Goal: Task Accomplishment & Management: Use online tool/utility

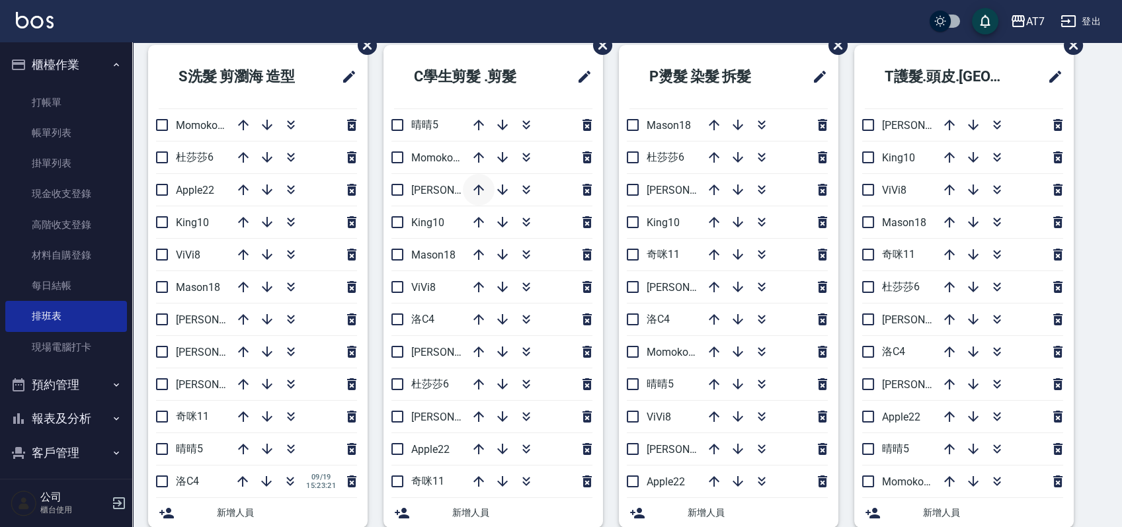
scroll to position [88, 0]
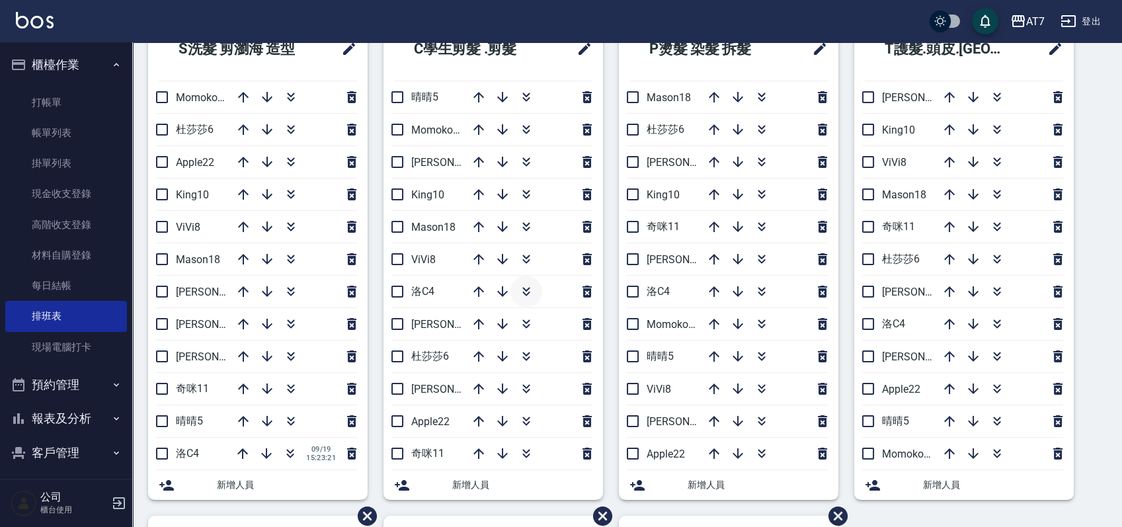
click at [530, 294] on icon "button" at bounding box center [526, 292] width 16 height 16
click at [479, 450] on icon "button" at bounding box center [478, 453] width 11 height 11
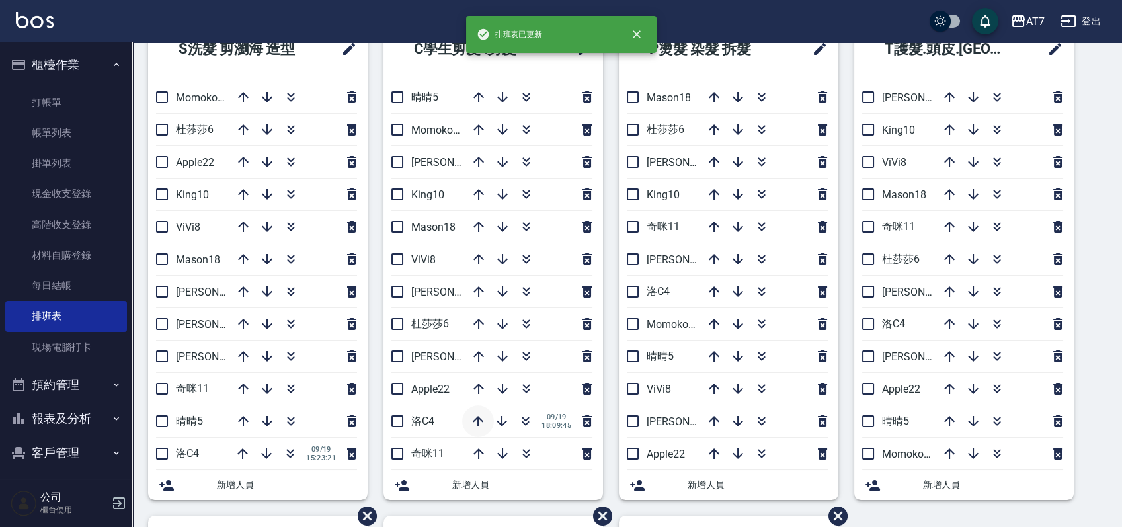
click at [480, 415] on icon "button" at bounding box center [478, 421] width 16 height 16
click at [474, 382] on icon "button" at bounding box center [478, 389] width 16 height 16
click at [479, 356] on icon "button" at bounding box center [478, 356] width 16 height 16
click at [397, 324] on input "checkbox" at bounding box center [398, 324] width 28 height 28
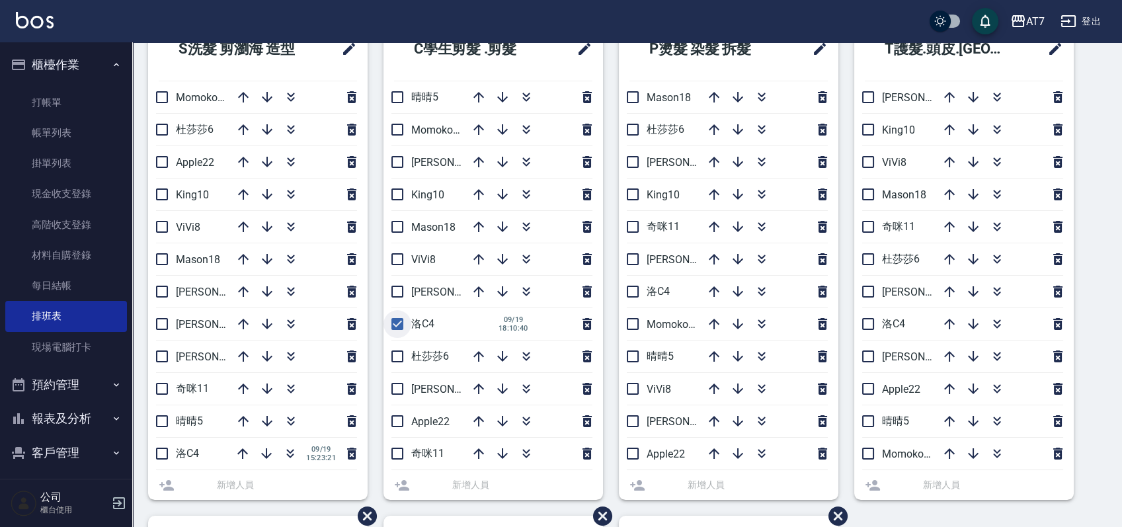
click at [397, 324] on input "checkbox" at bounding box center [398, 324] width 28 height 28
checkbox input "false"
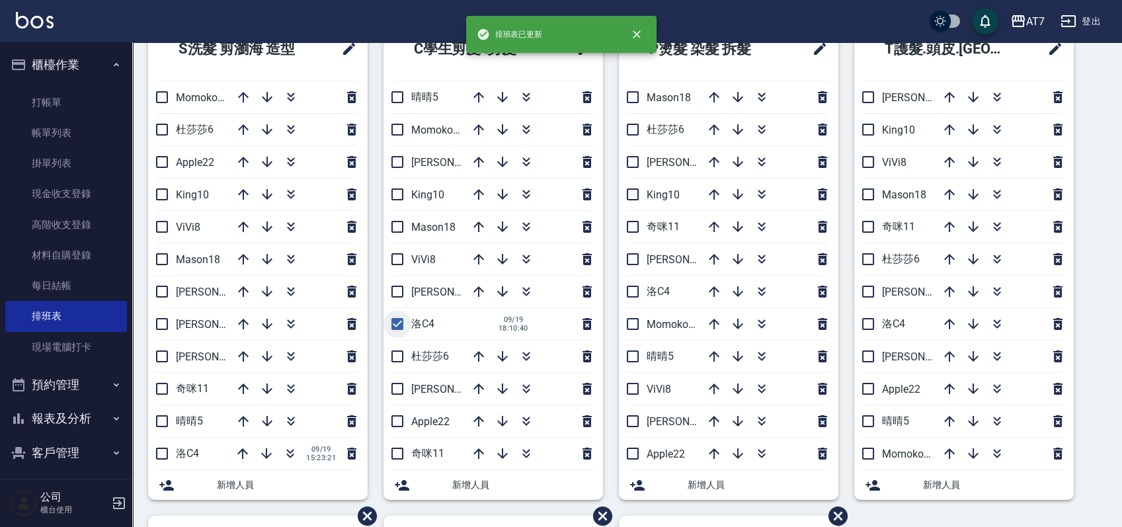
scroll to position [0, 0]
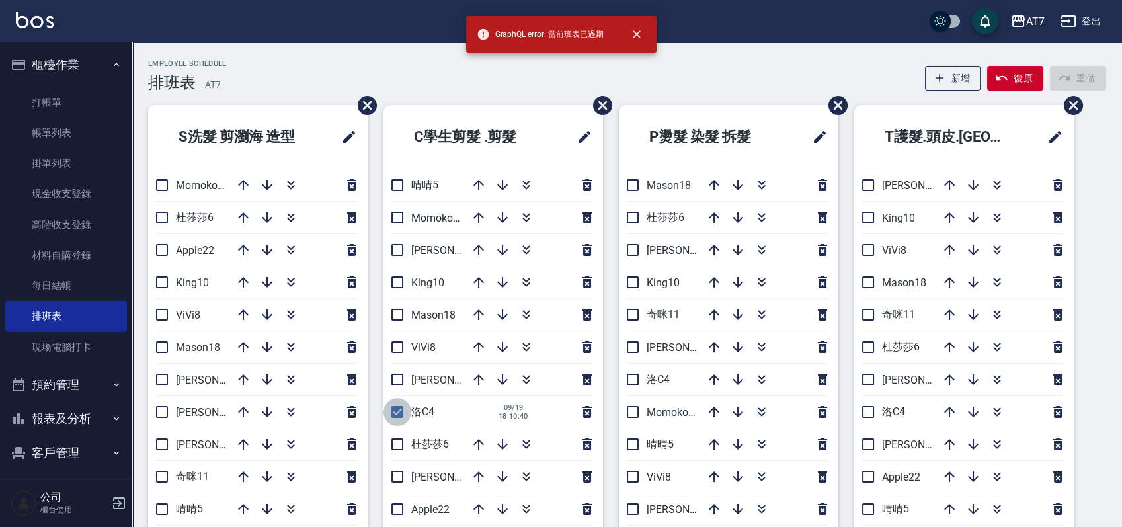
click at [401, 412] on input "checkbox" at bounding box center [398, 412] width 28 height 28
checkbox input "false"
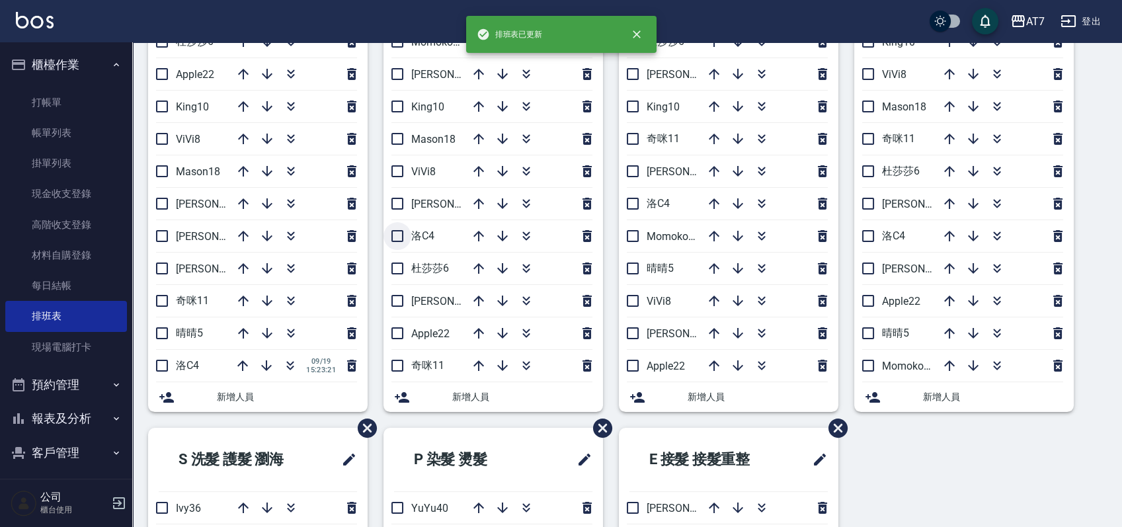
scroll to position [88, 0]
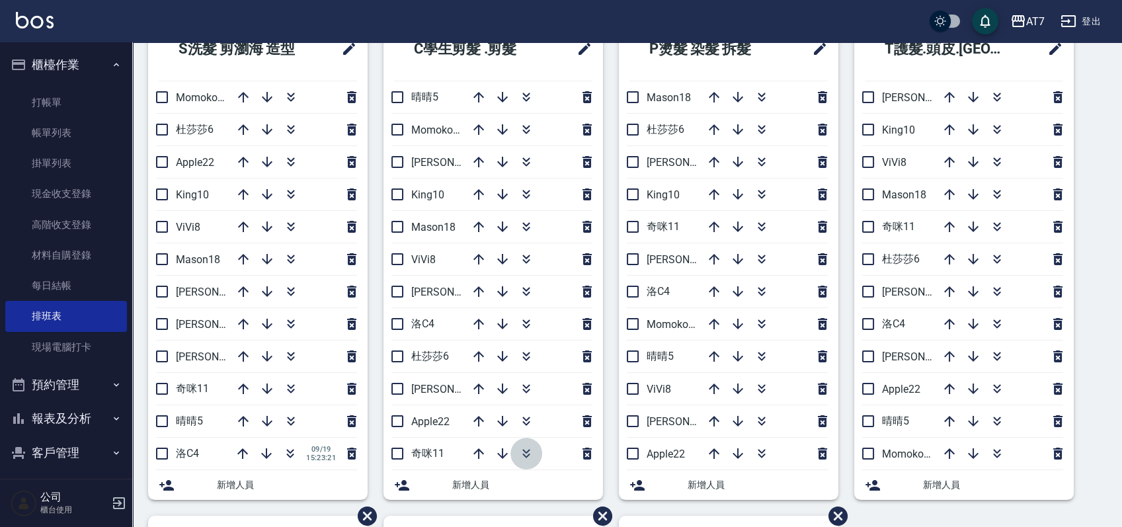
click at [525, 451] on icon "button" at bounding box center [525, 451] width 7 height 5
click at [526, 319] on icon "button" at bounding box center [526, 324] width 16 height 16
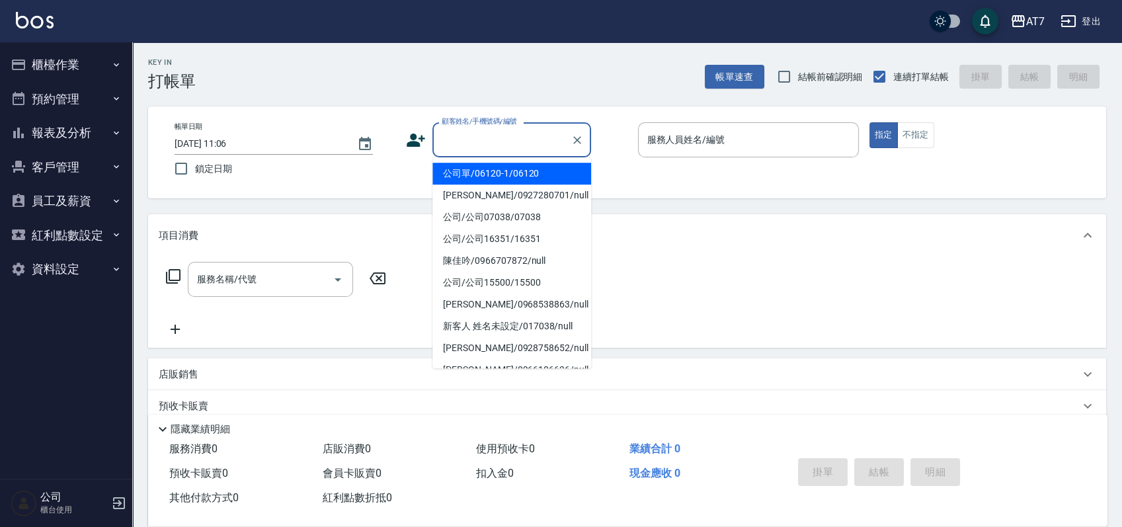
click at [475, 137] on div "顧客姓名/手機號碼/編號 顧客姓名/手機號碼/編號" at bounding box center [511, 139] width 159 height 35
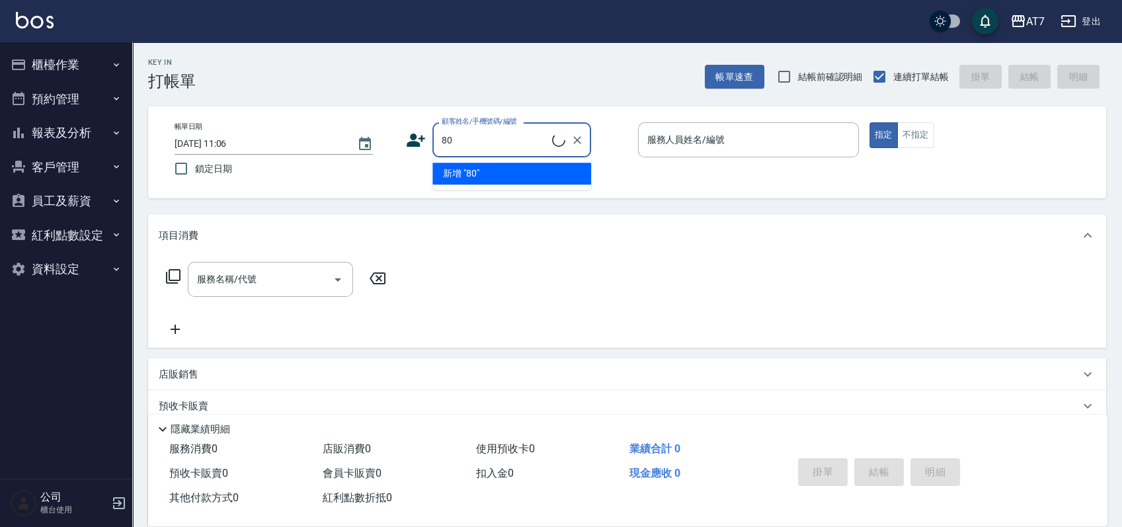
type input "8"
type input "15500"
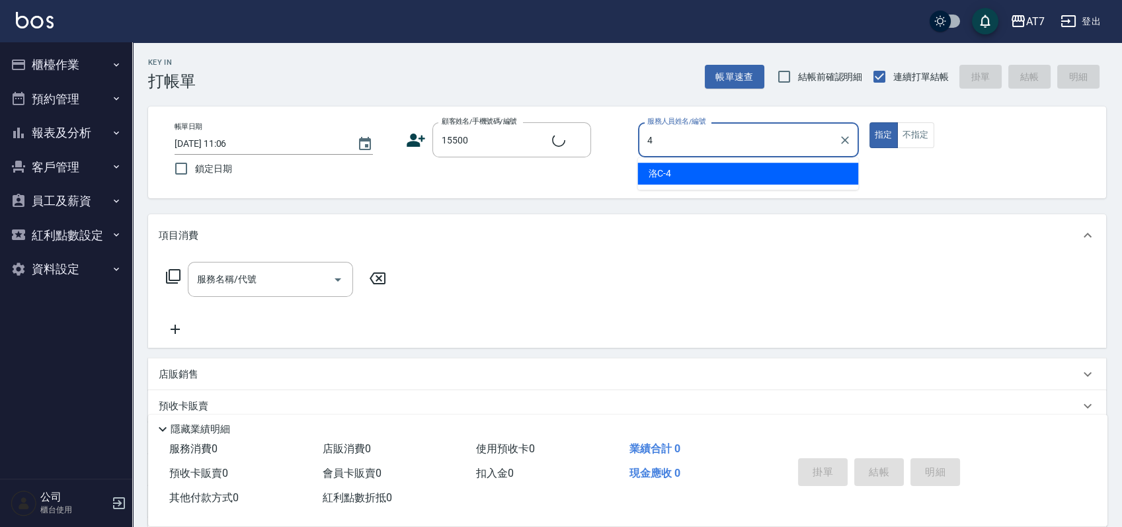
type input "4"
type button "true"
type input "公司/公司15500/15500"
type input "洛C-4"
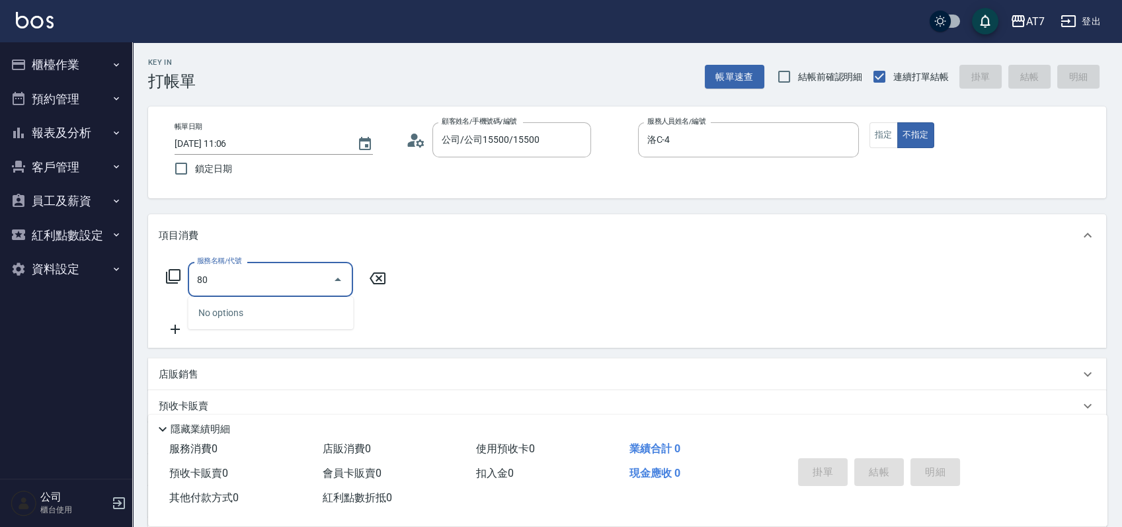
type input "801"
type input "40"
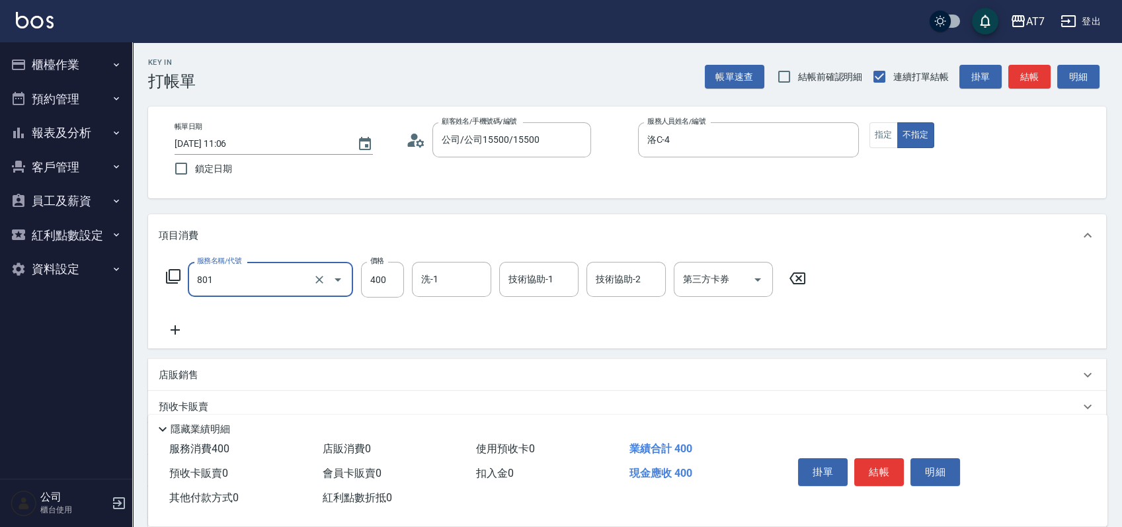
type input "自購-葉綠素洗髮(互助)(801)"
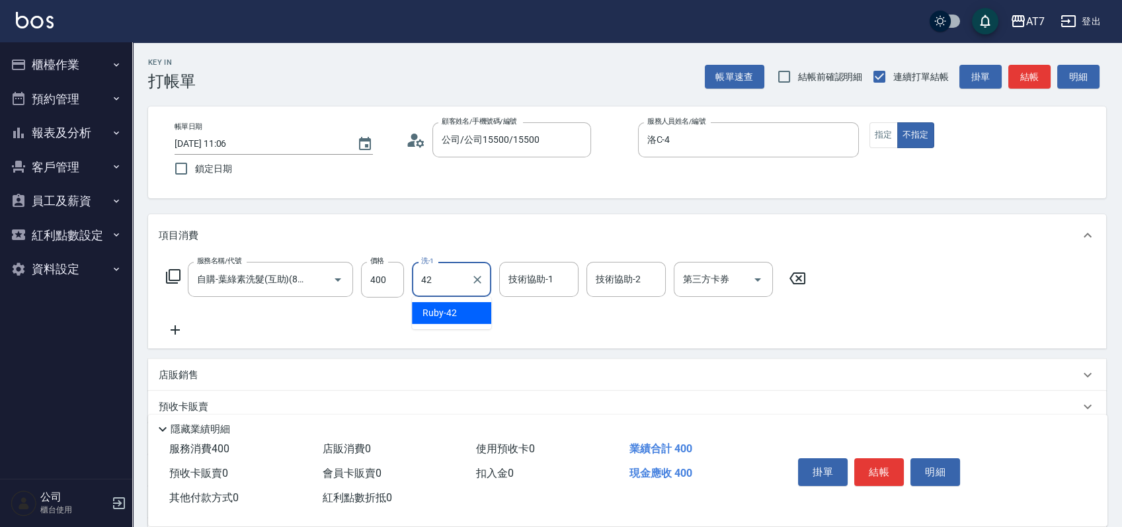
type input "Ruby-42"
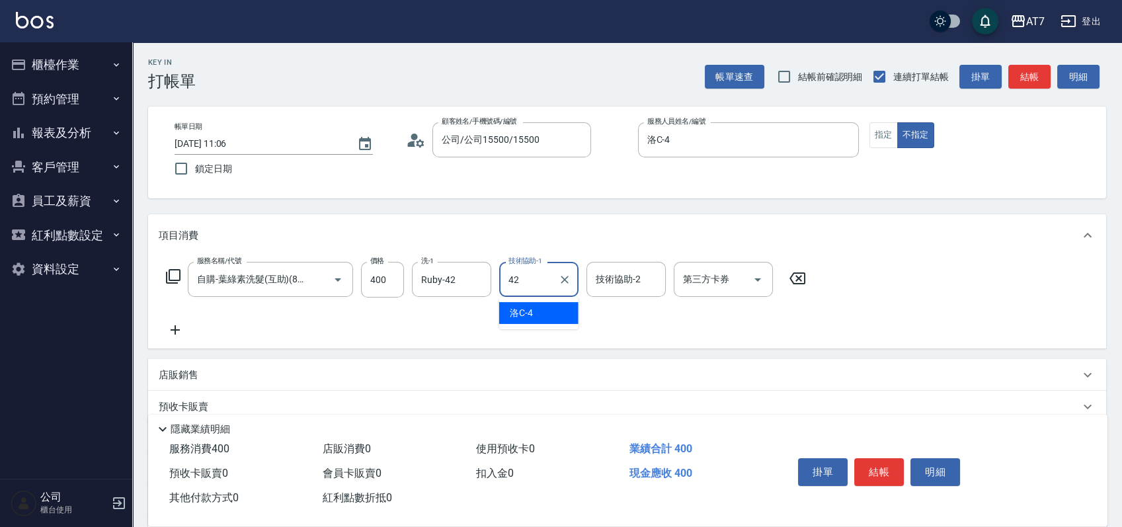
type input "Ruby-42"
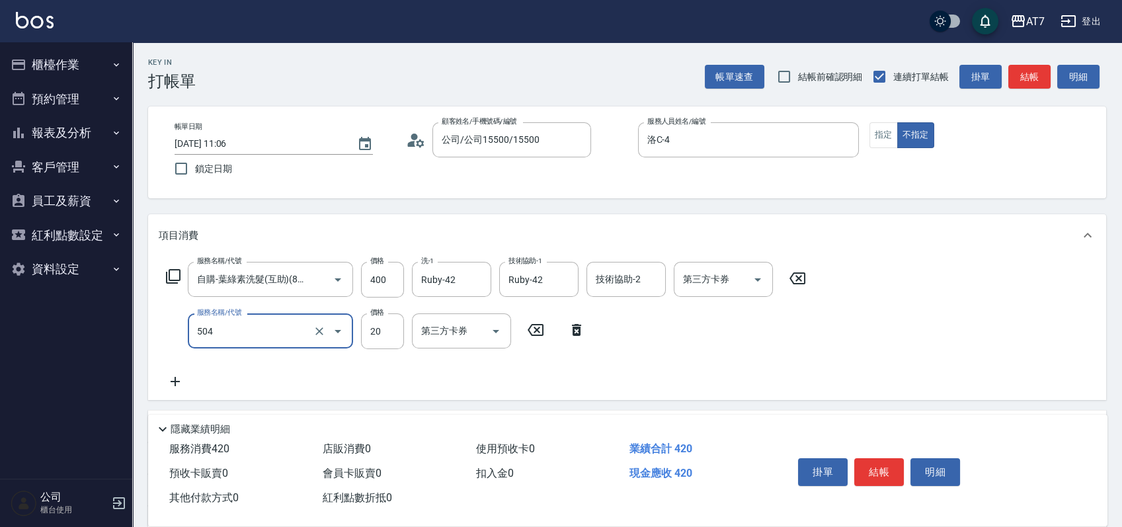
type input "潤絲(504)"
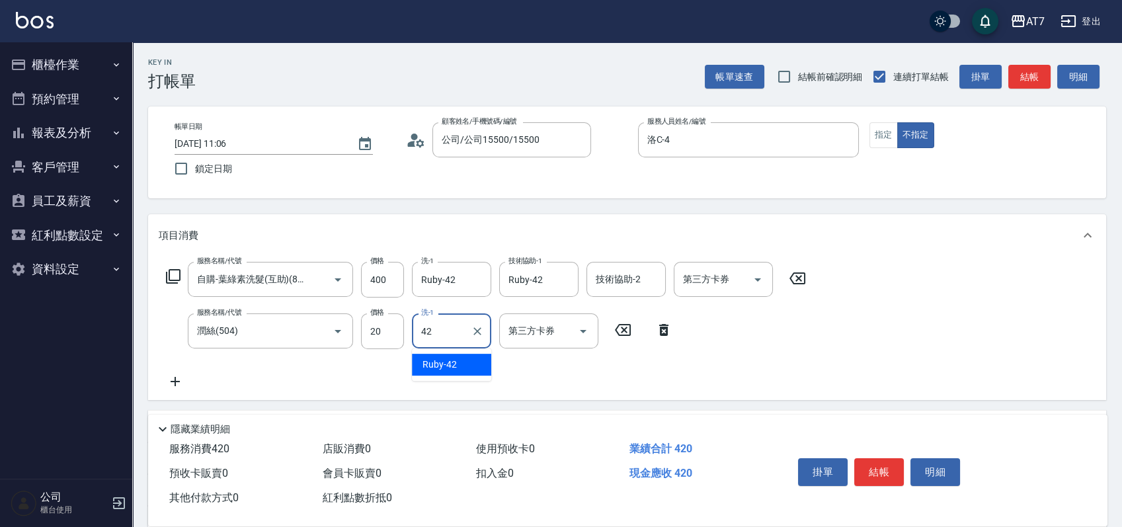
type input "Ruby-42"
click at [881, 463] on button "結帳" at bounding box center [879, 472] width 50 height 28
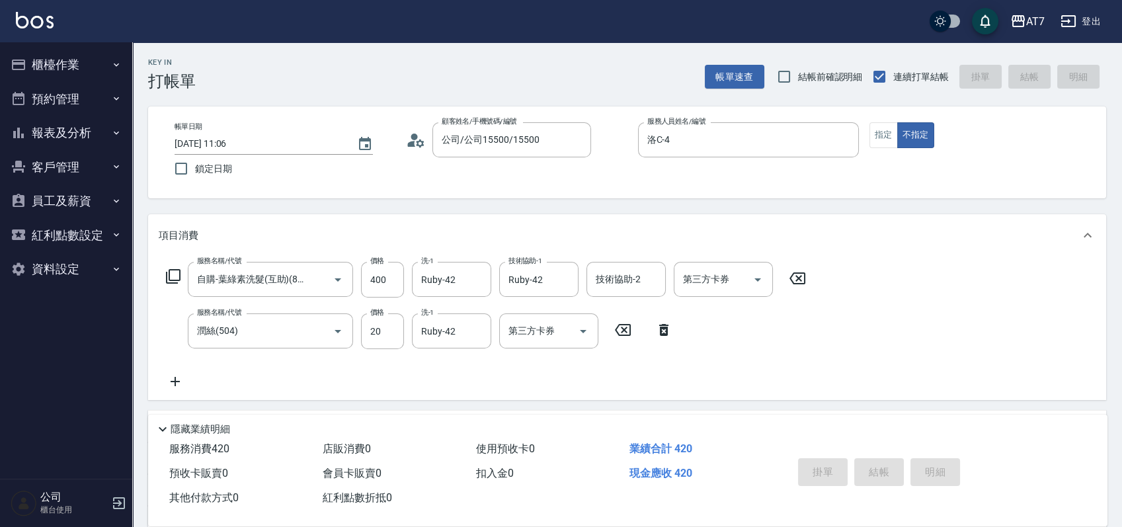
type input "[DATE] 18:34"
type input "0"
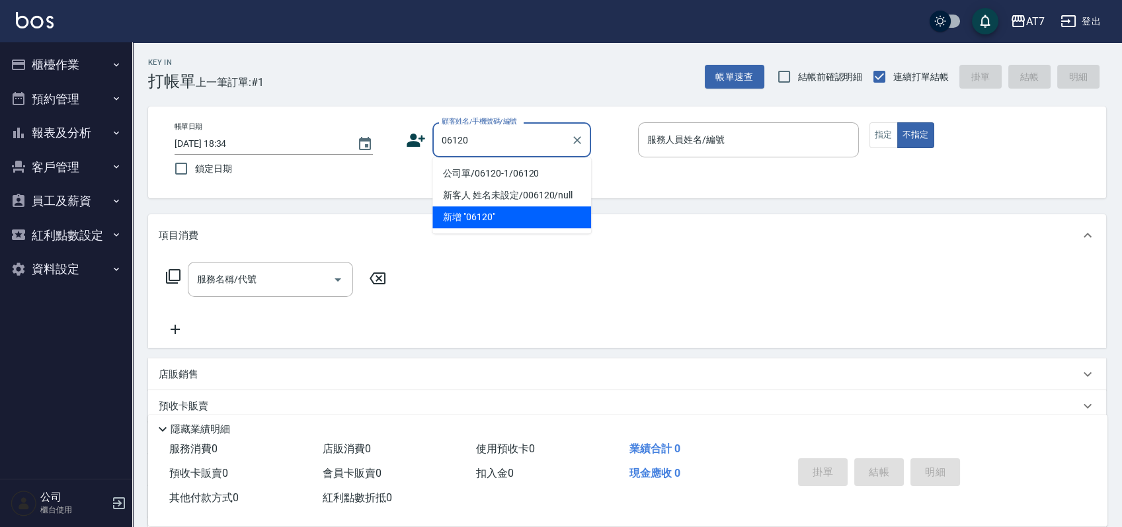
type input "公司單/06120-1/06120"
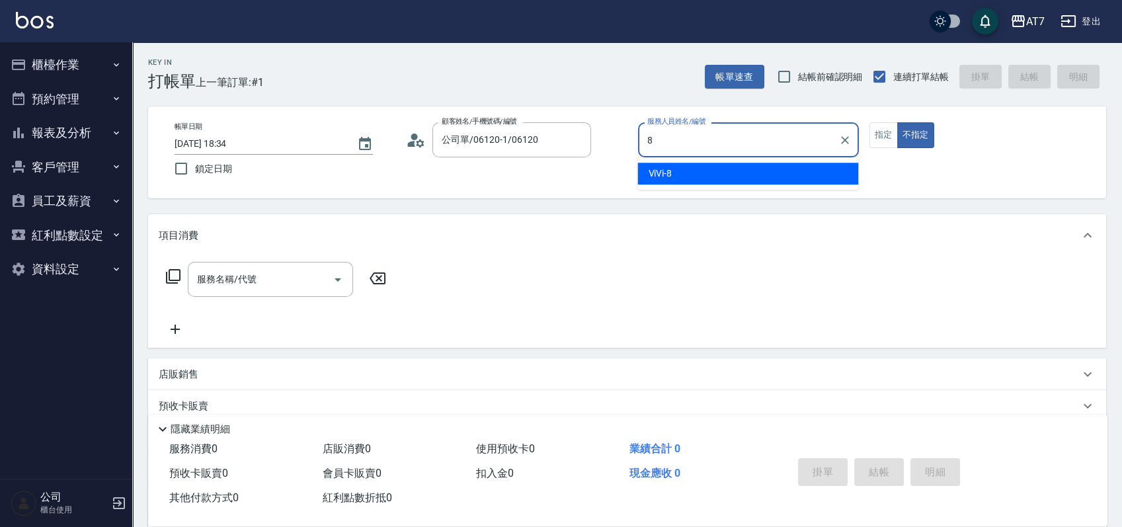
type input "ViVi-8"
type button "false"
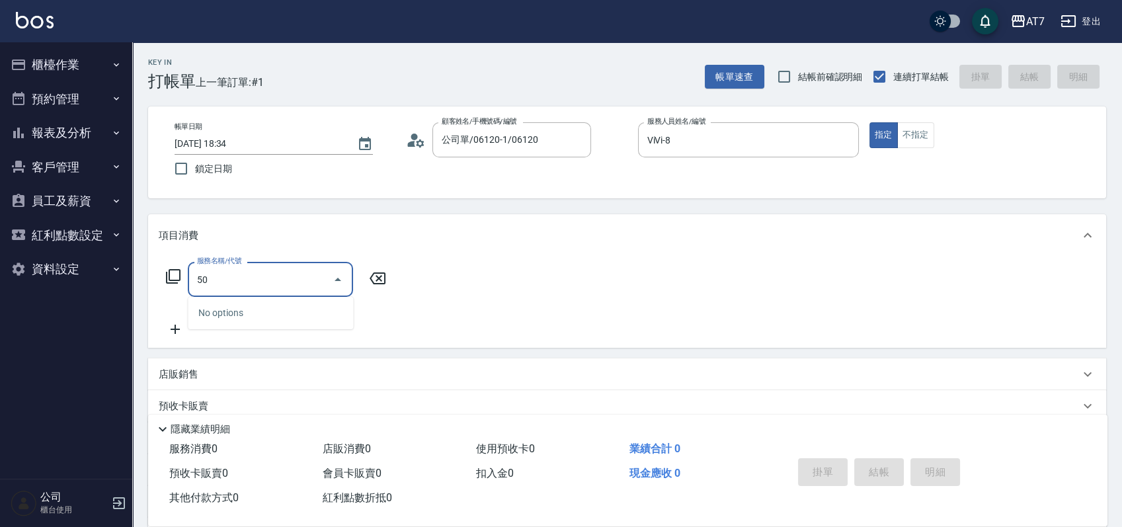
type input "501"
type input "30"
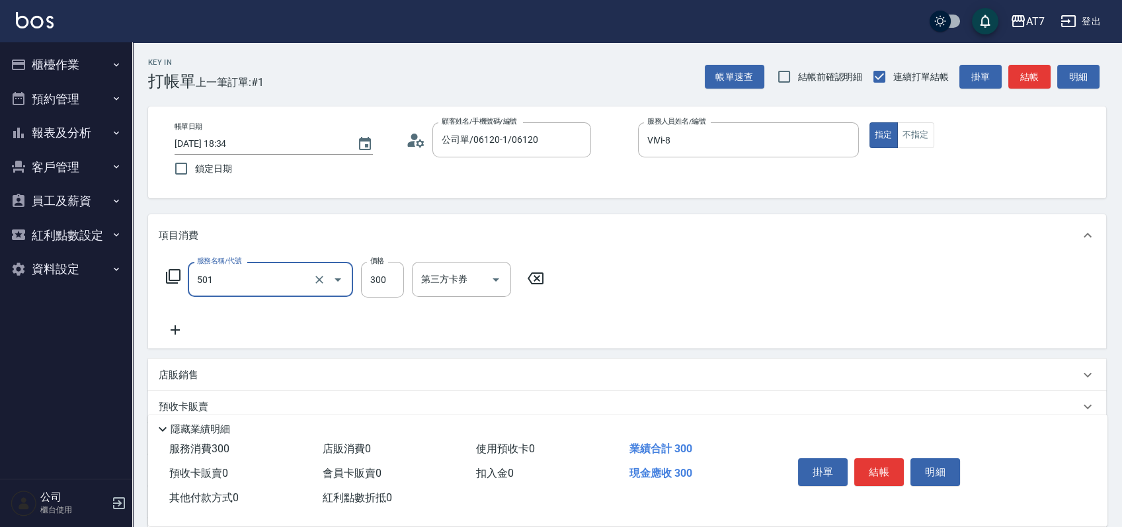
type input "洗髮(互助)(501)"
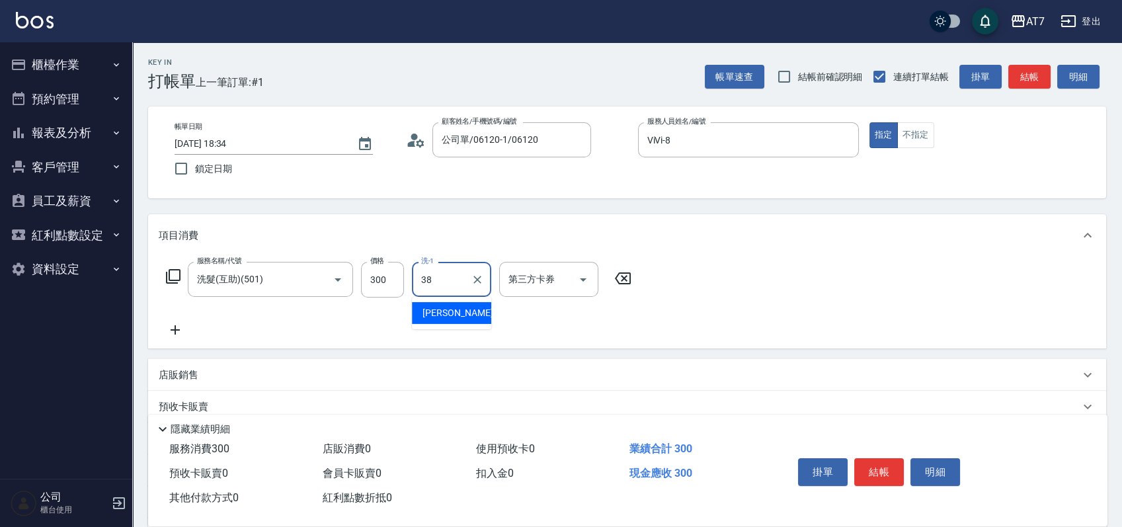
type input "[PERSON_NAME]-38"
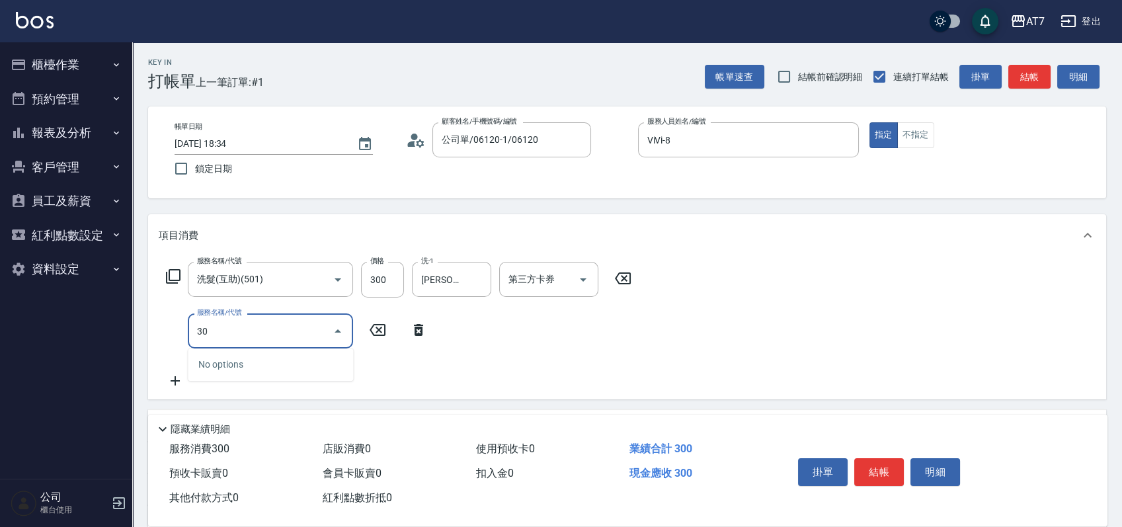
type input "302"
type input "60"
type input "剪髮(302)"
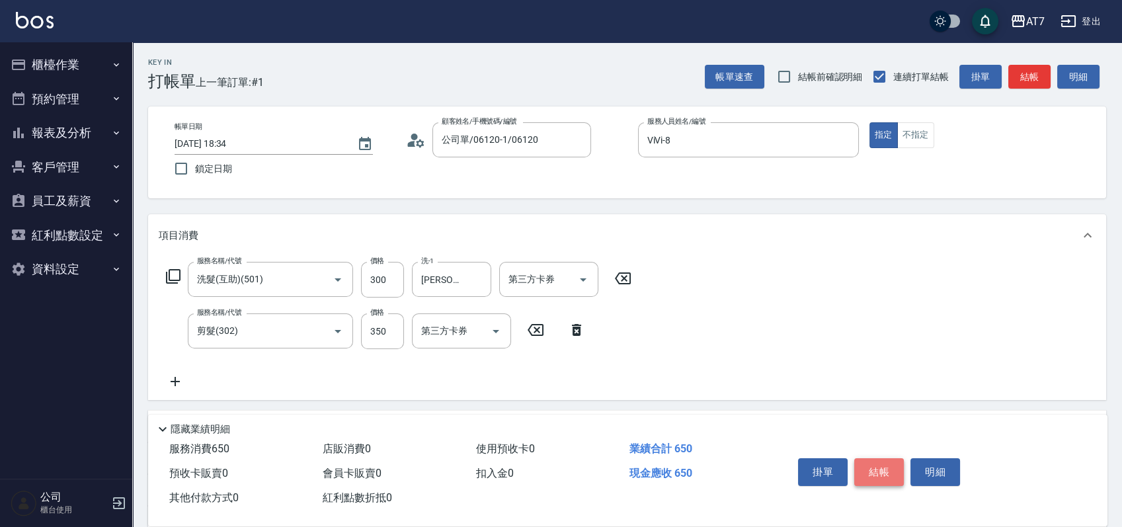
click at [857, 471] on button "結帳" at bounding box center [879, 472] width 50 height 28
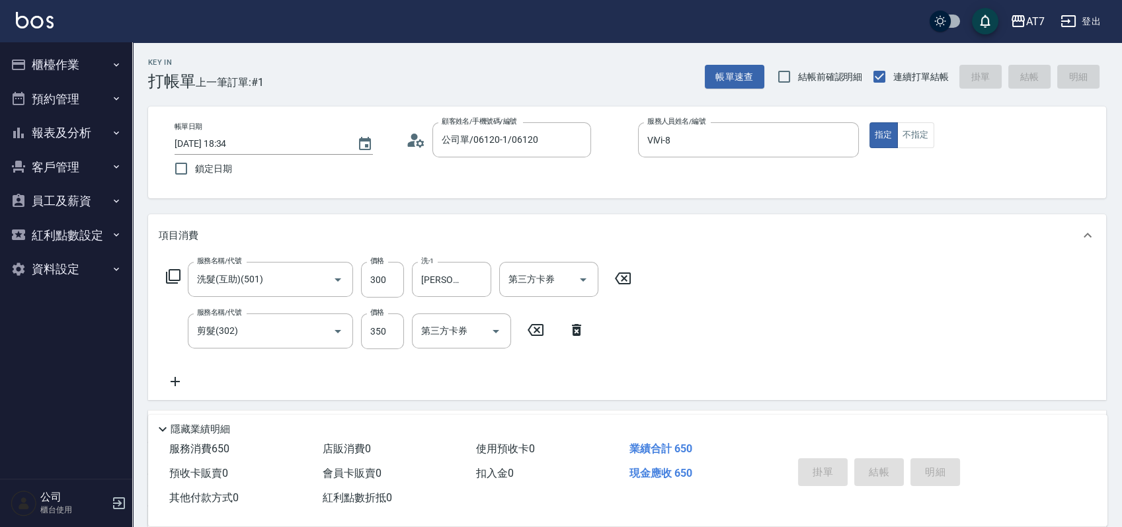
type input "[DATE] 18:46"
type input "0"
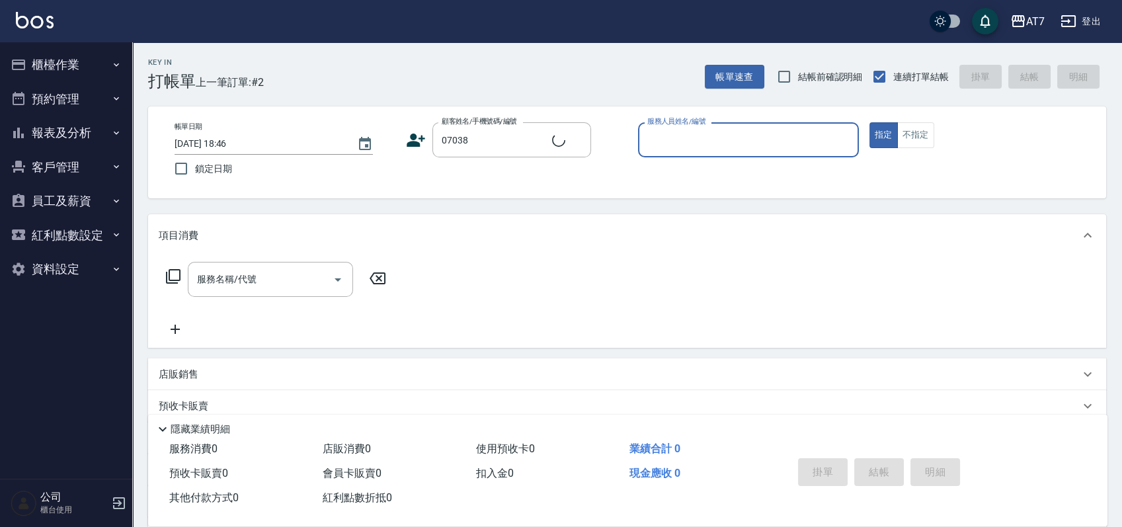
type input "公司/公司07038/07038"
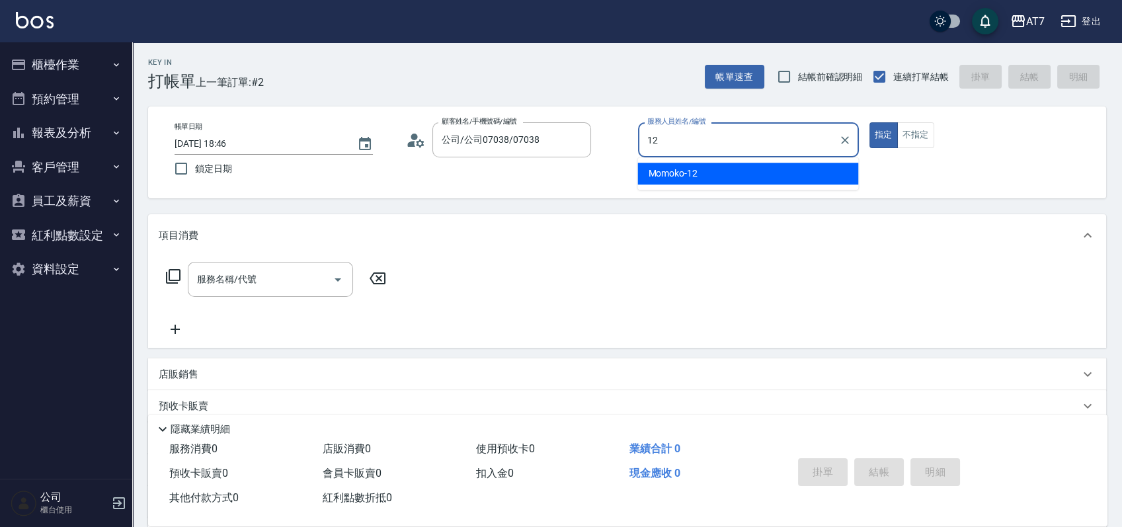
type input "Momoko-12"
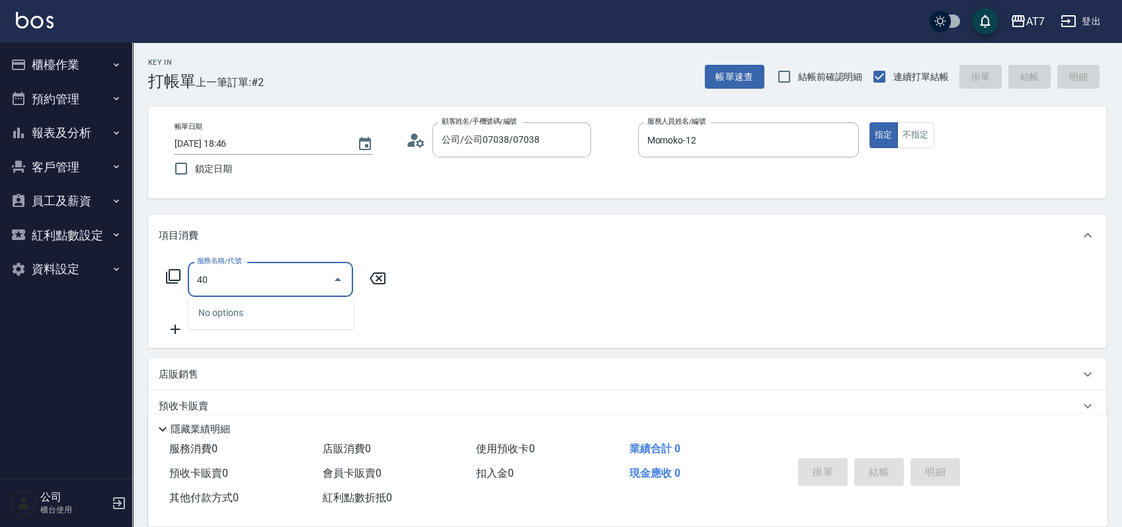
type input "401"
type input "150"
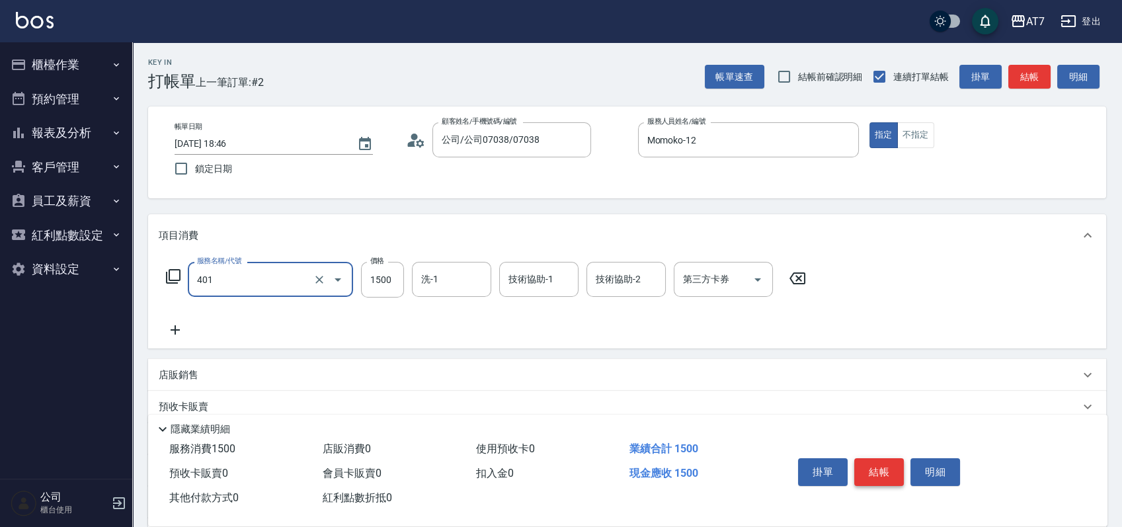
type input "染髮(互助)(401)"
type input "1"
type input "0"
type input "168"
type input "160"
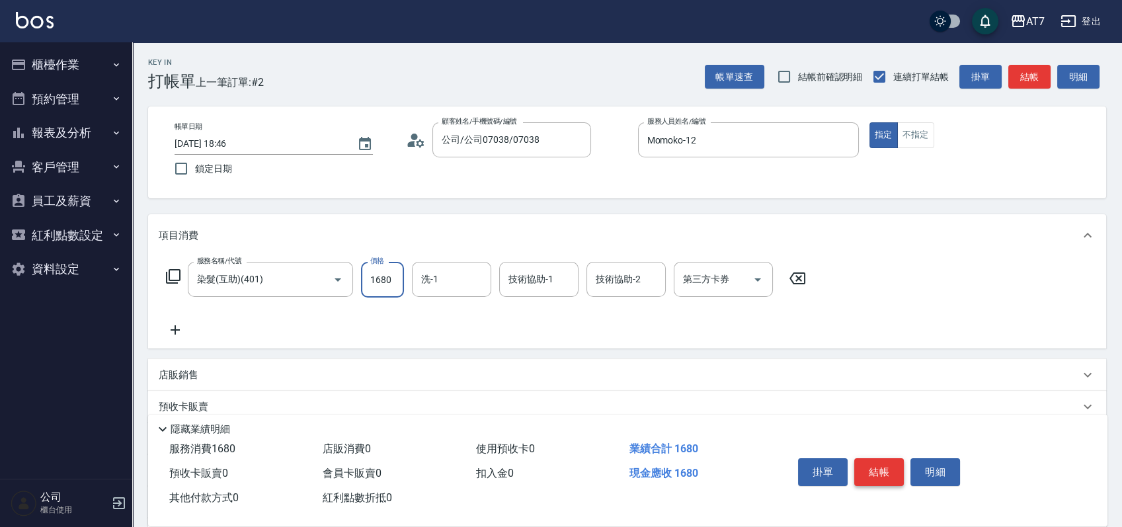
type input "1680"
type input "Ruby-42"
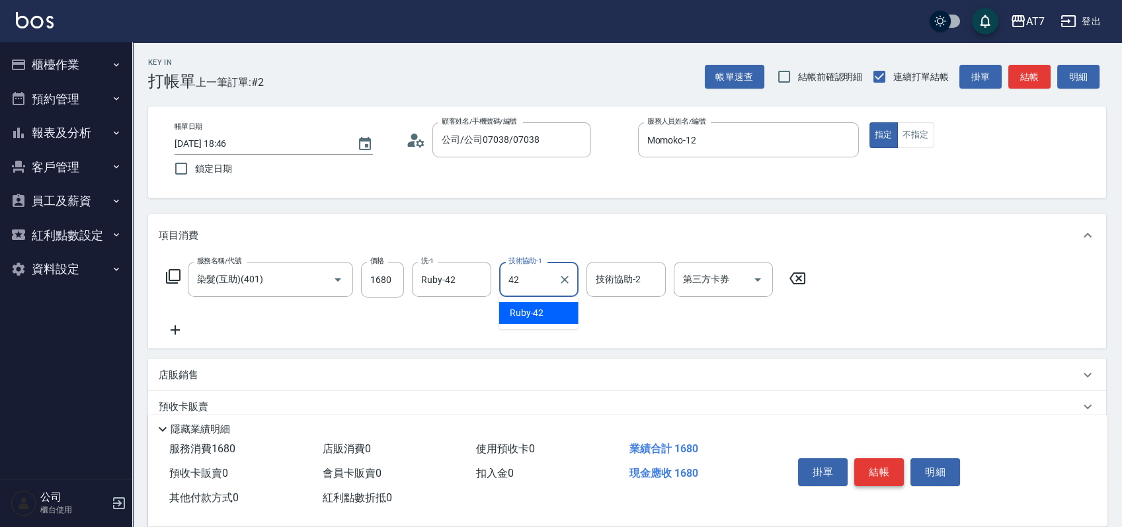
type input "Ruby-42"
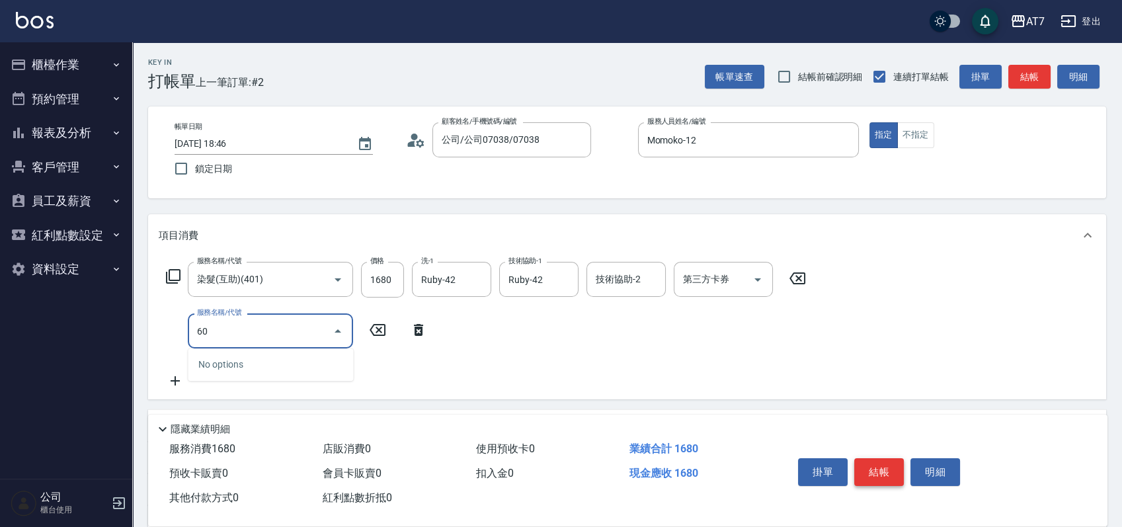
type input "603"
type input "240"
type input "TKO護髮（助(603)"
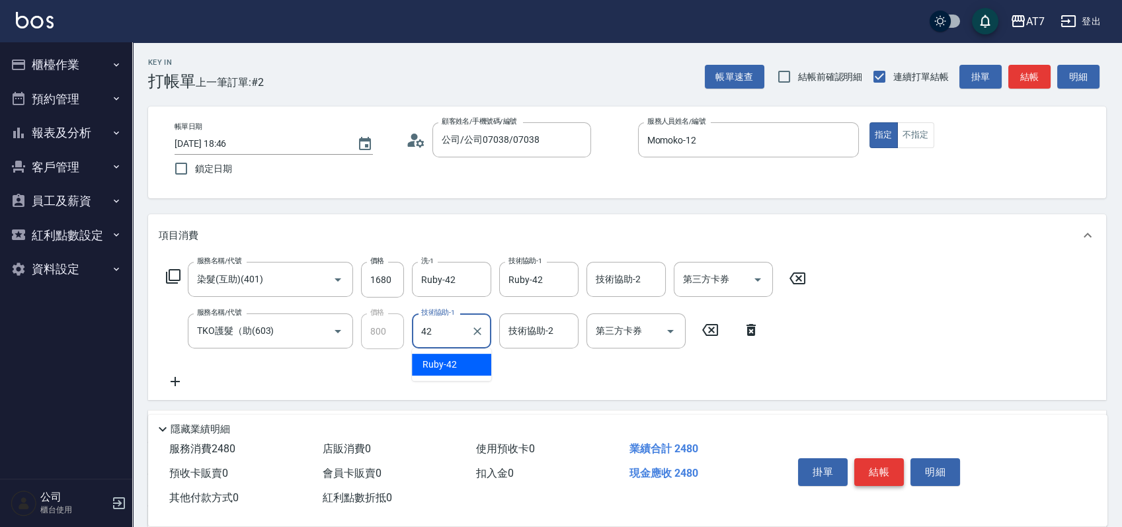
type input "Ruby-42"
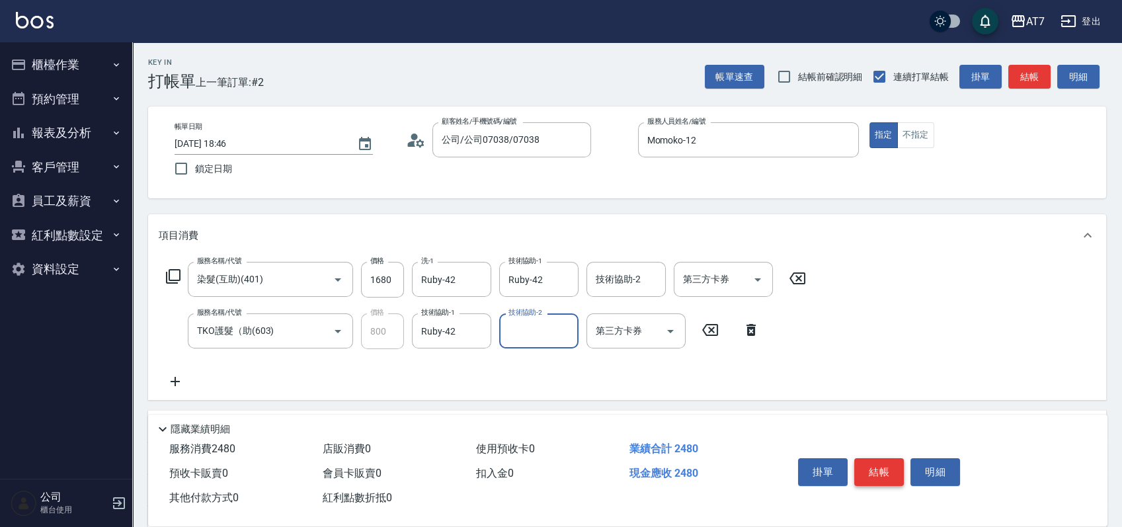
click at [857, 471] on button "結帳" at bounding box center [879, 472] width 50 height 28
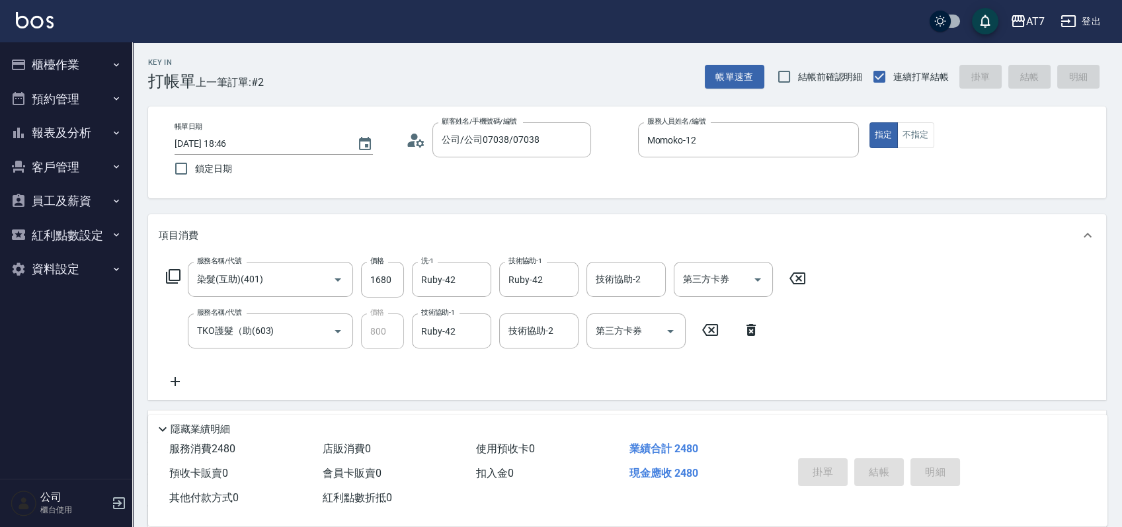
type input "[DATE] 18:47"
type input "0"
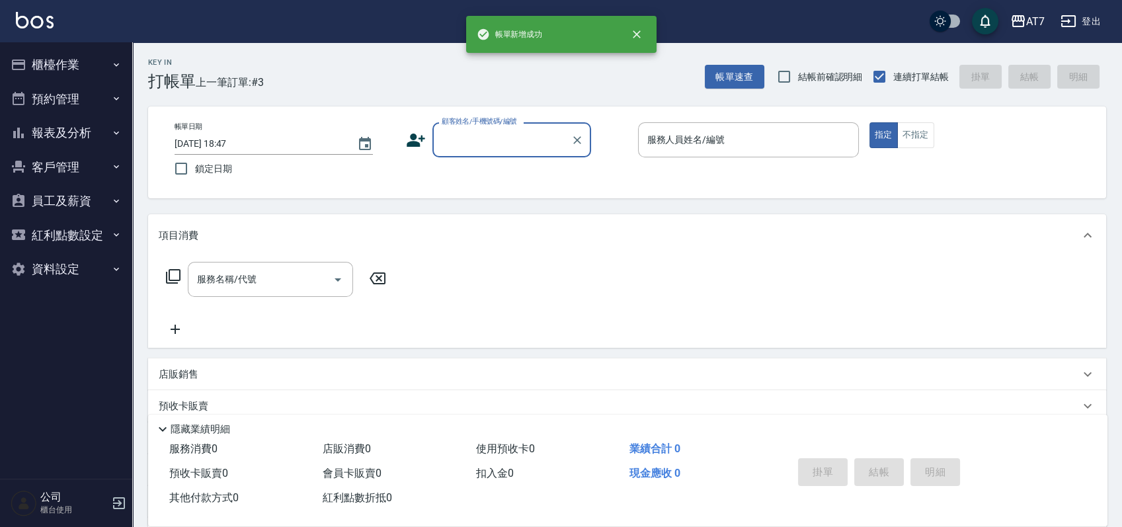
click at [49, 67] on button "櫃檯作業" at bounding box center [66, 65] width 122 height 34
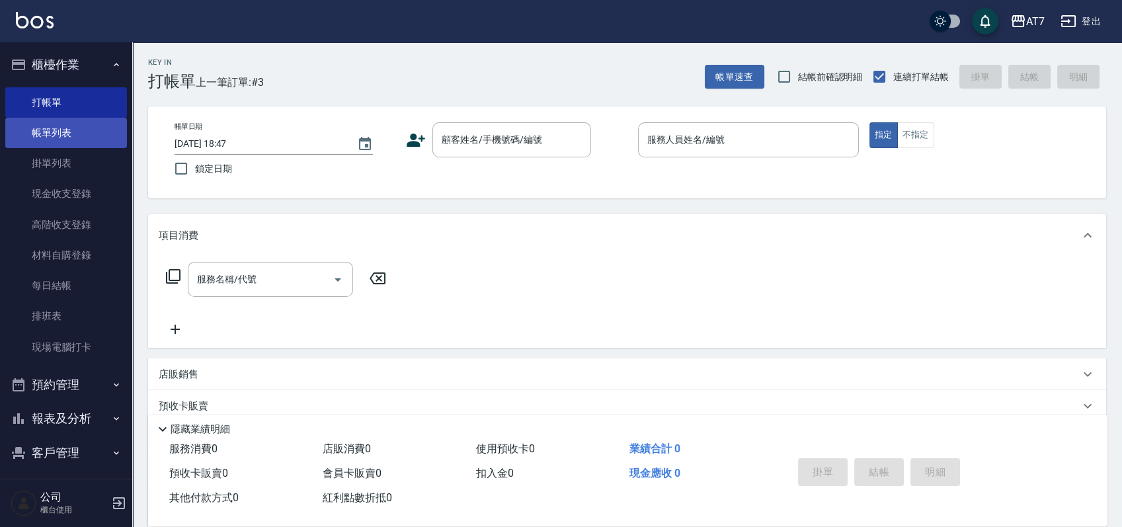
click at [86, 130] on link "帳單列表" at bounding box center [66, 133] width 122 height 30
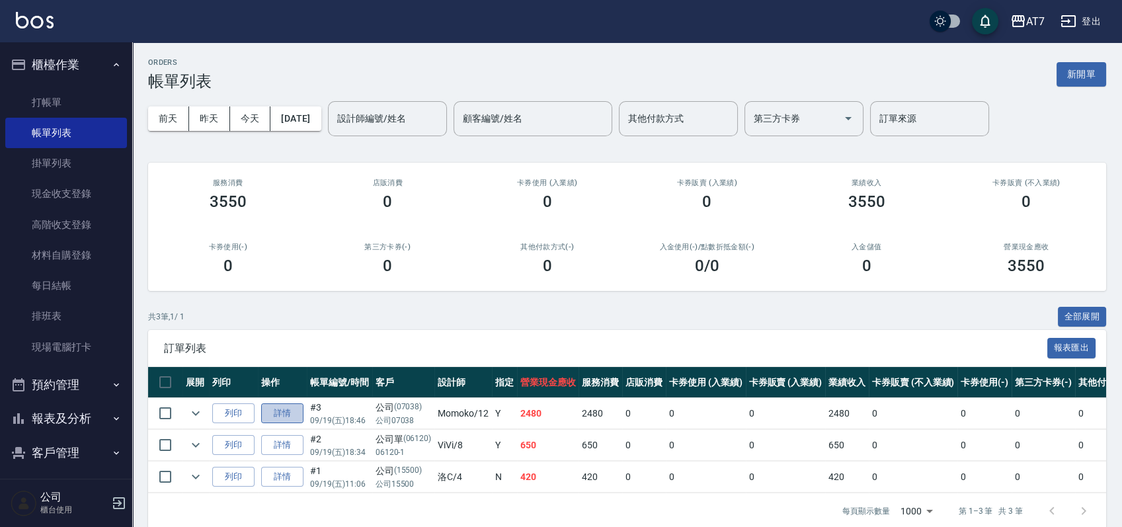
click at [298, 413] on link "詳情" at bounding box center [282, 413] width 42 height 20
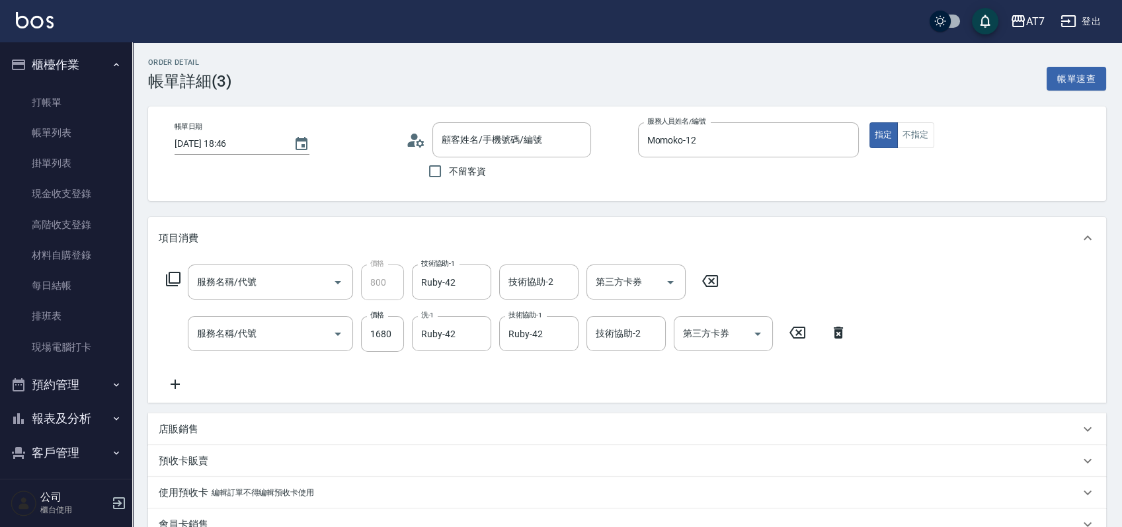
type input "[DATE] 18:46"
type input "Momoko-12"
type input "240"
type input "TKO護髮（助(603)"
type input "染髮(互助)(401)"
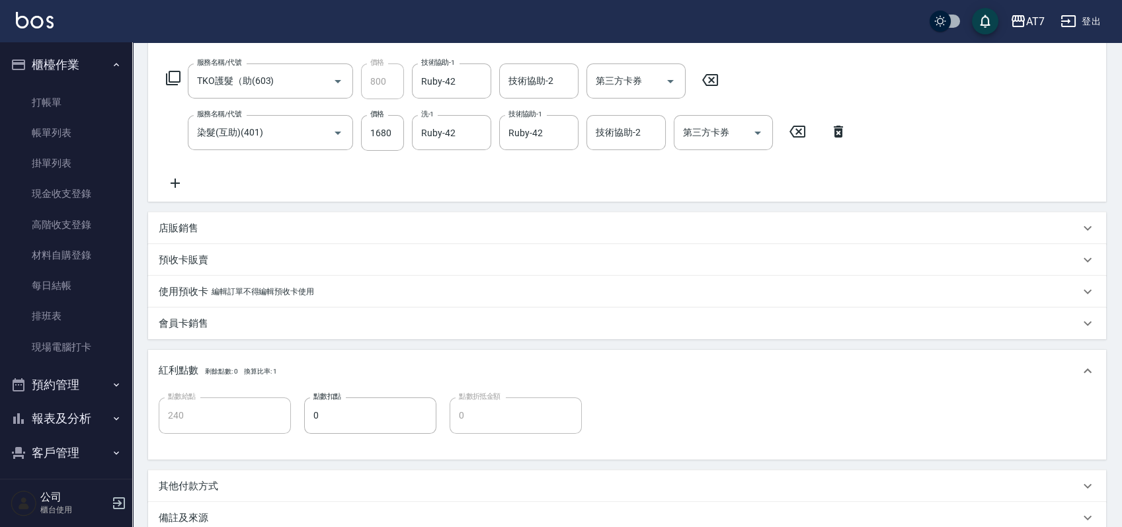
type input "公司/公司07038/07038"
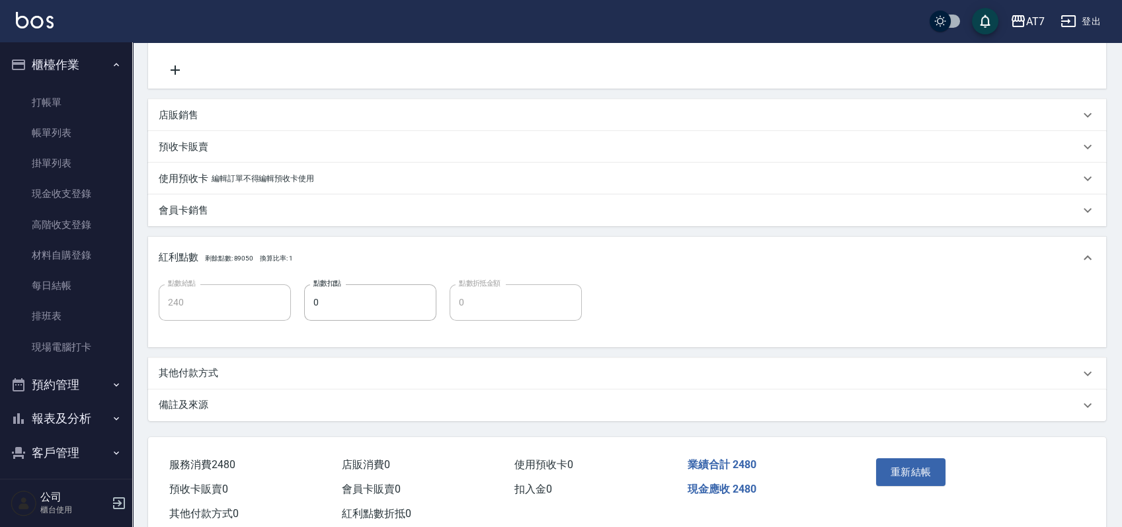
scroll to position [338, 0]
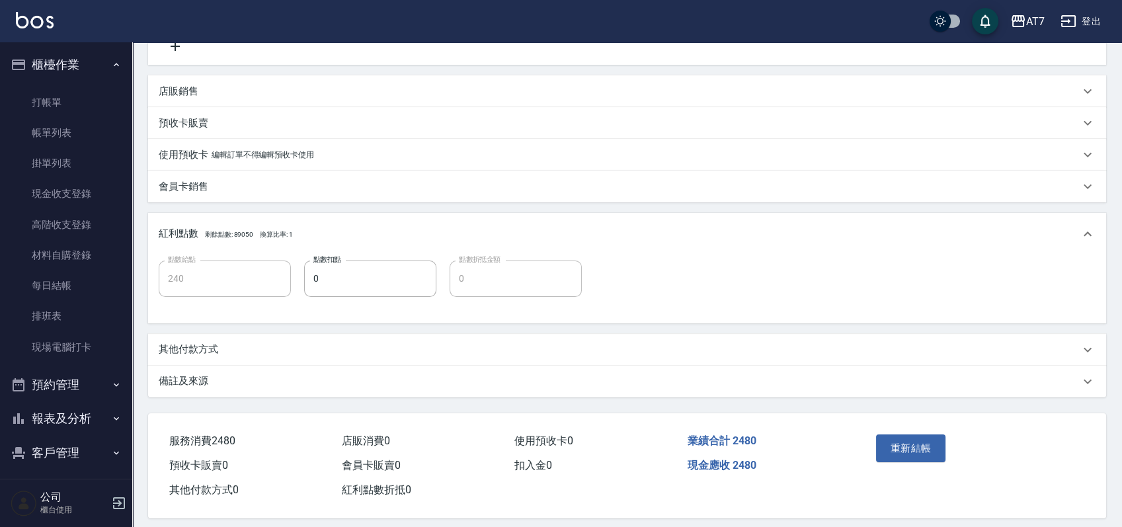
click at [198, 343] on p "其他付款方式" at bounding box center [189, 350] width 60 height 14
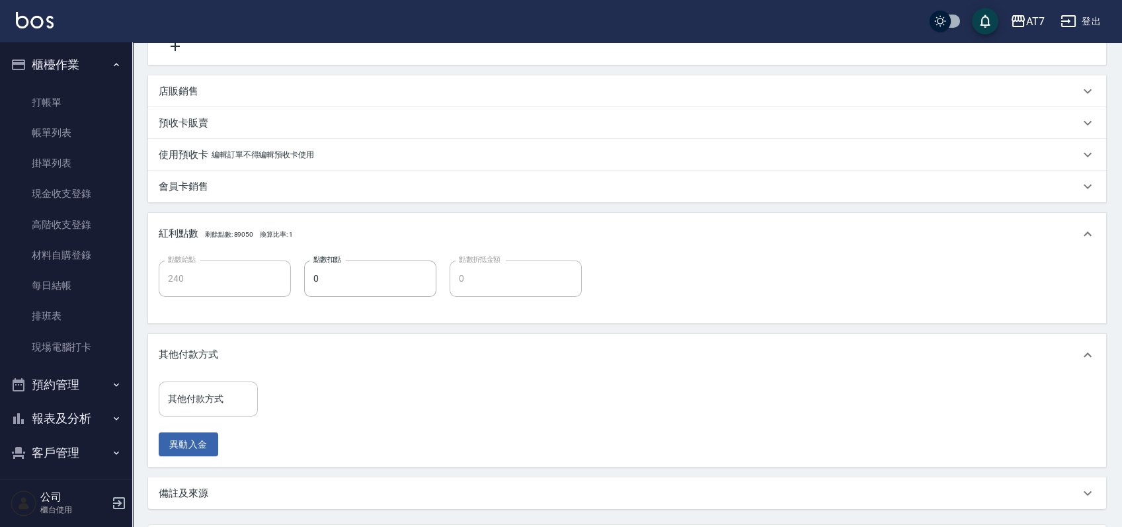
click at [219, 401] on input "其他付款方式" at bounding box center [208, 398] width 87 height 23
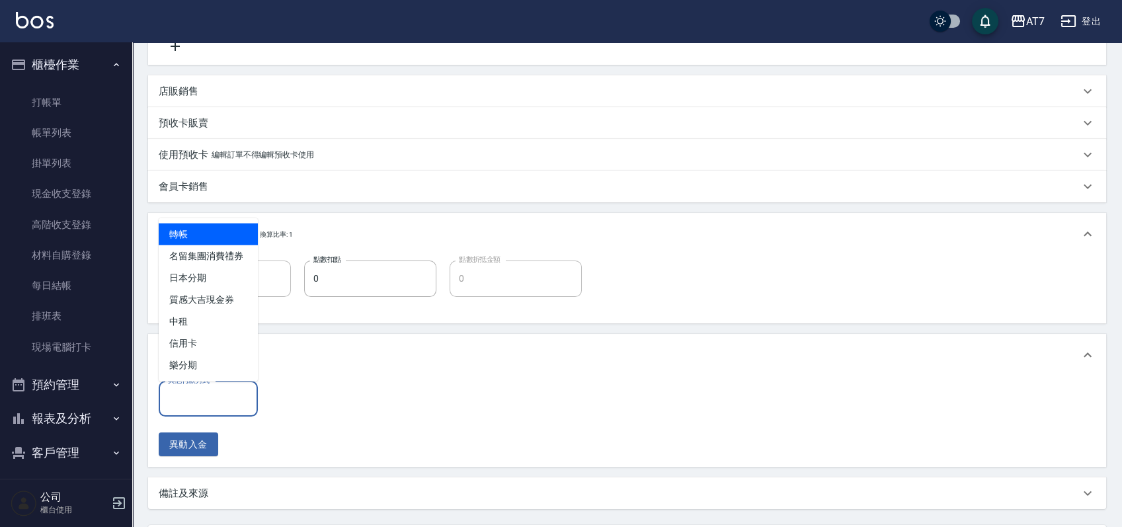
click at [189, 242] on span "轉帳" at bounding box center [208, 234] width 99 height 22
type input "轉帳"
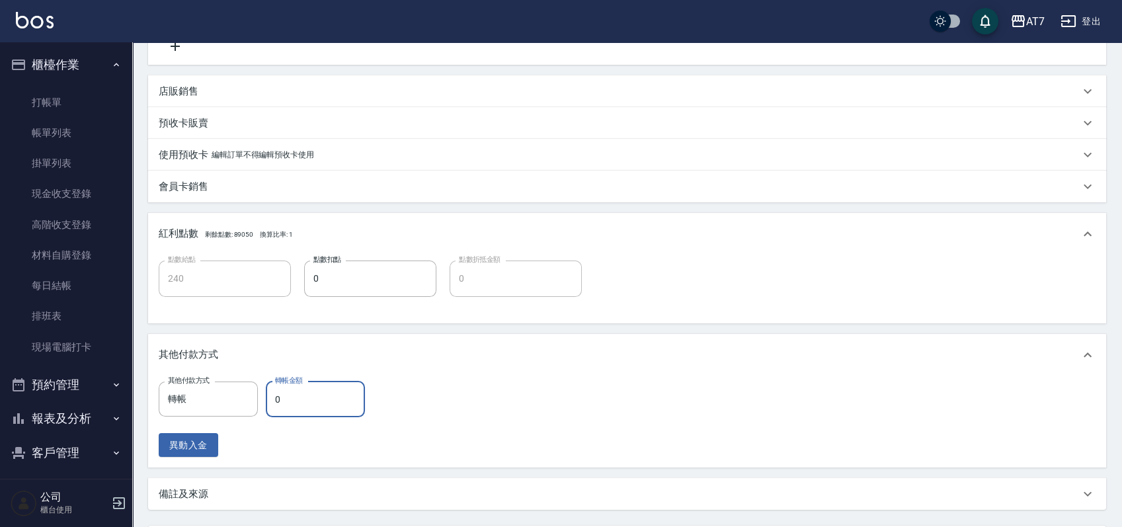
click at [270, 403] on input "0" at bounding box center [315, 400] width 99 height 36
type input "248"
type input "220"
type input "2480"
type input "0"
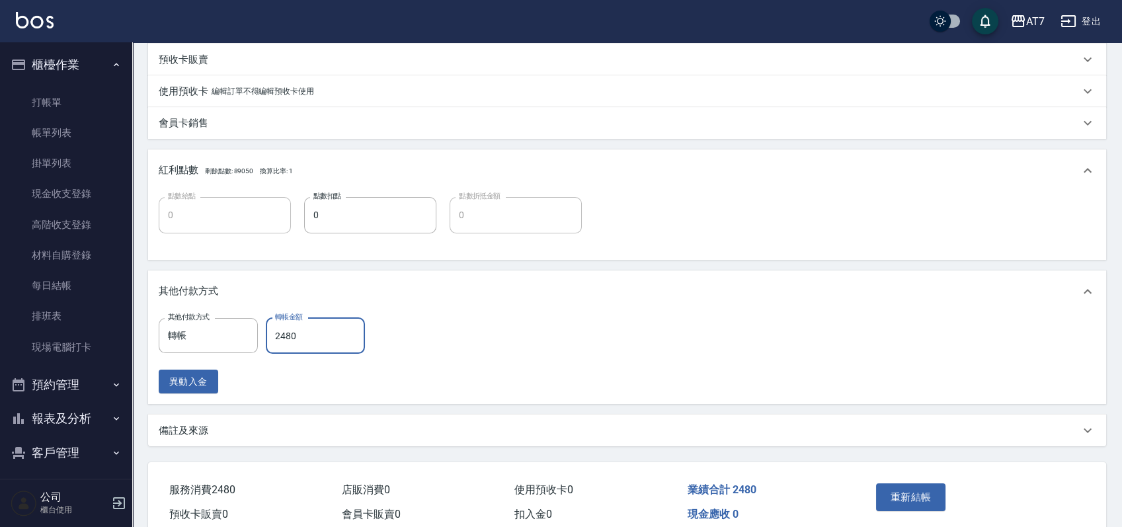
scroll to position [461, 0]
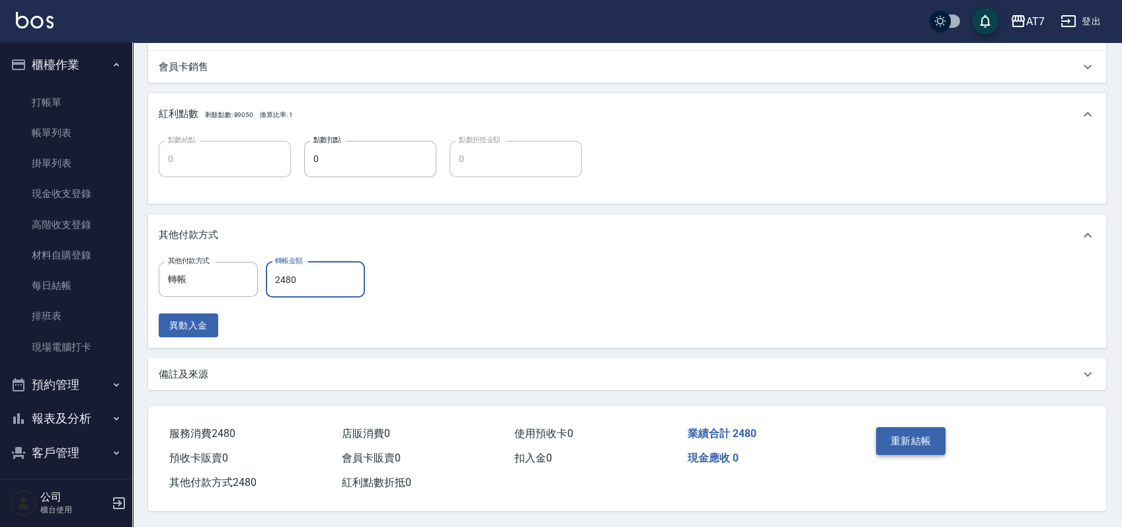
type input "2480"
click at [889, 437] on button "重新結帳" at bounding box center [911, 441] width 70 height 28
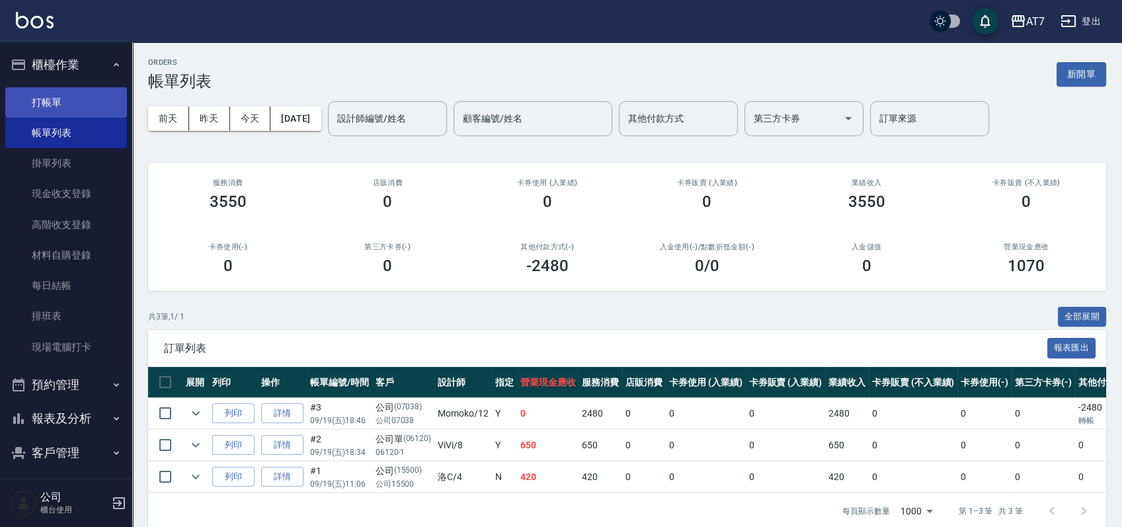
click at [45, 96] on link "打帳單" at bounding box center [66, 102] width 122 height 30
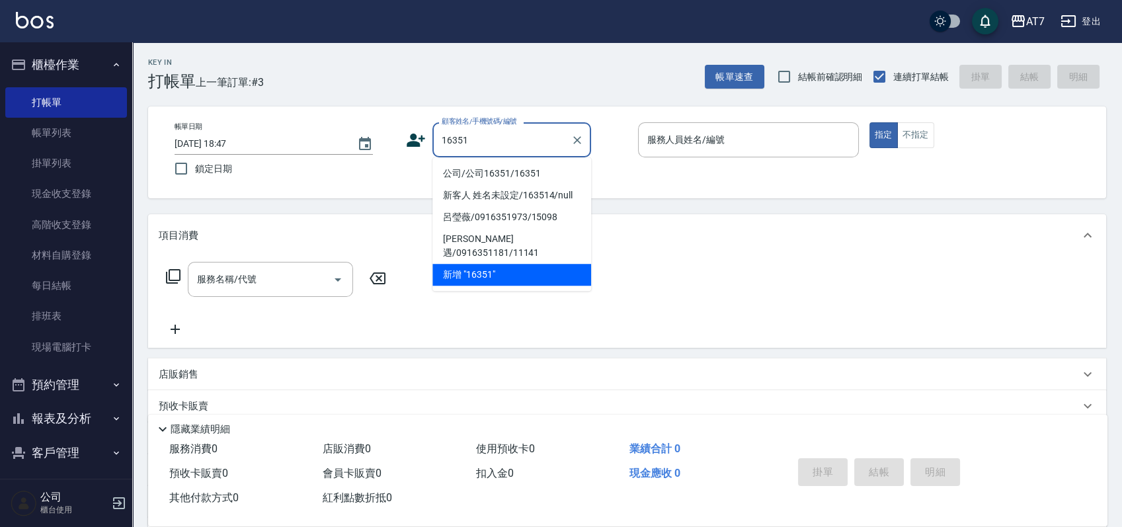
type input "公司/公司16351/16351"
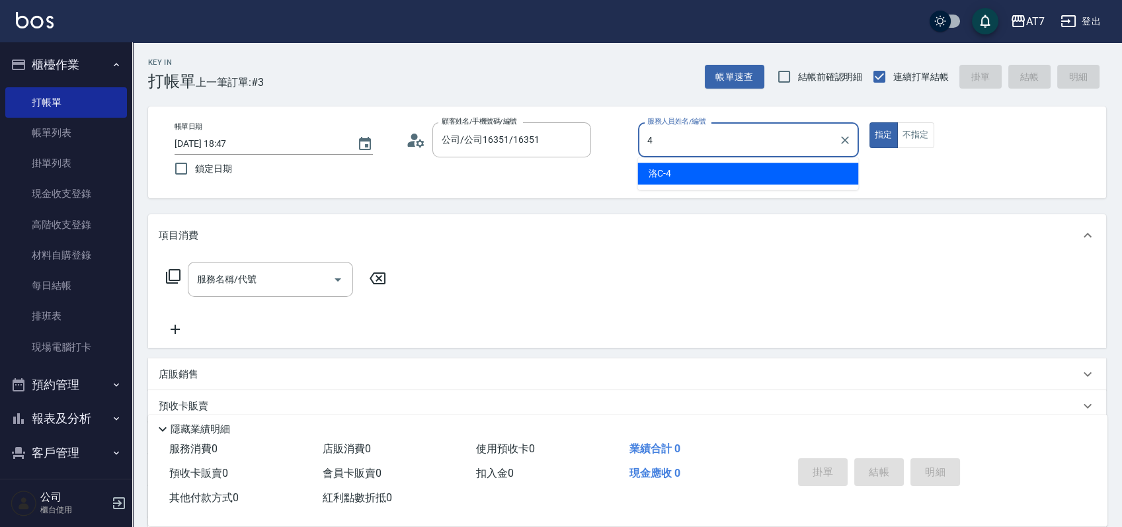
type input "洛C-4"
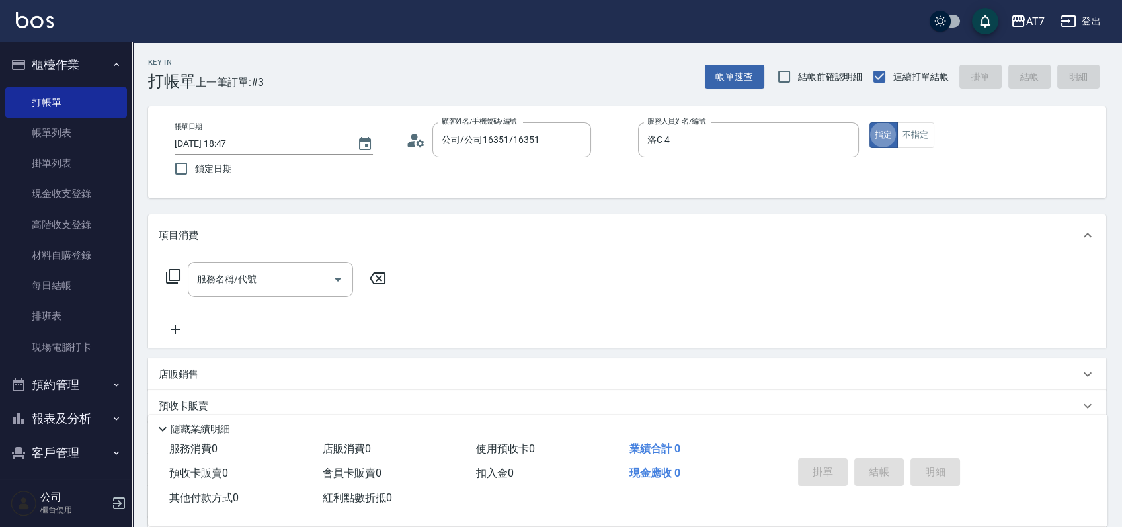
type button "true"
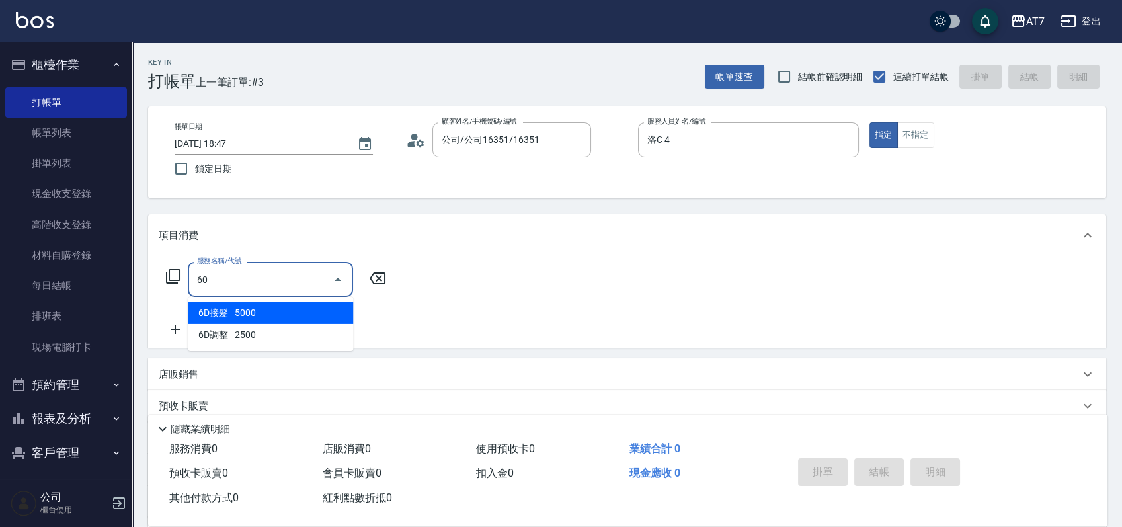
type input "609"
type input "250"
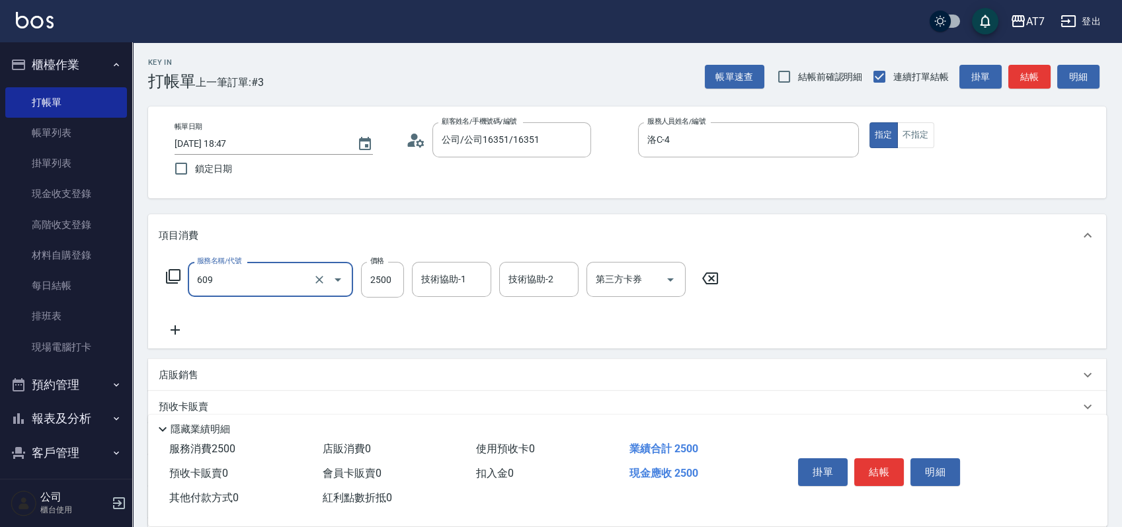
type input "鉑金護髮M（自領(609)"
type input "2"
type input "0"
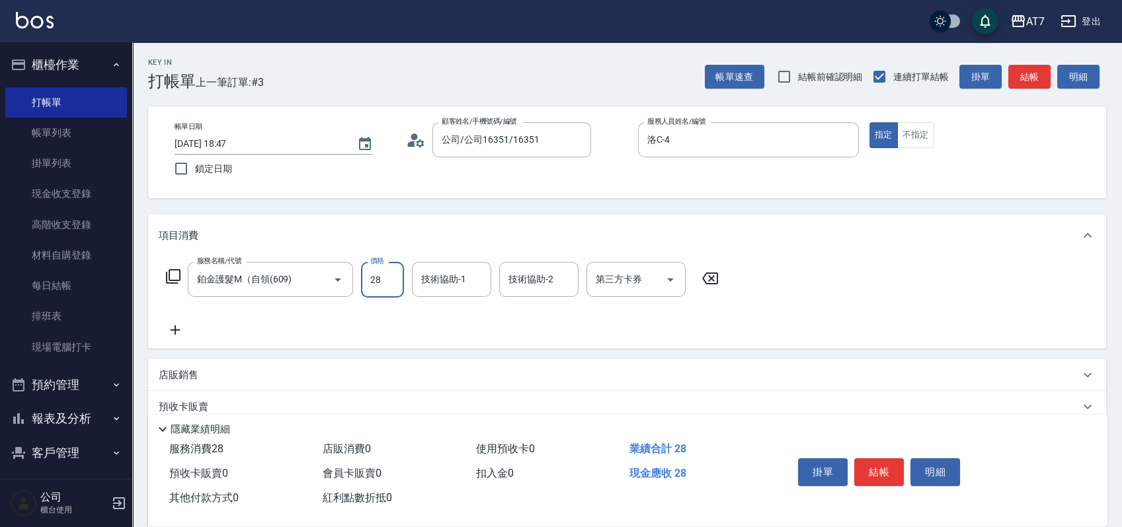
type input "280"
type input "20"
type input "2800"
type input "280"
type input "2800"
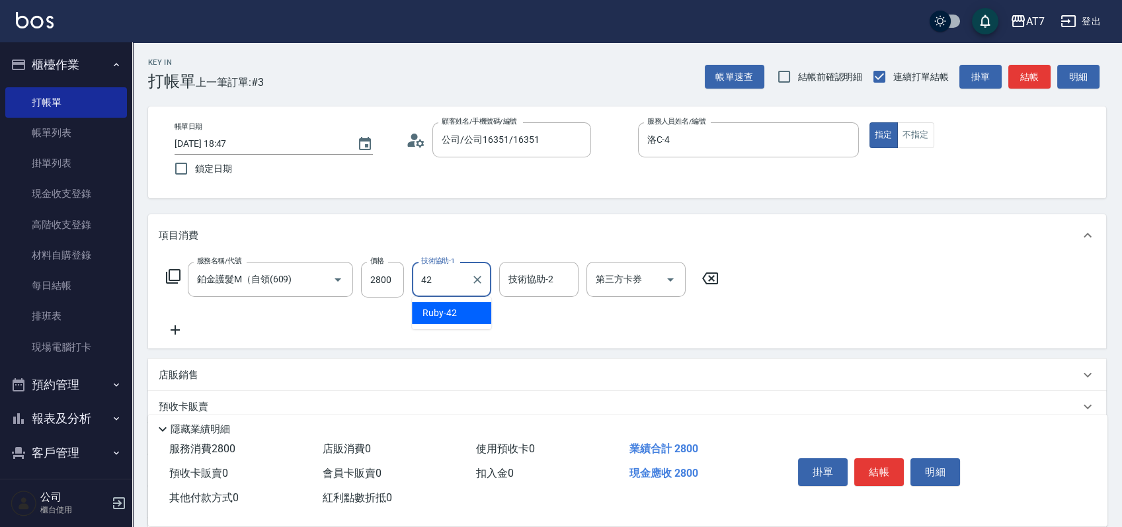
type input "Ruby-42"
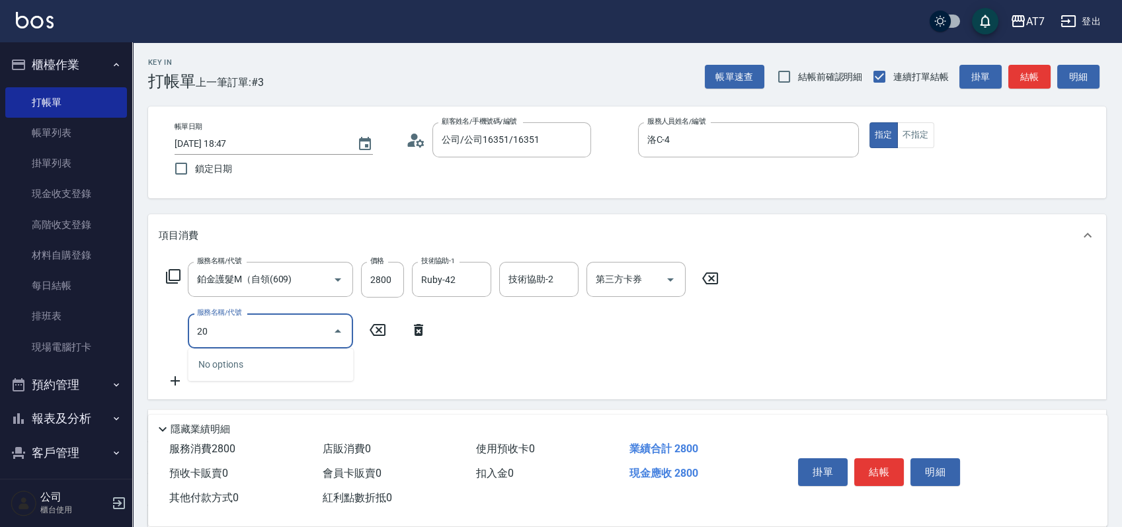
type input "201"
type input "430"
type input "燙-互助(201)"
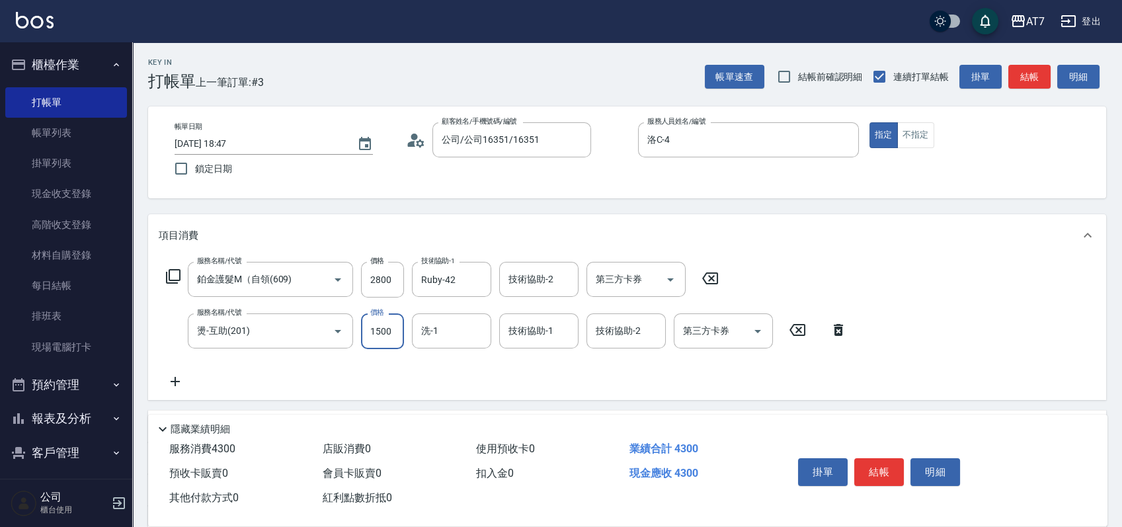
type input "1"
type input "280"
type input "199"
type input "290"
type input "1999"
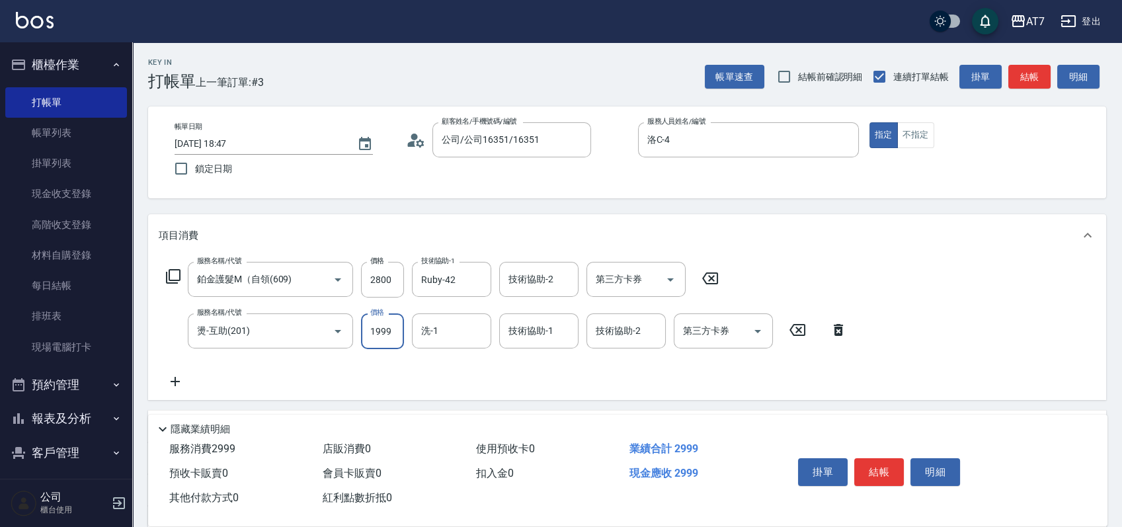
type input "470"
type input "1999"
type input "Ruby-42"
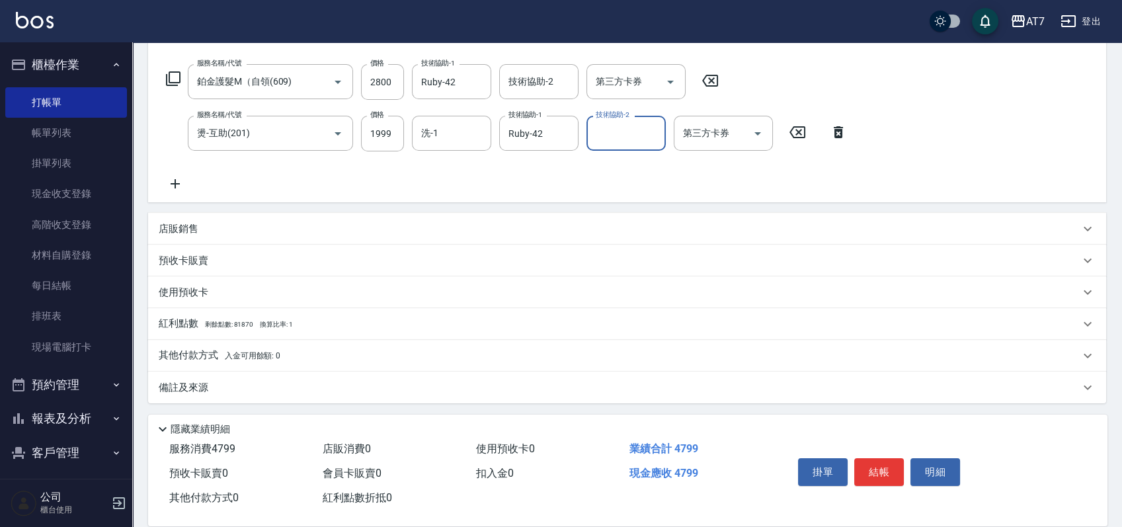
scroll to position [199, 0]
click at [182, 348] on p "其他付款方式 入金可用餘額: 0" at bounding box center [220, 354] width 122 height 15
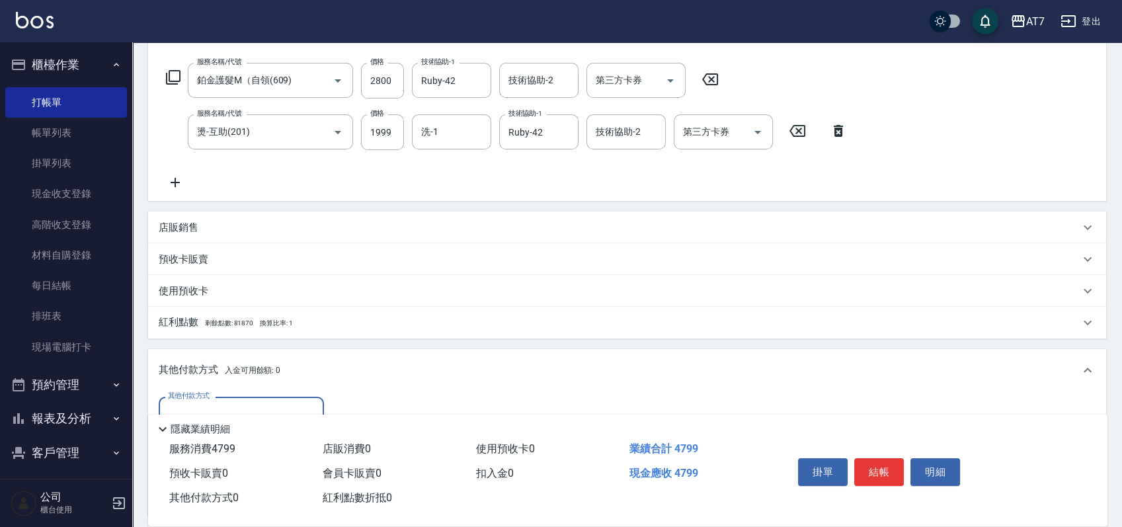
scroll to position [287, 0]
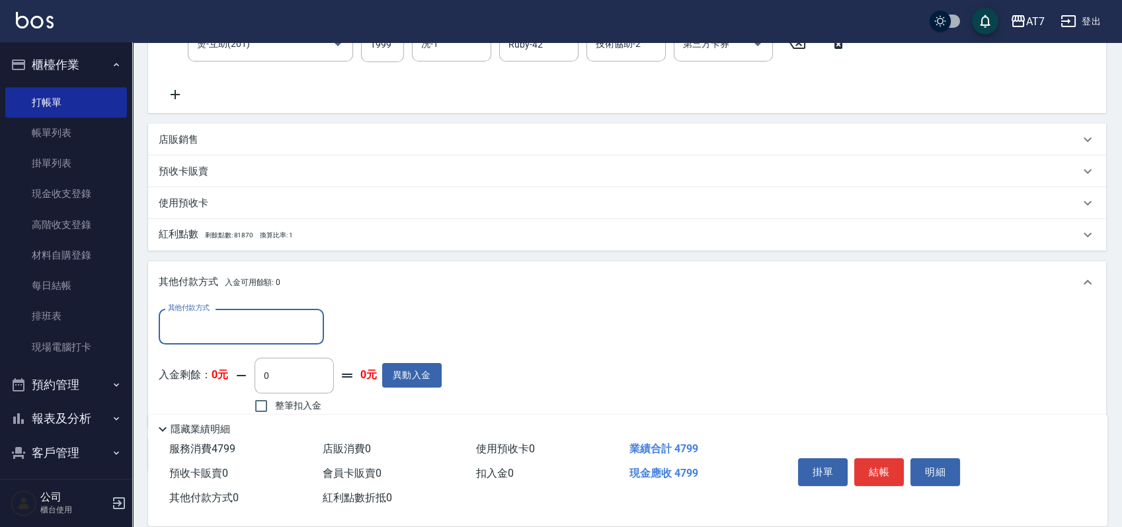
click at [222, 333] on input "其他付款方式" at bounding box center [241, 326] width 153 height 23
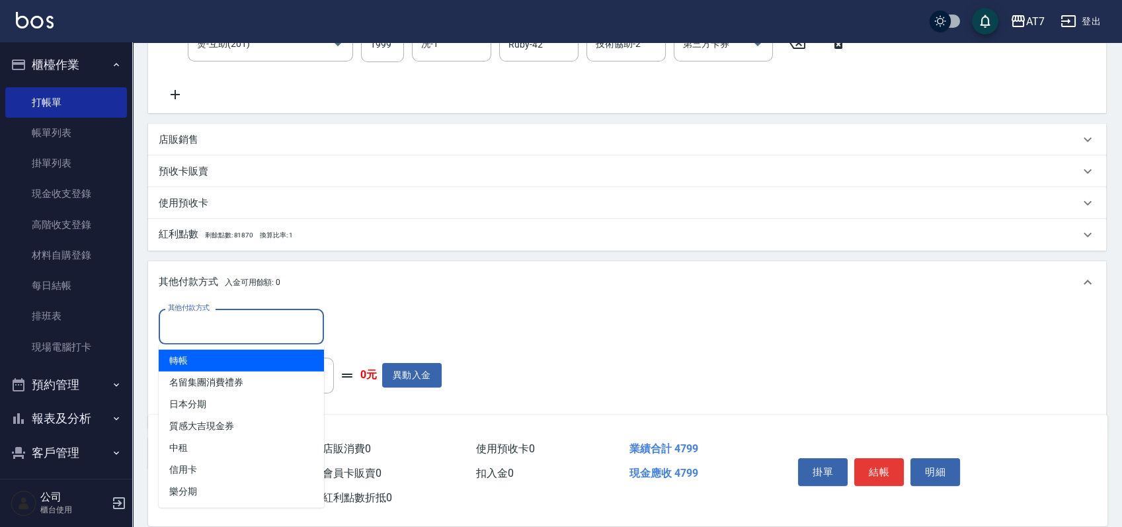
click at [227, 366] on span "轉帳" at bounding box center [241, 361] width 165 height 22
type input "轉帳"
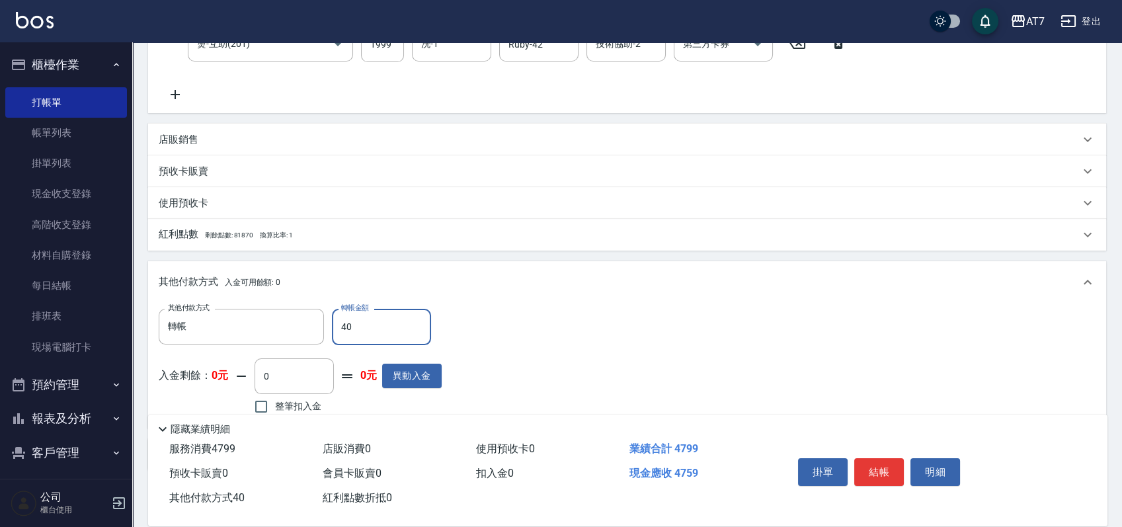
type input "470"
type input "430"
type input "4790"
type input "0"
type input "479"
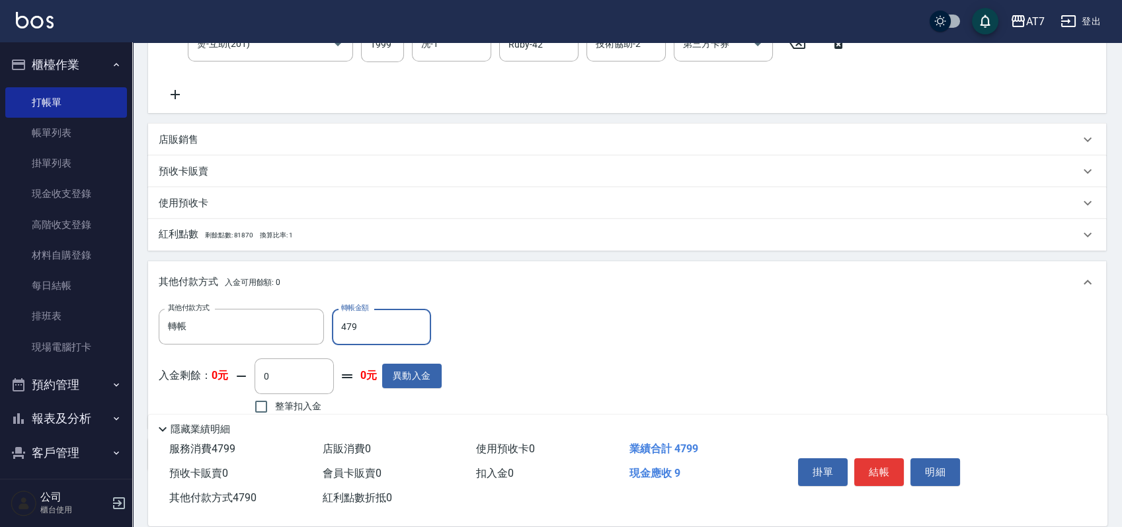
type input "430"
type input "4799"
type input "0"
type input "4799"
click at [861, 467] on button "結帳" at bounding box center [879, 472] width 50 height 28
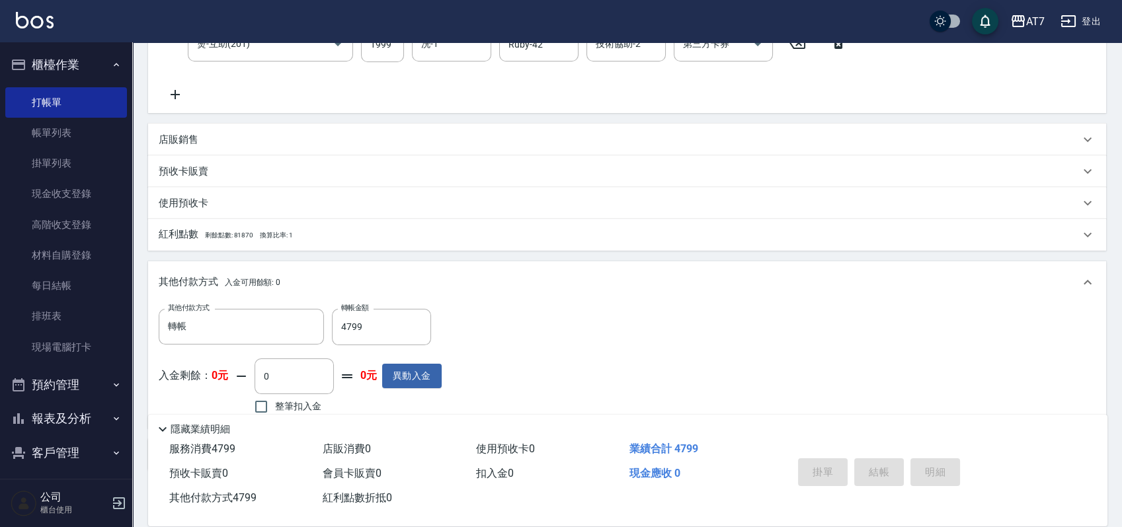
type input "[DATE] 18:48"
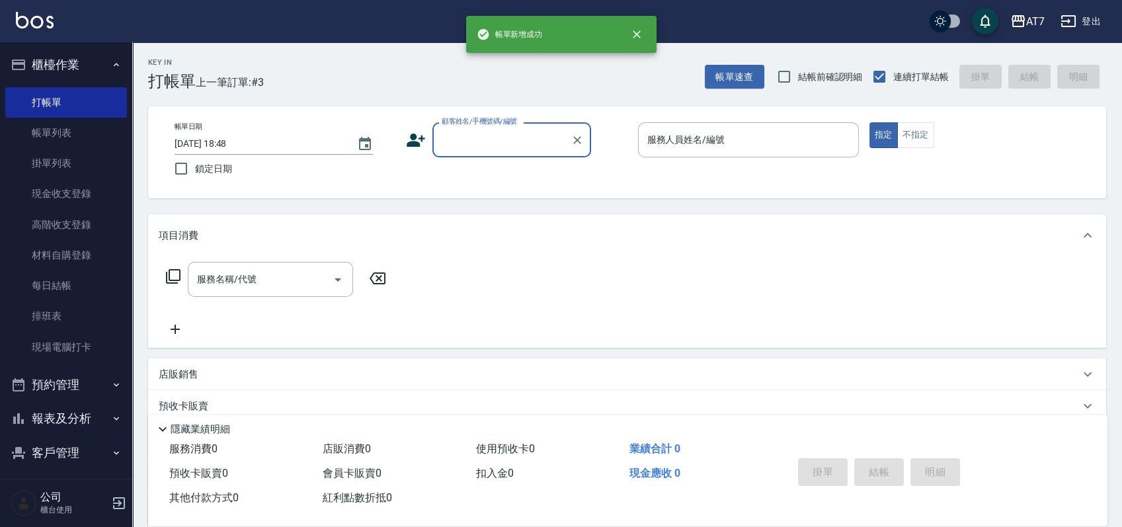
scroll to position [0, 0]
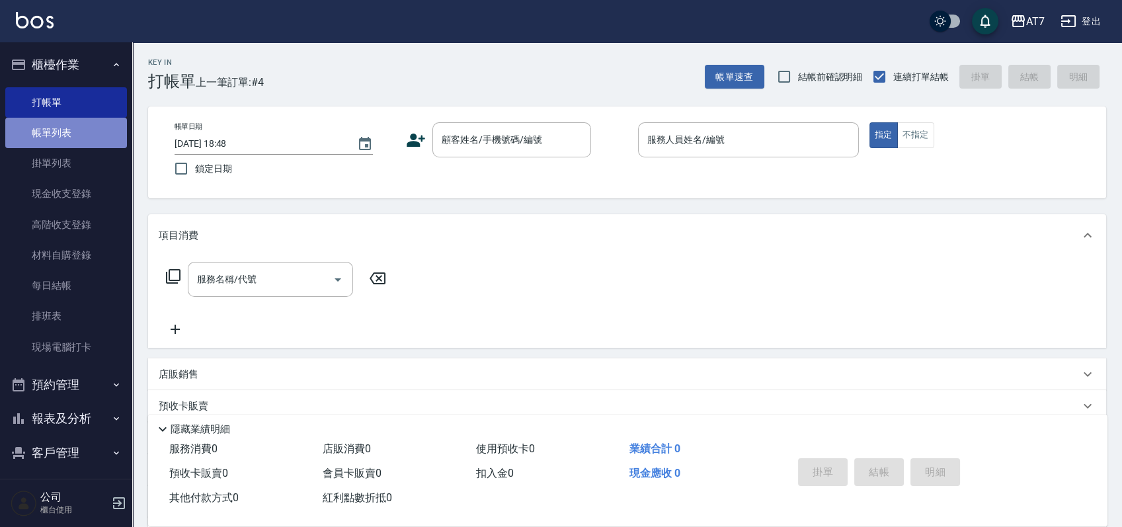
click at [71, 134] on link "帳單列表" at bounding box center [66, 133] width 122 height 30
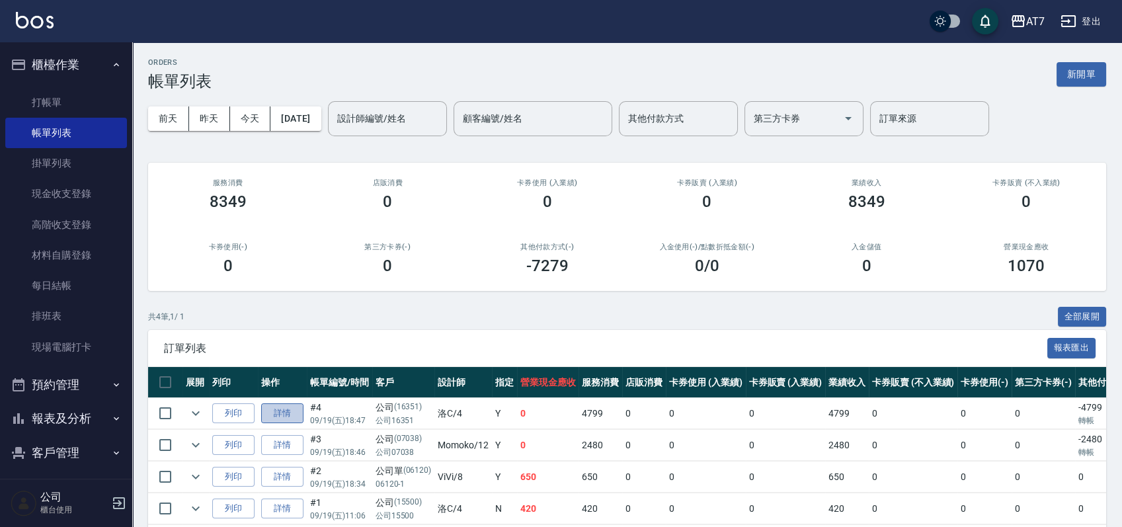
click at [294, 413] on link "詳情" at bounding box center [282, 413] width 42 height 20
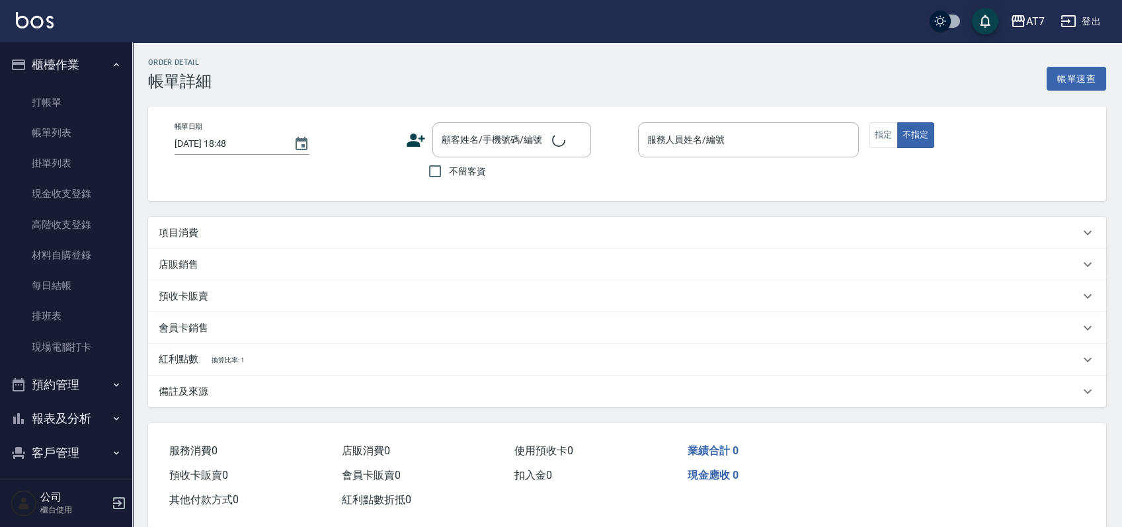
type input "[DATE] 18:47"
type input "洛C-4"
type input "0"
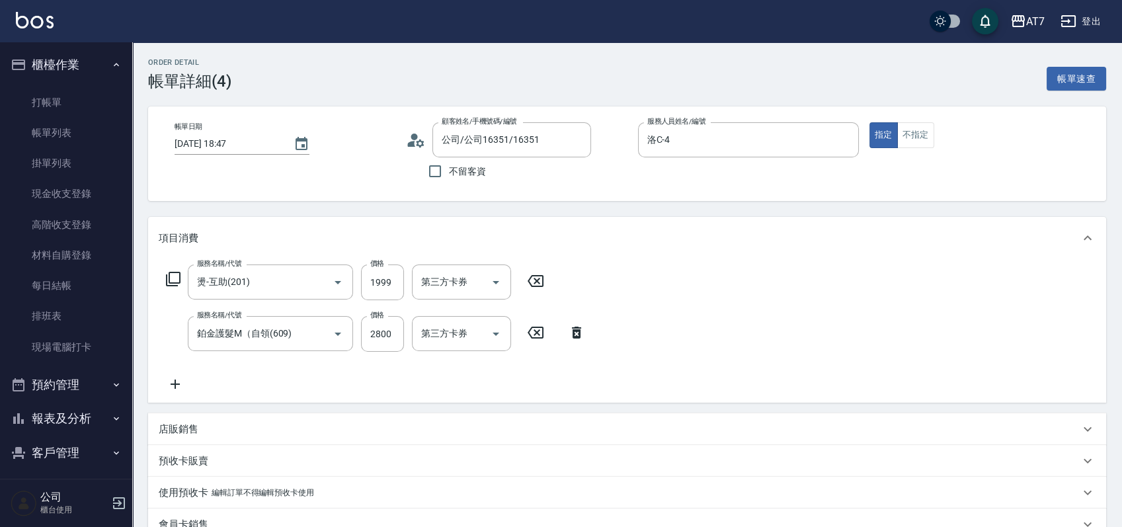
type input "公司/公司16351/16351"
type input "燙-互助(201)"
type input "鉑金護髮M（自領(609)"
click at [456, 283] on input "洗-1" at bounding box center [451, 281] width 67 height 23
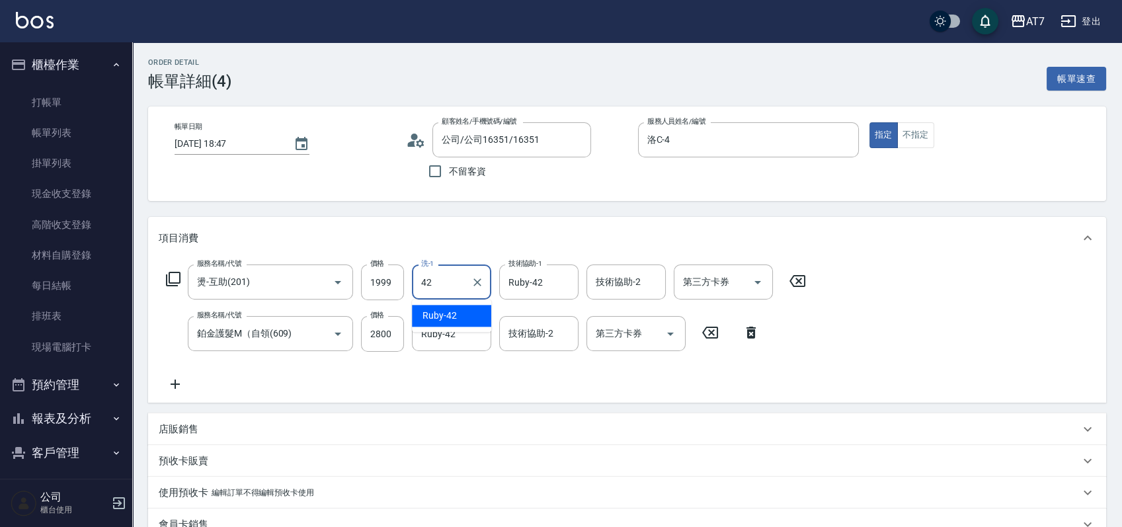
type input "Ruby-42"
click at [891, 313] on div "服務名稱/代號 燙-互助(201) 服務名稱/代號 價格 1999 價格 洗-1 Ruby-42 洗-1 技術協助-1 Ruby-42 技術協助-1 技術協助…" at bounding box center [627, 330] width 958 height 143
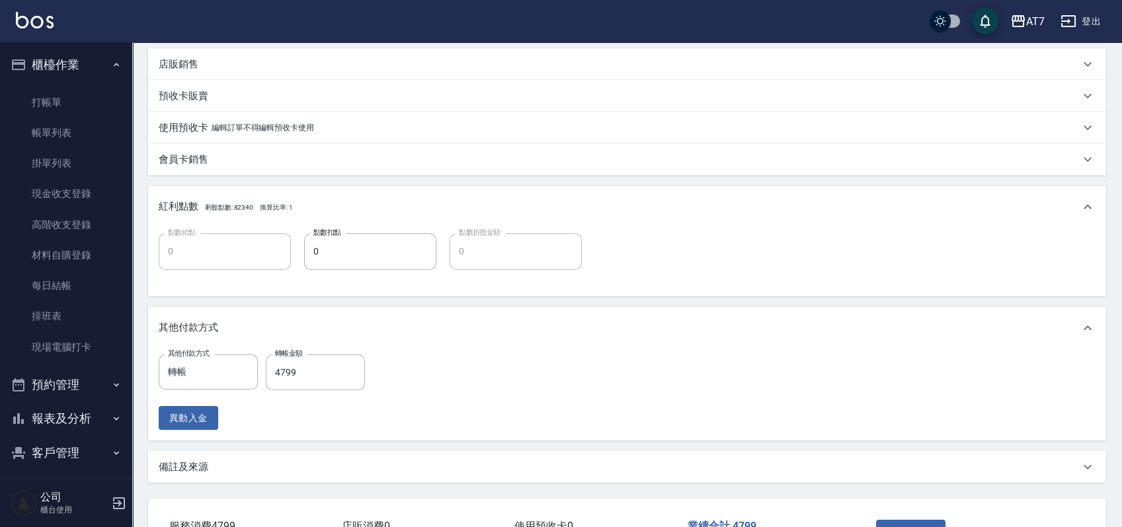
scroll to position [461, 0]
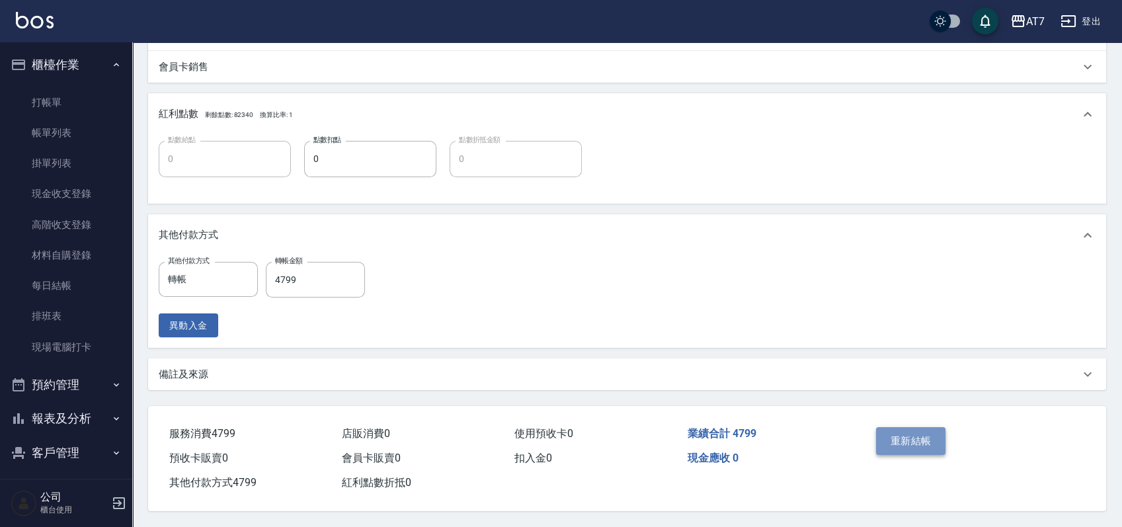
click at [903, 441] on button "重新結帳" at bounding box center [911, 441] width 70 height 28
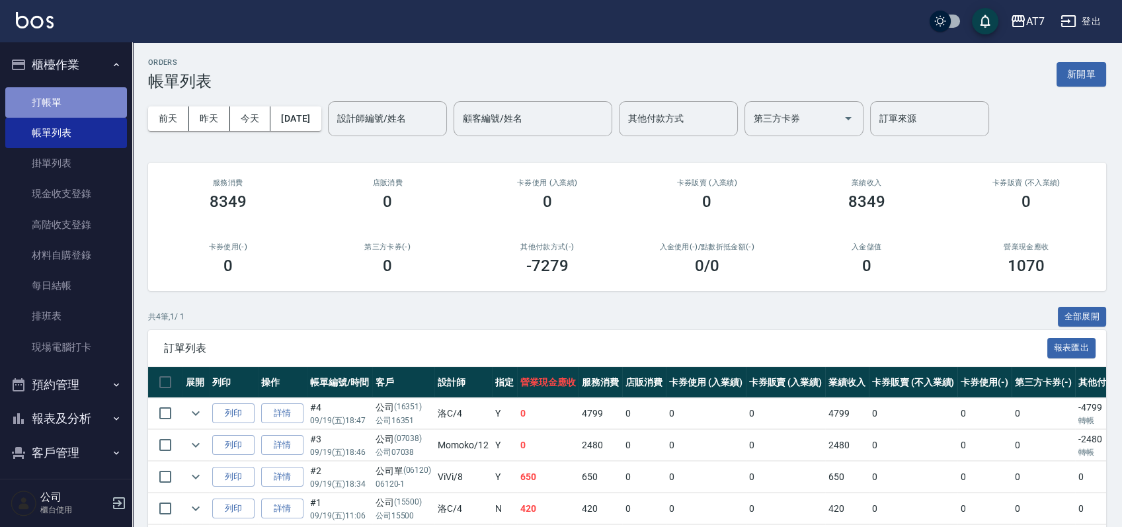
click at [75, 110] on link "打帳單" at bounding box center [66, 102] width 122 height 30
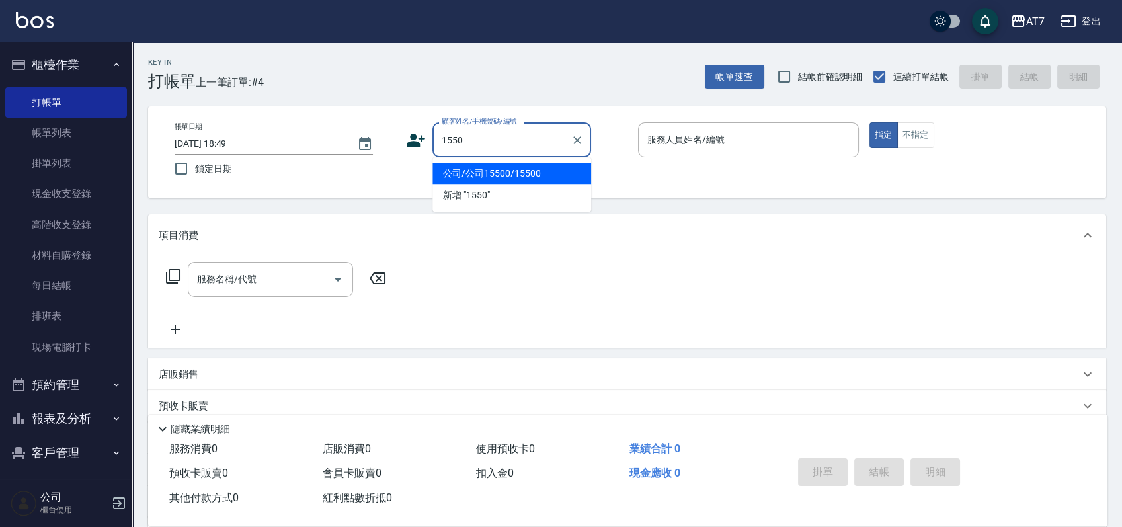
type input "公司/公司15500/15500"
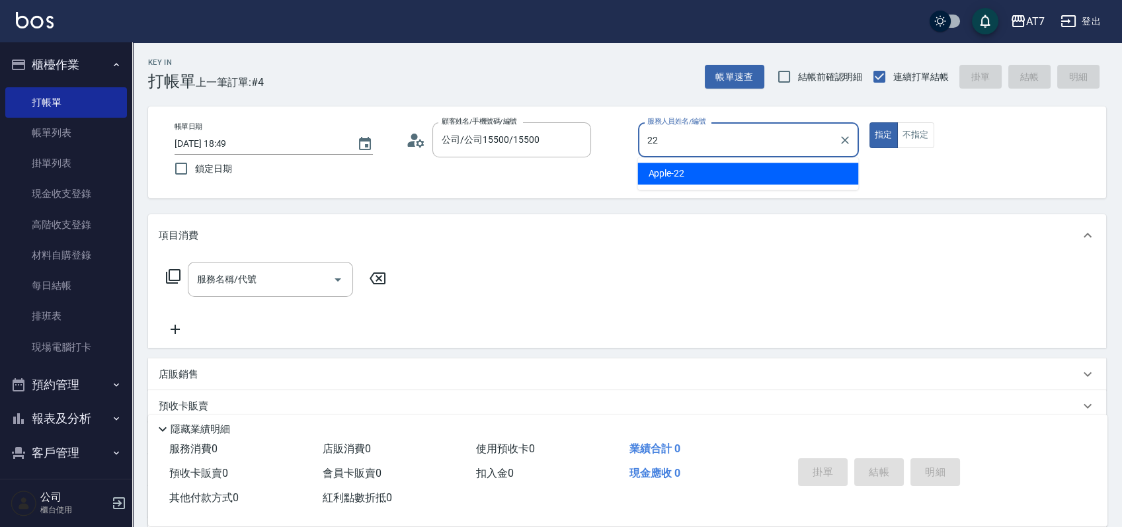
type input "Apple-22"
type button "true"
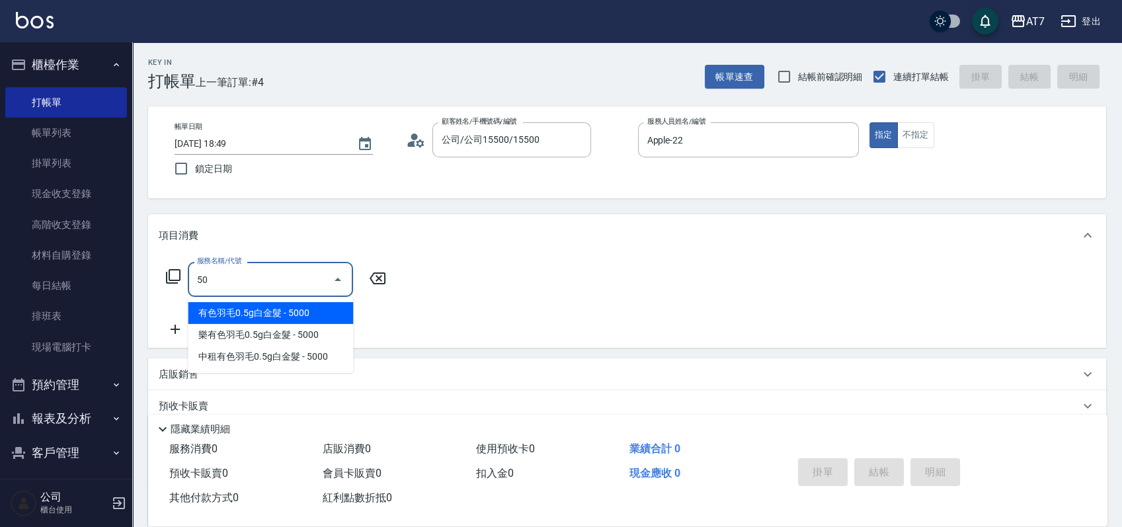
type input "501"
type input "30"
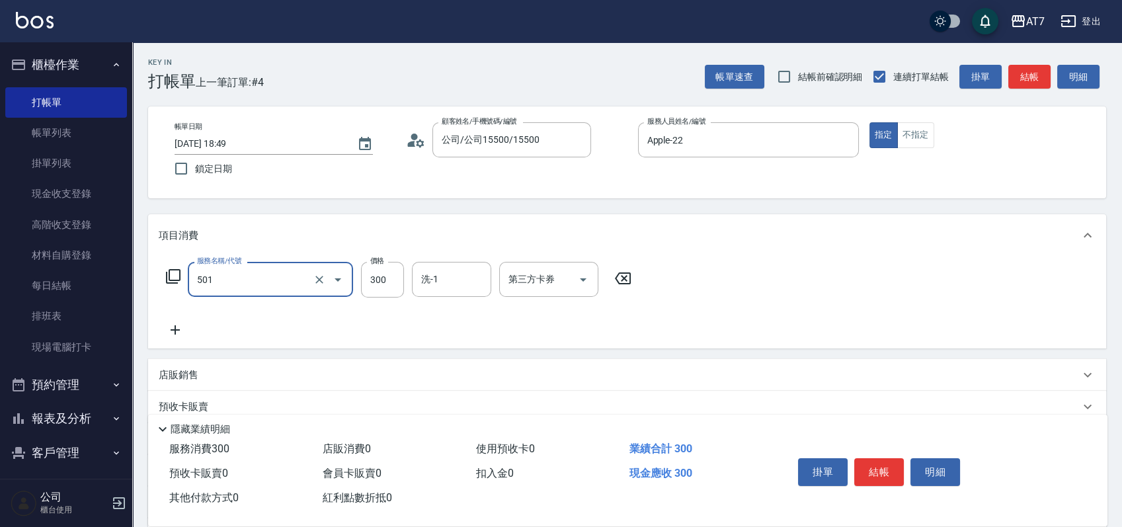
type input "洗髮(互助)(501)"
type input "2"
type input "0"
type input "25"
type input "20"
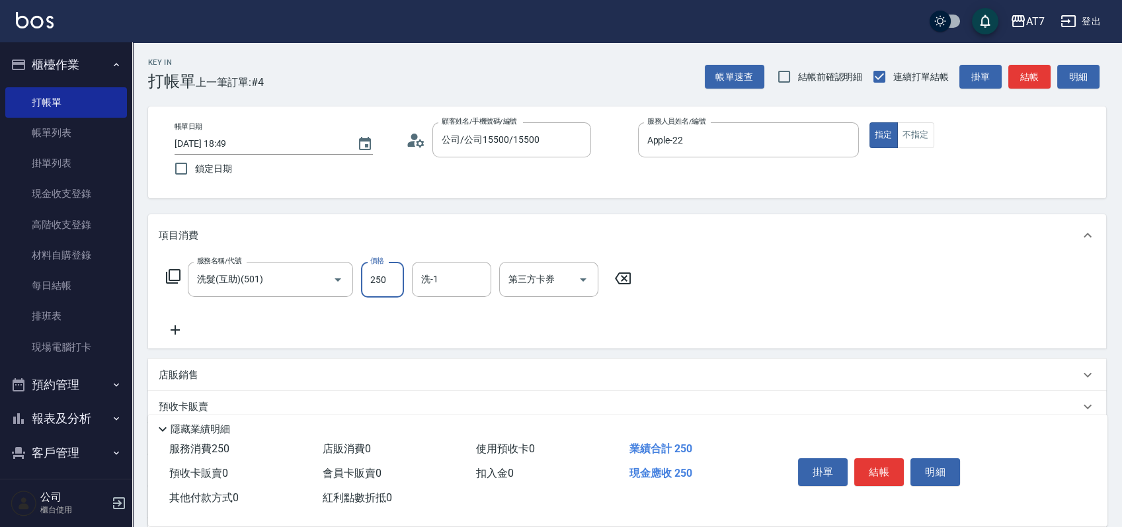
type input "250"
type input "Apple-22"
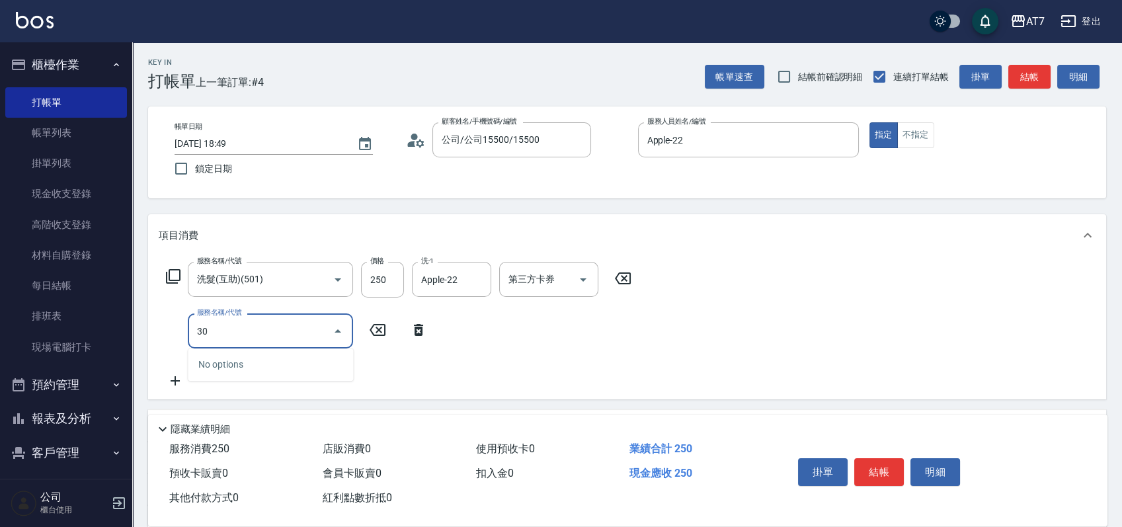
type input "302"
type input "60"
type input "剪髮(302)"
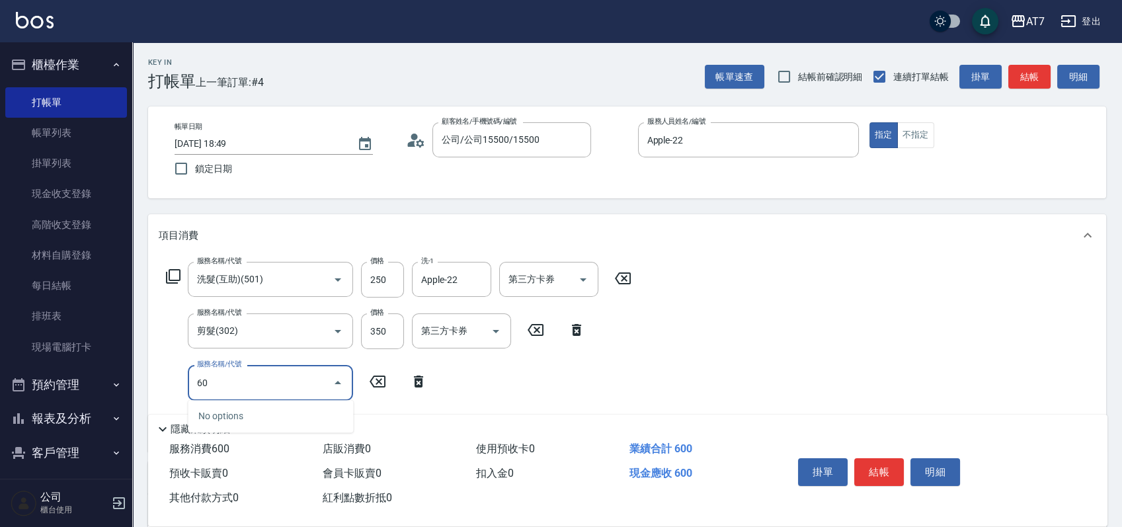
type input "608"
type input "260"
type input "鉑金護髮S（自領(608)"
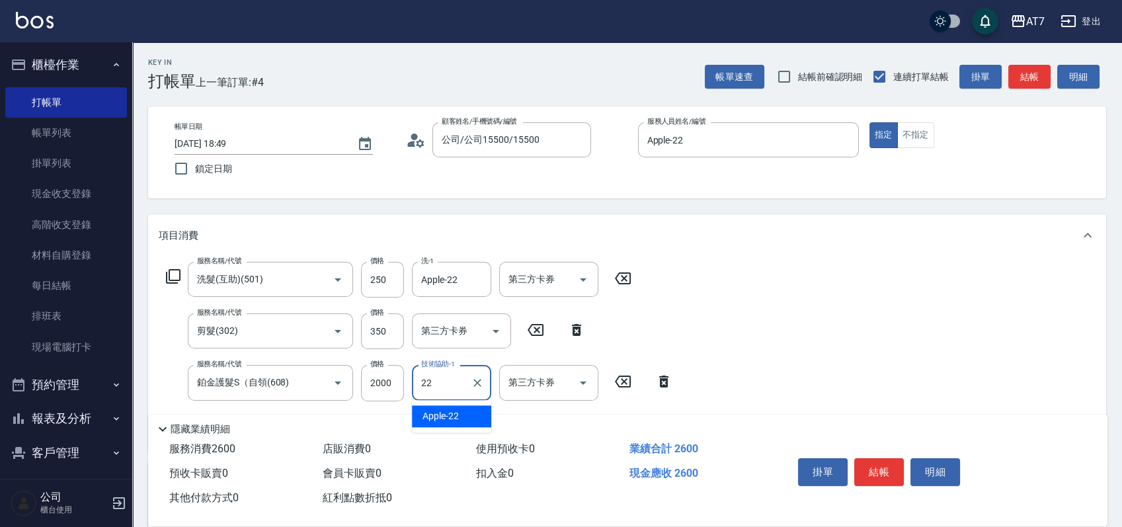
type input "Apple-22"
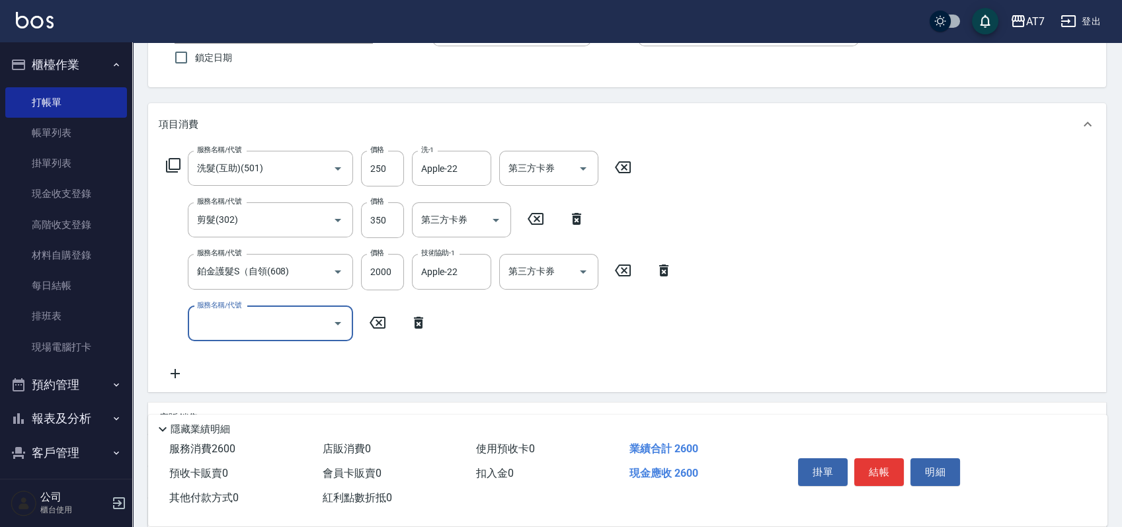
scroll to position [176, 0]
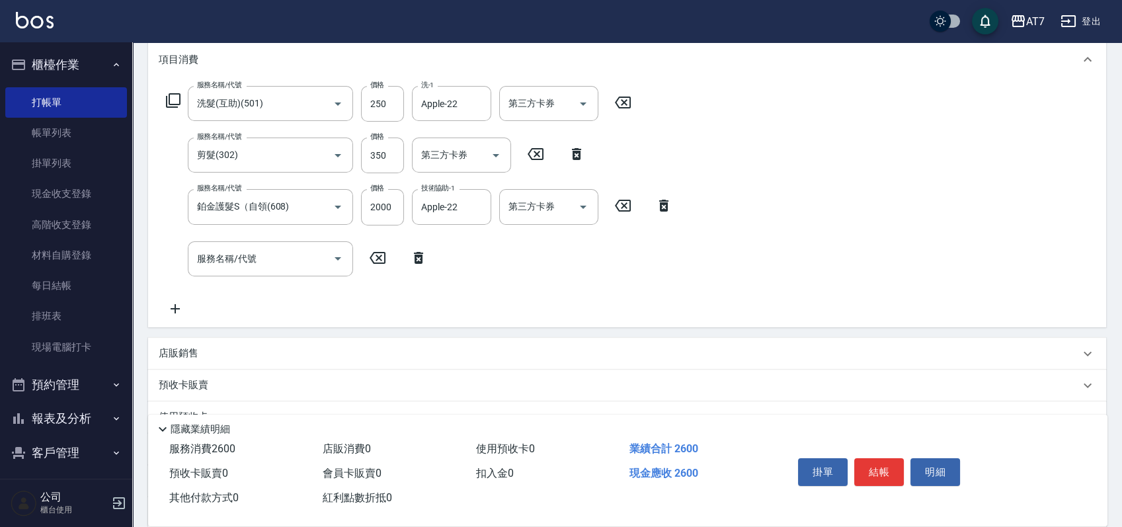
click at [213, 346] on div "店販銷售" at bounding box center [619, 353] width 921 height 14
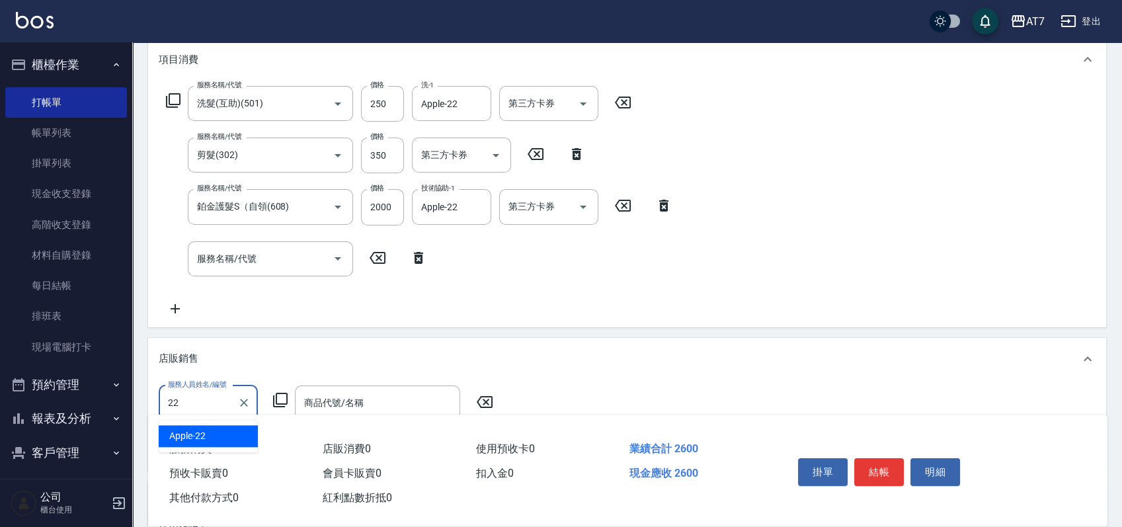
type input "Apple-22"
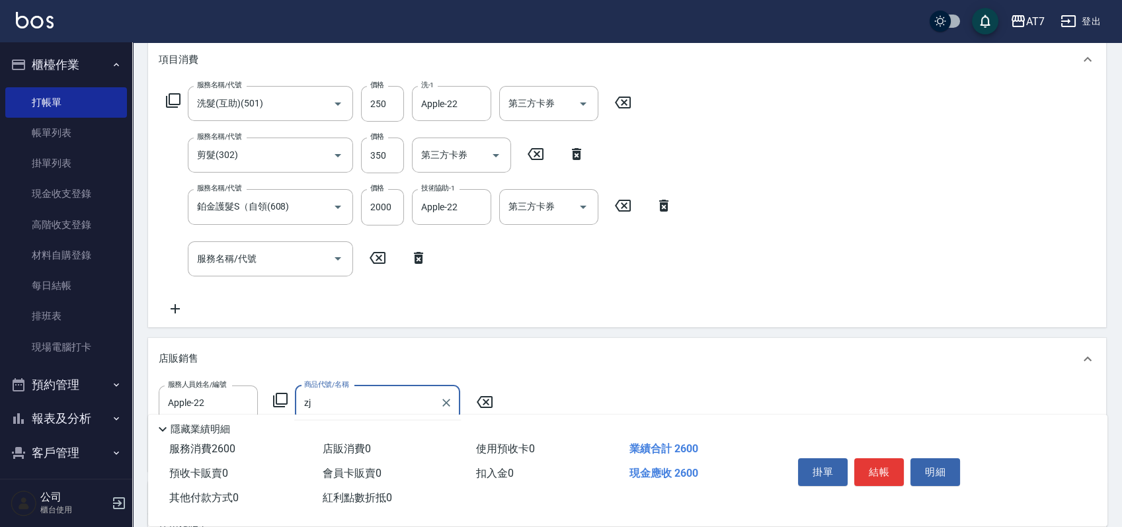
type input "z"
type input "艾巴 奇蹟復活霜"
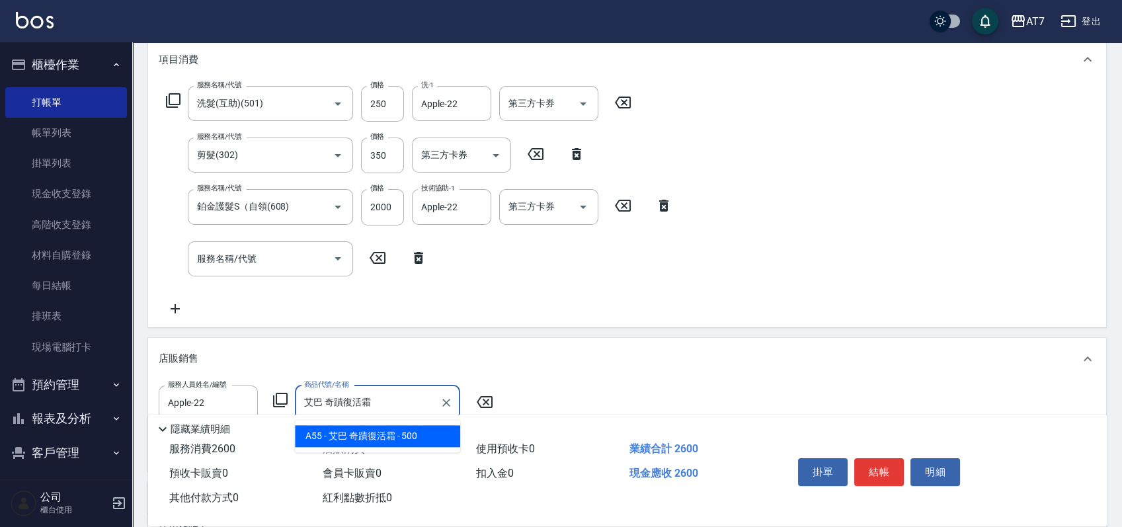
type input "310"
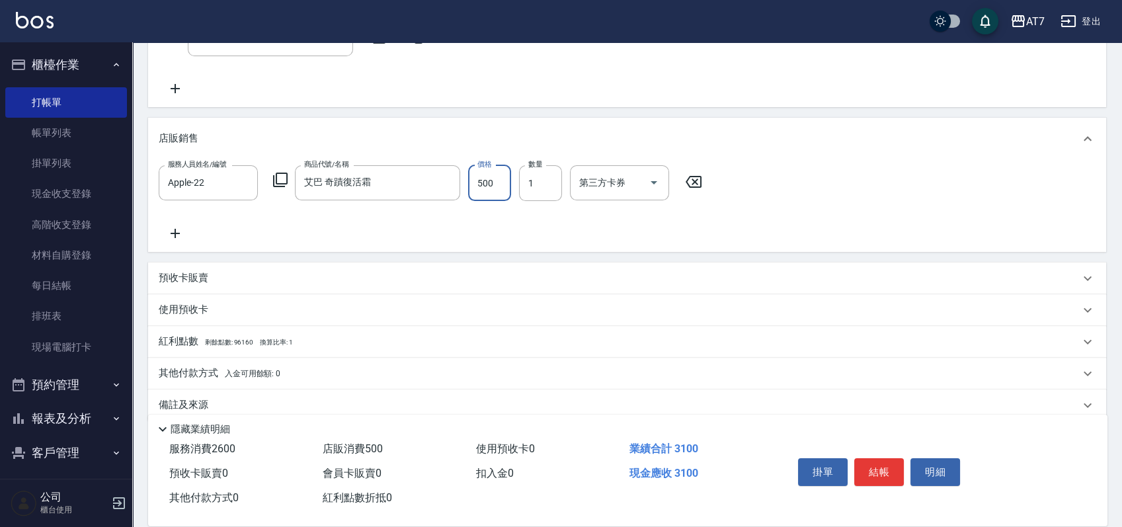
scroll to position [415, 0]
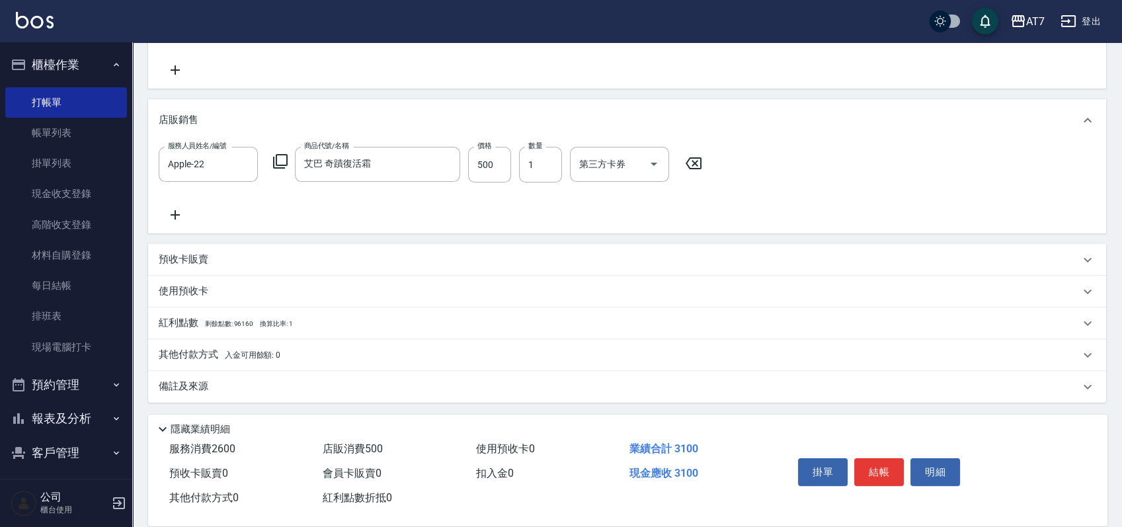
click at [190, 351] on p "其他付款方式 入金可用餘額: 0" at bounding box center [220, 355] width 122 height 15
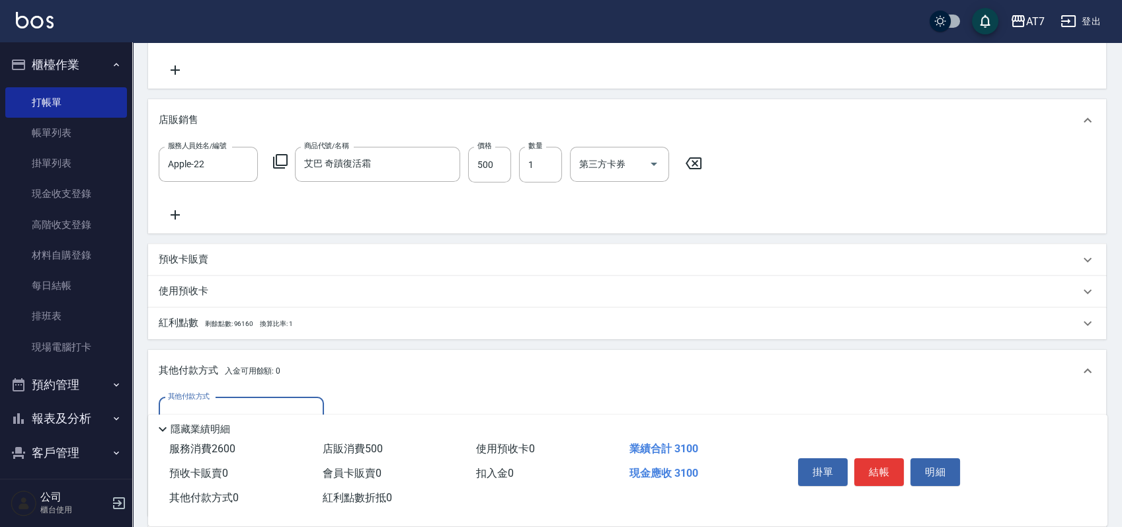
scroll to position [0, 0]
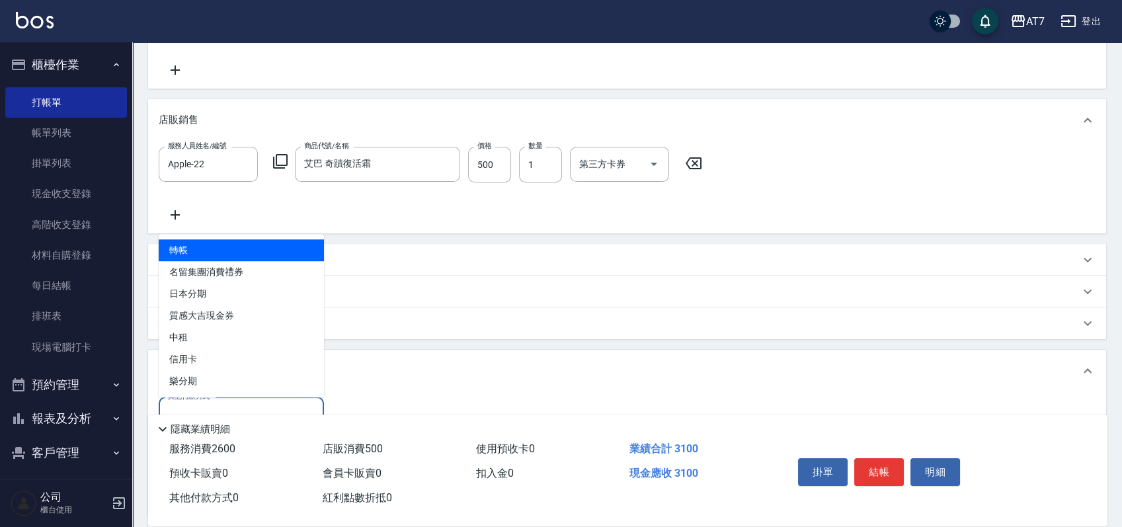
click at [233, 407] on input "其他付款方式" at bounding box center [241, 414] width 153 height 23
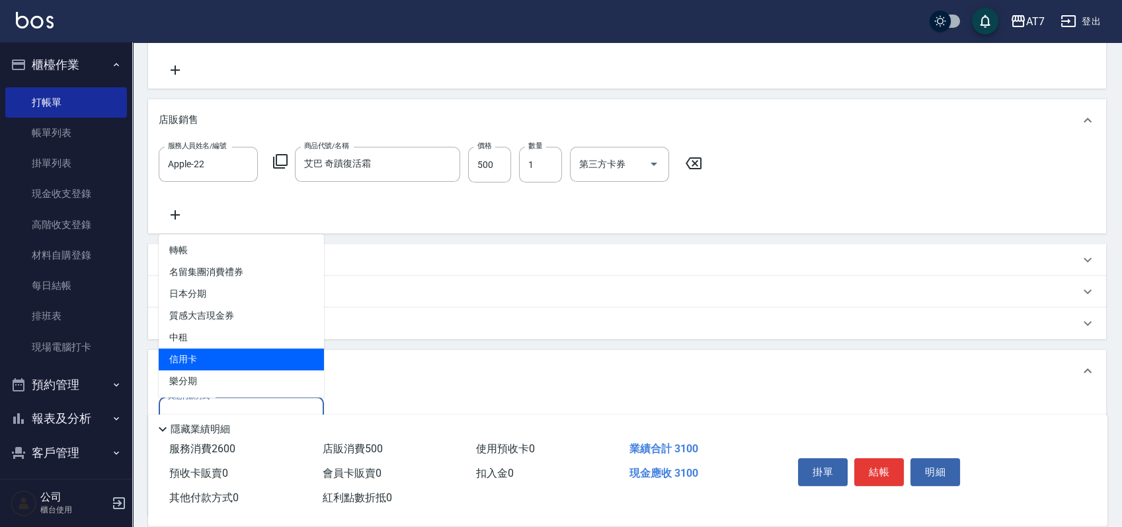
click at [207, 356] on span "信用卡" at bounding box center [241, 359] width 165 height 22
type input "信用卡"
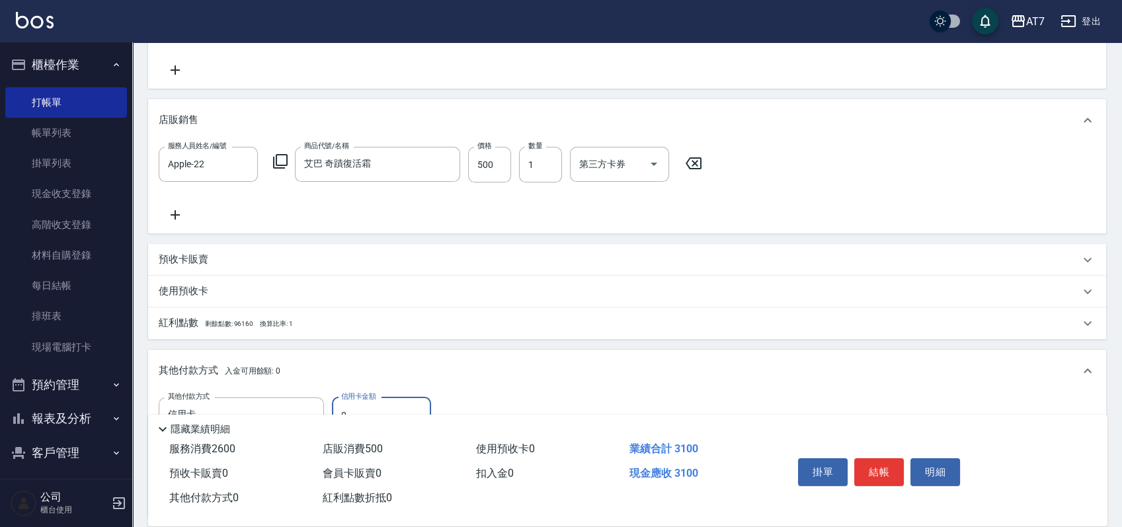
scroll to position [571, 0]
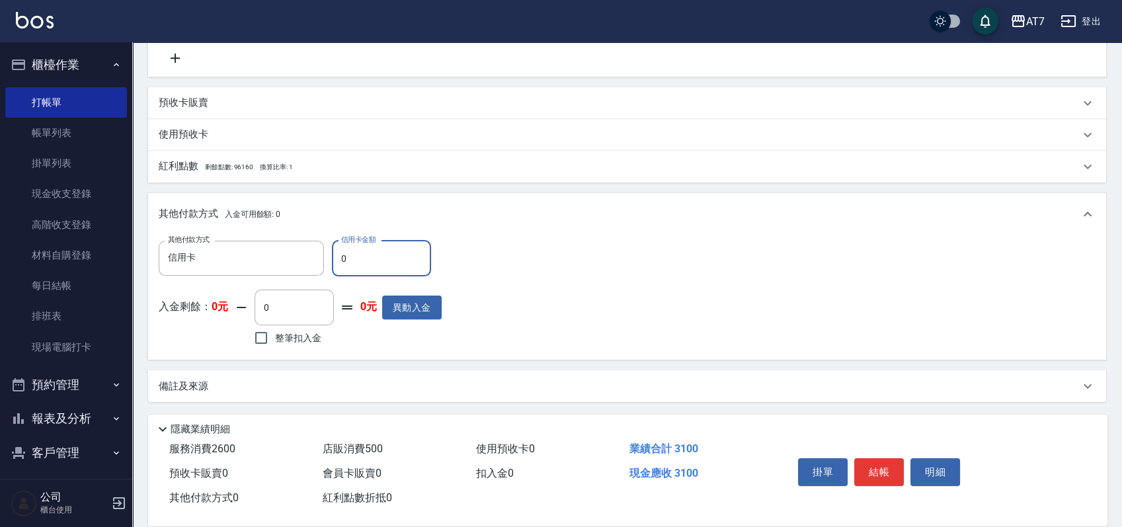
type input "30"
type input "300"
type input "310"
type input "270"
type input "3100"
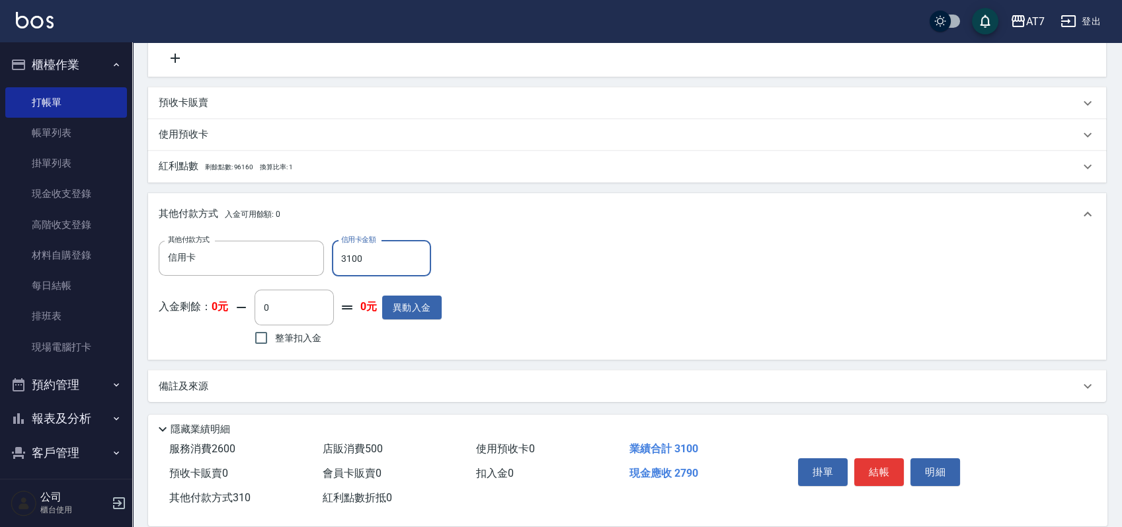
type input "0"
type input "3100"
click at [881, 473] on button "結帳" at bounding box center [879, 472] width 50 height 28
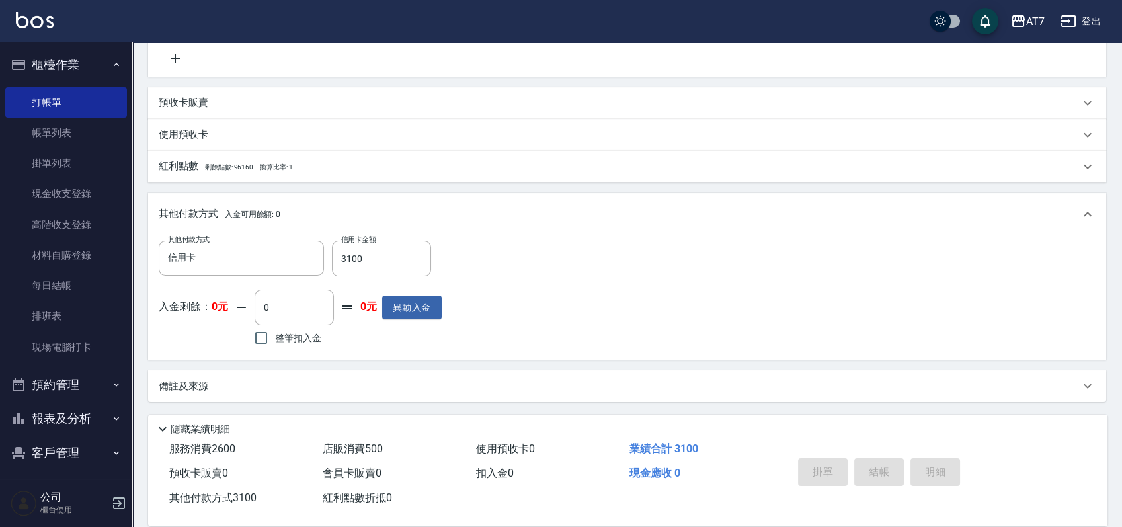
type input "[DATE] 18:50"
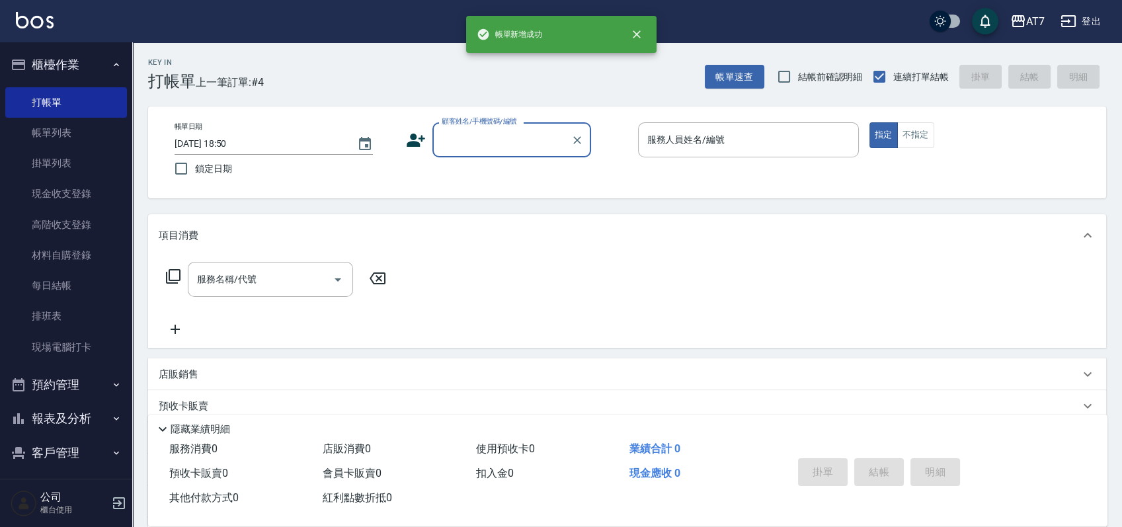
scroll to position [0, 0]
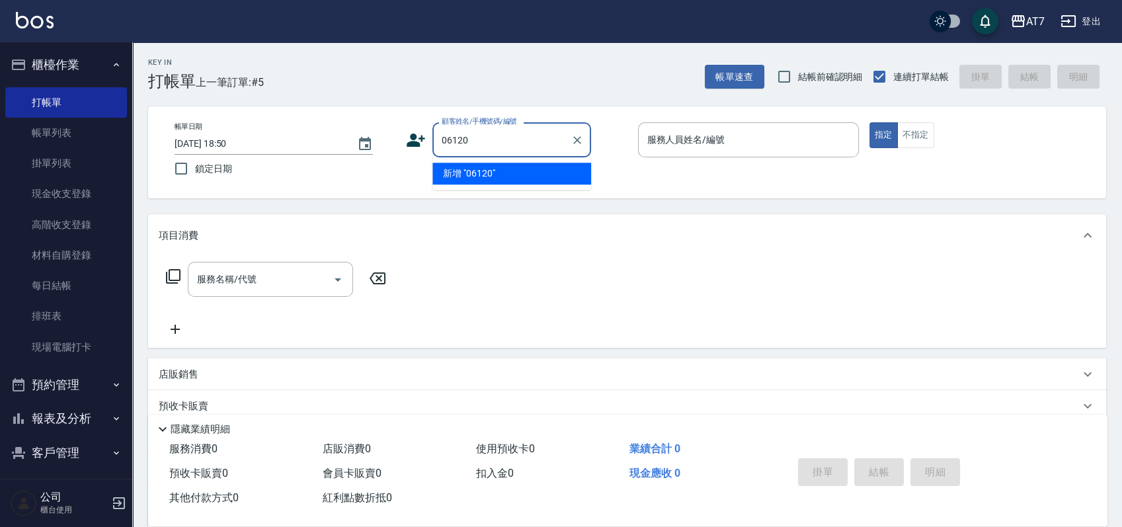
type input "06120"
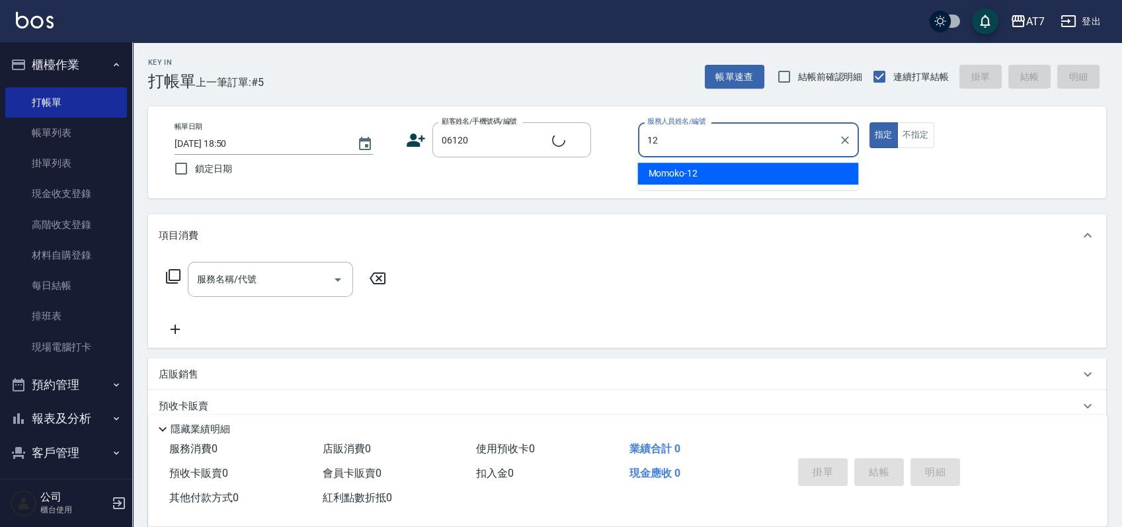
type input "12"
type input "公司單/06120-1/06120"
type input "Momoko-12"
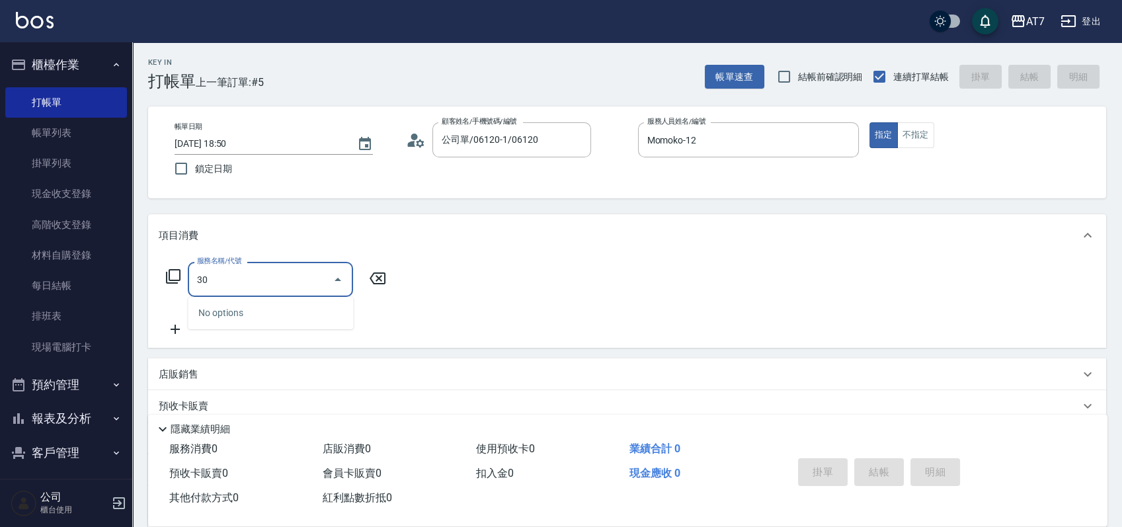
type input "304"
type input "40"
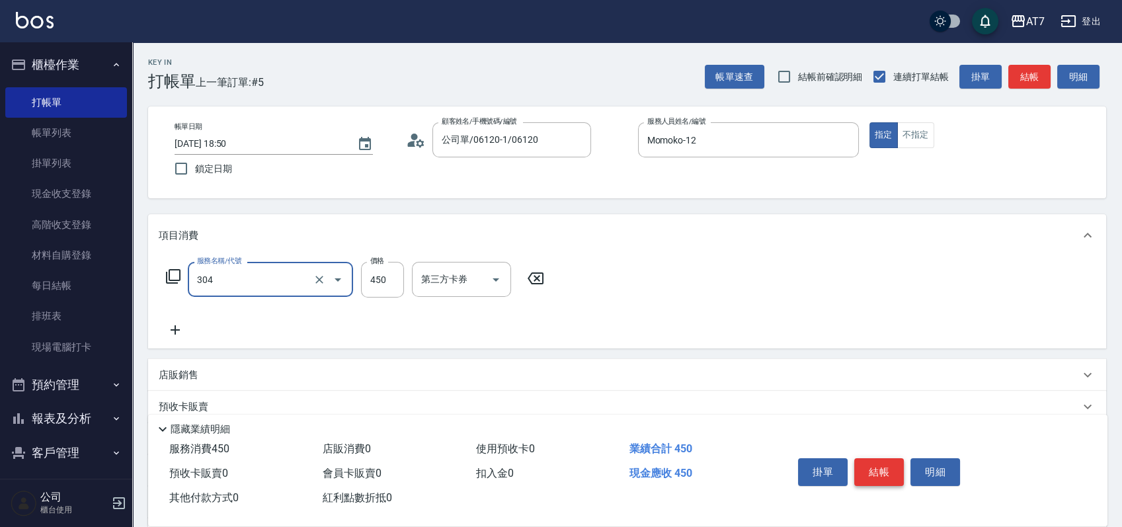
type input "A+級剪髮(304)"
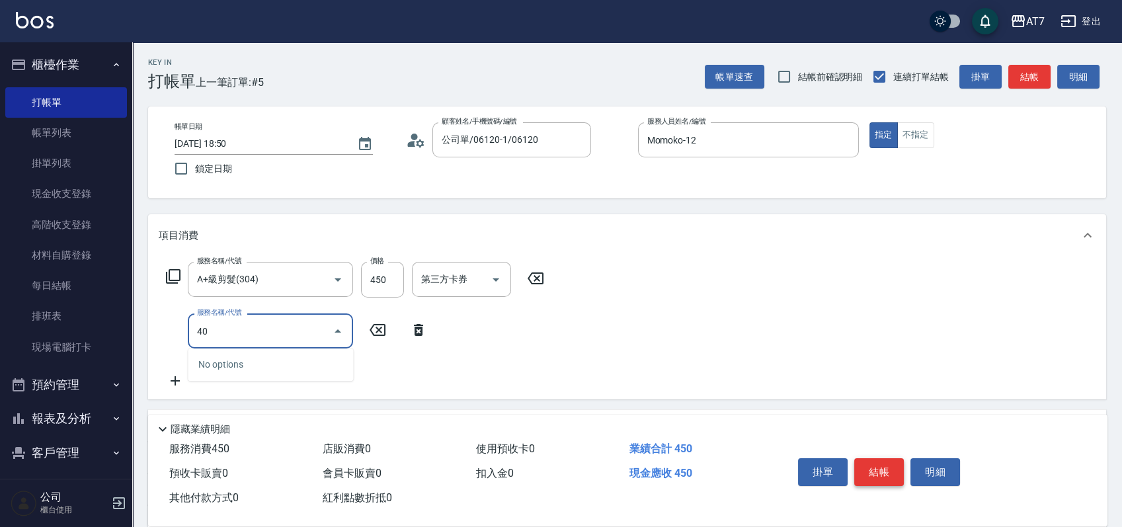
type input "401"
type input "190"
type input "染髮(互助)(401)"
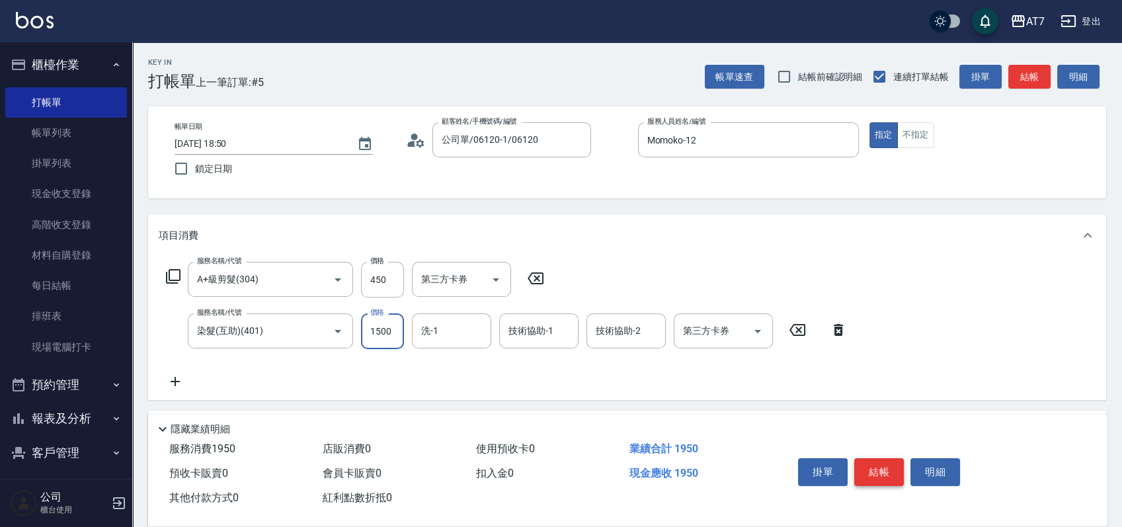
type input "1"
type input "40"
type input "16"
type input "60"
type input "1680"
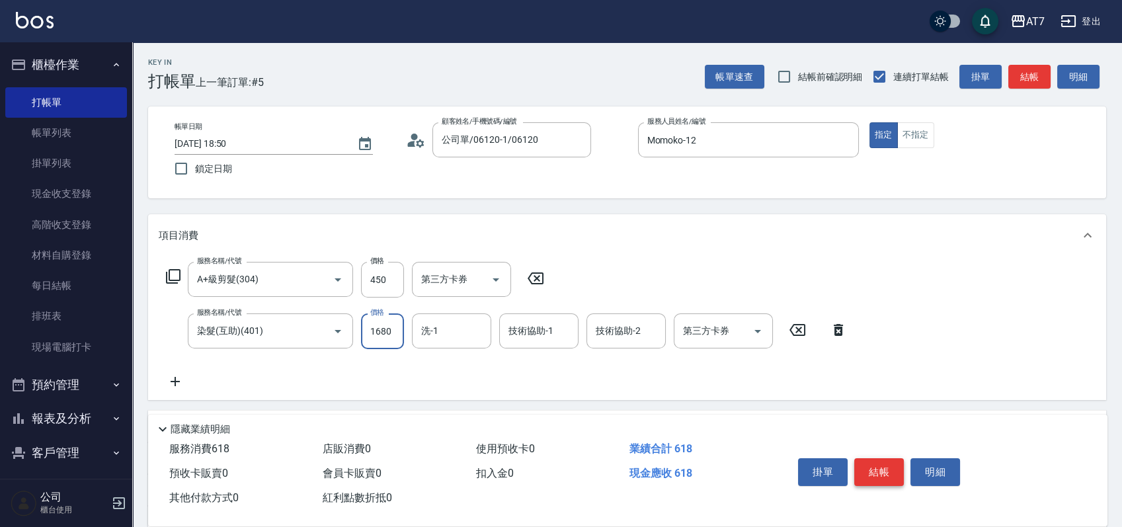
type input "210"
type input "1680"
type input "YuYu-40"
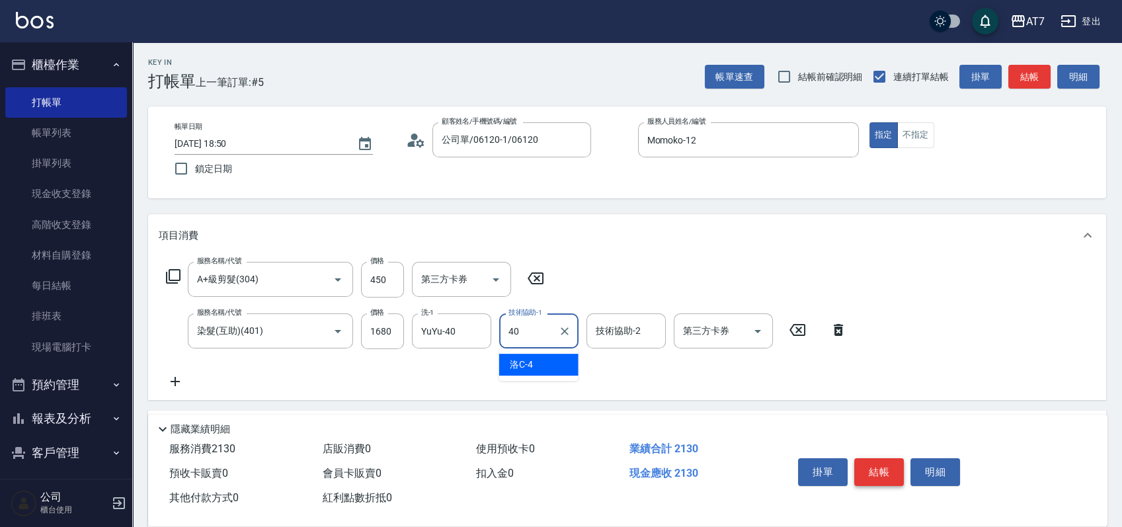
type input "YuYu-40"
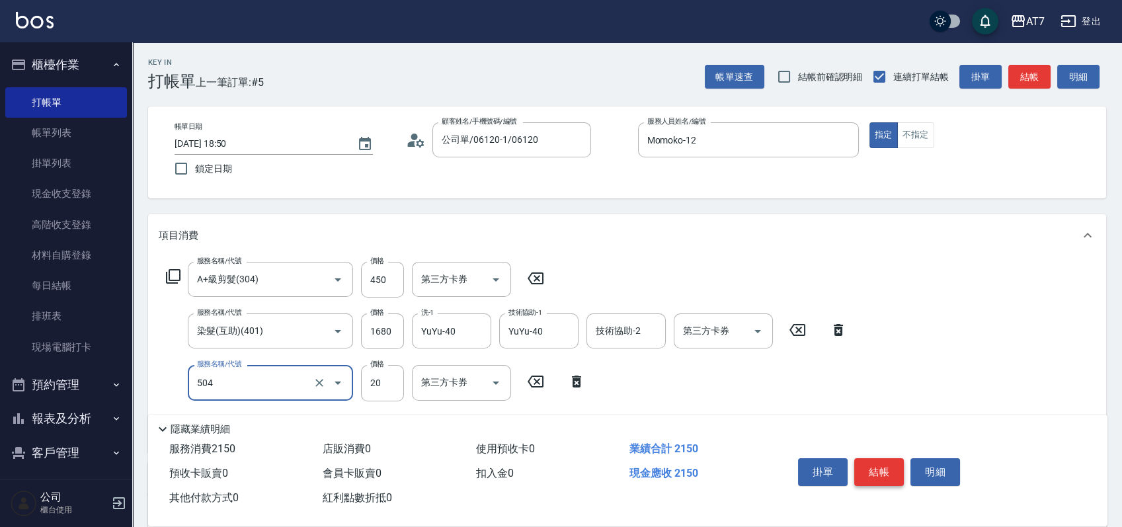
type input "潤絲(504)"
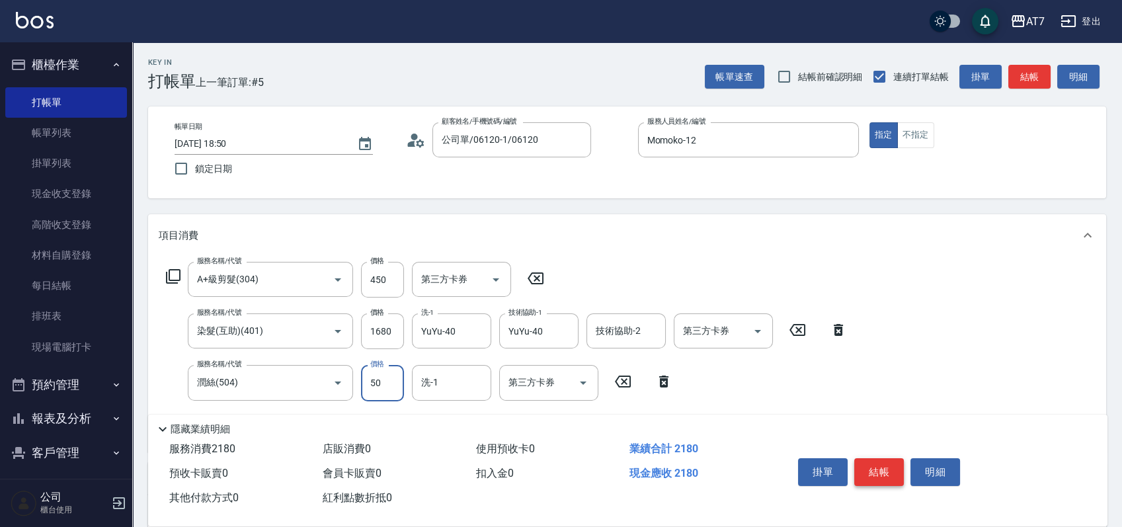
type input "50"
type input "YuYu-40"
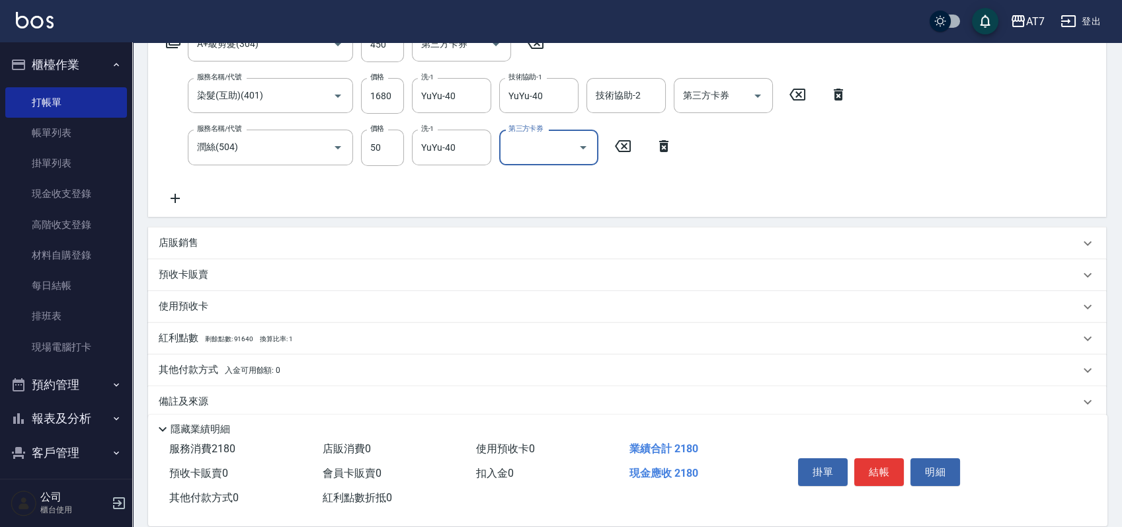
scroll to position [251, 0]
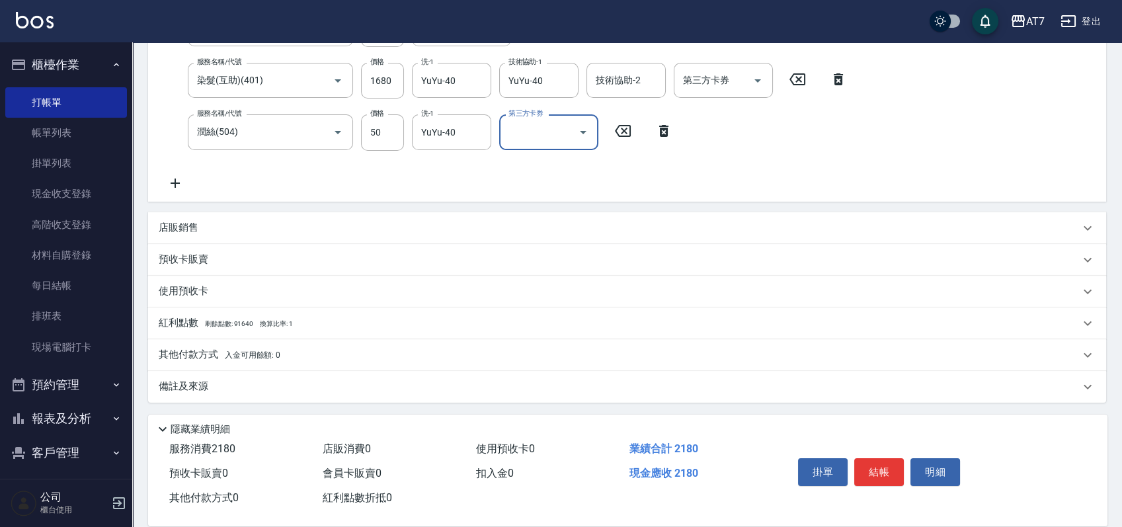
click at [182, 229] on p "店販銷售" at bounding box center [179, 228] width 40 height 14
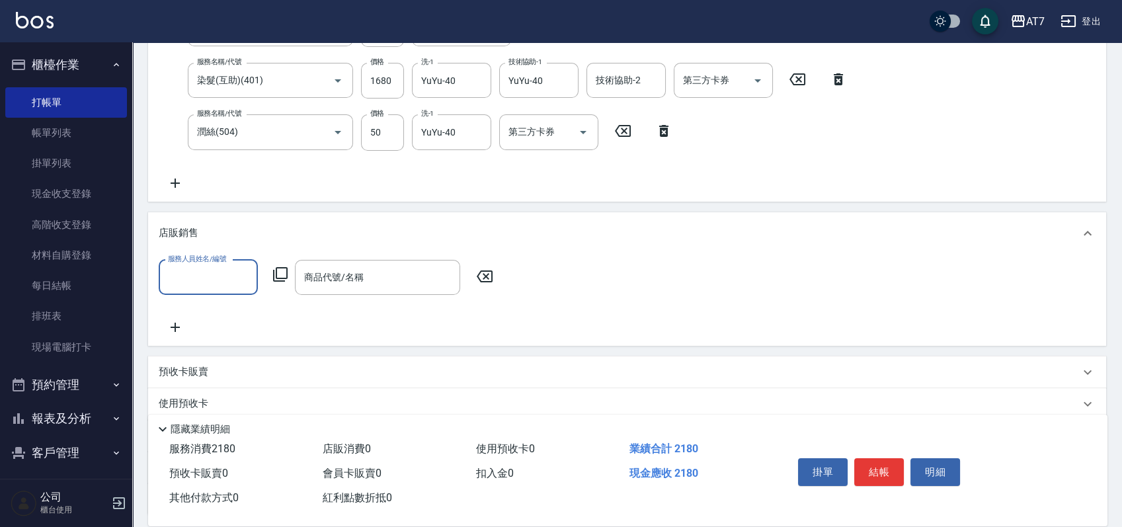
scroll to position [0, 0]
type input "Momoko-12"
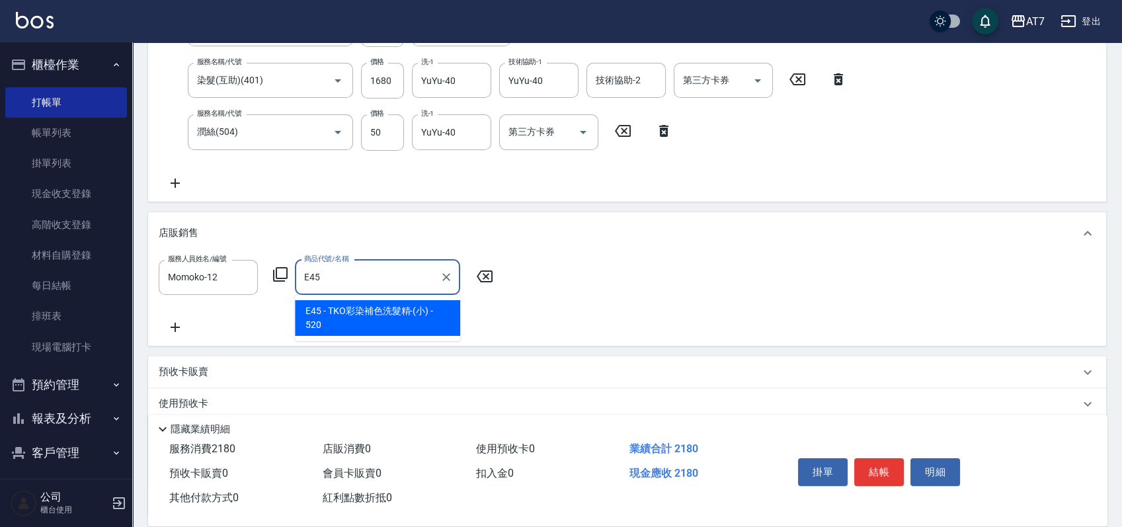
type input "TKO彩染補色洗髮精-(小)"
type input "270"
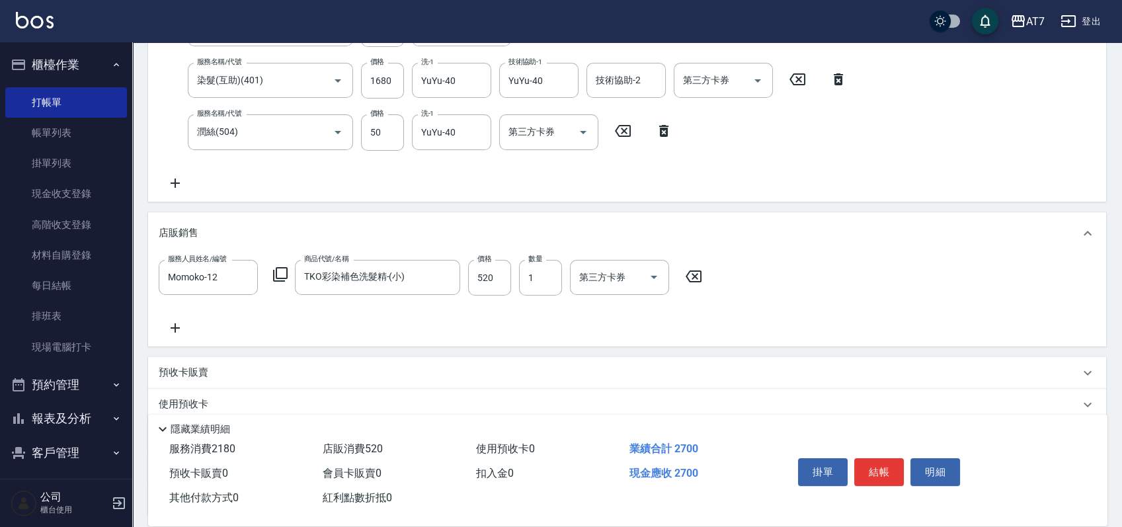
click at [844, 290] on div "服務人員姓名/編號 Momoko-12 服務人員姓名/編號 商品代號/名稱 TKO彩染補色洗髮精-(小) 商品代號/名稱 價格 520 價格 數量 1 數量 …" at bounding box center [627, 298] width 937 height 76
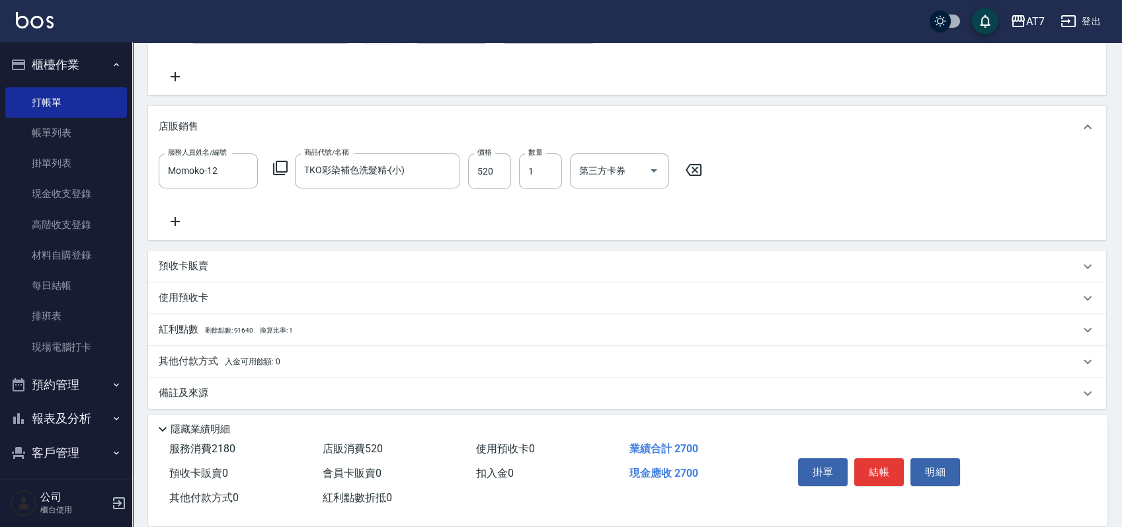
scroll to position [364, 0]
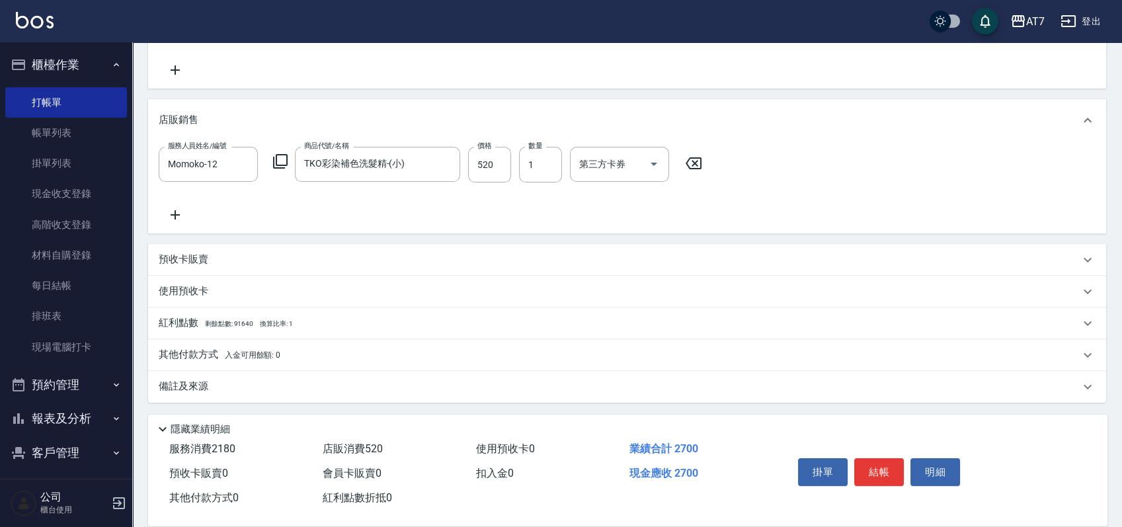
click at [198, 353] on p "其他付款方式 入金可用餘額: 0" at bounding box center [220, 355] width 122 height 15
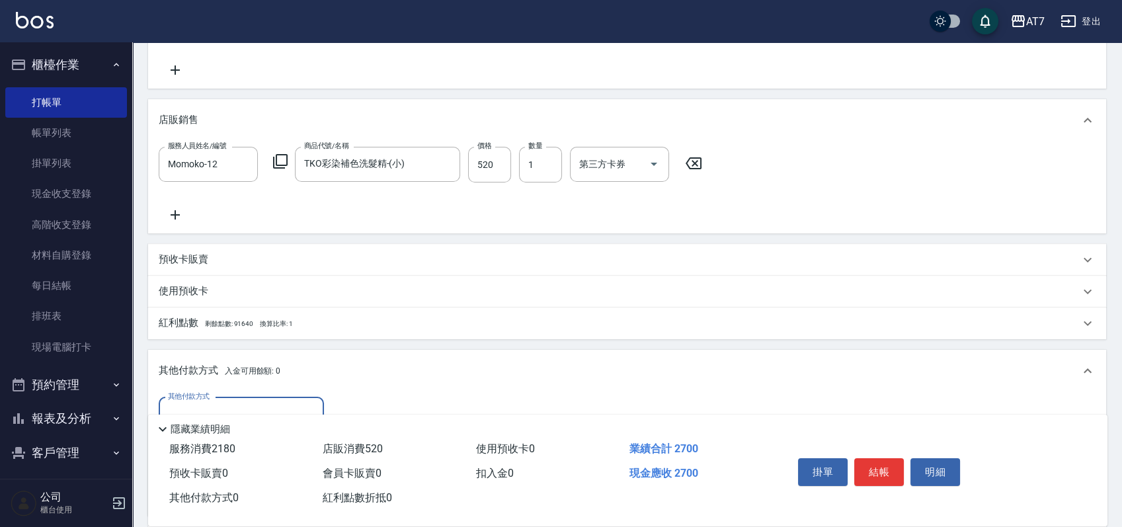
scroll to position [452, 0]
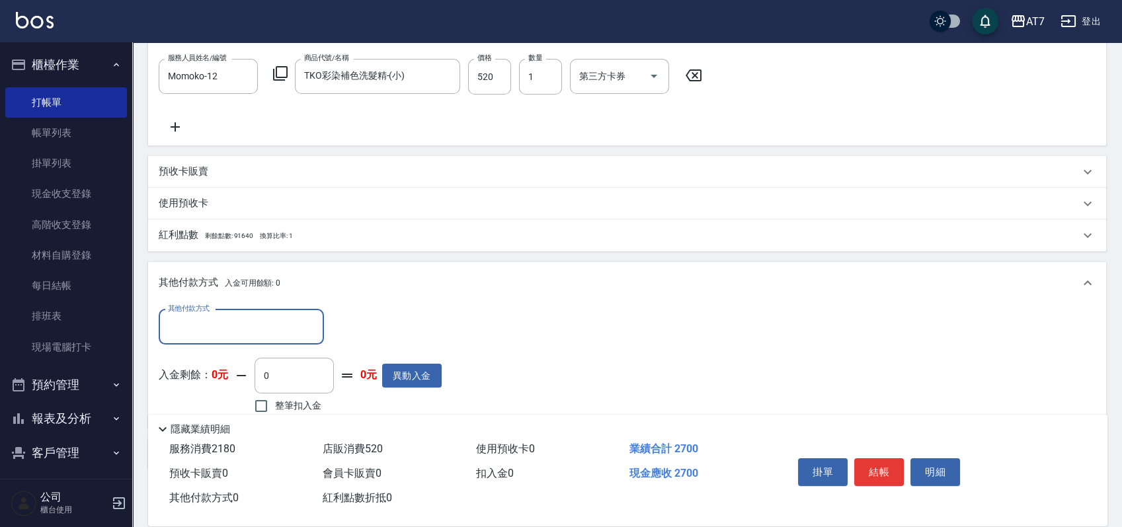
click at [252, 333] on input "其他付款方式" at bounding box center [241, 326] width 153 height 23
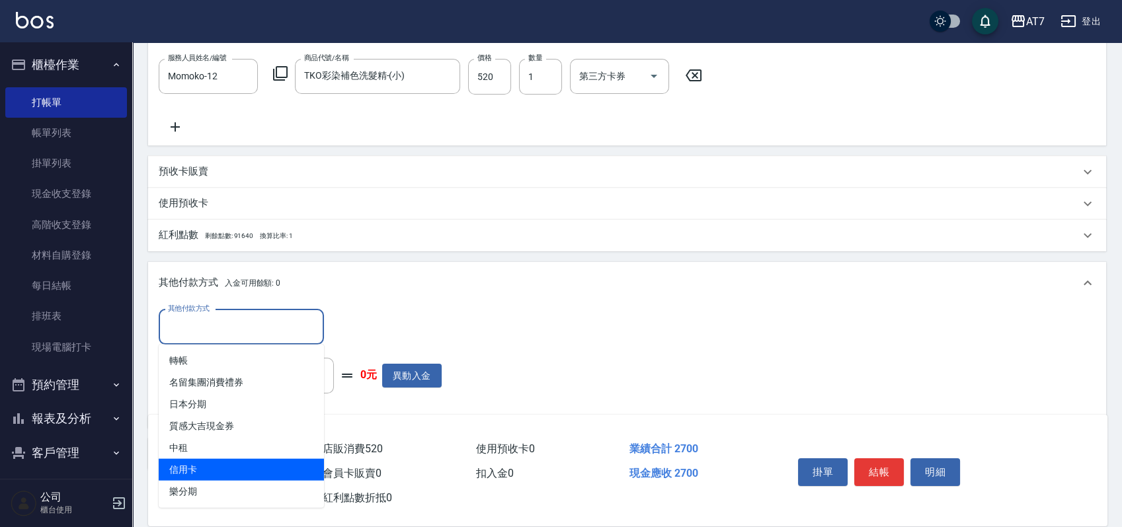
click at [227, 472] on span "信用卡" at bounding box center [241, 470] width 165 height 22
type input "信用卡"
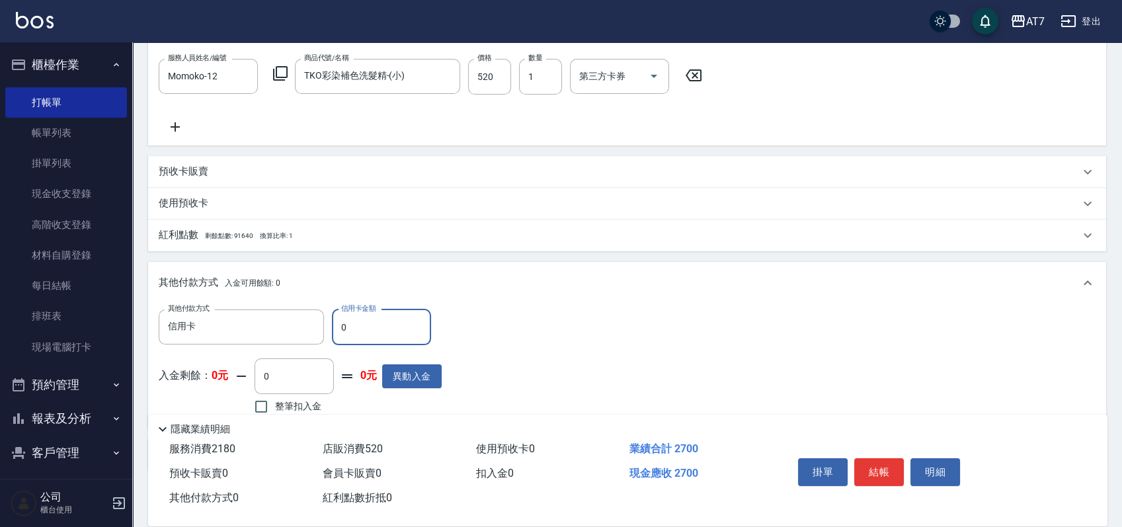
click at [337, 327] on input "0" at bounding box center [381, 327] width 99 height 36
type input "20"
type input "260"
type input "270"
type input "240"
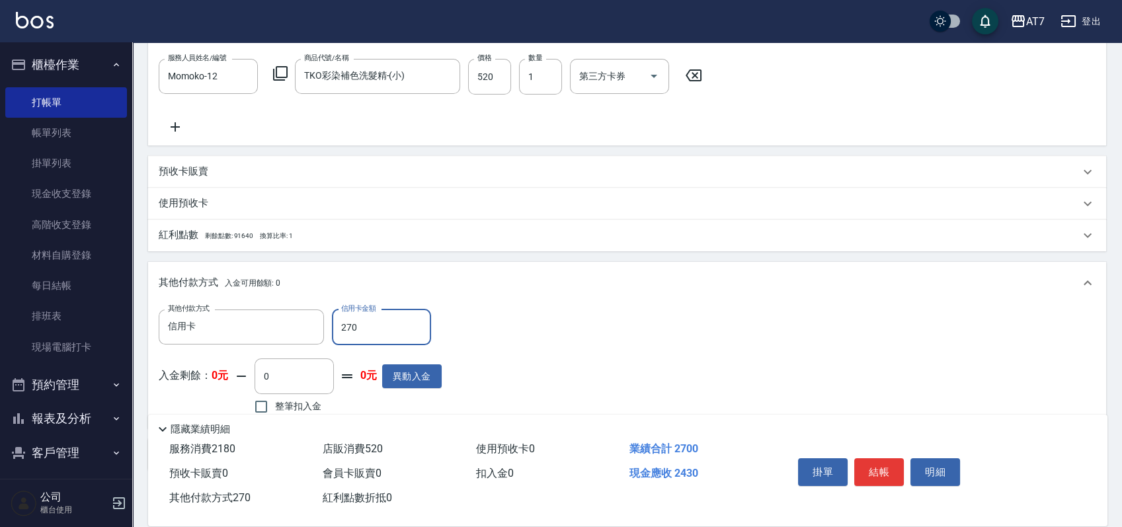
type input "2700"
type input "0"
type input "2700"
click at [883, 476] on button "結帳" at bounding box center [879, 472] width 50 height 28
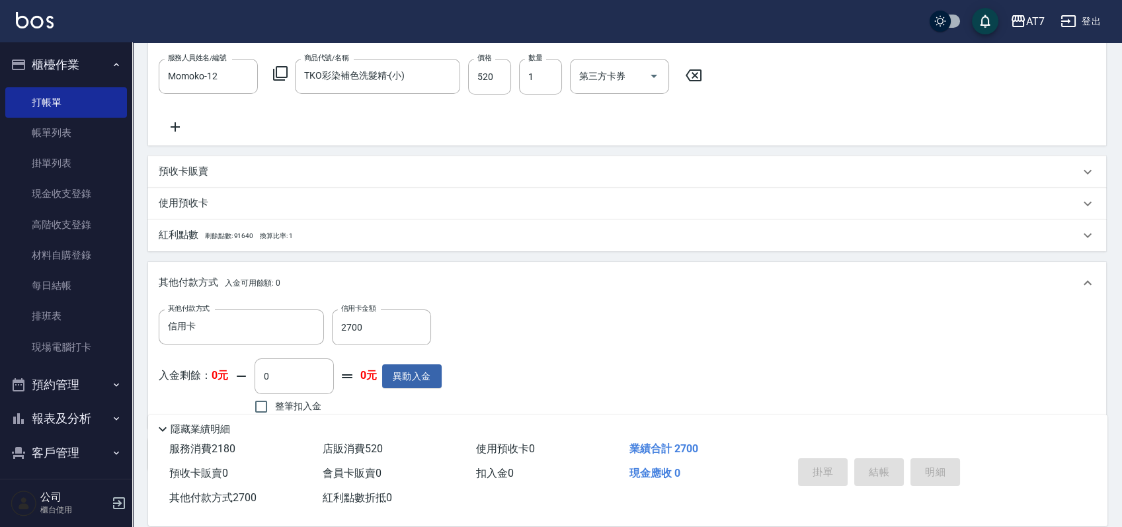
type input "[DATE] 18:51"
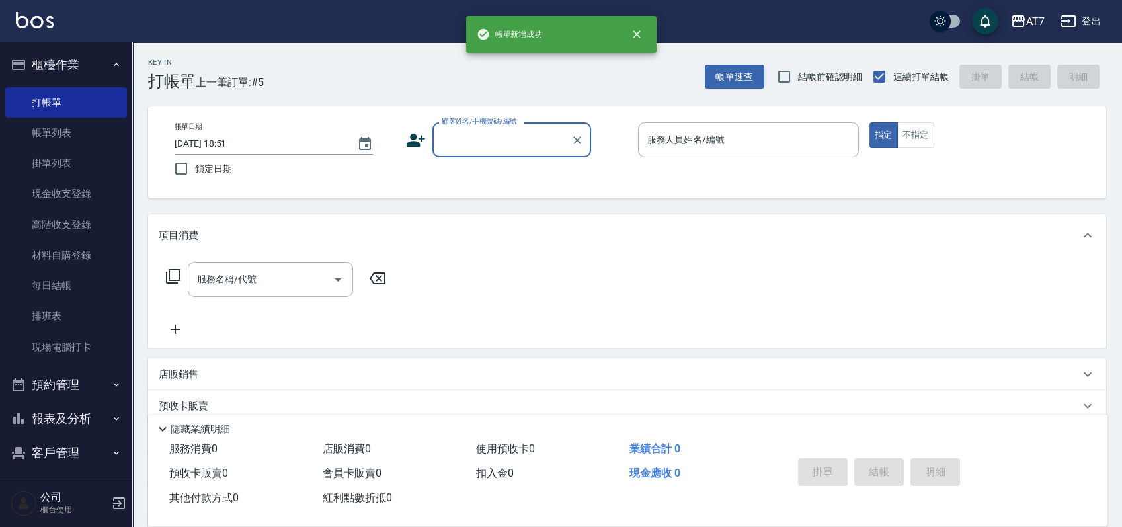
scroll to position [0, 0]
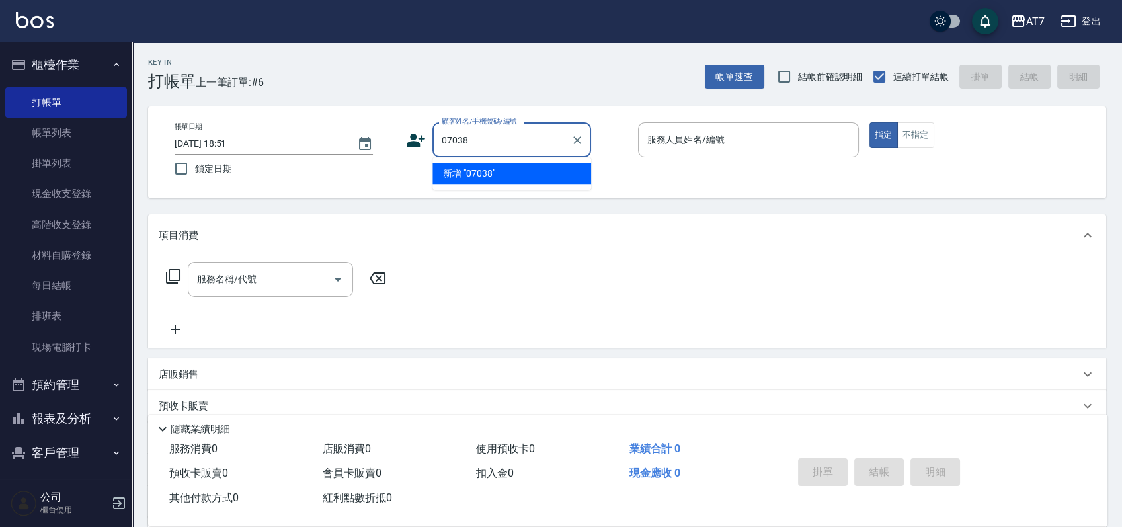
type input "07038"
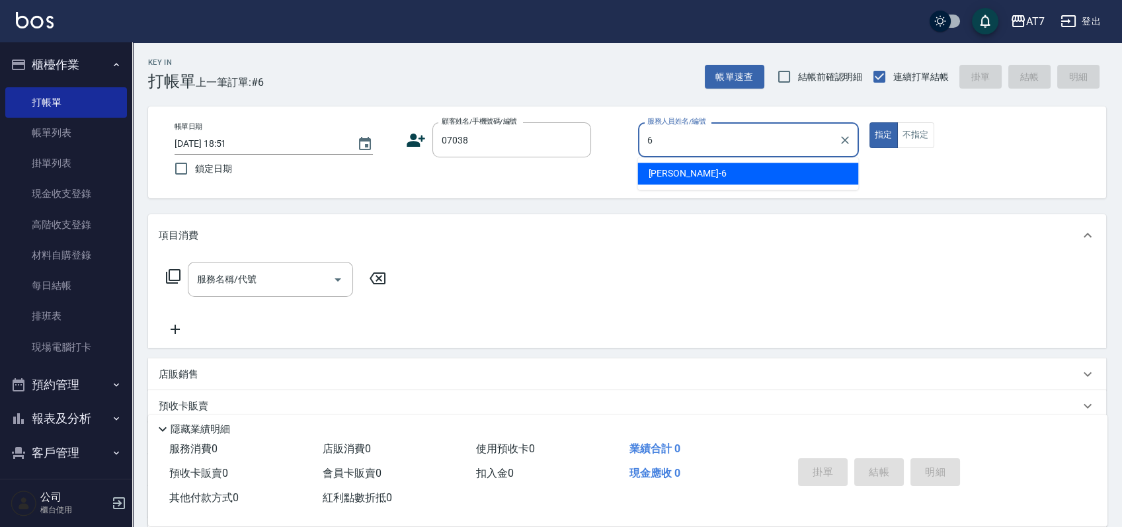
type input "[PERSON_NAME]-6"
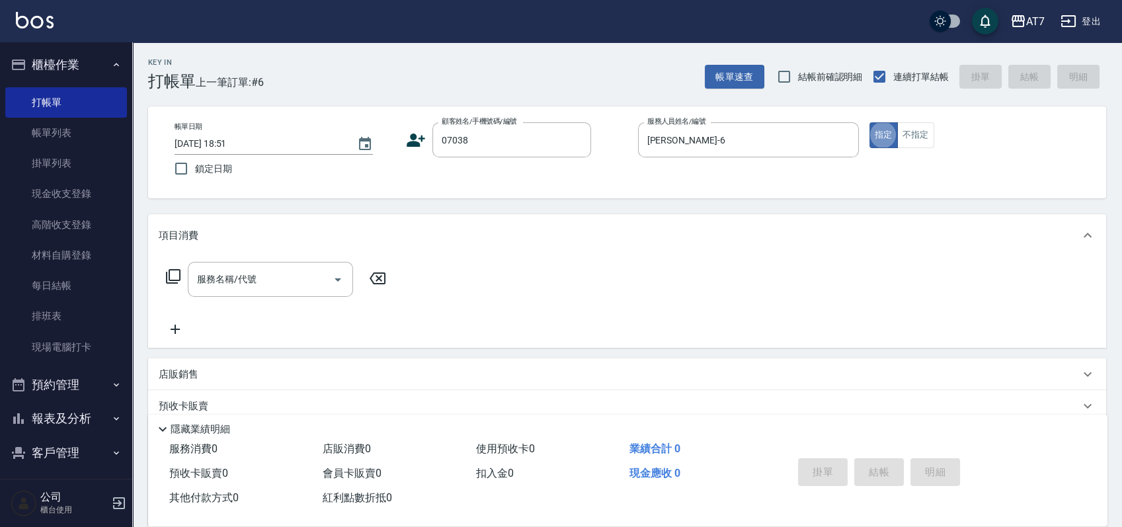
type input "公司/公司07038/07038"
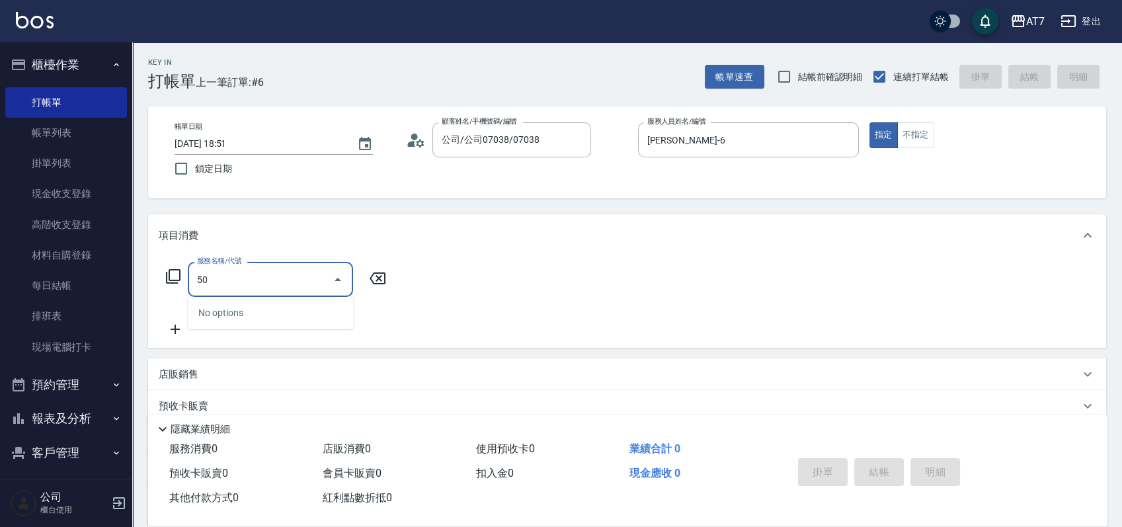
type input "500"
type input "30"
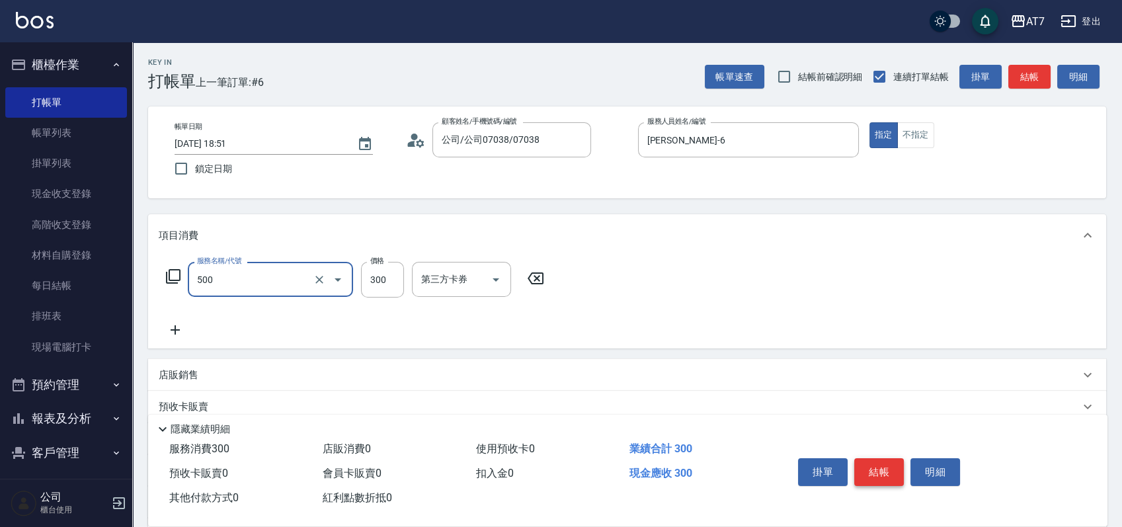
type input "洗髮(500)"
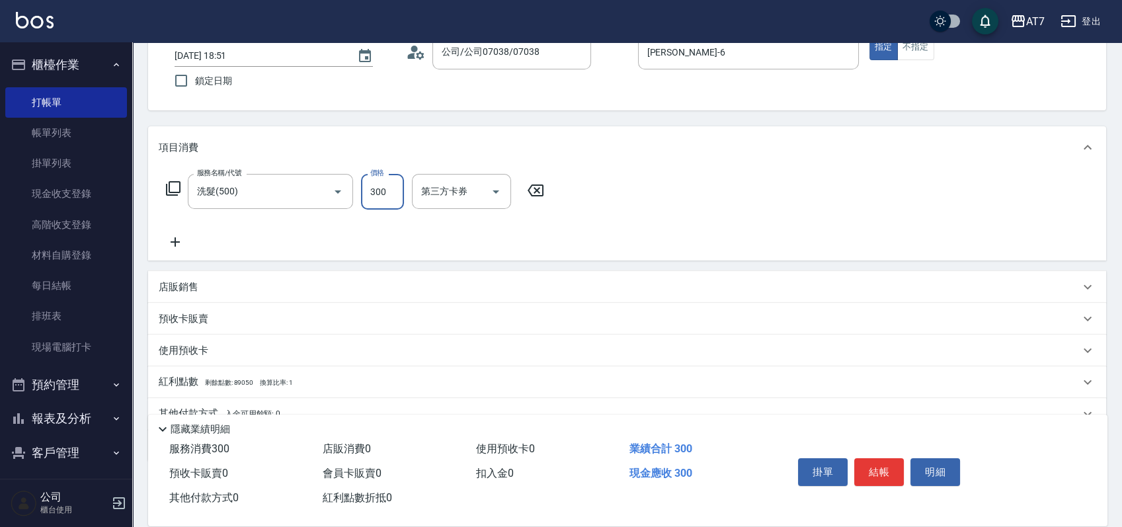
click at [193, 288] on p "店販銷售" at bounding box center [179, 287] width 40 height 14
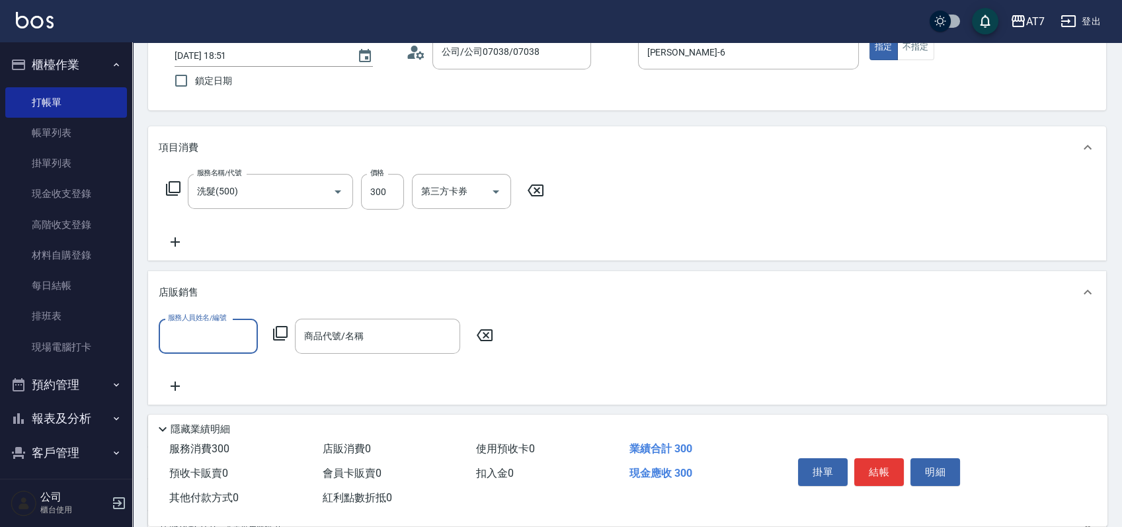
scroll to position [0, 0]
type input "[PERSON_NAME]-6"
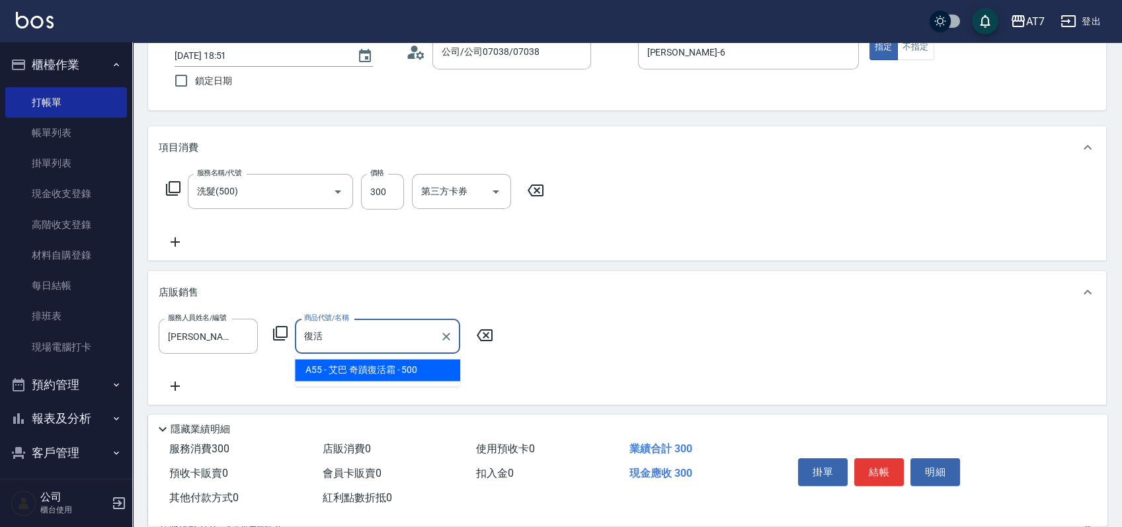
type input "艾巴 奇蹟復活霜"
type input "80"
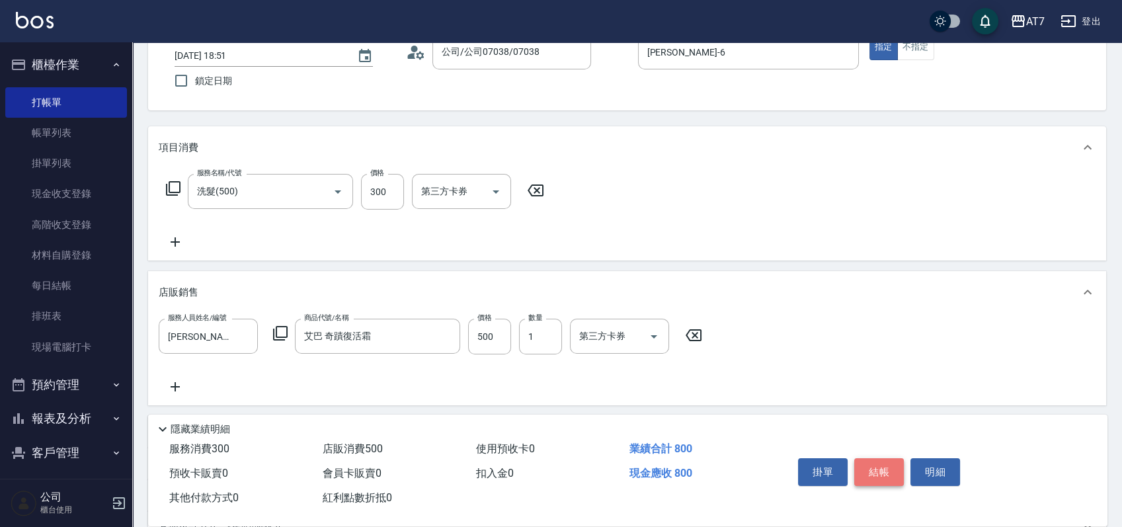
click at [870, 464] on button "結帳" at bounding box center [879, 472] width 50 height 28
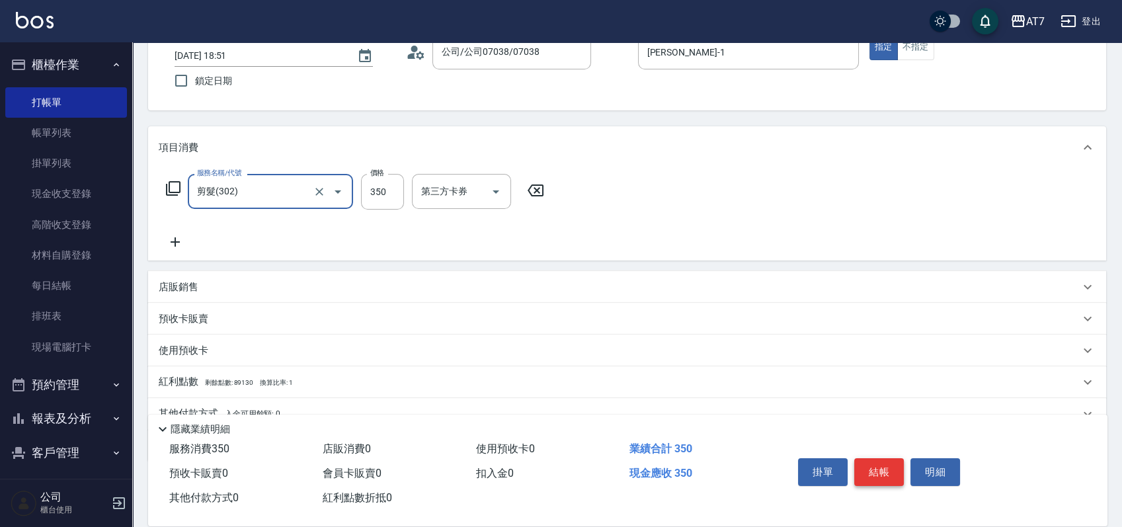
click at [870, 464] on button "結帳" at bounding box center [879, 472] width 50 height 28
click at [879, 470] on button "結帳" at bounding box center [879, 472] width 50 height 28
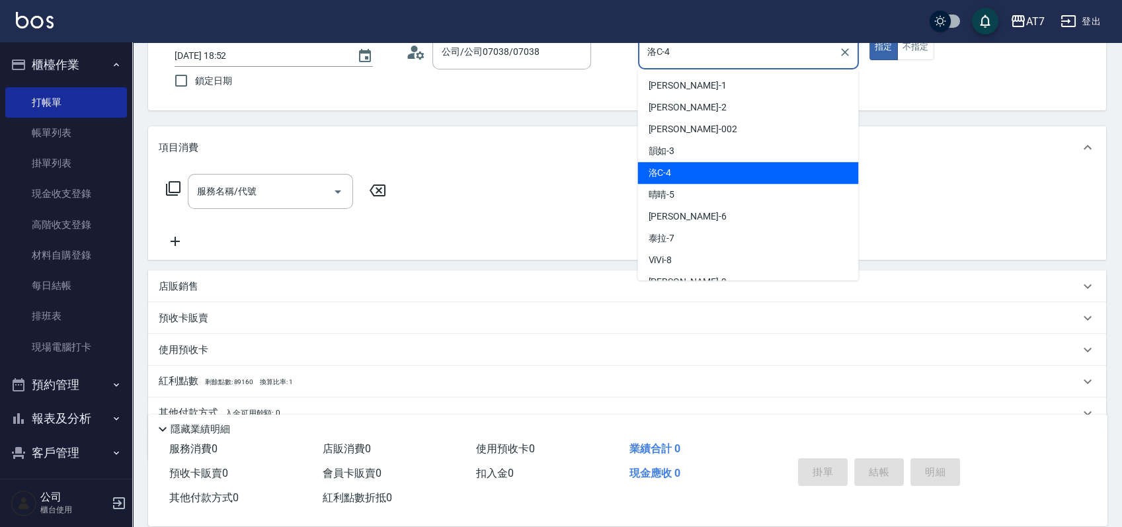
click at [678, 61] on input "洛C-4" at bounding box center [738, 51] width 189 height 23
click at [848, 56] on icon "Clear" at bounding box center [844, 52] width 13 height 13
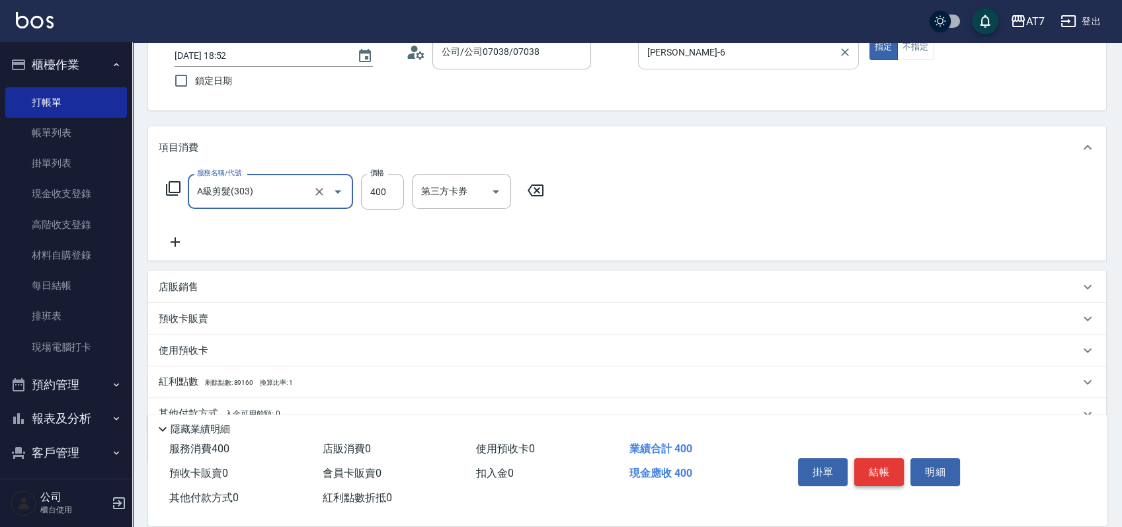
click at [883, 464] on button "結帳" at bounding box center [879, 472] width 50 height 28
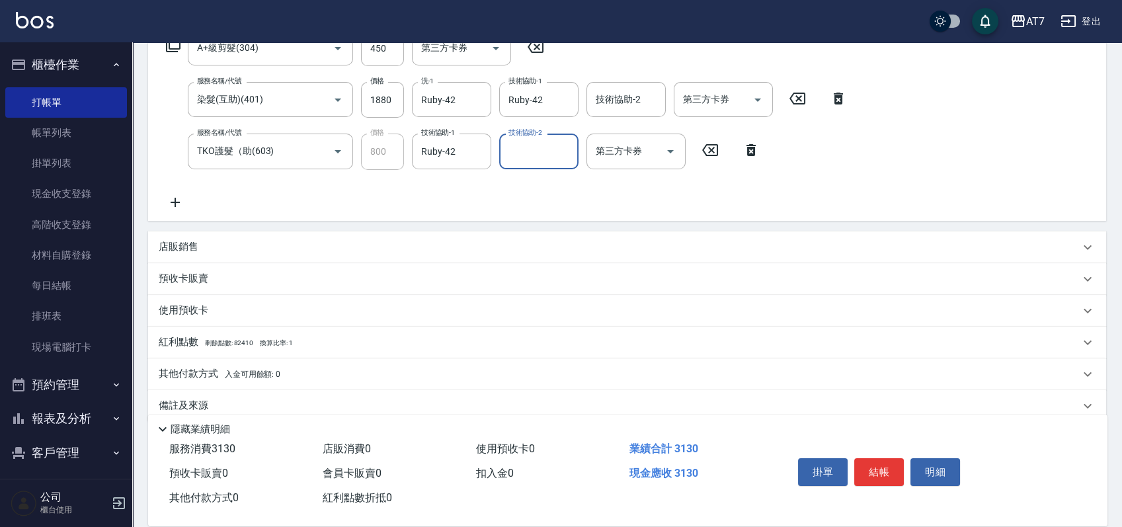
scroll to position [251, 0]
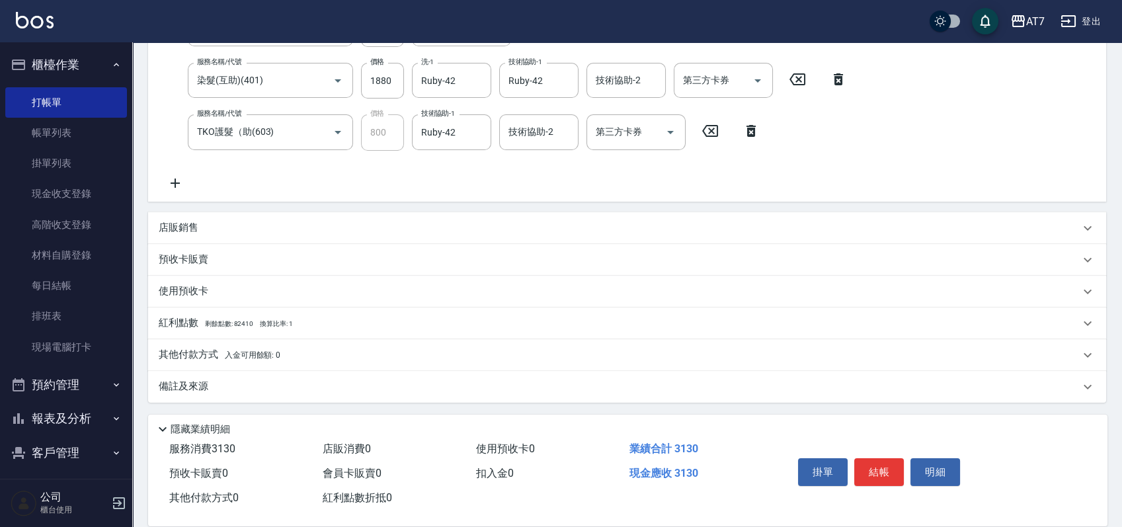
click at [189, 225] on p "店販銷售" at bounding box center [179, 228] width 40 height 14
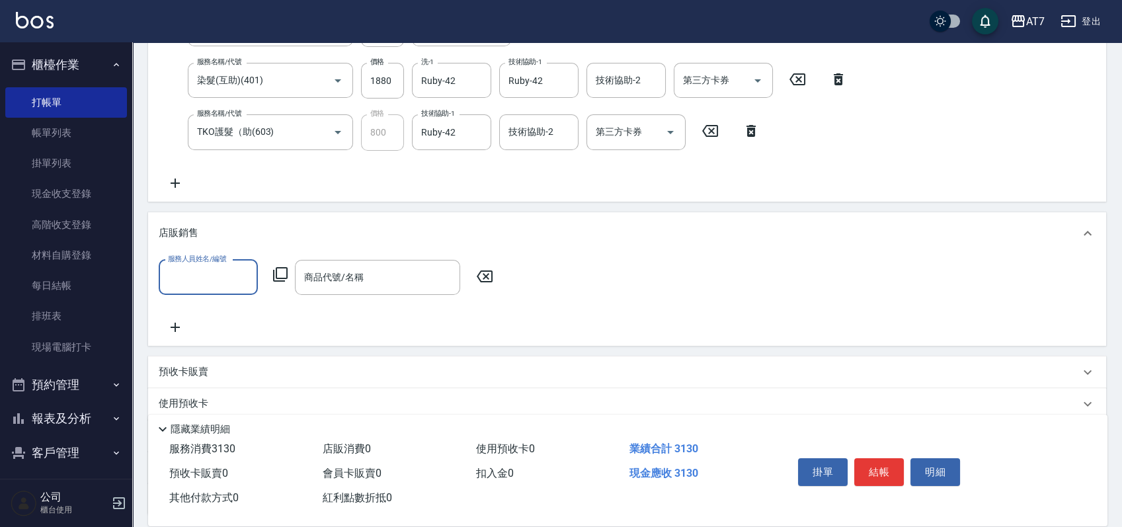
scroll to position [0, 0]
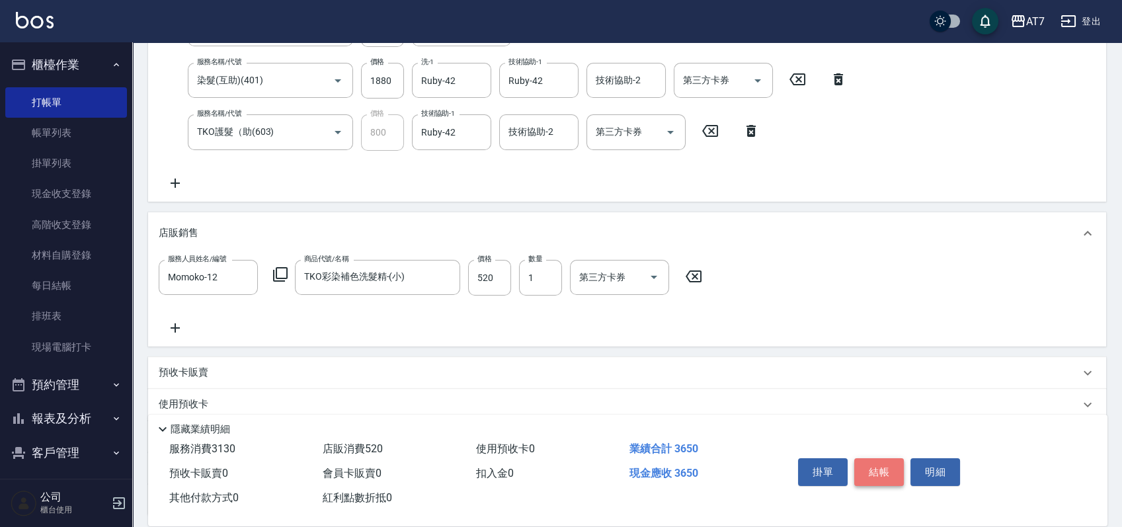
click at [879, 471] on button "結帳" at bounding box center [879, 472] width 50 height 28
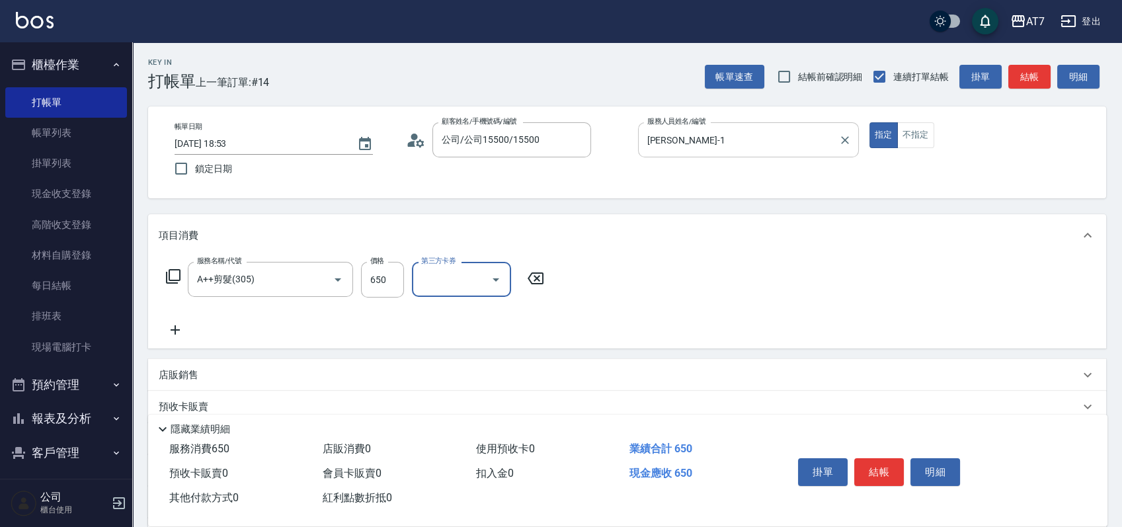
click at [895, 471] on button "結帳" at bounding box center [879, 472] width 50 height 28
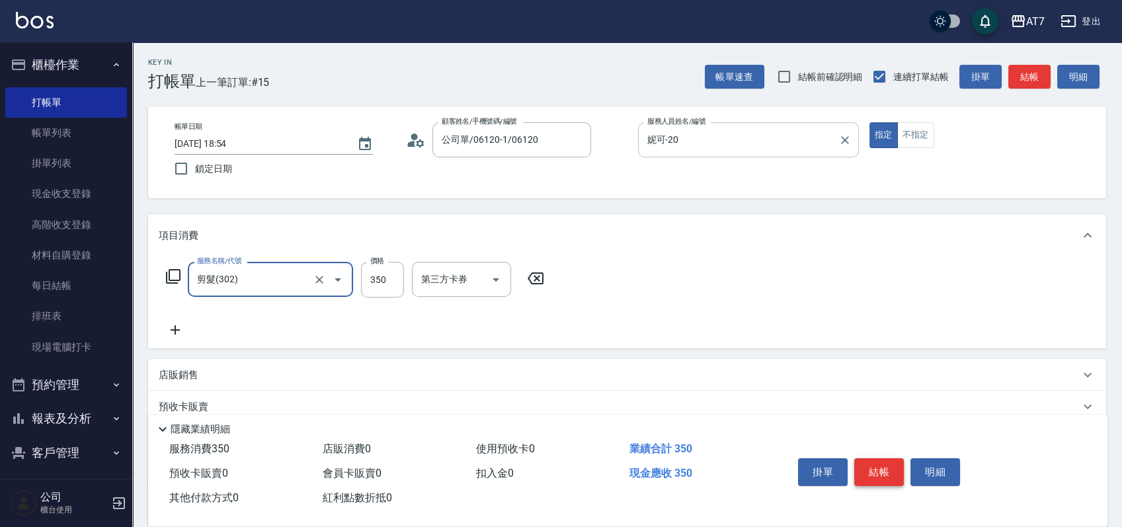
click at [866, 475] on button "結帳" at bounding box center [879, 472] width 50 height 28
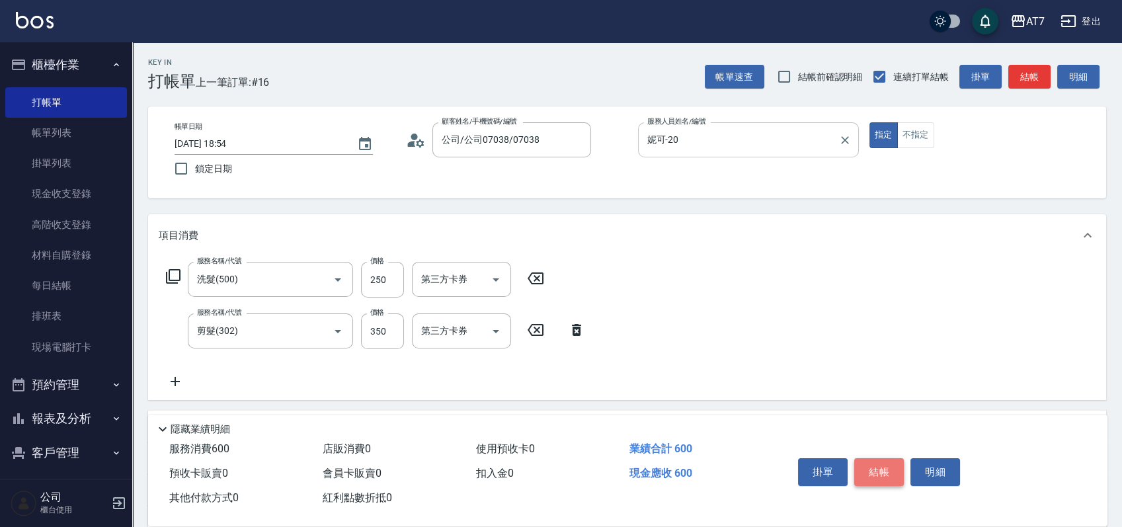
click at [866, 475] on button "結帳" at bounding box center [879, 472] width 50 height 28
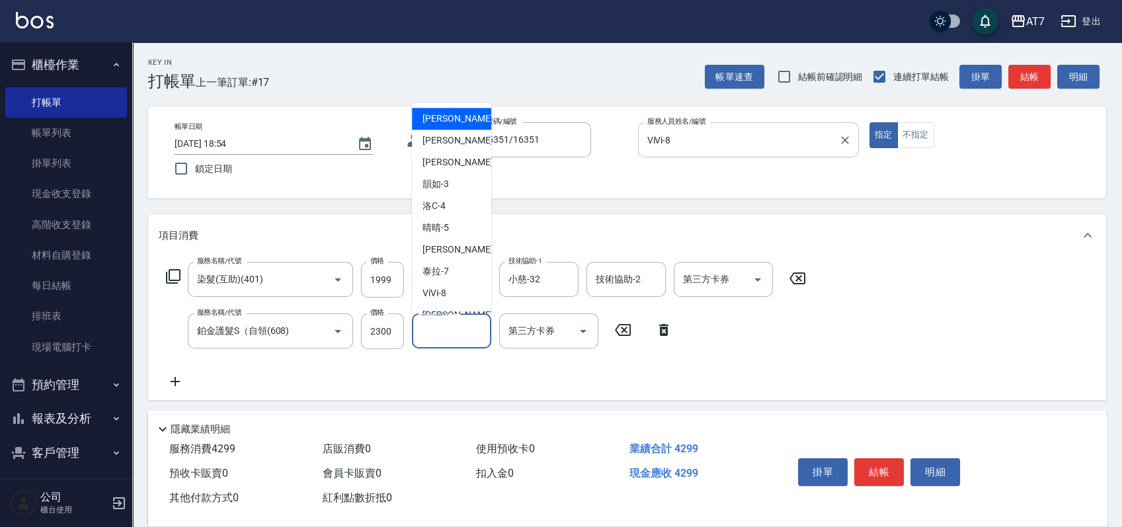
click at [462, 331] on input "技術協助-1" at bounding box center [451, 330] width 67 height 23
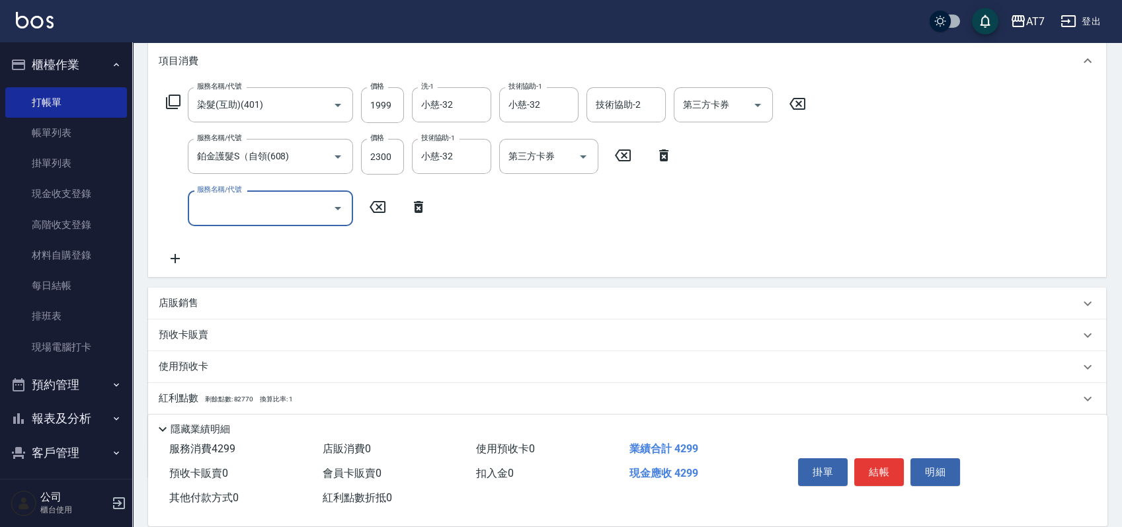
scroll to position [176, 0]
click at [177, 303] on p "店販銷售" at bounding box center [179, 302] width 40 height 14
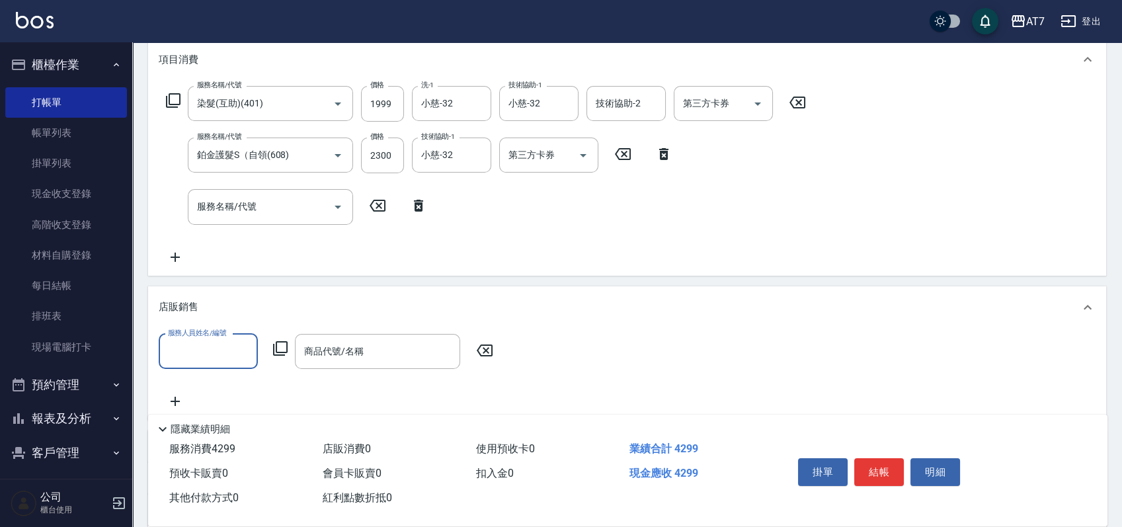
scroll to position [0, 0]
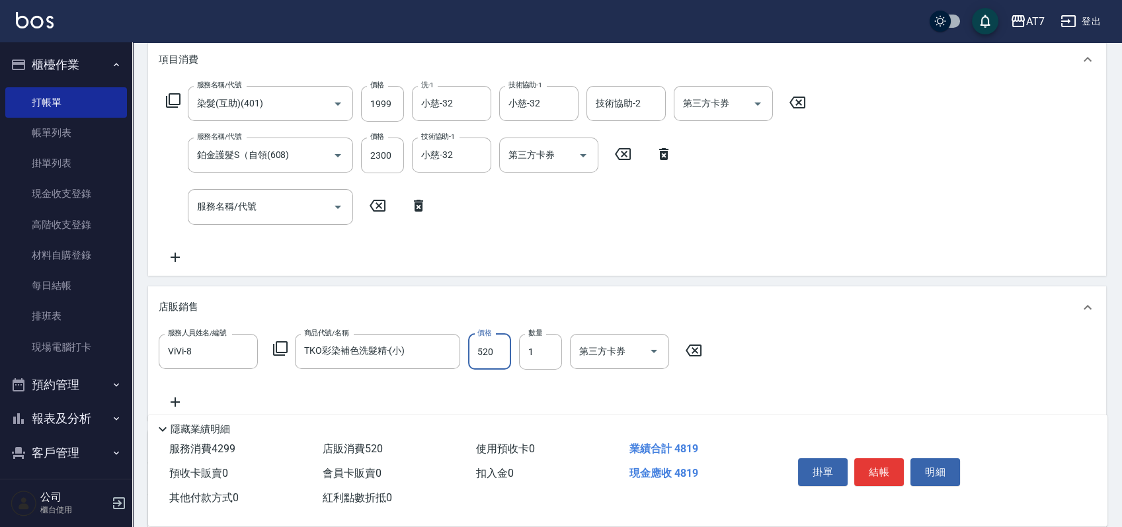
click at [507, 355] on input "520" at bounding box center [489, 352] width 43 height 36
click at [870, 477] on button "結帳" at bounding box center [879, 472] width 50 height 28
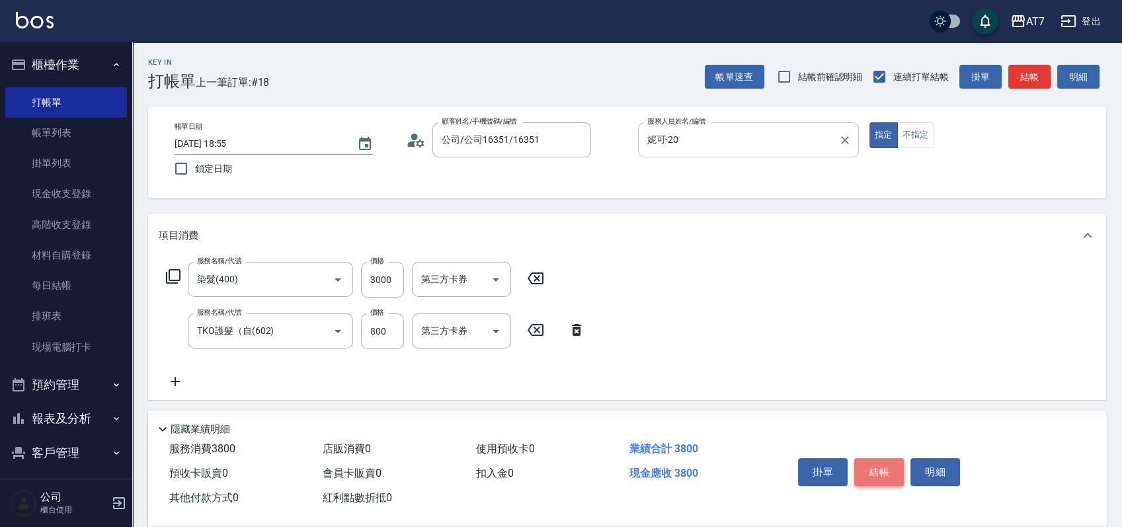
click at [870, 477] on button "結帳" at bounding box center [879, 472] width 50 height 28
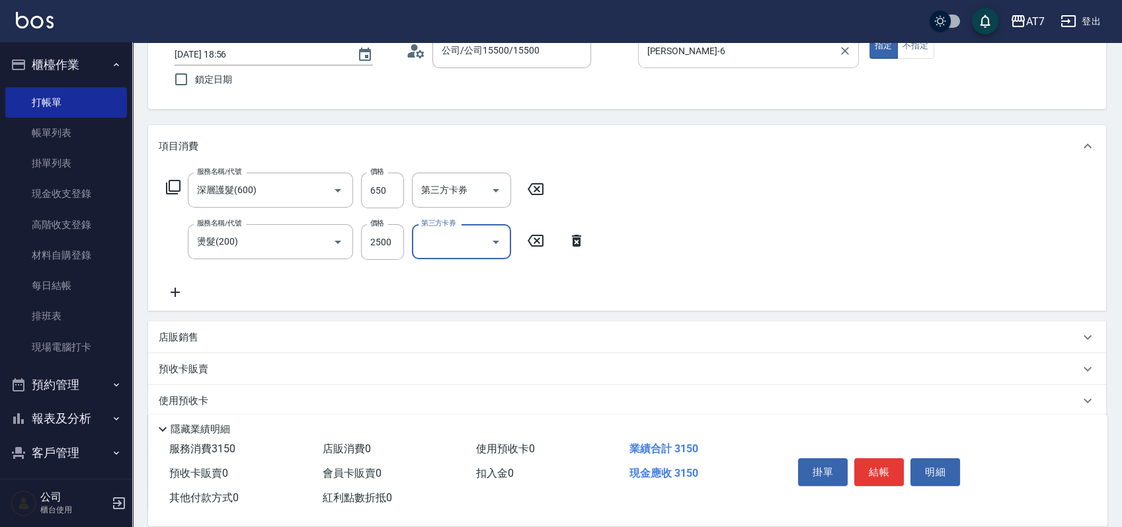
scroll to position [176, 0]
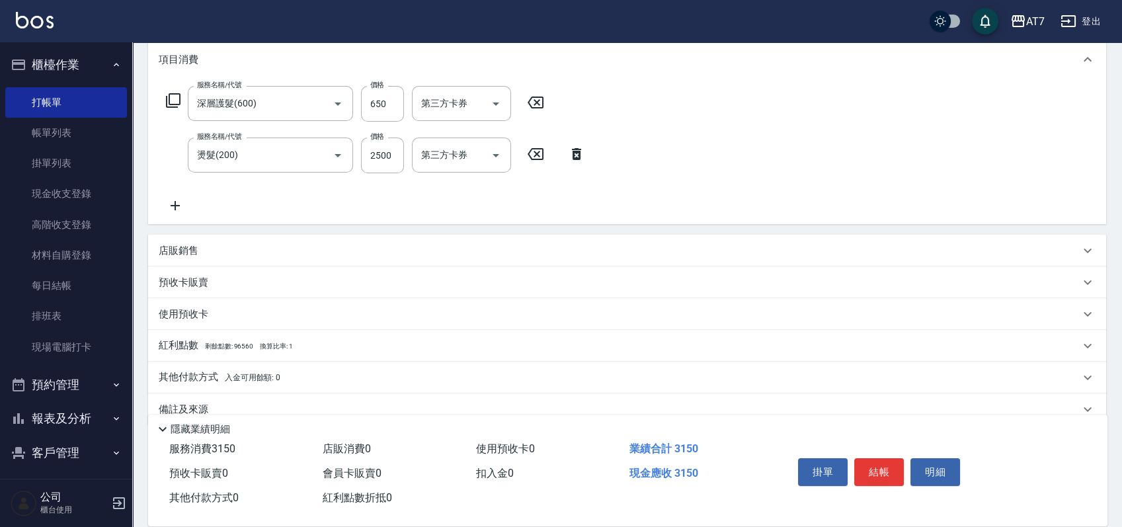
click at [196, 244] on p "店販銷售" at bounding box center [179, 251] width 40 height 14
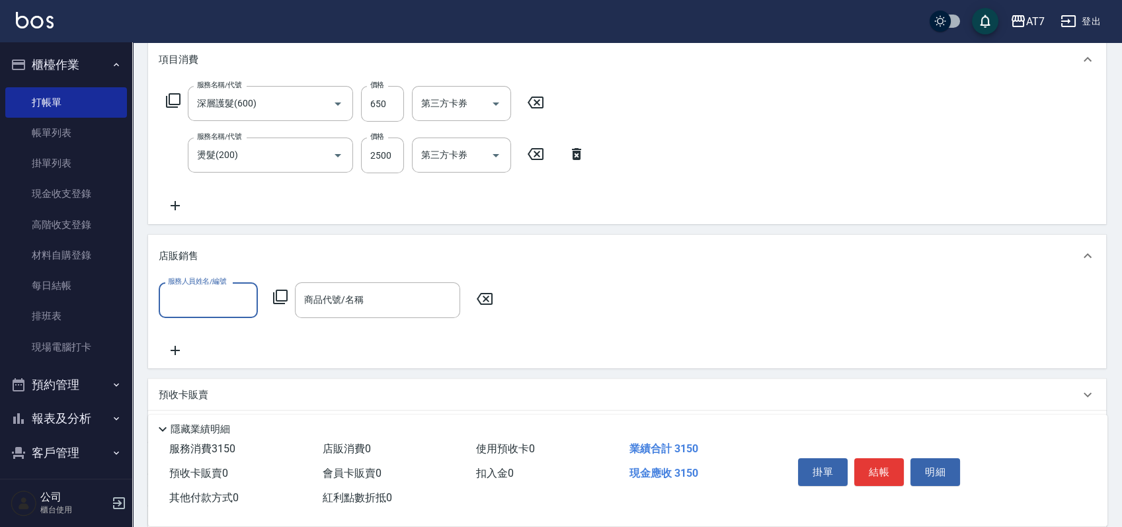
scroll to position [0, 0]
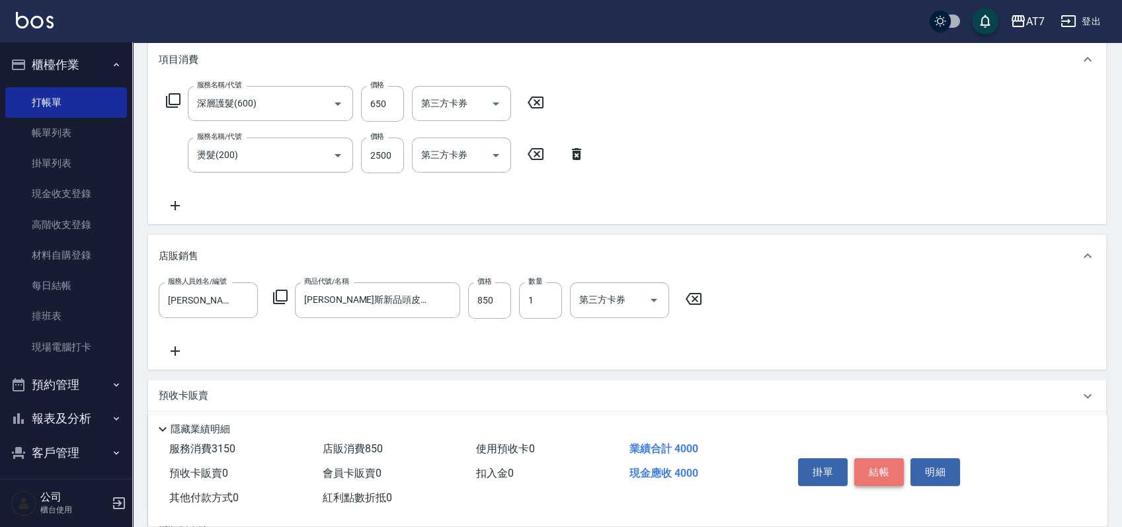
click at [881, 467] on button "結帳" at bounding box center [879, 472] width 50 height 28
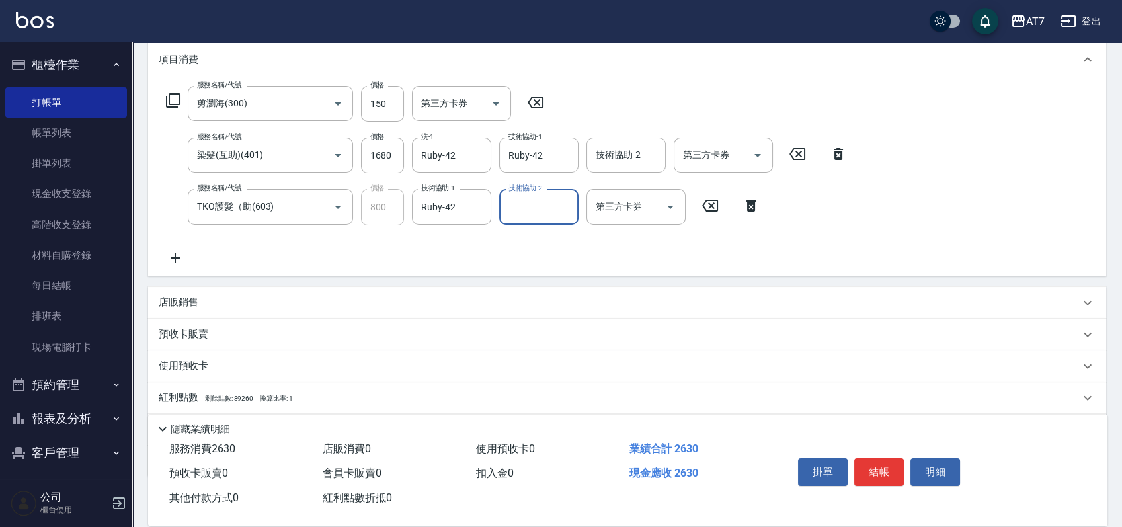
scroll to position [251, 0]
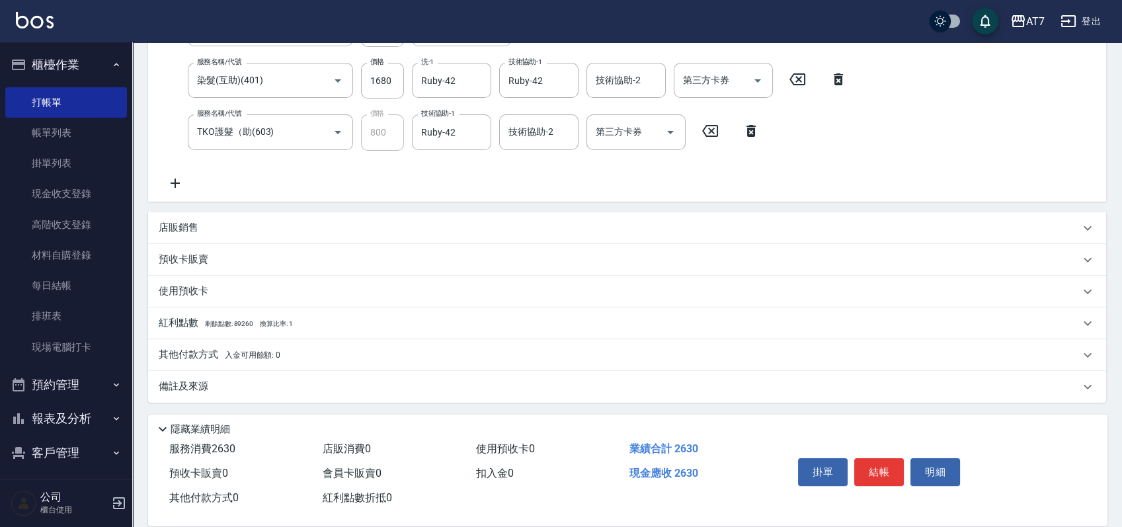
click at [202, 219] on div "店販銷售" at bounding box center [627, 228] width 958 height 32
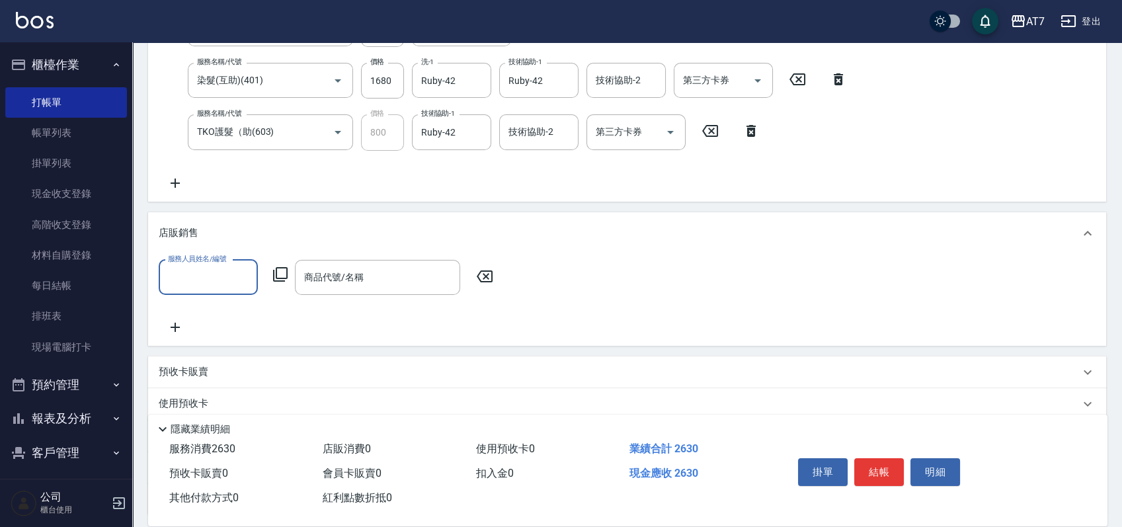
scroll to position [0, 0]
drag, startPoint x: 202, startPoint y: 219, endPoint x: 889, endPoint y: 177, distance: 688.3
click at [893, 177] on div "服務名稱/代號 剪瀏海(300) 服務名稱/代號 價格 150 價格 第三方卡券 第三方卡券 服務名稱/代號 染髮(互助)(401) 服務名稱/代號 價格 1…" at bounding box center [627, 103] width 958 height 195
click at [223, 279] on input "服務人員姓名/編號" at bounding box center [208, 277] width 87 height 23
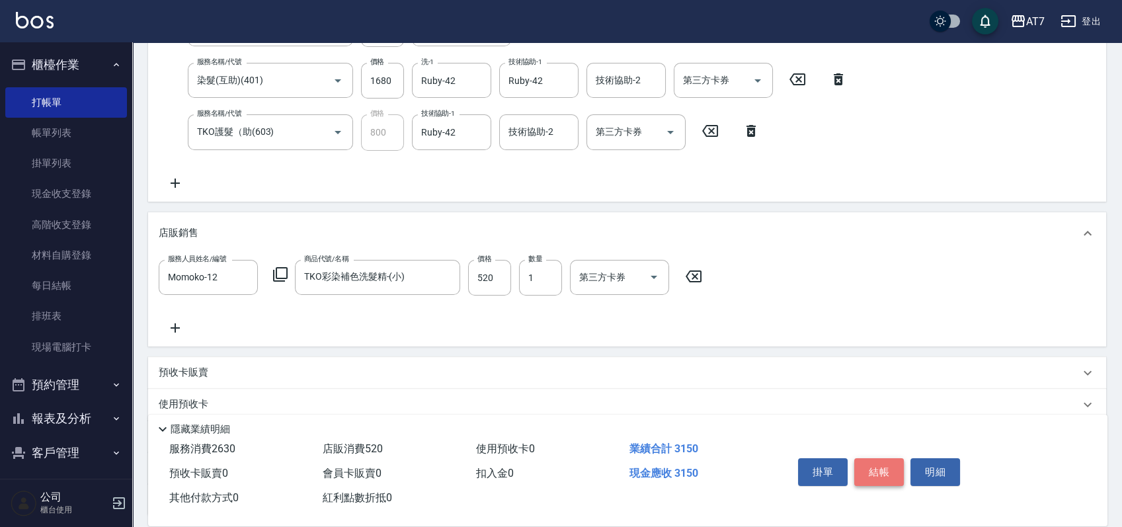
click at [894, 464] on button "結帳" at bounding box center [879, 472] width 50 height 28
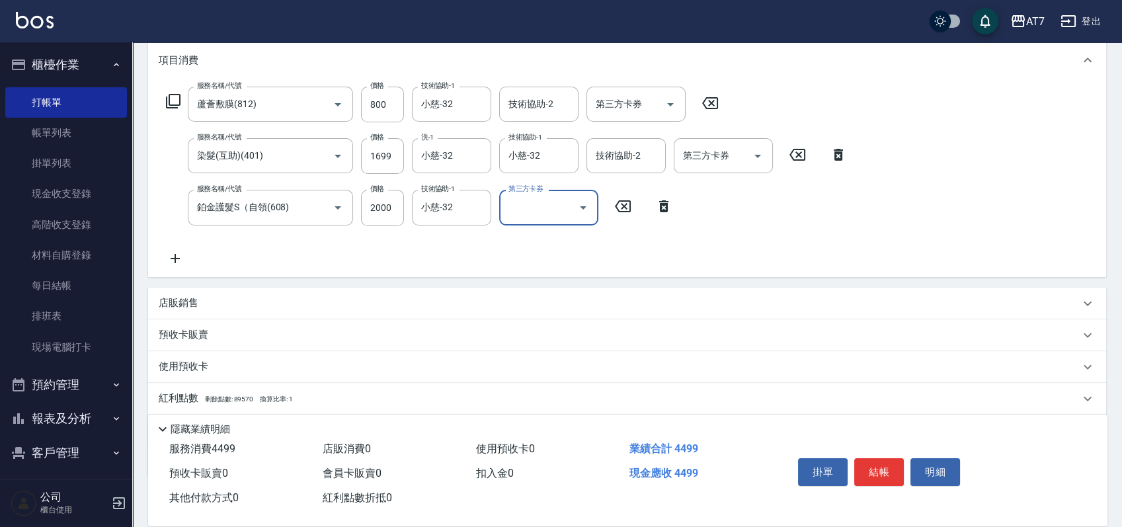
scroll to position [176, 0]
click at [210, 303] on div "店販銷售" at bounding box center [619, 303] width 921 height 14
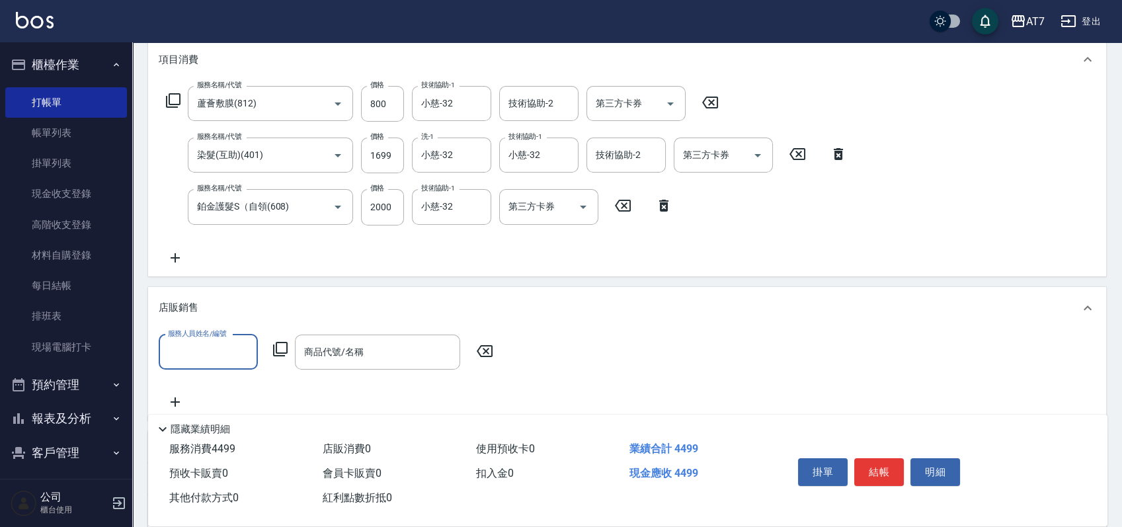
scroll to position [0, 0]
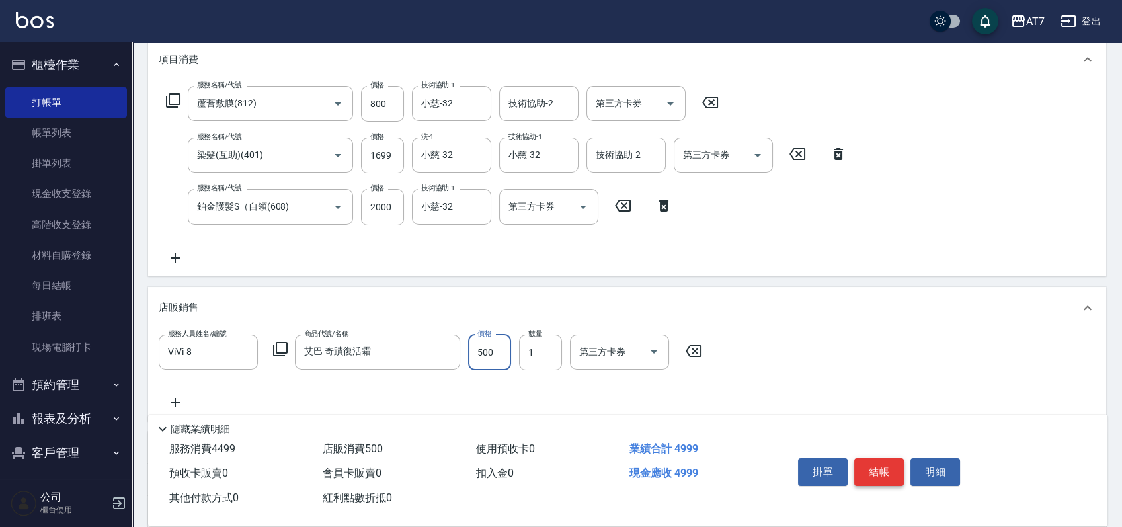
click at [894, 473] on button "結帳" at bounding box center [879, 472] width 50 height 28
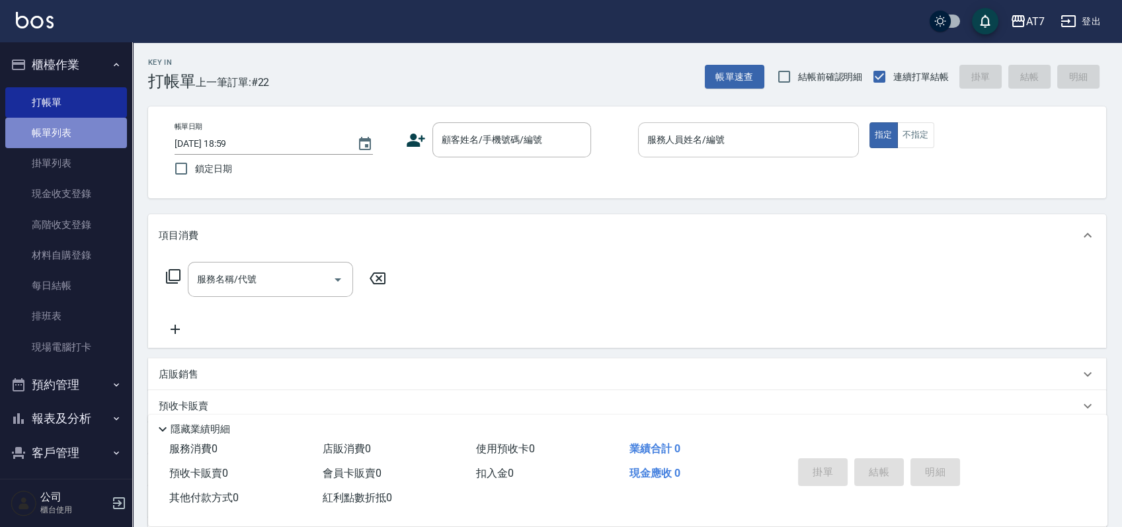
click at [74, 139] on link "帳單列表" at bounding box center [66, 133] width 122 height 30
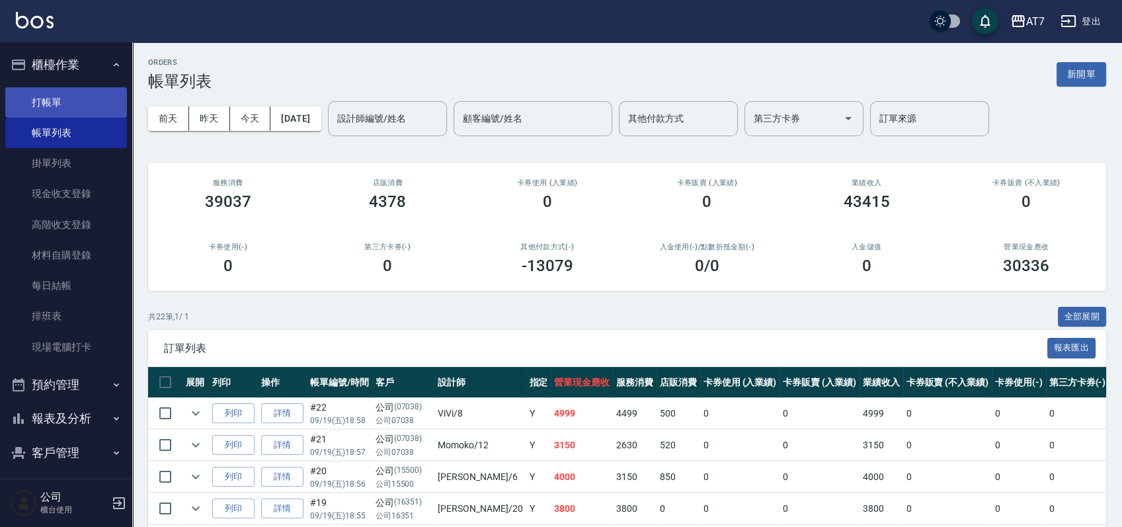
click at [75, 105] on link "打帳單" at bounding box center [66, 102] width 122 height 30
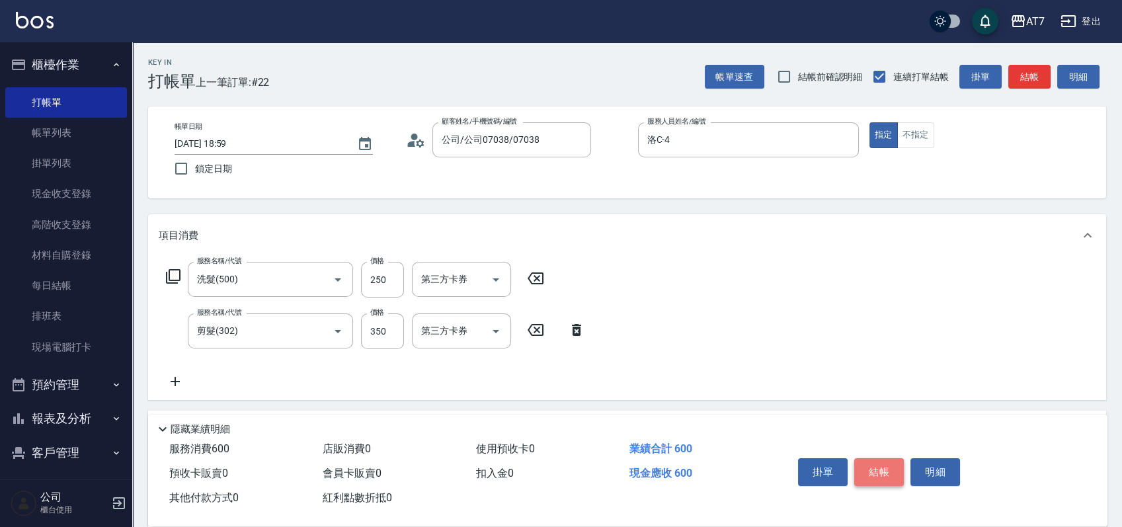
click at [880, 469] on button "結帳" at bounding box center [879, 472] width 50 height 28
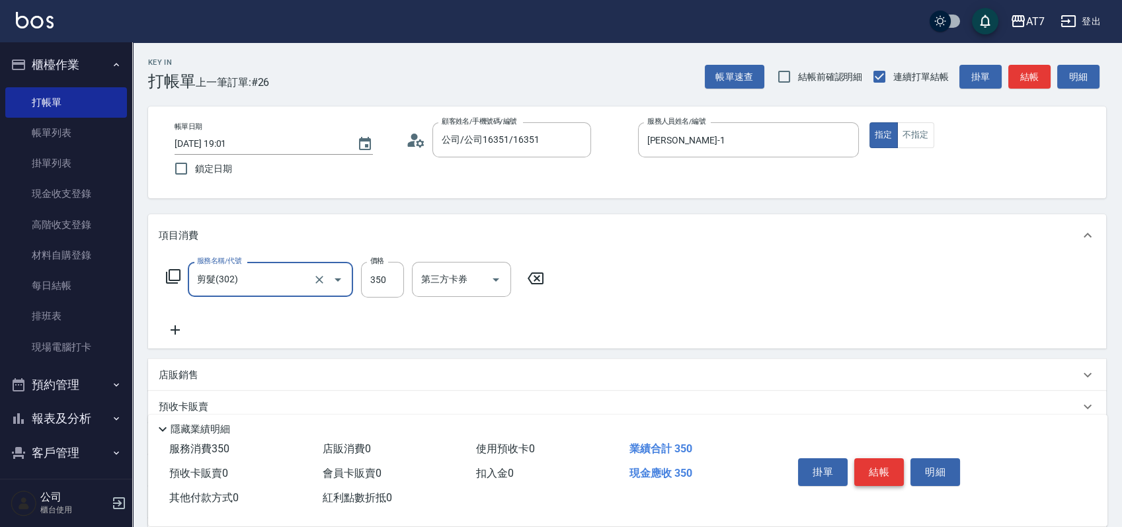
click at [889, 468] on button "結帳" at bounding box center [879, 472] width 50 height 28
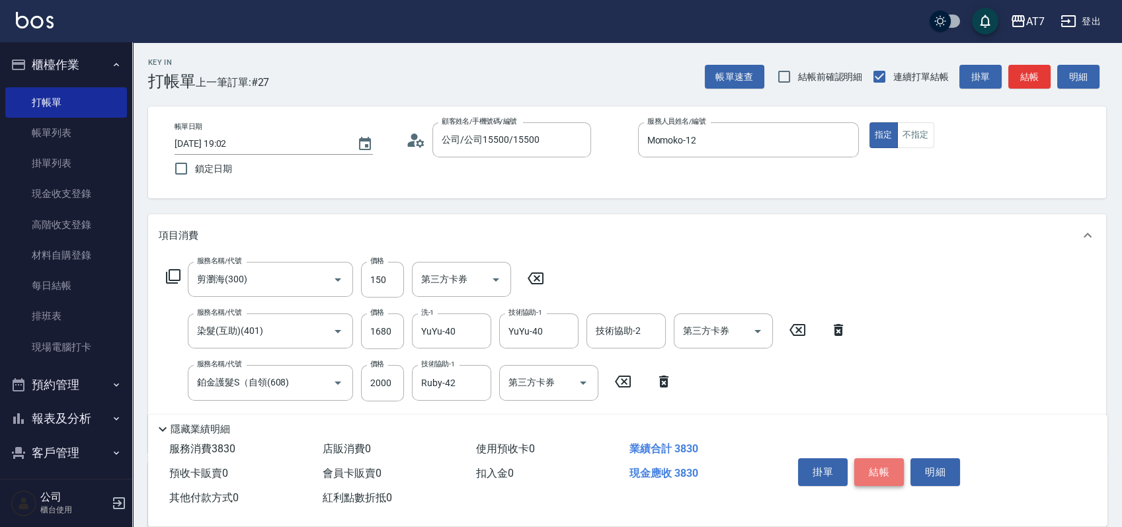
click at [873, 464] on button "結帳" at bounding box center [879, 472] width 50 height 28
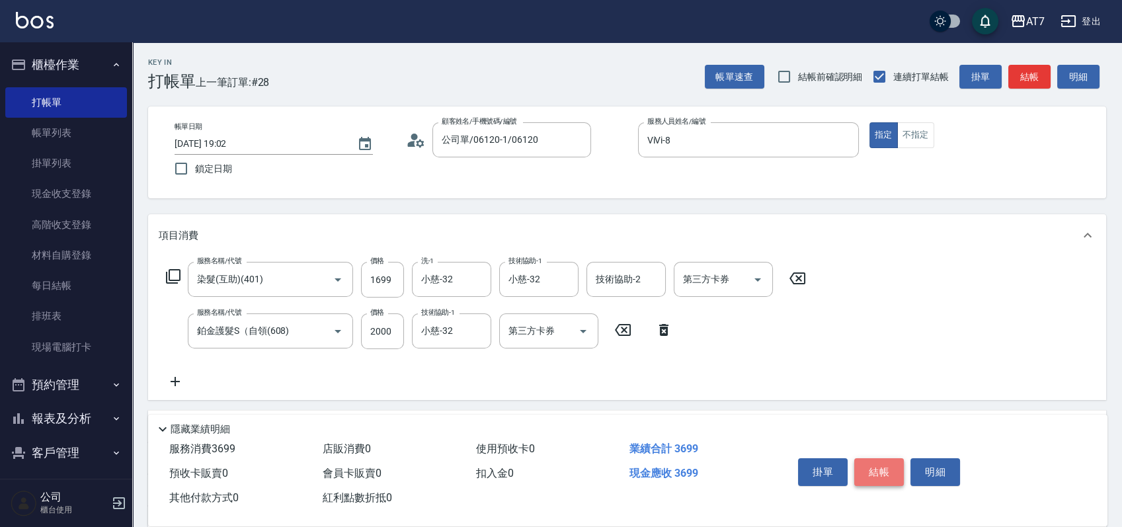
click at [887, 475] on button "結帳" at bounding box center [879, 472] width 50 height 28
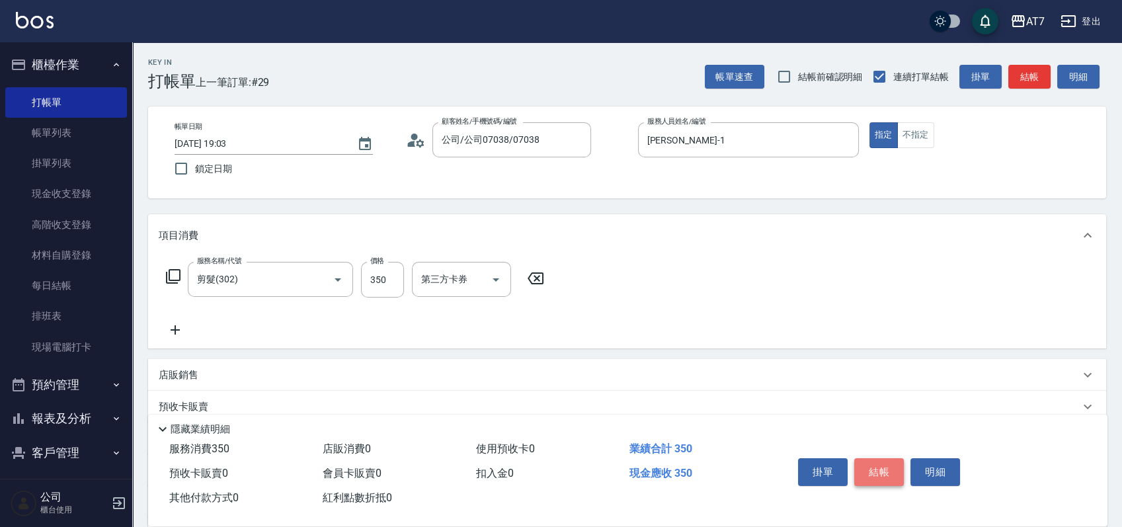
click at [887, 475] on button "結帳" at bounding box center [879, 472] width 50 height 28
click at [380, 282] on input "300" at bounding box center [382, 280] width 43 height 36
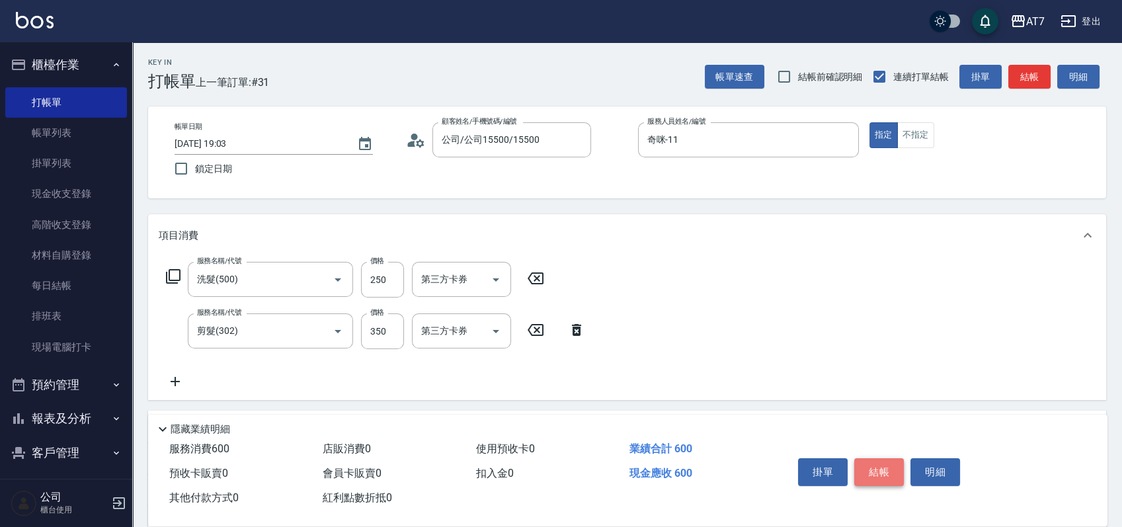
click at [879, 468] on button "結帳" at bounding box center [879, 472] width 50 height 28
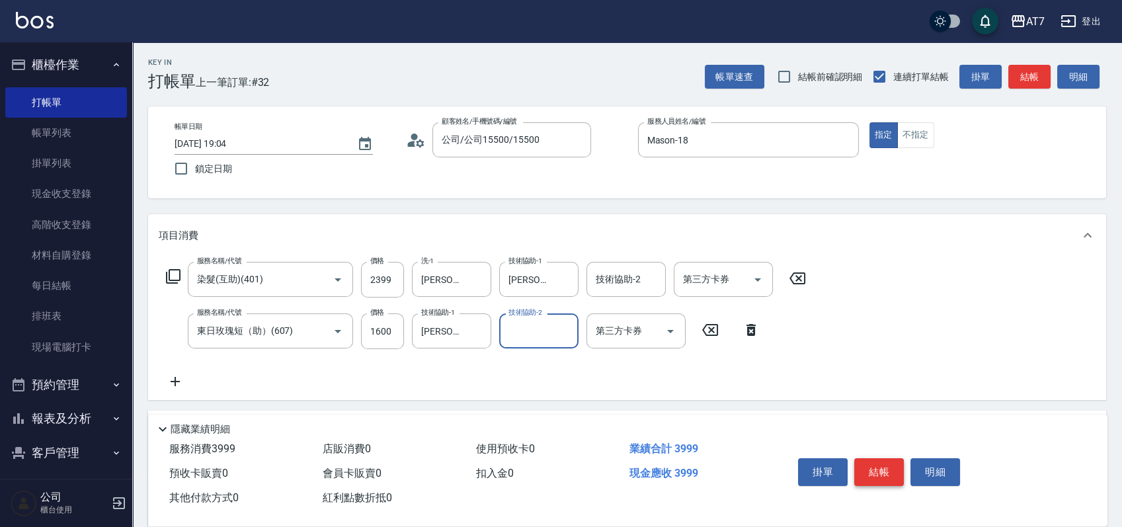
click at [879, 468] on button "結帳" at bounding box center [879, 472] width 50 height 28
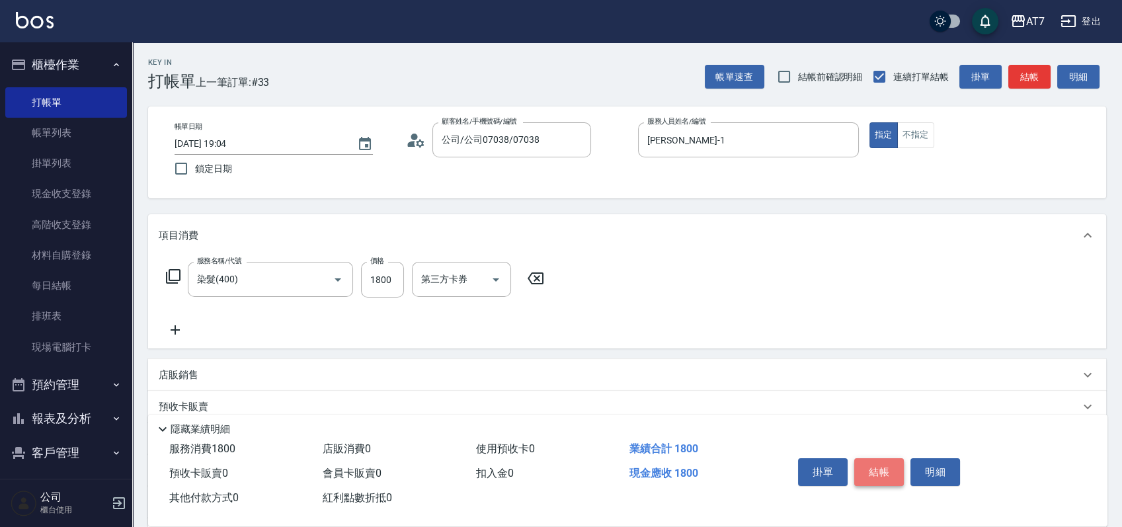
click at [889, 468] on button "結帳" at bounding box center [879, 472] width 50 height 28
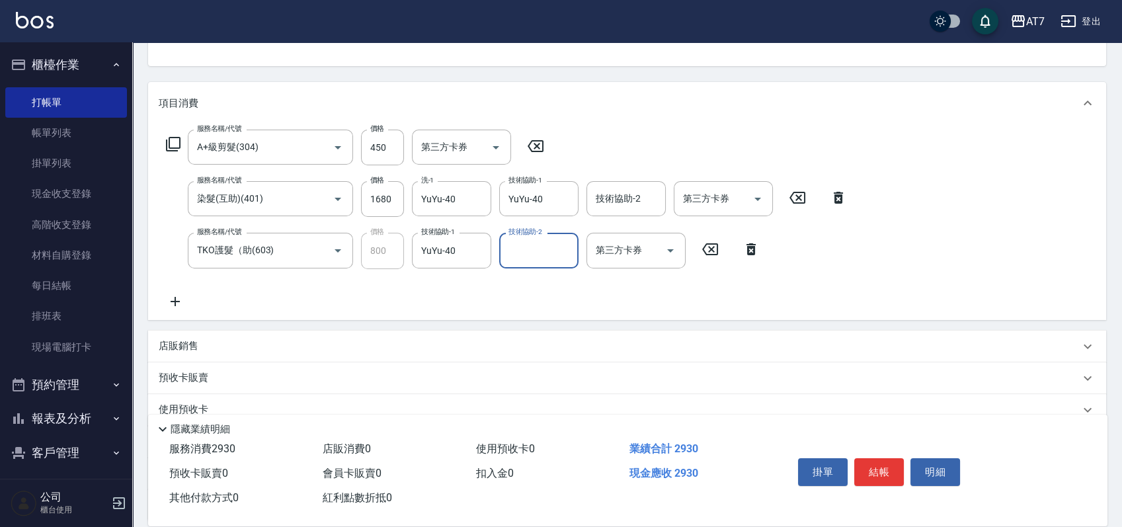
scroll to position [176, 0]
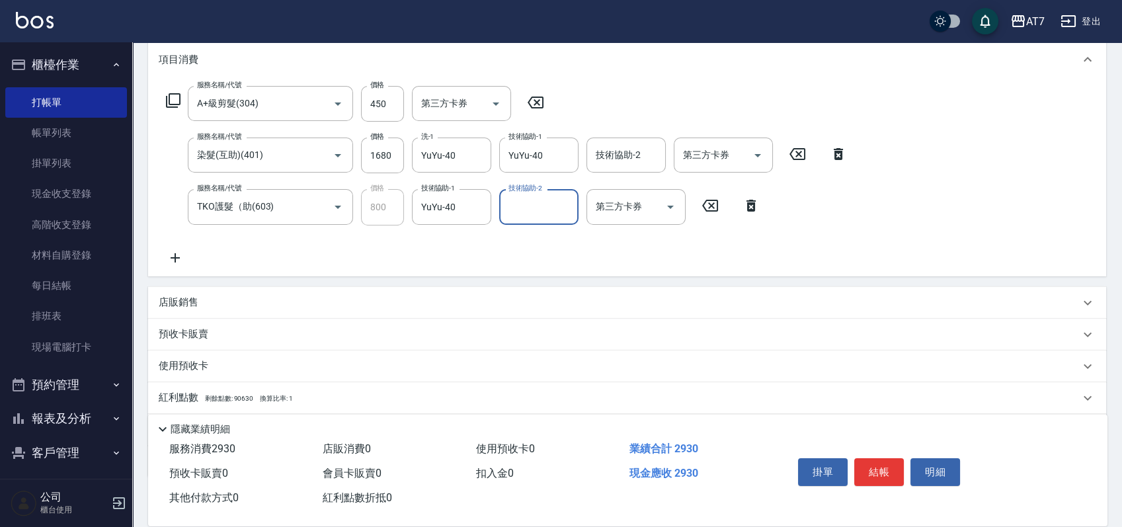
click at [184, 306] on p "店販銷售" at bounding box center [179, 303] width 40 height 14
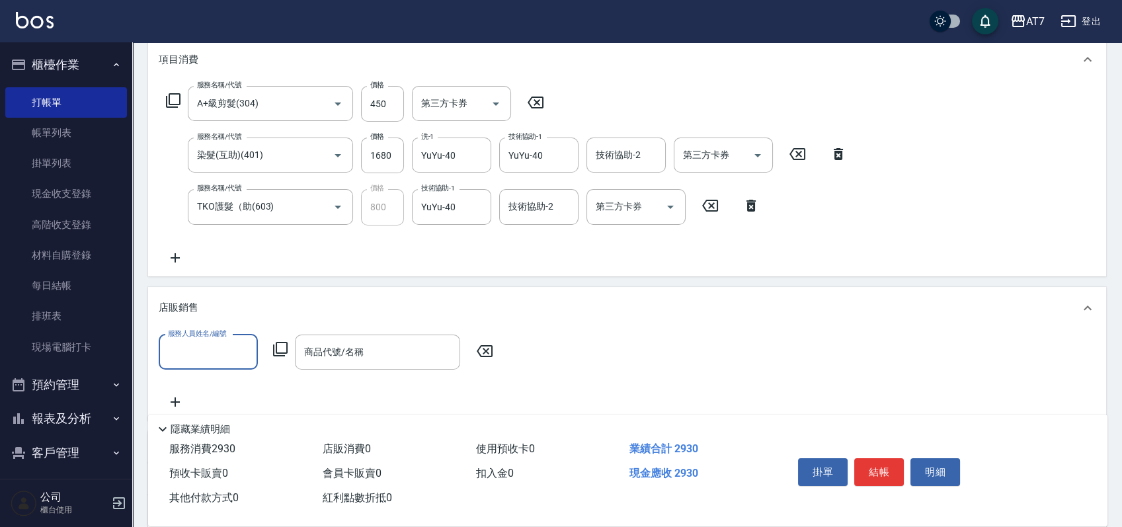
scroll to position [0, 0]
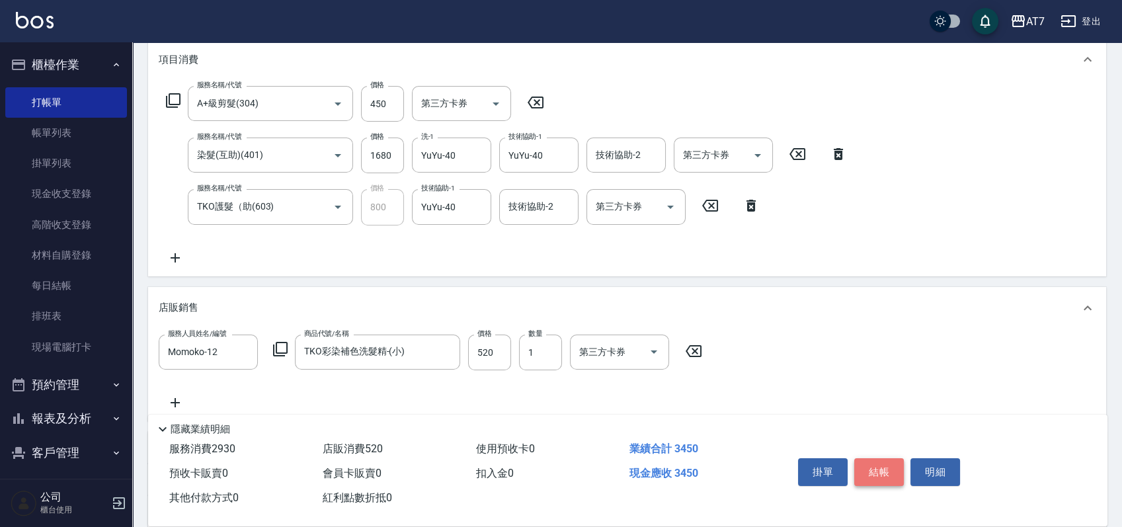
click at [892, 475] on button "結帳" at bounding box center [879, 472] width 50 height 28
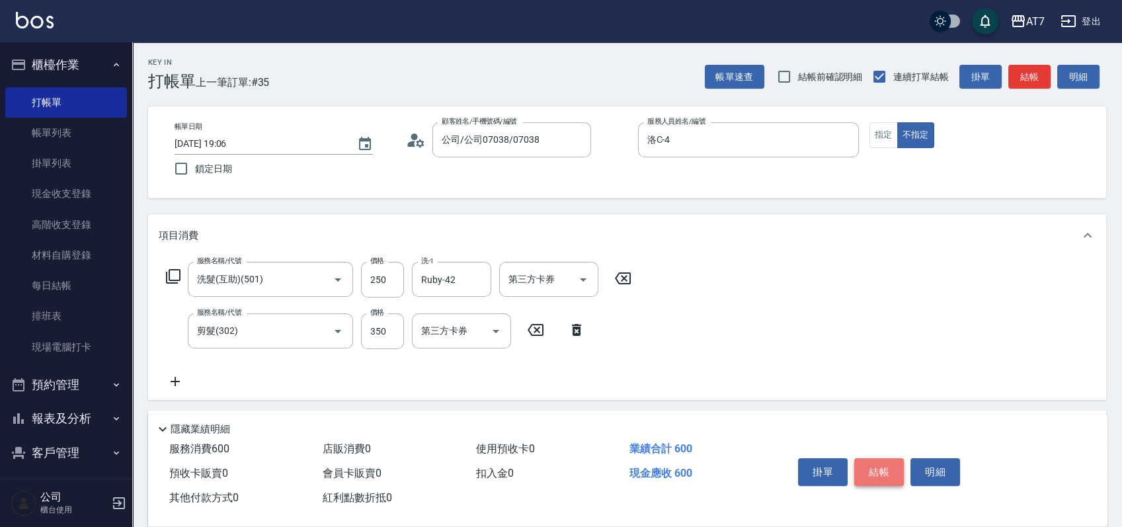
click at [880, 477] on button "結帳" at bounding box center [879, 472] width 50 height 28
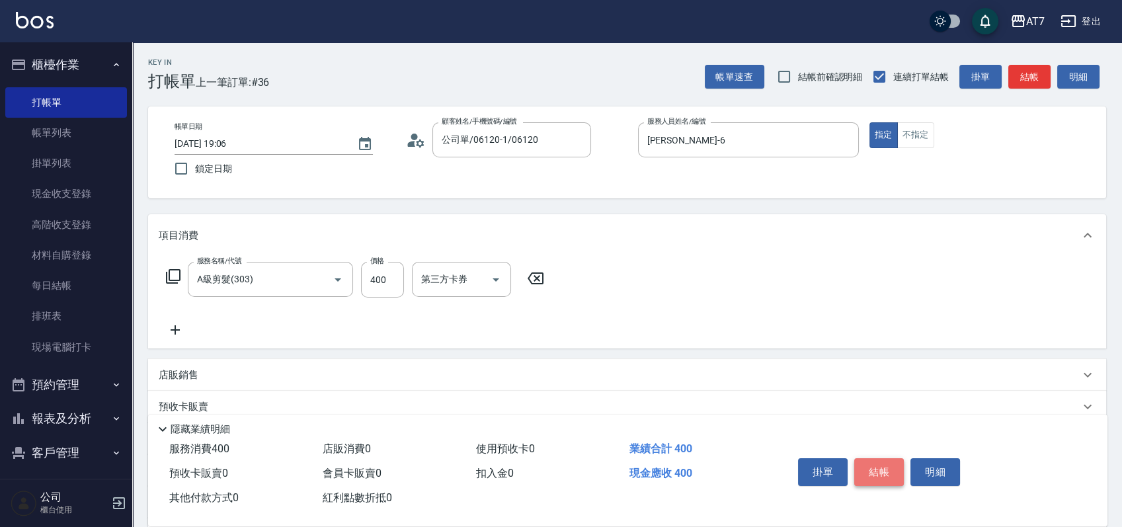
click at [883, 463] on button "結帳" at bounding box center [879, 472] width 50 height 28
click at [885, 469] on button "結帳" at bounding box center [879, 472] width 50 height 28
click at [889, 471] on button "結帳" at bounding box center [879, 472] width 50 height 28
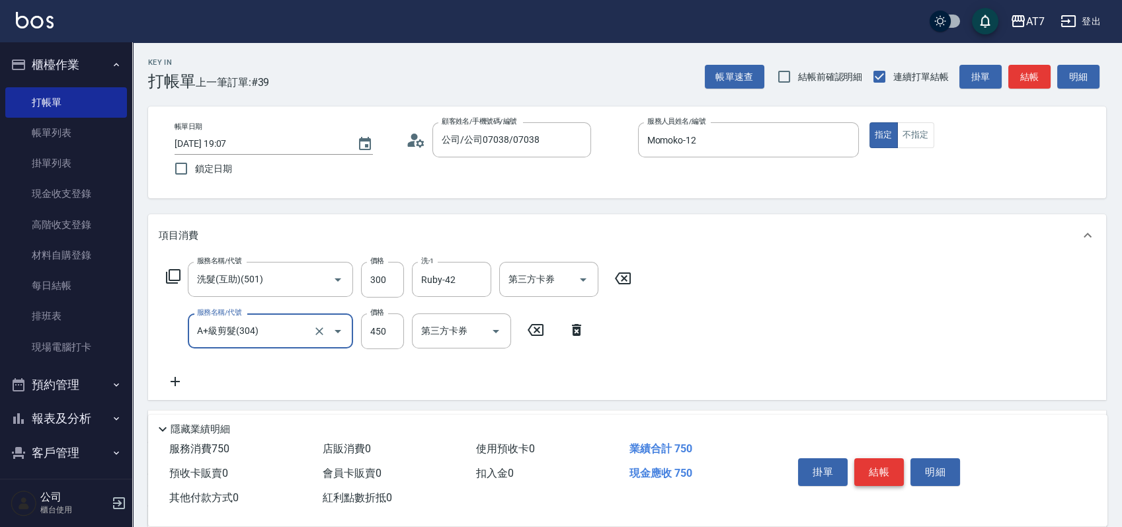
click at [889, 471] on button "結帳" at bounding box center [879, 472] width 50 height 28
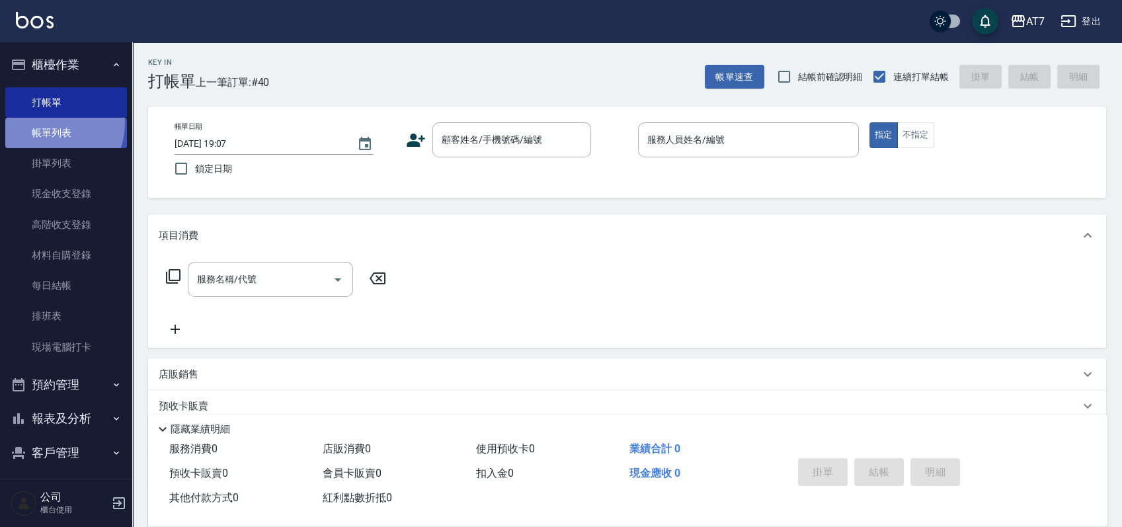
click at [42, 122] on link "帳單列表" at bounding box center [66, 133] width 122 height 30
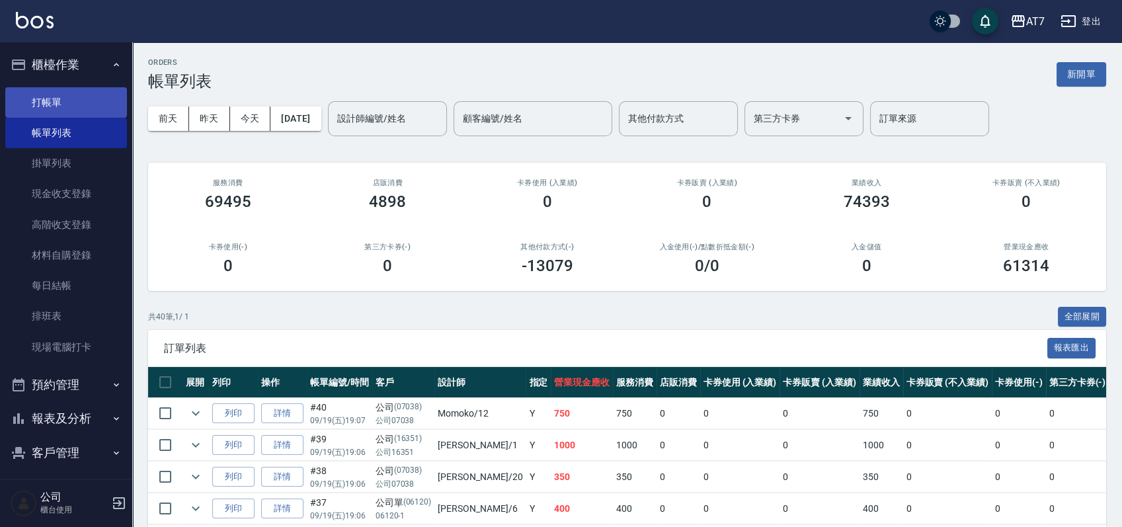
click at [45, 107] on link "打帳單" at bounding box center [66, 102] width 122 height 30
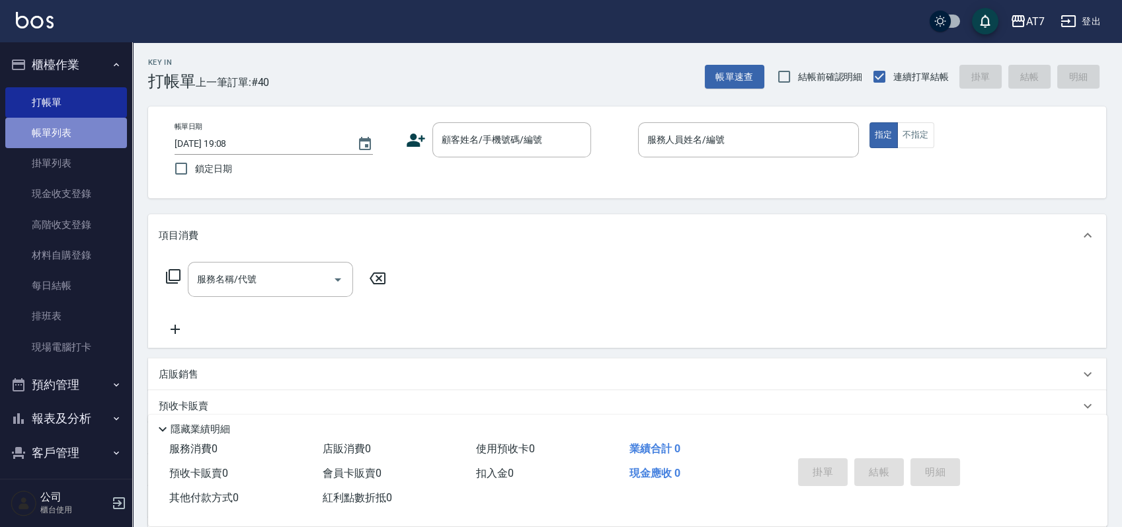
click at [67, 136] on link "帳單列表" at bounding box center [66, 133] width 122 height 30
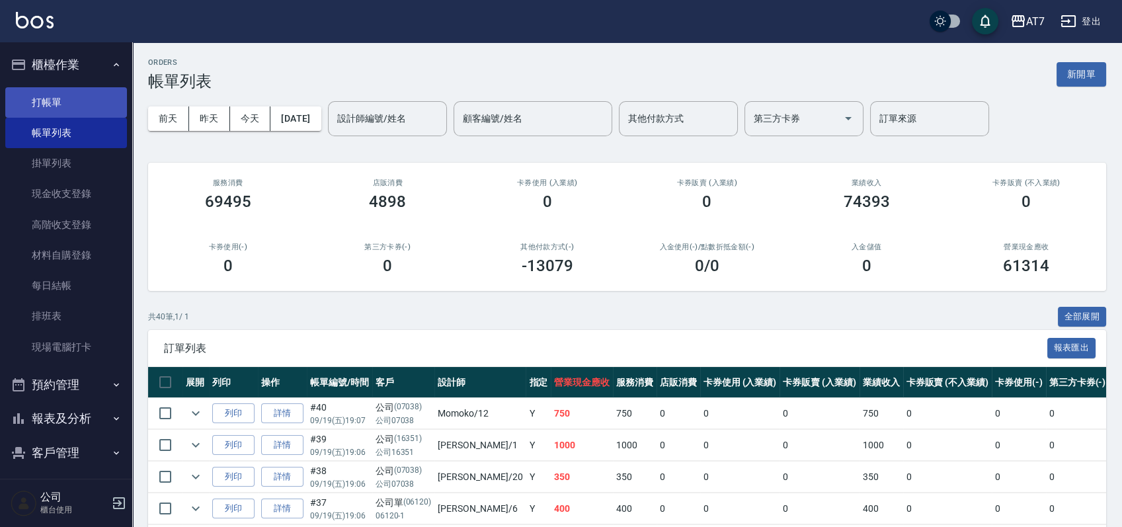
click at [74, 108] on link "打帳單" at bounding box center [66, 102] width 122 height 30
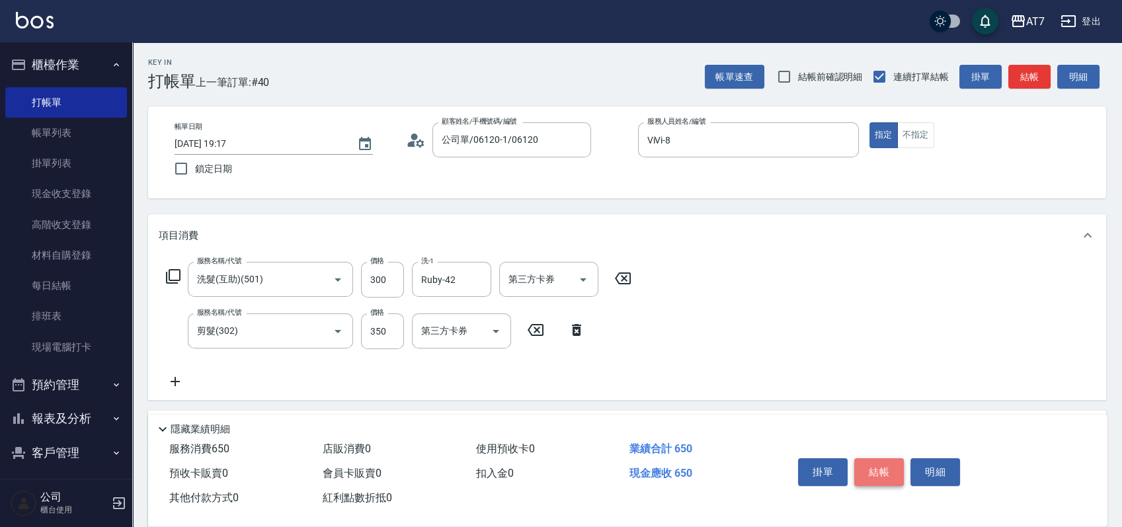
click at [877, 472] on button "結帳" at bounding box center [879, 472] width 50 height 28
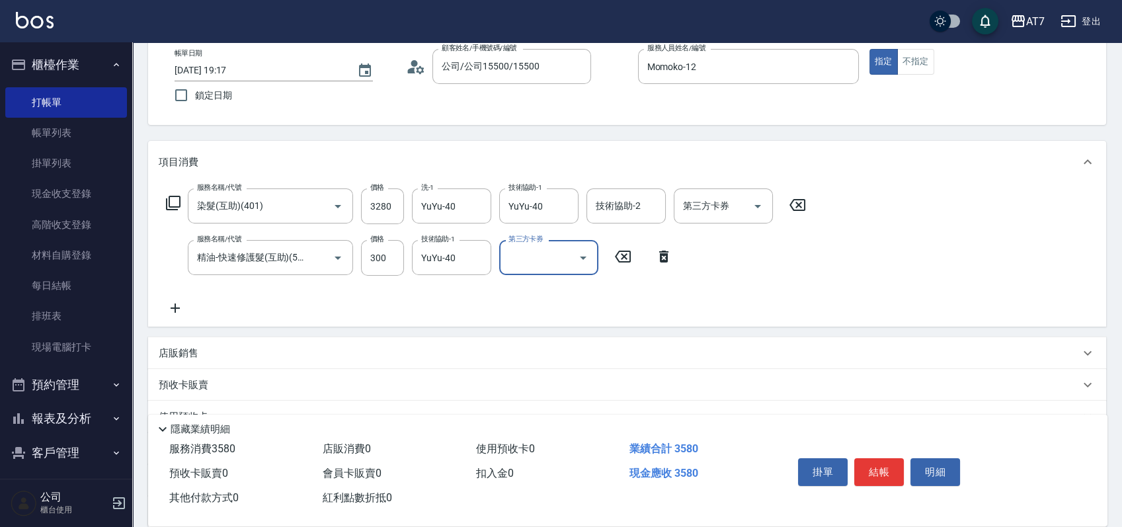
scroll to position [176, 0]
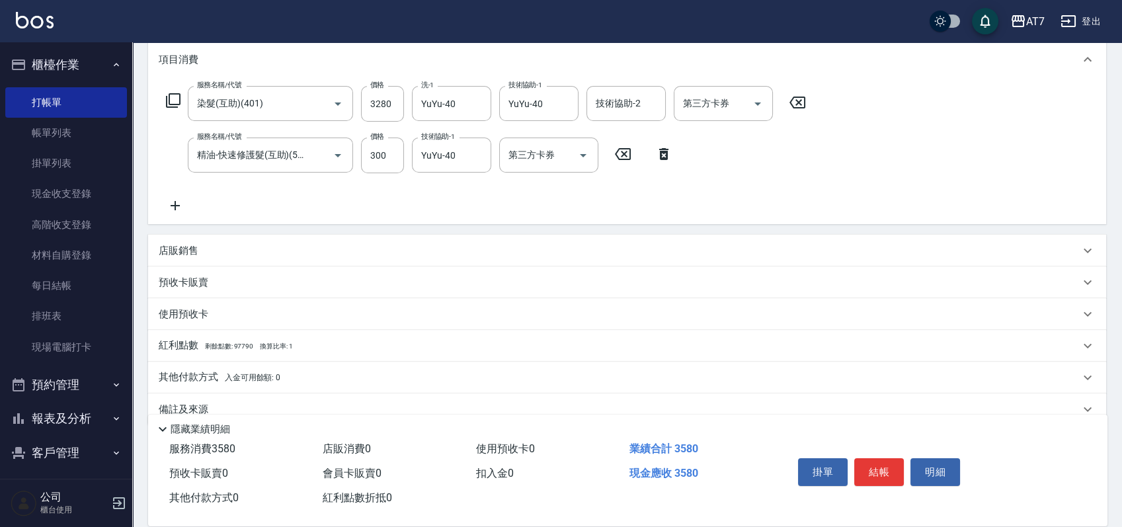
click at [793, 253] on div "店販銷售" at bounding box center [619, 251] width 921 height 14
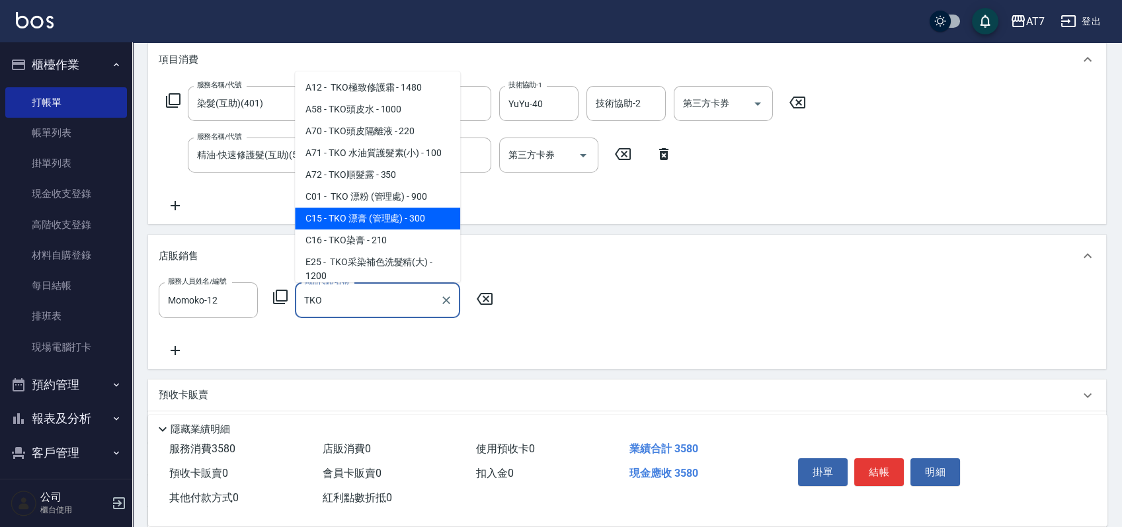
scroll to position [88, 0]
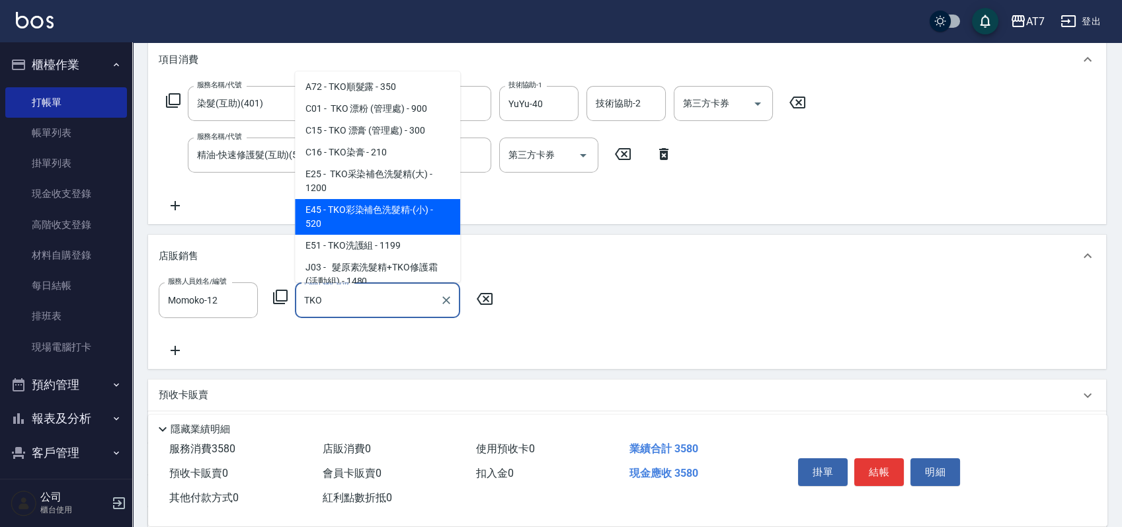
click at [384, 211] on span "E45 - TKO彩染補色洗髮精-(小) - 520" at bounding box center [377, 217] width 165 height 36
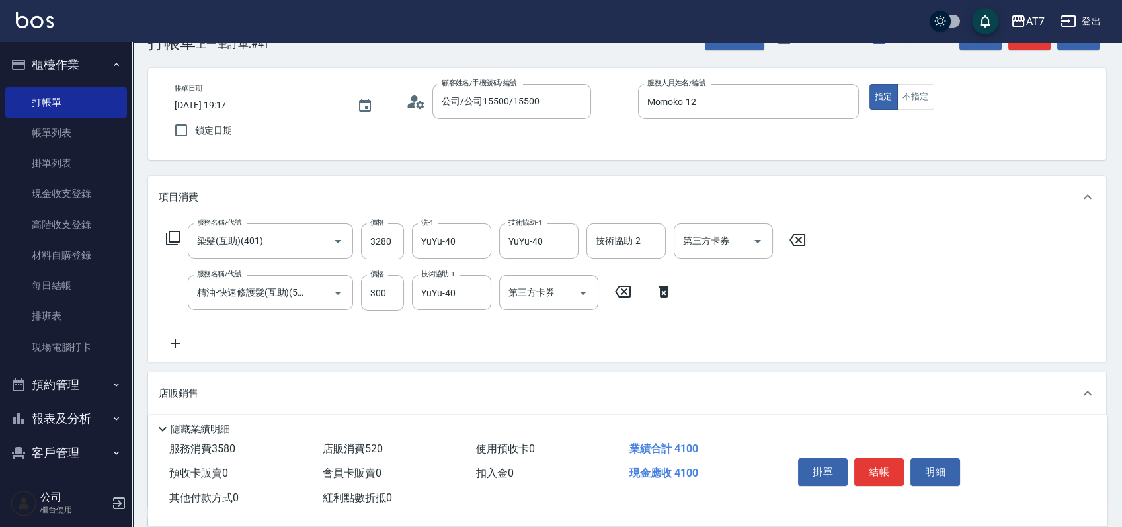
scroll to position [0, 0]
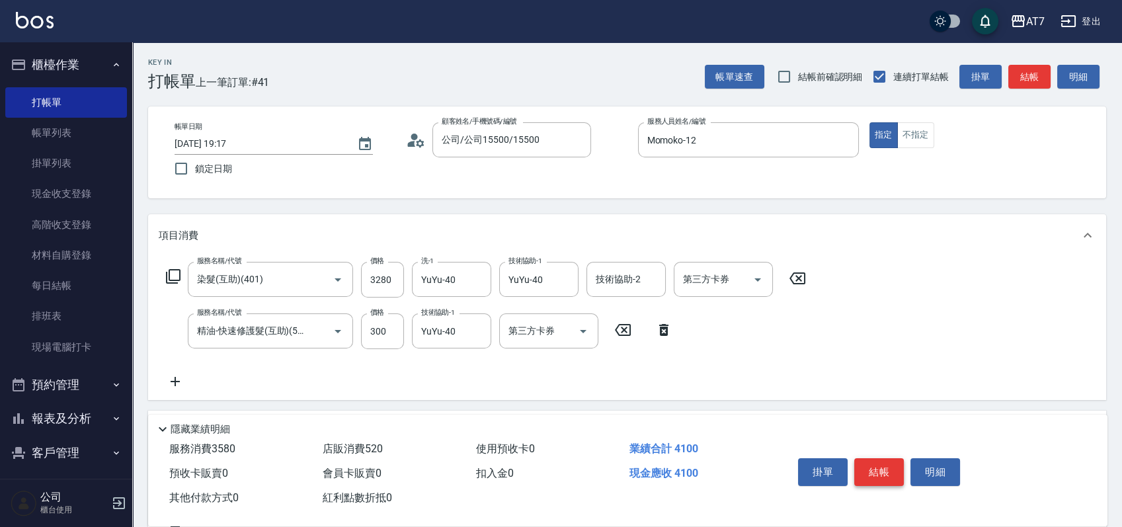
click at [885, 460] on button "結帳" at bounding box center [879, 472] width 50 height 28
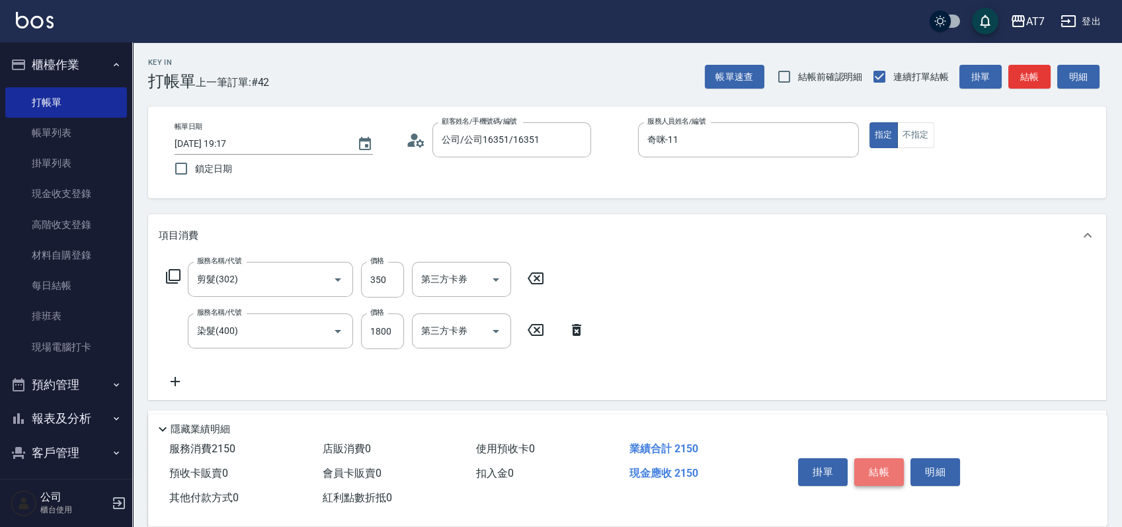
click at [877, 466] on button "結帳" at bounding box center [879, 472] width 50 height 28
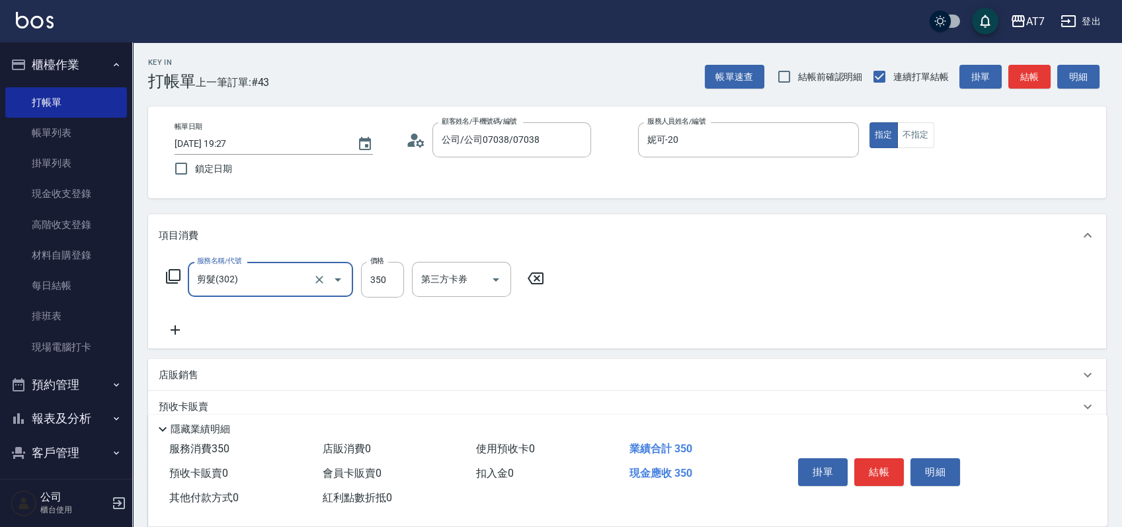
click at [878, 467] on button "結帳" at bounding box center [879, 472] width 50 height 28
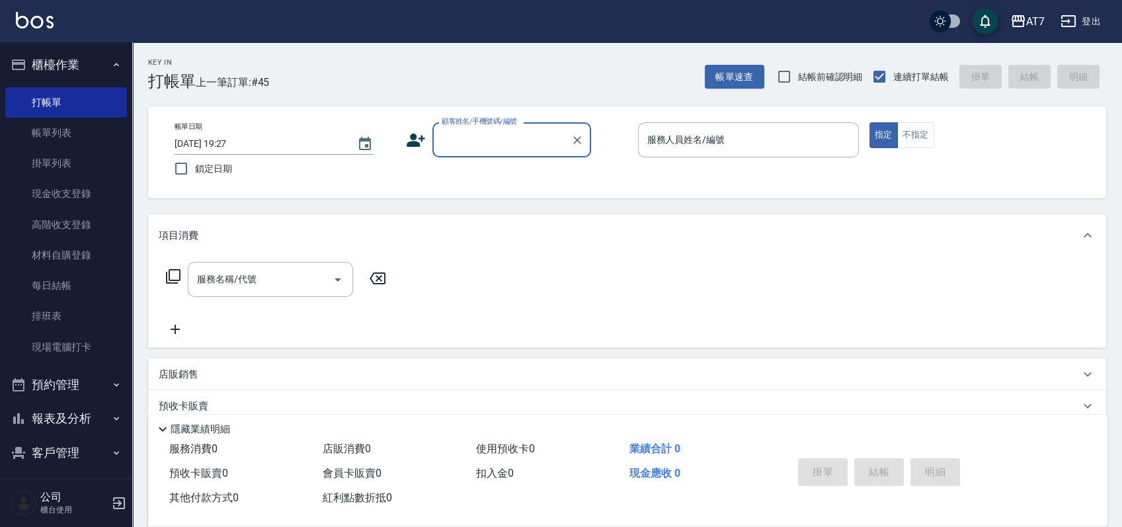
click at [485, 134] on div "顧客姓名/手機號碼/編號 顧客姓名/手機號碼/編號" at bounding box center [511, 139] width 159 height 35
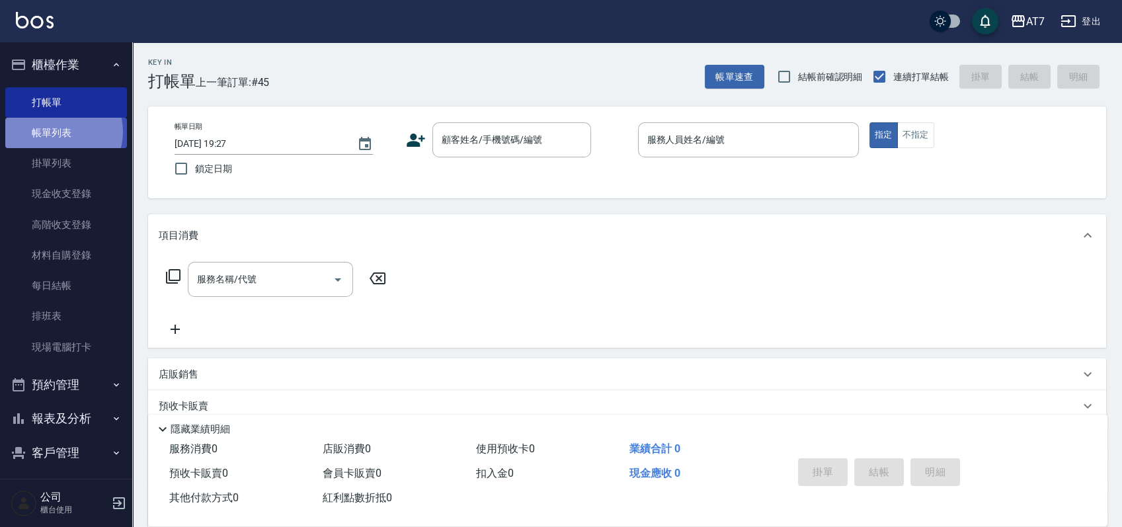
click at [61, 132] on link "帳單列表" at bounding box center [66, 133] width 122 height 30
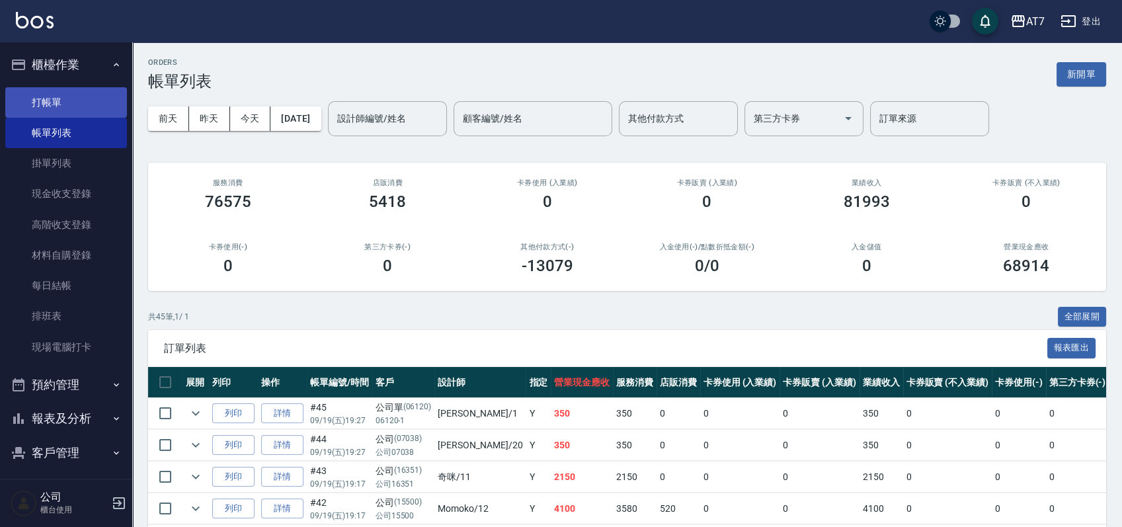
click at [67, 104] on link "打帳單" at bounding box center [66, 102] width 122 height 30
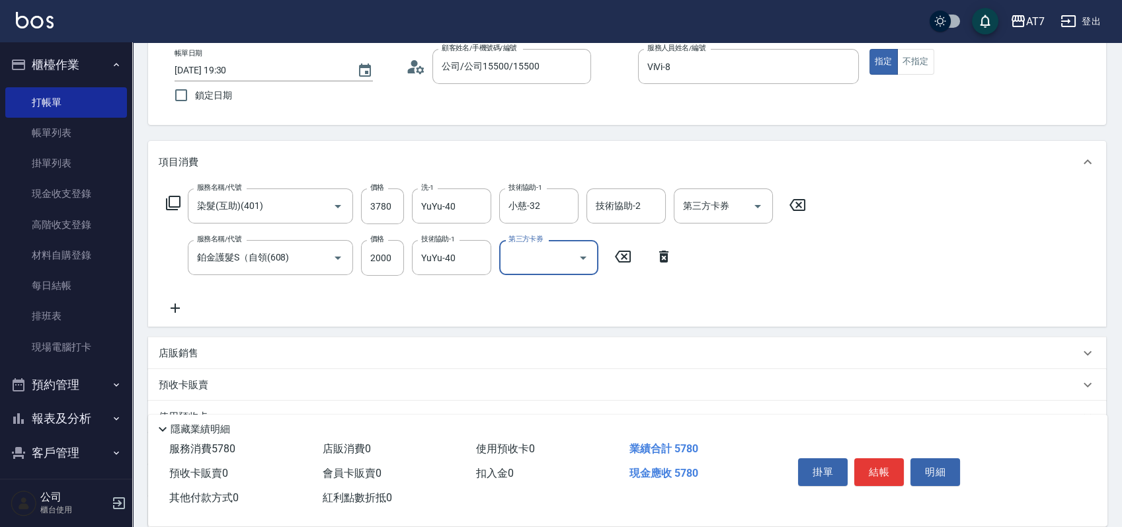
scroll to position [176, 0]
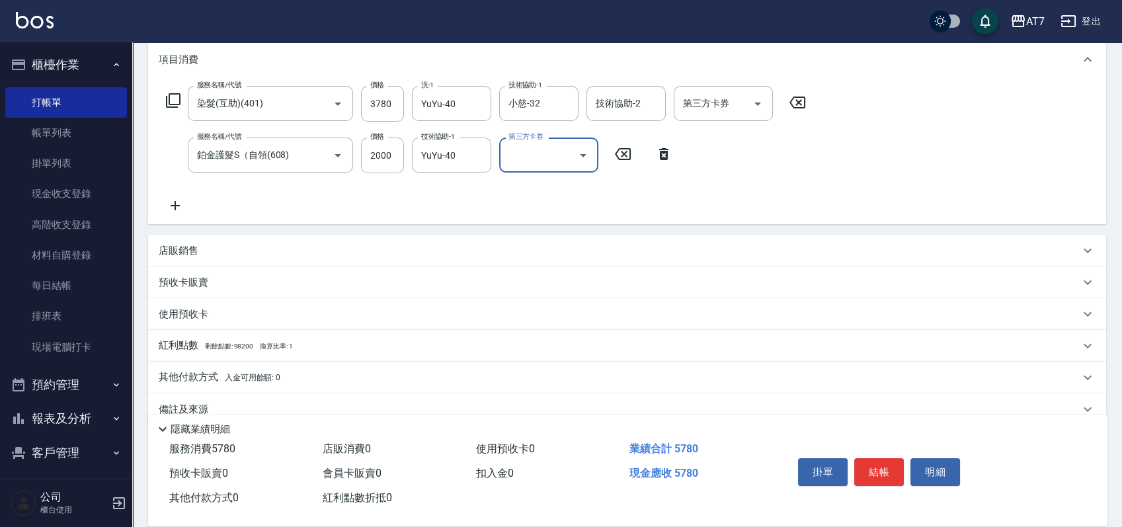
click at [569, 250] on div "店販銷售" at bounding box center [619, 251] width 921 height 14
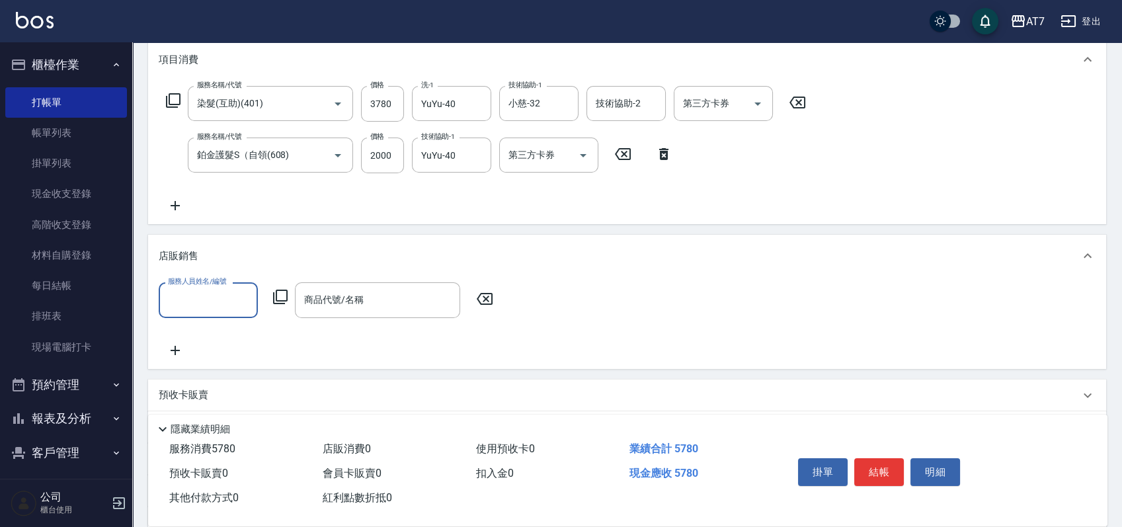
scroll to position [0, 0]
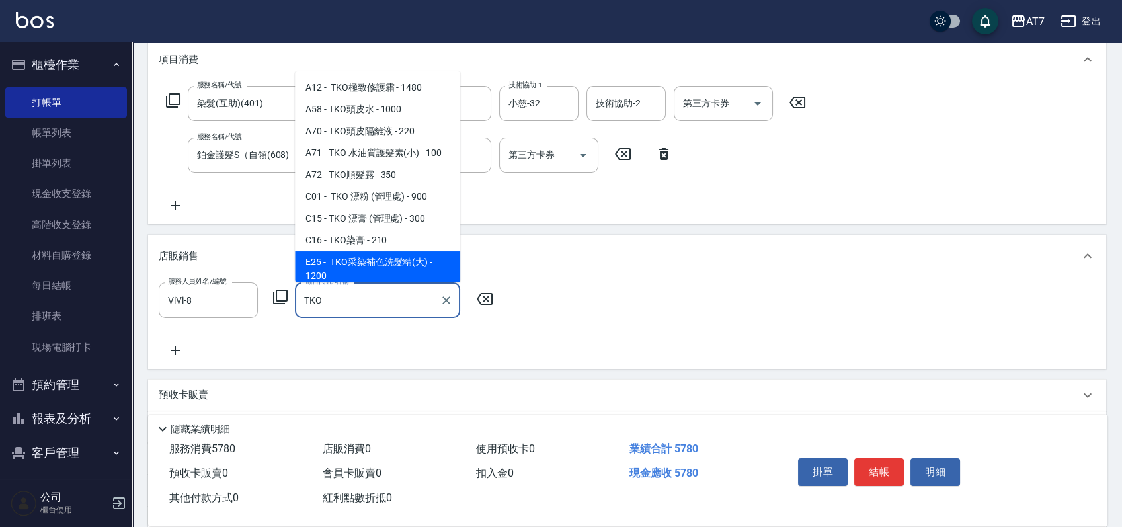
click at [422, 269] on span "E25 - TKO采染補色洗髮精(大) - 1200" at bounding box center [377, 269] width 165 height 36
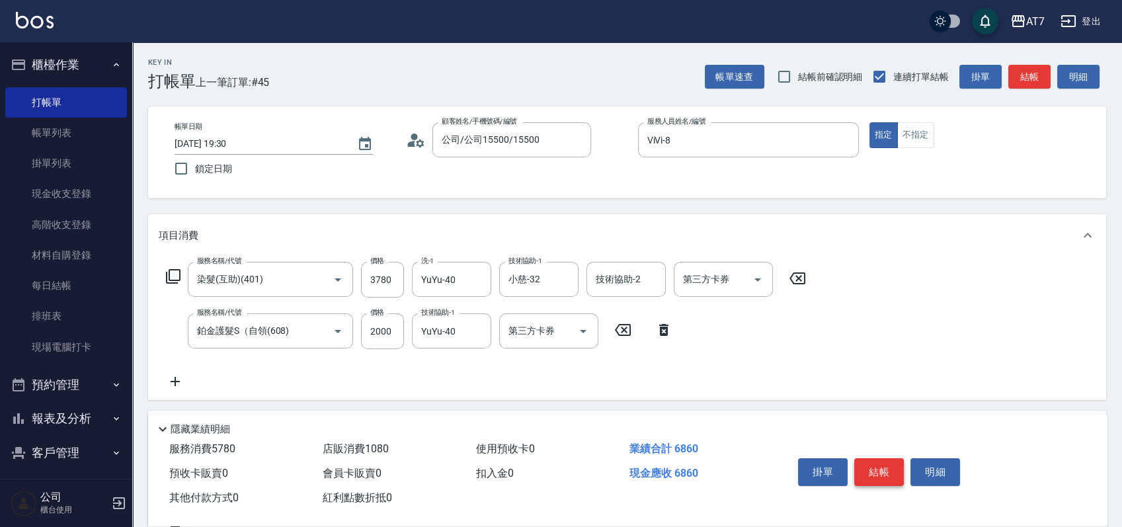
click at [873, 475] on button "結帳" at bounding box center [879, 472] width 50 height 28
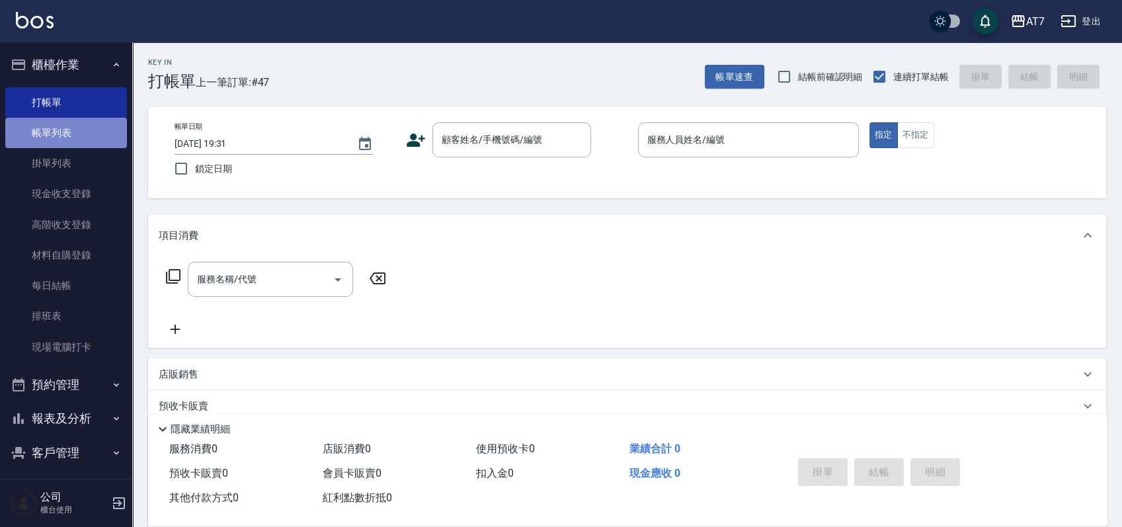
click at [86, 124] on link "帳單列表" at bounding box center [66, 133] width 122 height 30
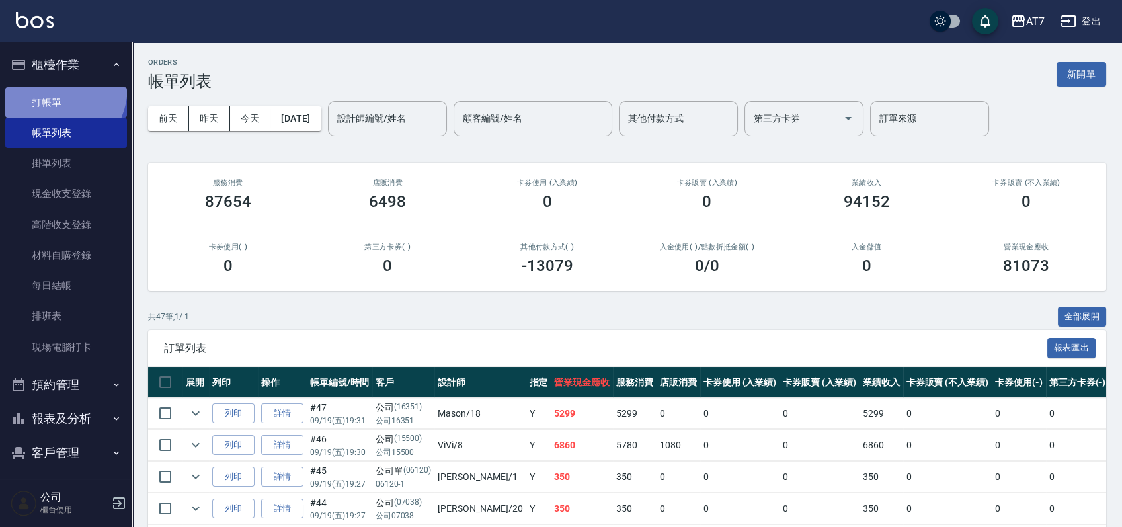
click at [48, 87] on link "打帳單" at bounding box center [66, 102] width 122 height 30
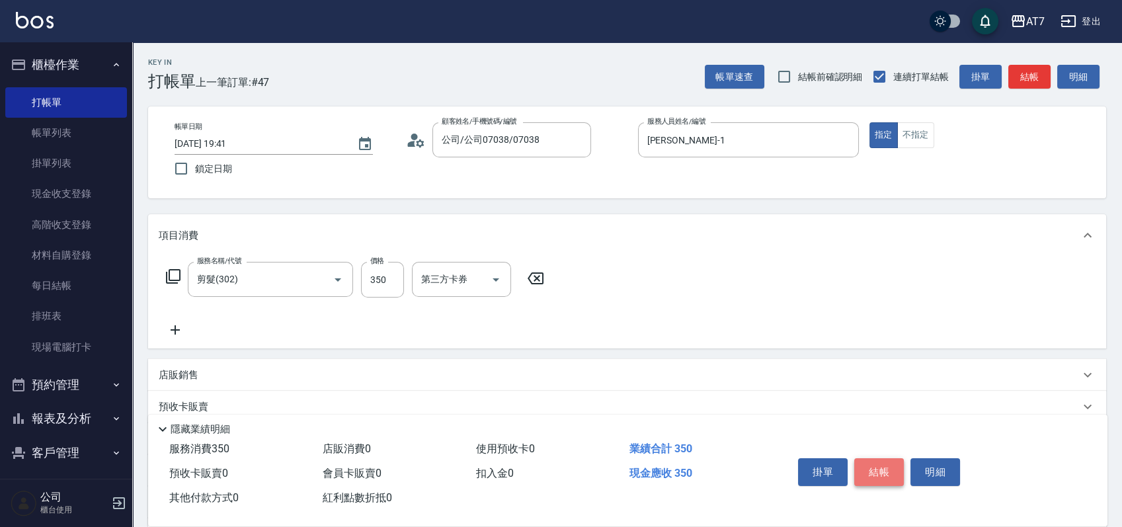
click at [881, 473] on button "結帳" at bounding box center [879, 472] width 50 height 28
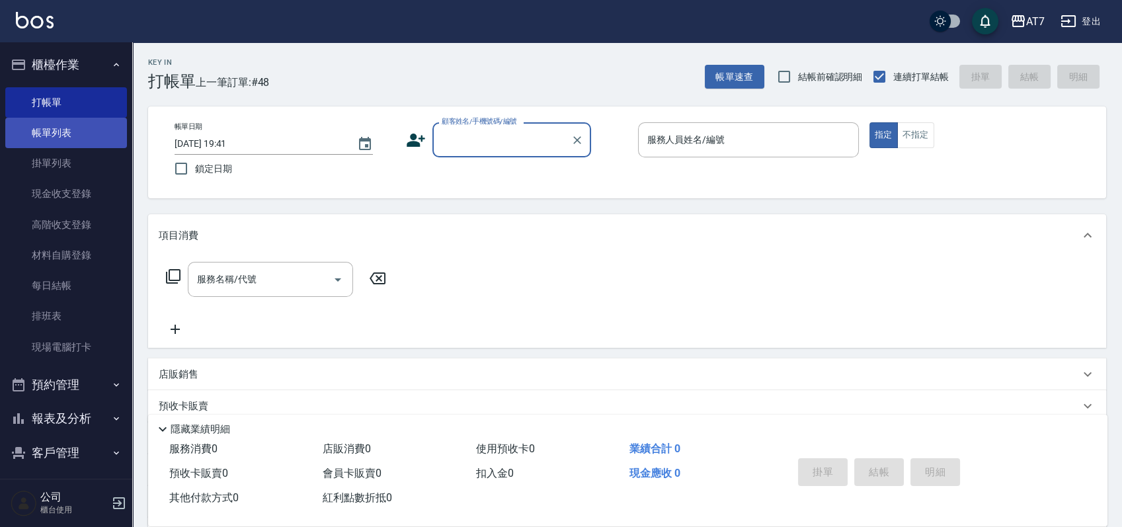
click at [56, 140] on link "帳單列表" at bounding box center [66, 133] width 122 height 30
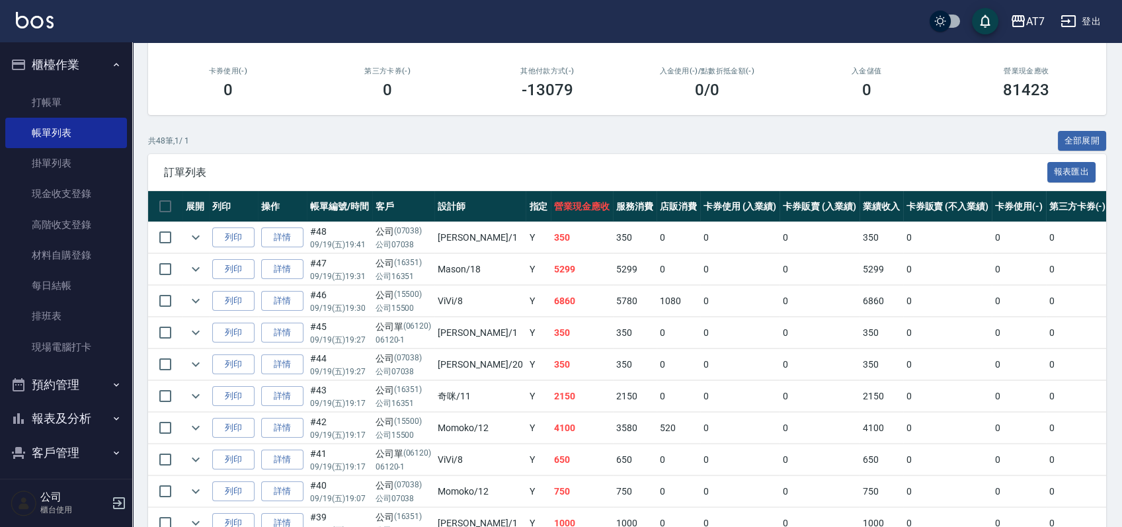
scroll to position [264, 0]
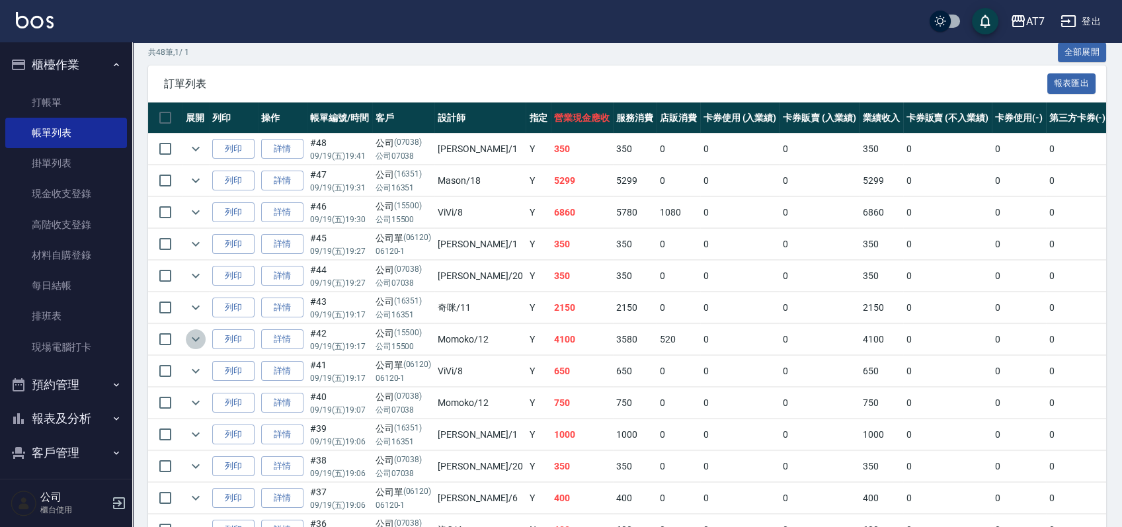
click at [198, 338] on icon "expand row" at bounding box center [196, 339] width 8 height 5
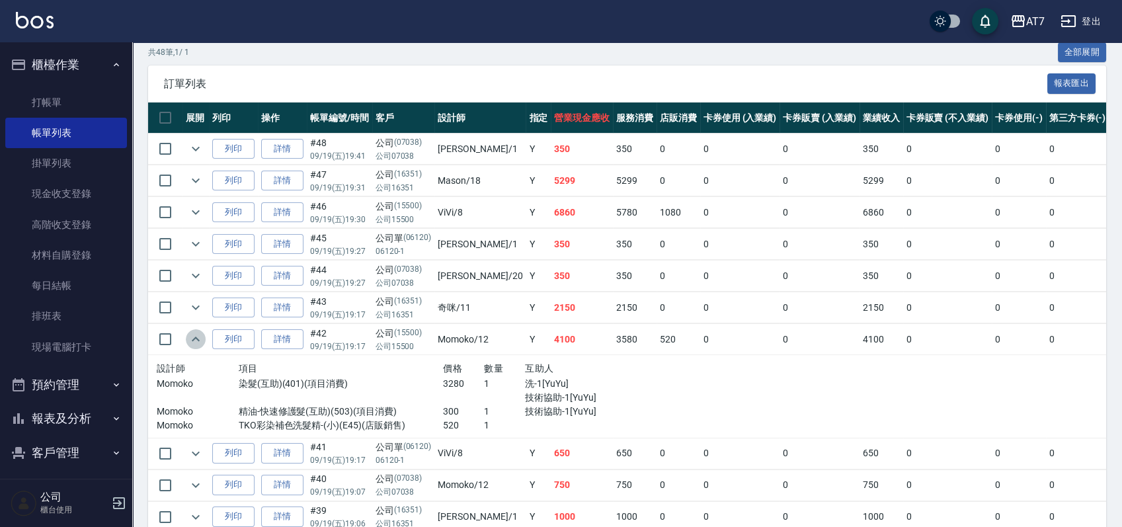
click at [198, 338] on icon "expand row" at bounding box center [196, 339] width 8 height 5
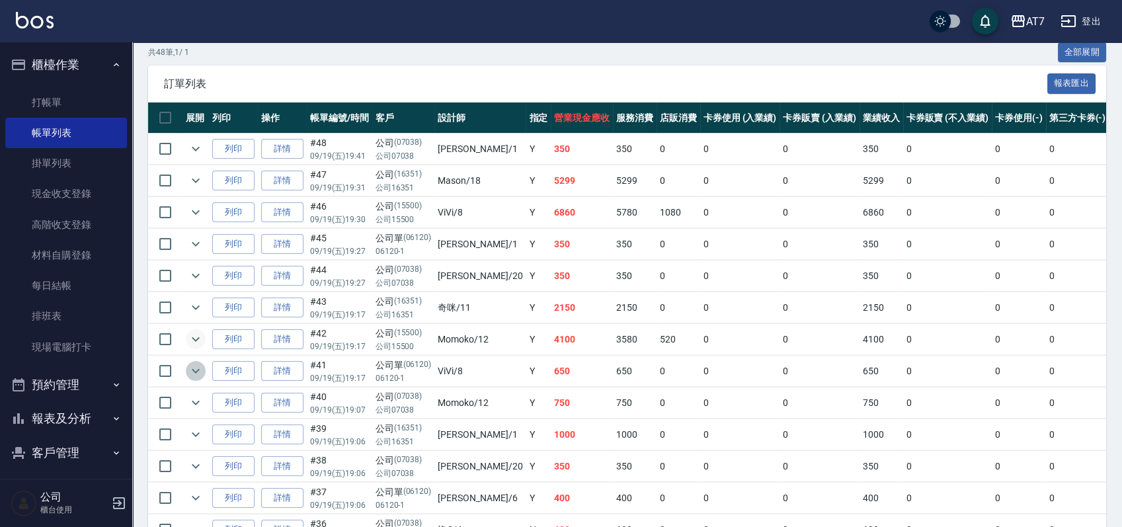
click at [196, 366] on icon "expand row" at bounding box center [196, 371] width 16 height 16
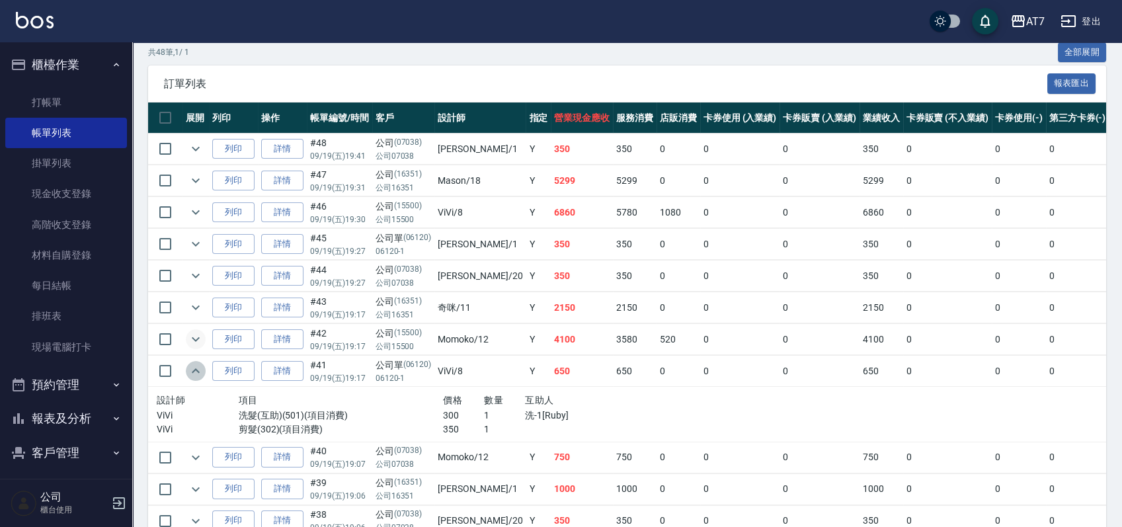
click at [196, 366] on icon "expand row" at bounding box center [196, 371] width 16 height 16
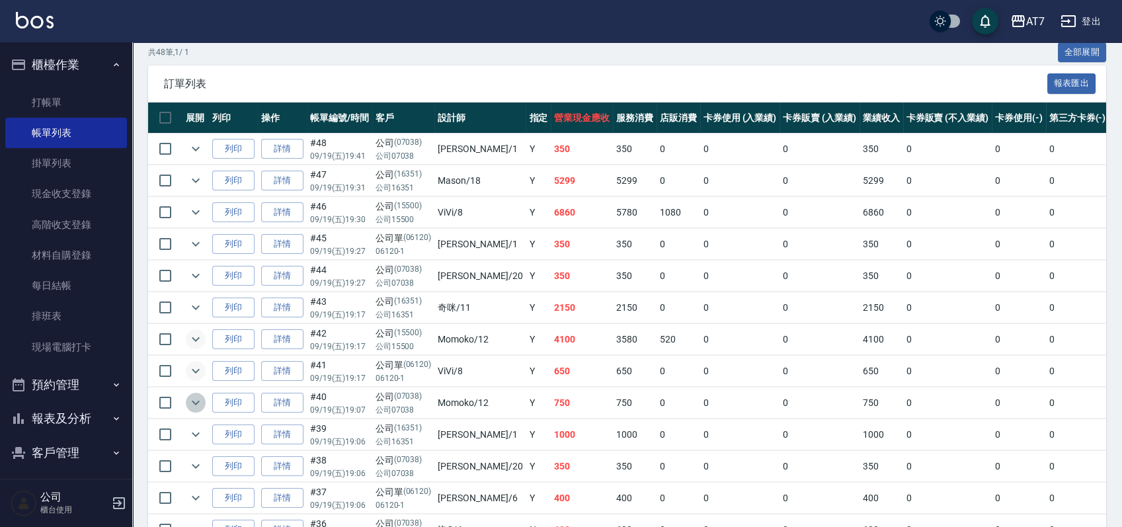
click at [201, 402] on icon "expand row" at bounding box center [196, 403] width 16 height 16
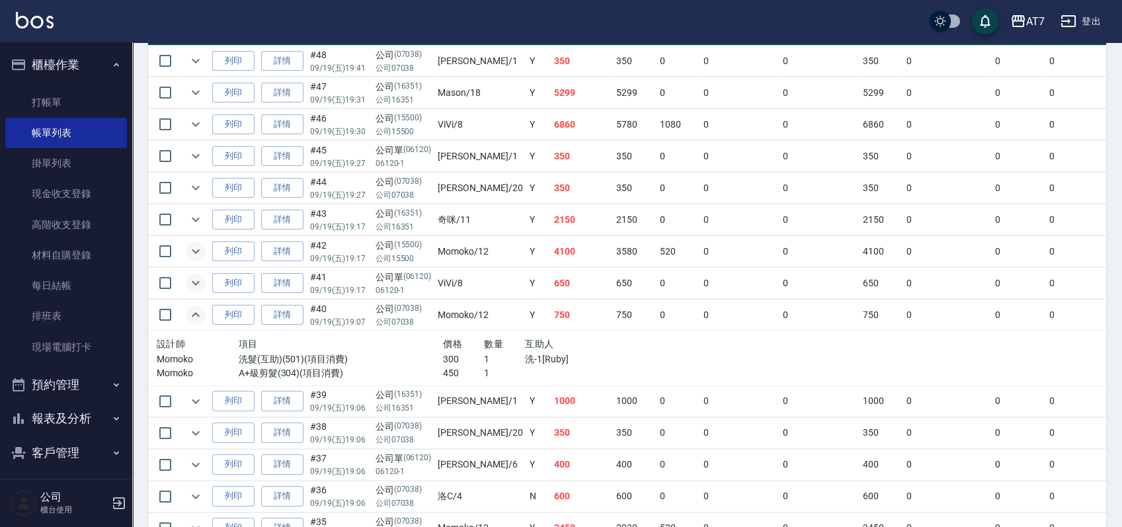
scroll to position [529, 0]
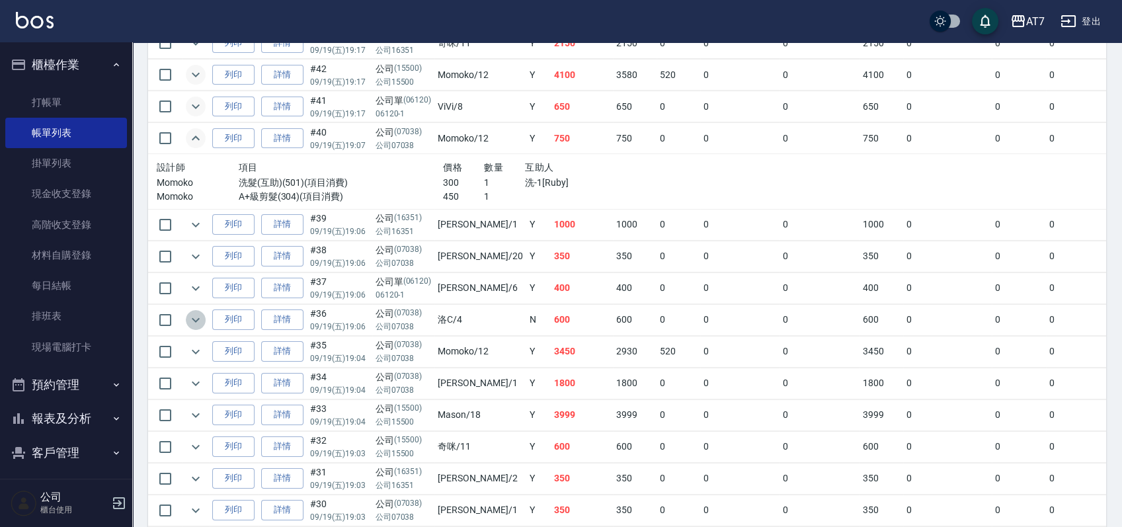
click at [190, 320] on icon "expand row" at bounding box center [196, 320] width 16 height 16
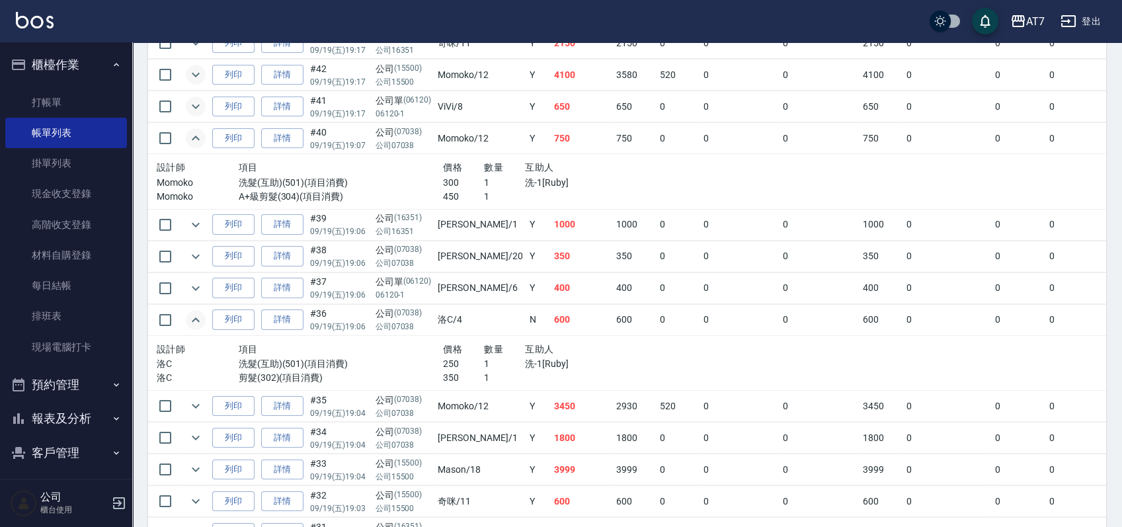
click at [190, 320] on icon "expand row" at bounding box center [196, 320] width 16 height 16
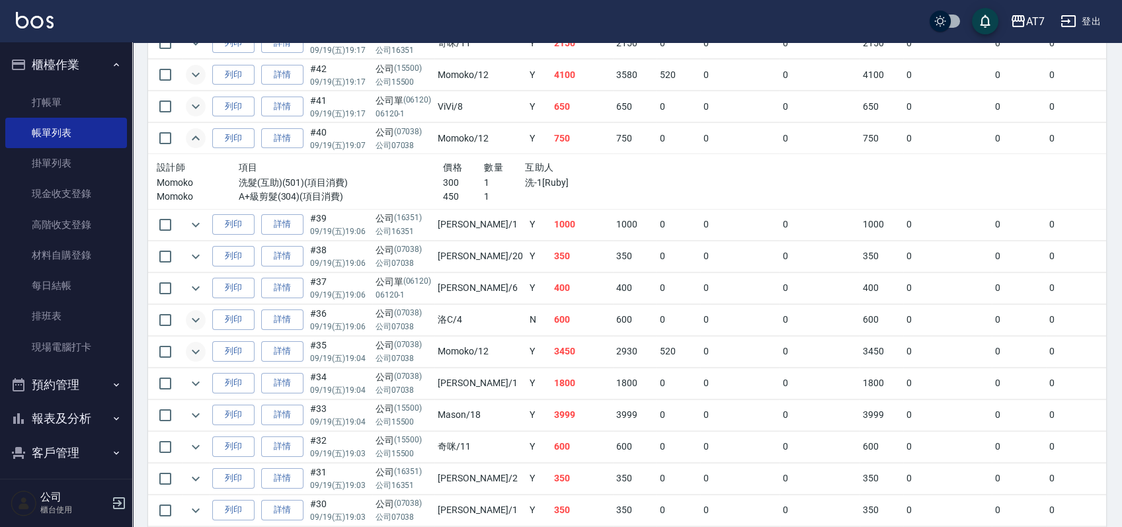
click at [195, 345] on icon "expand row" at bounding box center [196, 352] width 16 height 16
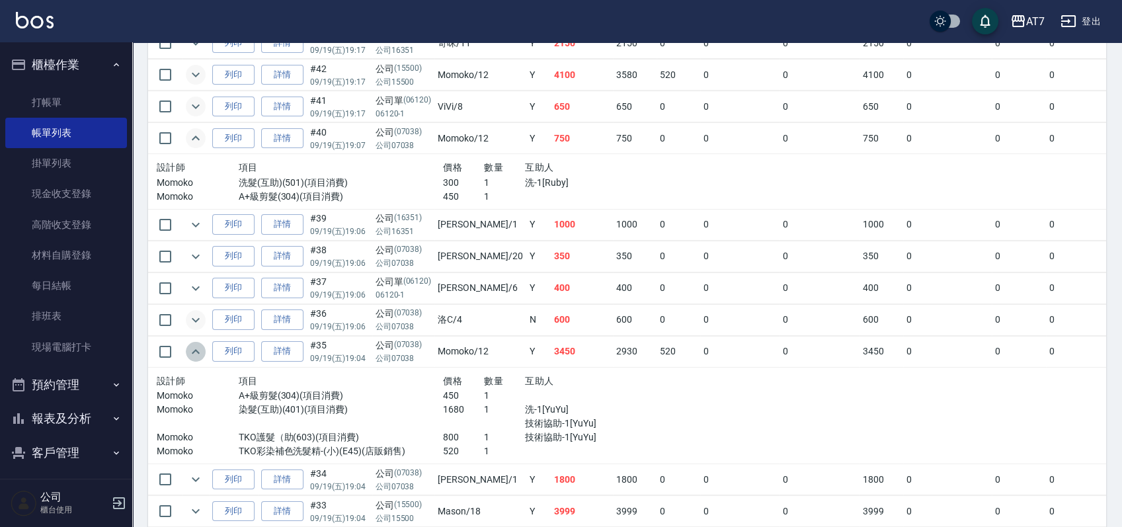
click at [195, 345] on icon "expand row" at bounding box center [196, 352] width 16 height 16
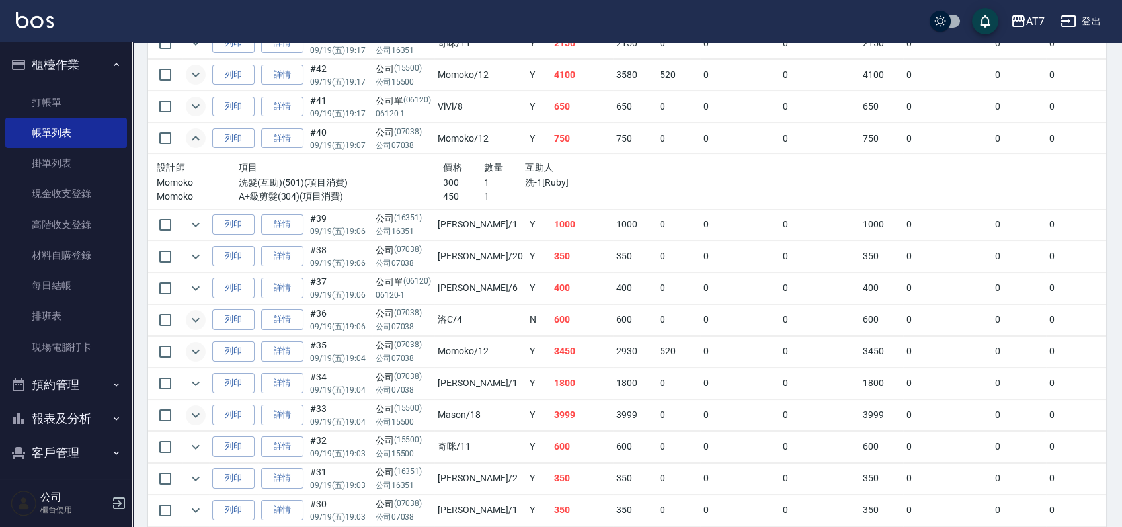
click at [195, 407] on icon "expand row" at bounding box center [196, 415] width 16 height 16
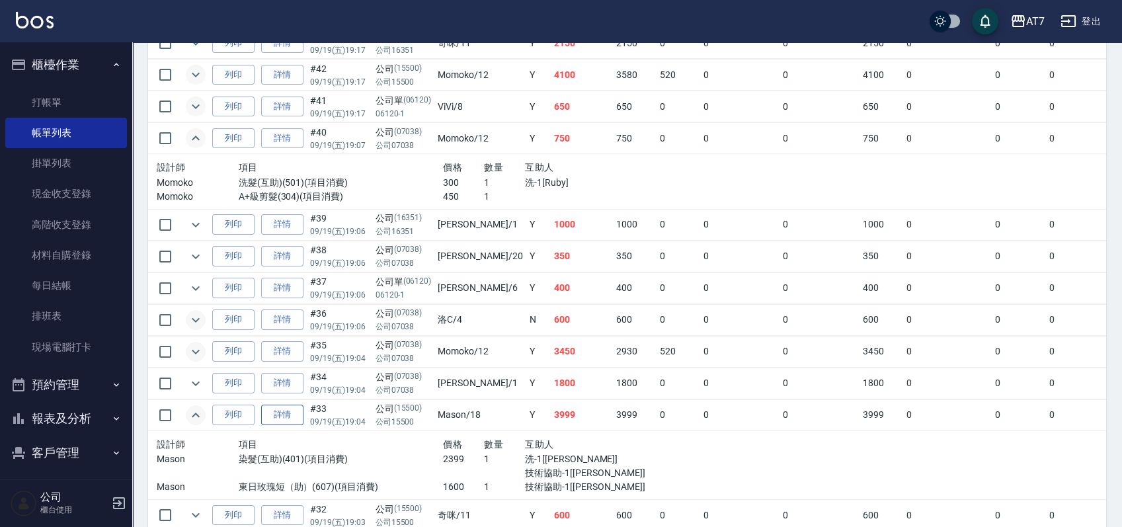
click at [281, 409] on link "詳情" at bounding box center [282, 415] width 42 height 20
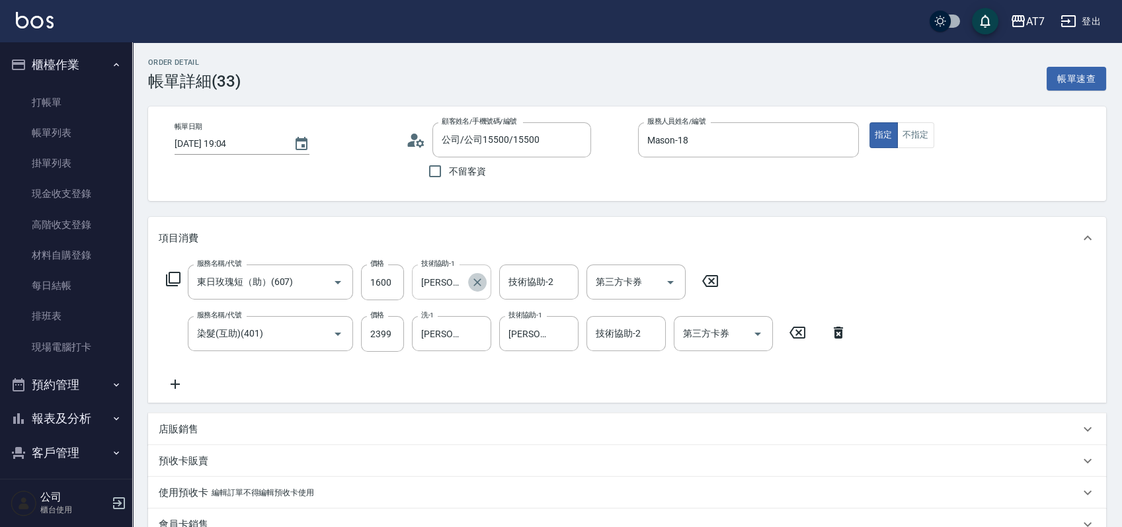
click at [476, 286] on icon "Clear" at bounding box center [477, 282] width 13 height 13
click at [471, 341] on button "Clear" at bounding box center [477, 334] width 19 height 19
click at [563, 337] on icon "Clear" at bounding box center [564, 333] width 13 height 13
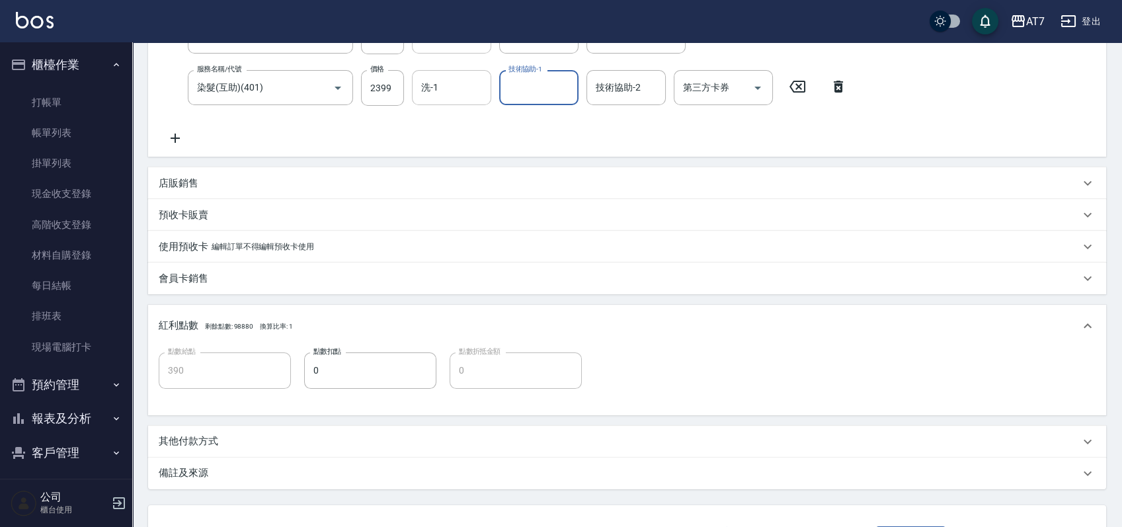
scroll to position [348, 0]
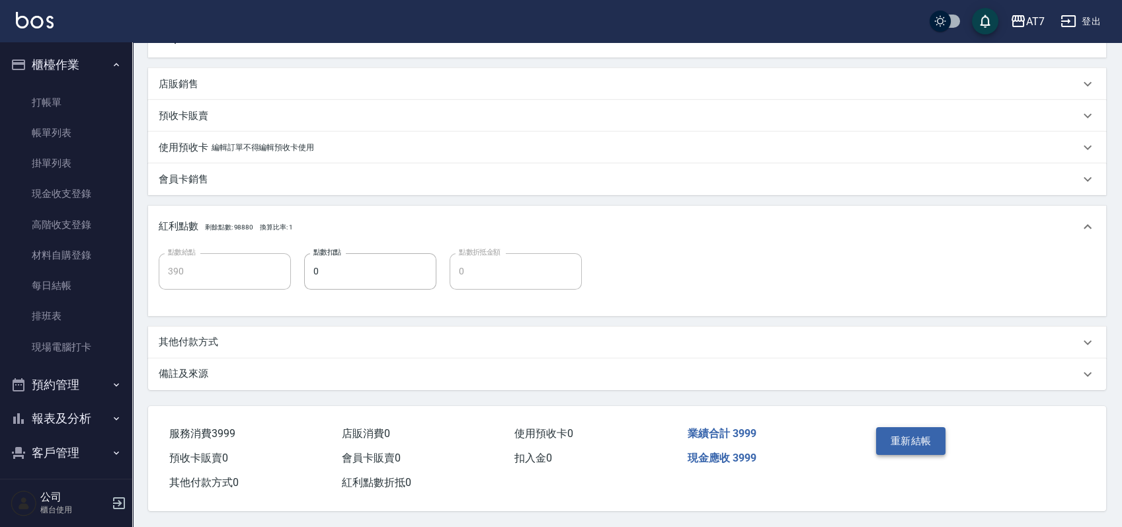
click at [895, 442] on button "重新結帳" at bounding box center [911, 441] width 70 height 28
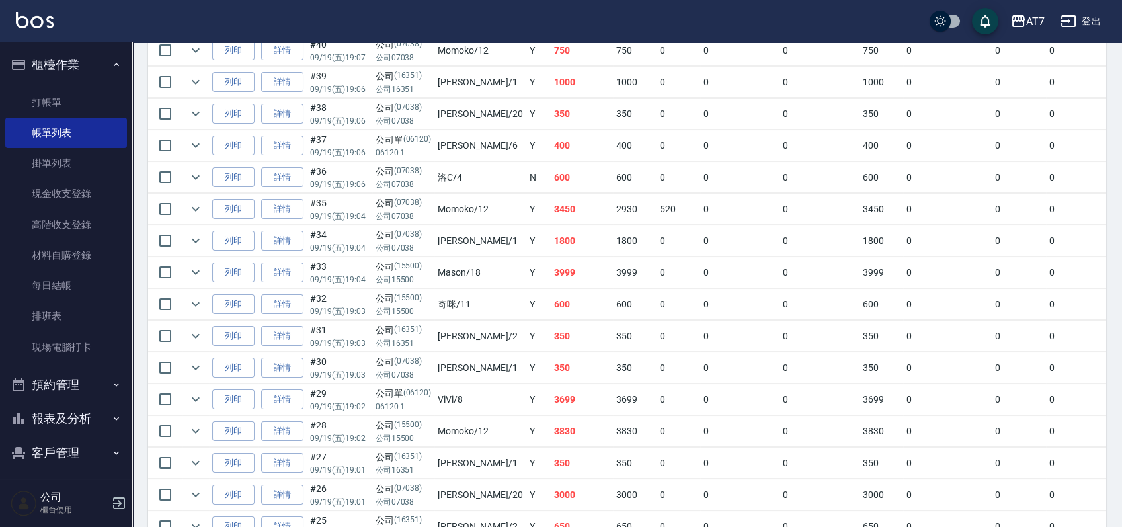
scroll to position [705, 0]
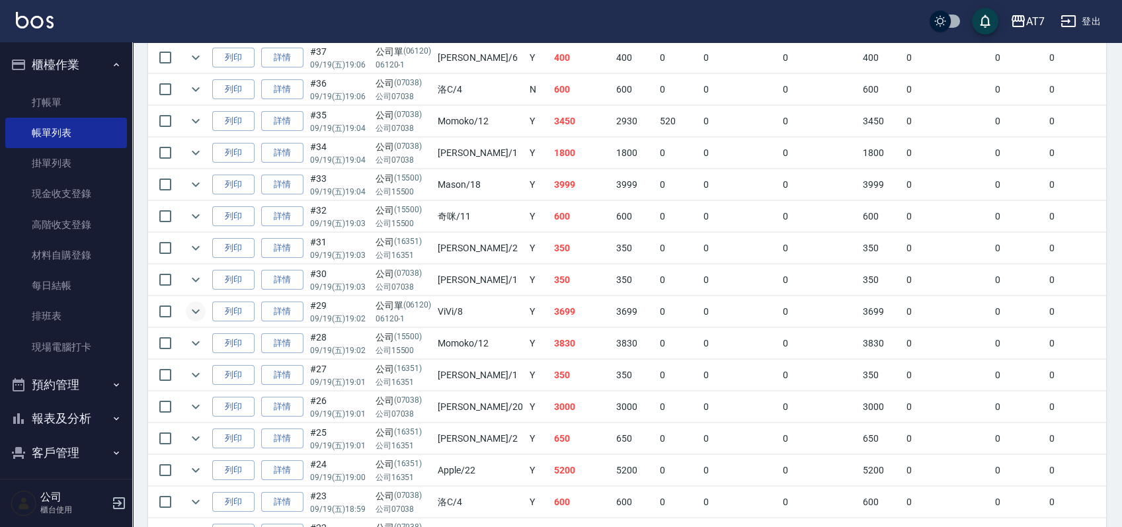
click at [199, 309] on icon "expand row" at bounding box center [196, 311] width 8 height 5
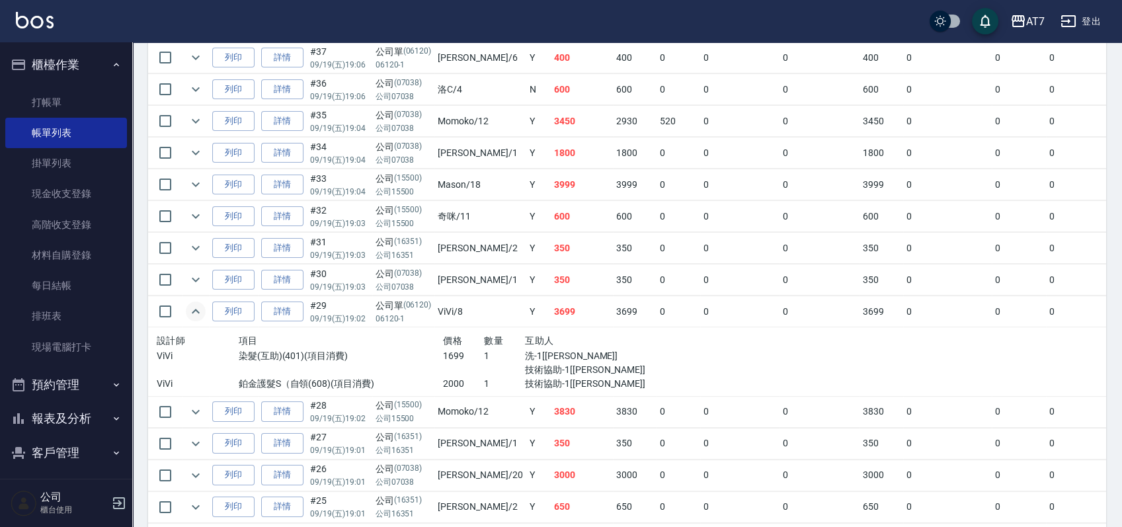
click at [199, 306] on icon "expand row" at bounding box center [196, 312] width 16 height 16
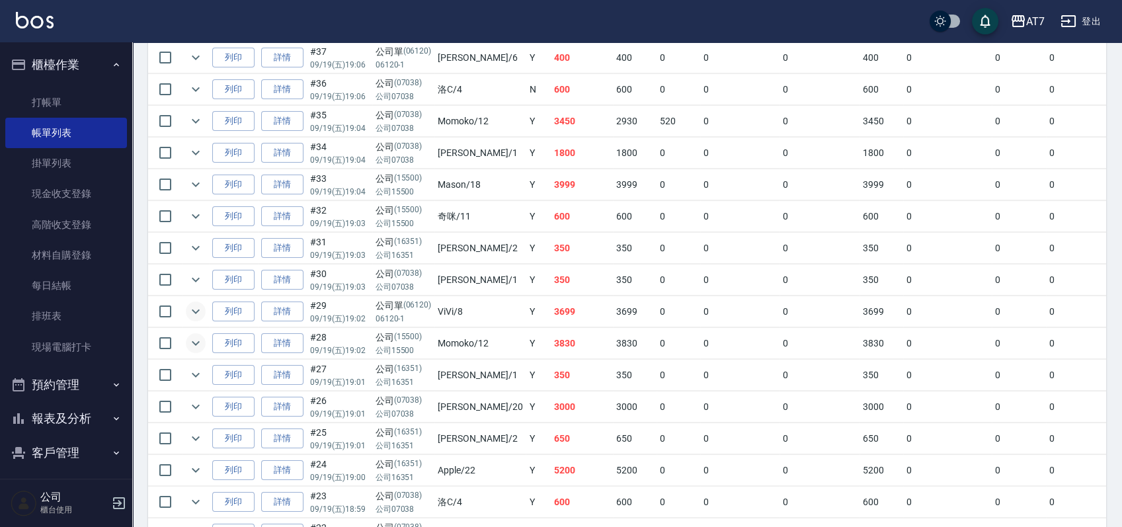
click at [197, 335] on icon "expand row" at bounding box center [196, 343] width 16 height 16
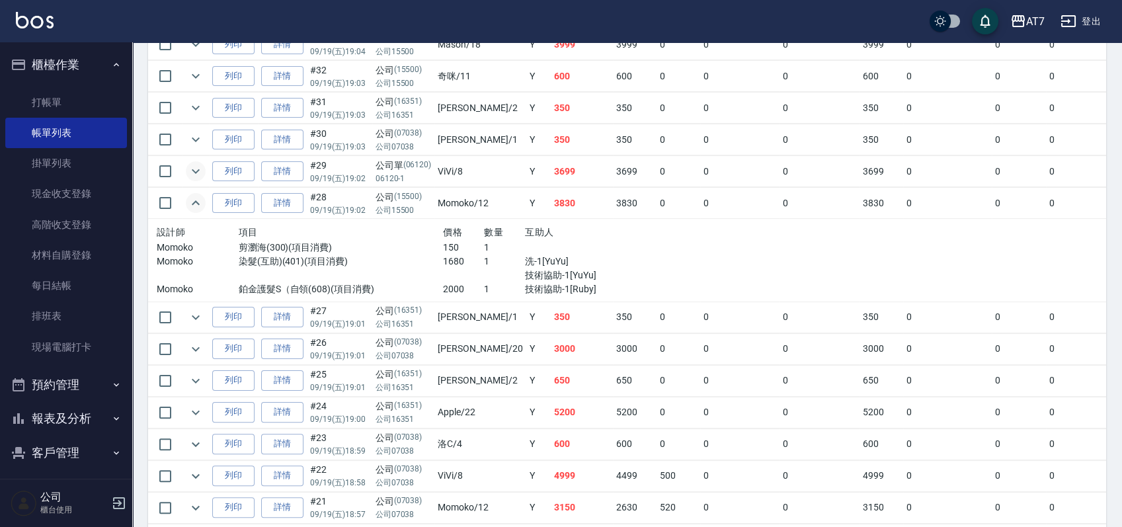
scroll to position [881, 0]
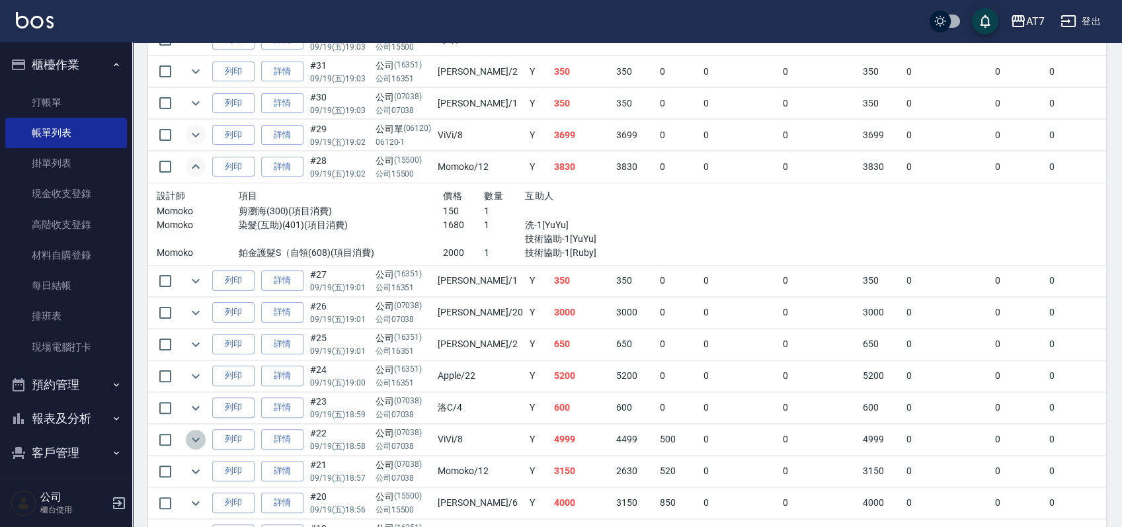
click at [201, 436] on icon "expand row" at bounding box center [196, 440] width 16 height 16
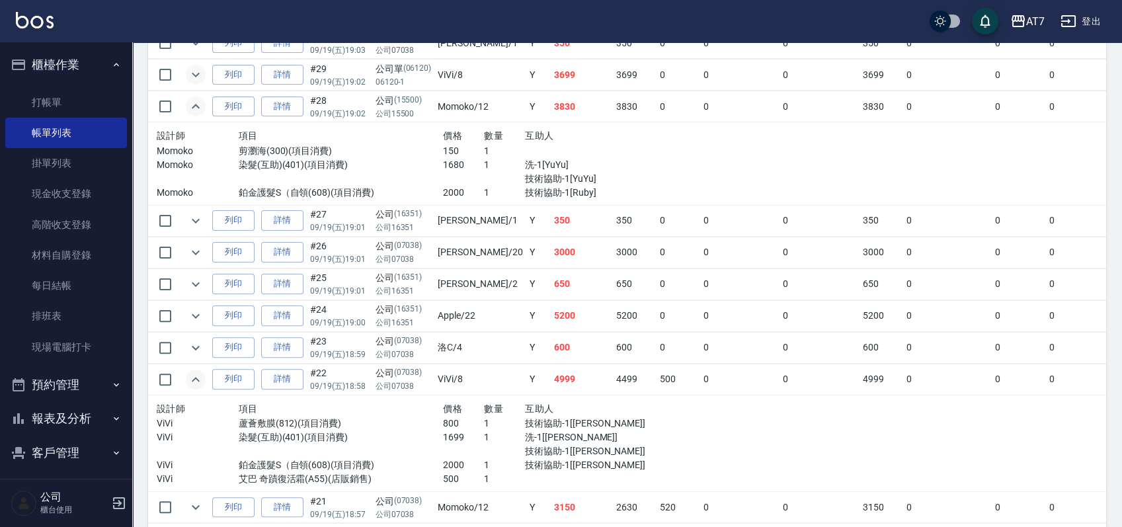
scroll to position [969, 0]
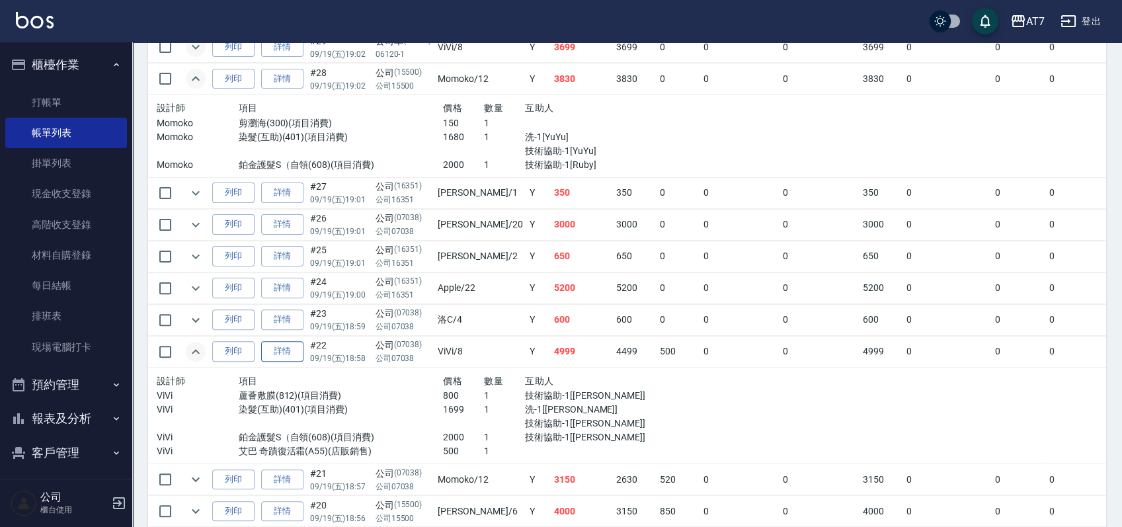
click at [286, 346] on link "詳情" at bounding box center [282, 351] width 42 height 20
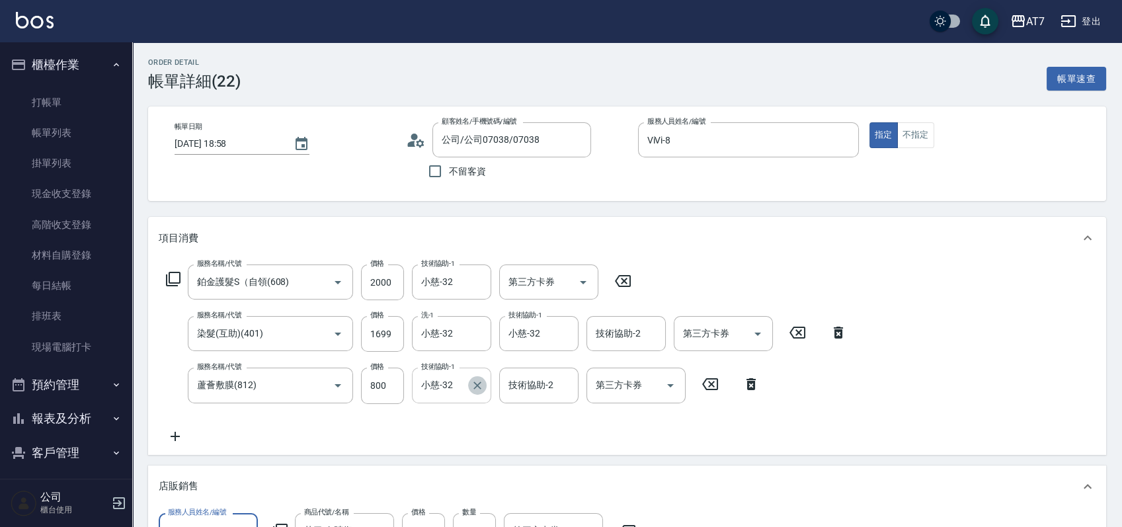
click at [473, 389] on icon "Clear" at bounding box center [477, 385] width 13 height 13
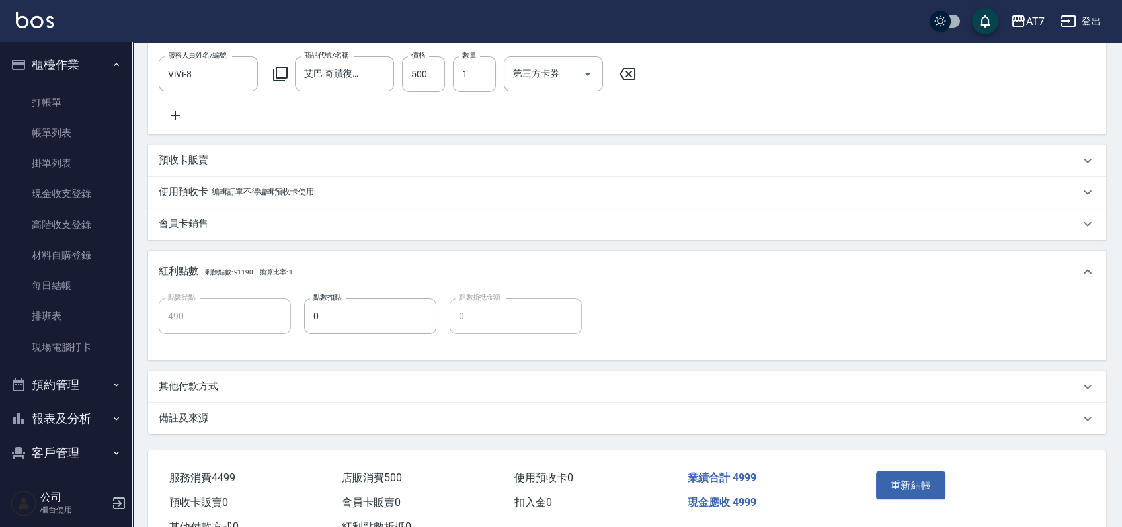
scroll to position [518, 0]
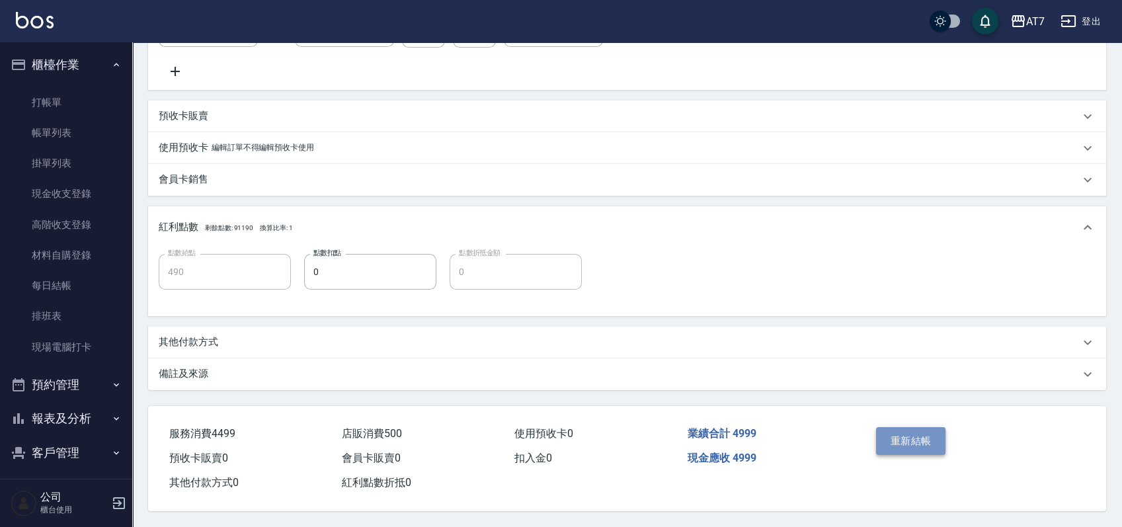
click at [916, 436] on button "重新結帳" at bounding box center [911, 441] width 70 height 28
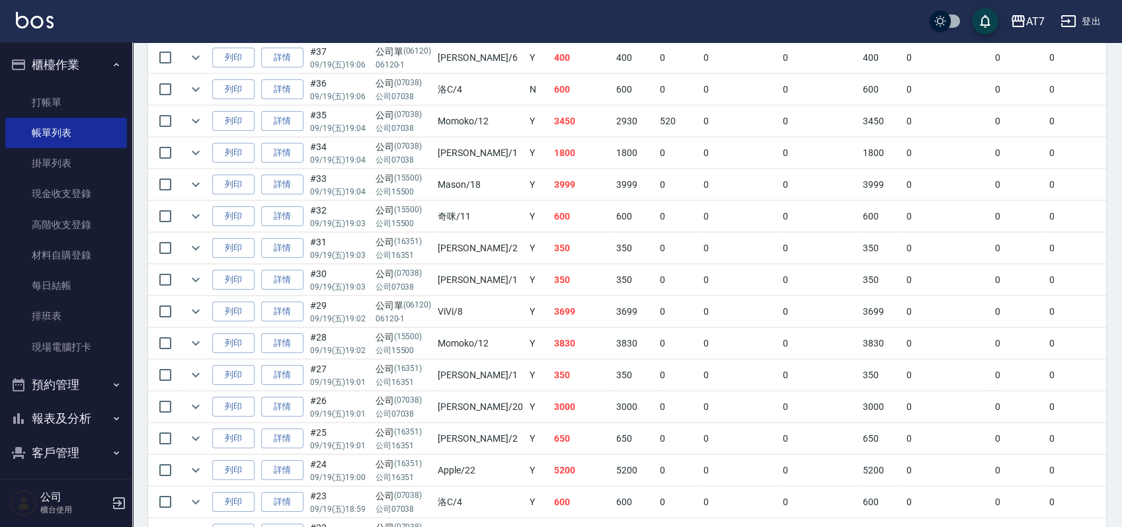
scroll to position [793, 0]
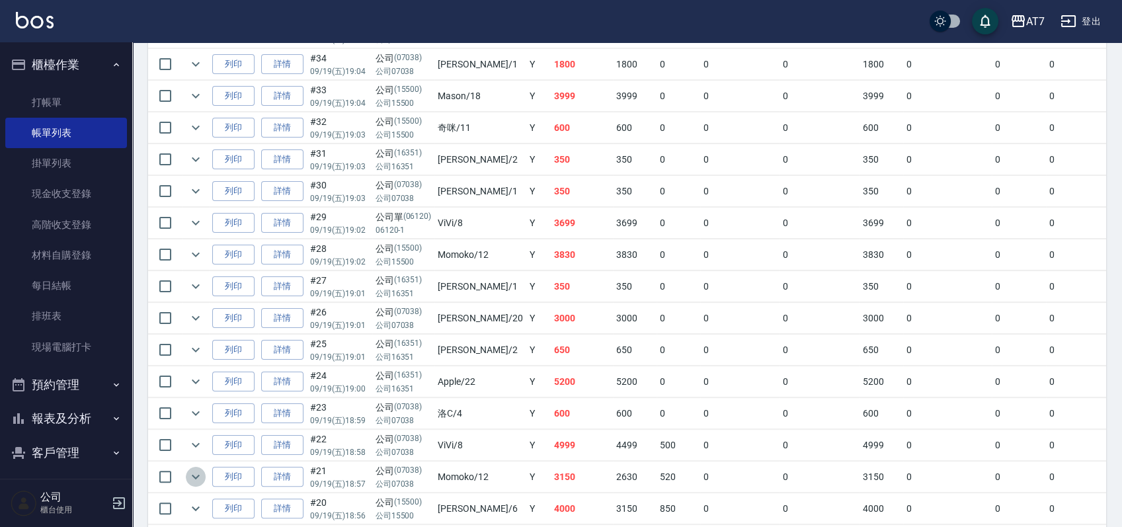
click at [195, 469] on icon "expand row" at bounding box center [196, 477] width 16 height 16
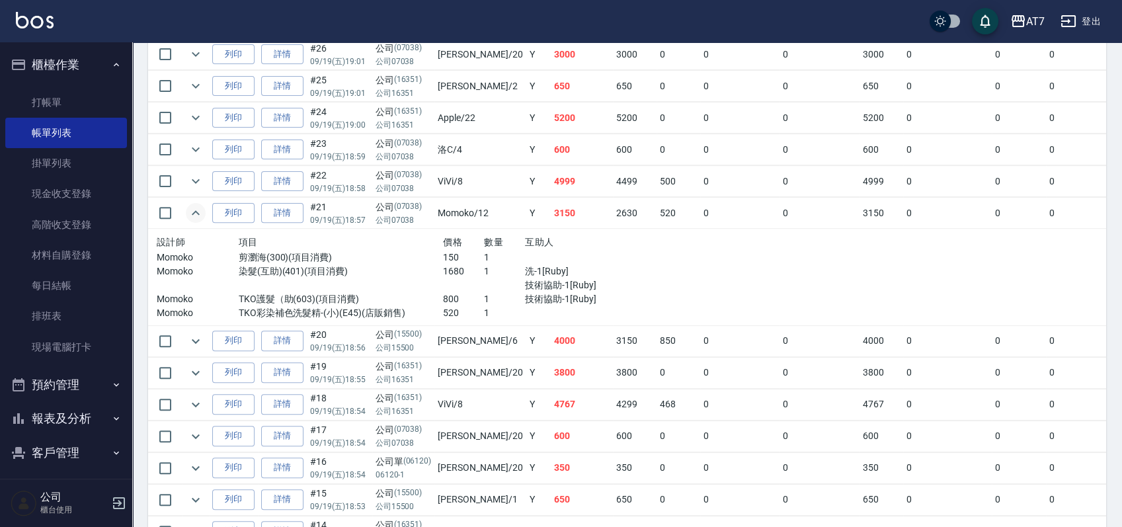
scroll to position [1058, 0]
click at [200, 341] on icon "expand row" at bounding box center [196, 341] width 16 height 16
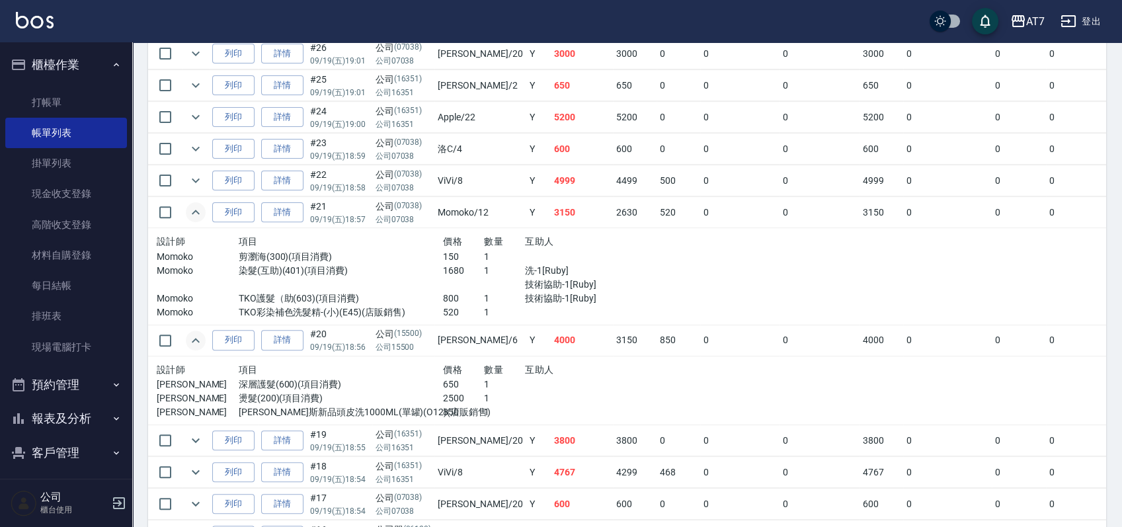
click at [200, 341] on icon "expand row" at bounding box center [196, 341] width 16 height 16
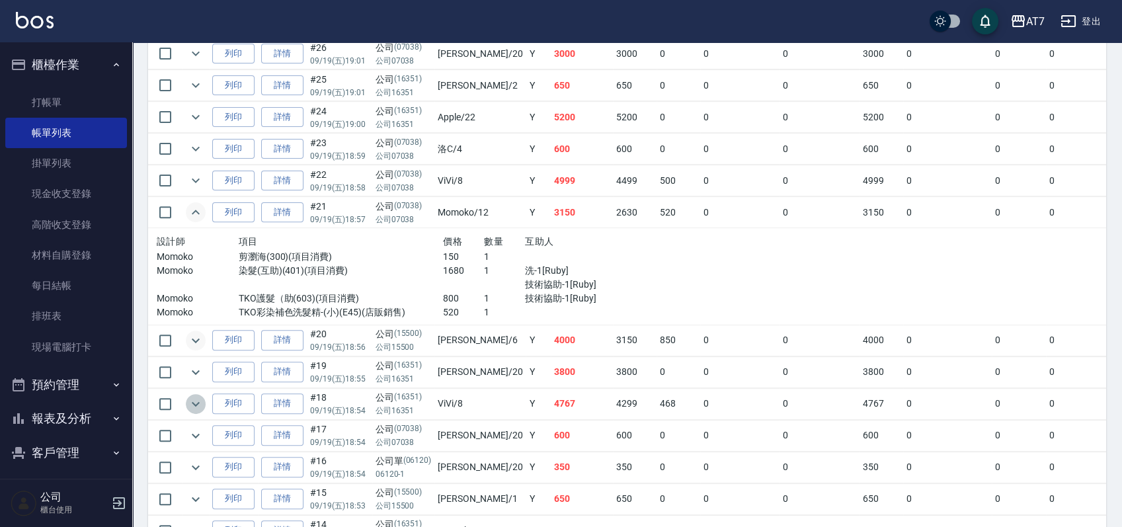
click at [200, 400] on icon "expand row" at bounding box center [196, 404] width 16 height 16
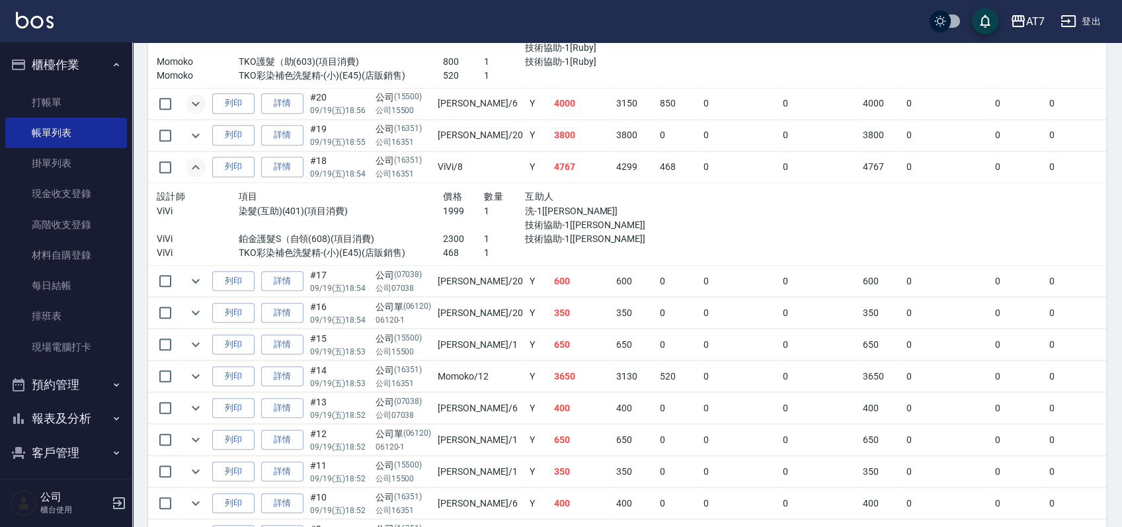
scroll to position [1322, 0]
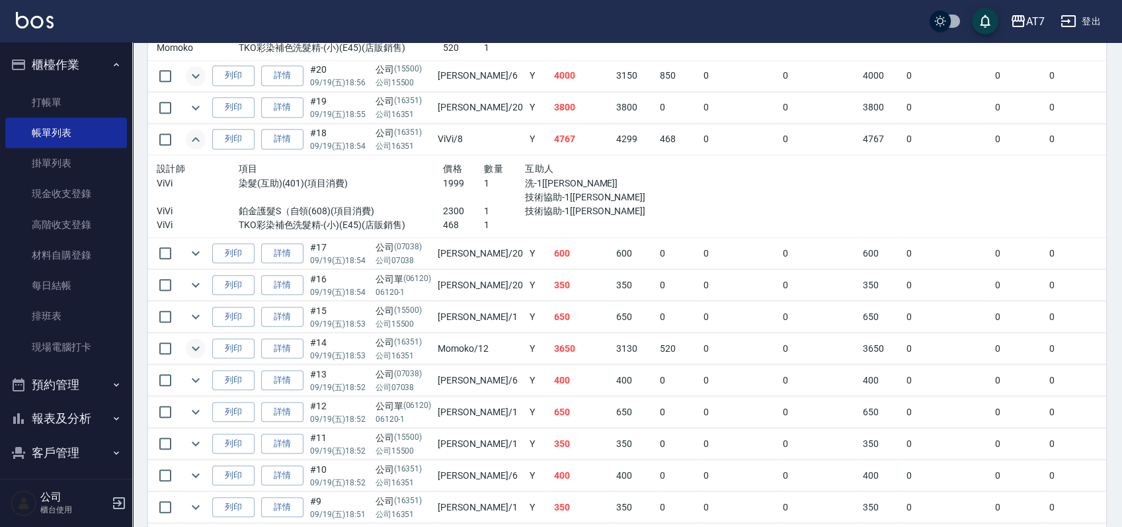
click at [192, 344] on icon "expand row" at bounding box center [196, 349] width 16 height 16
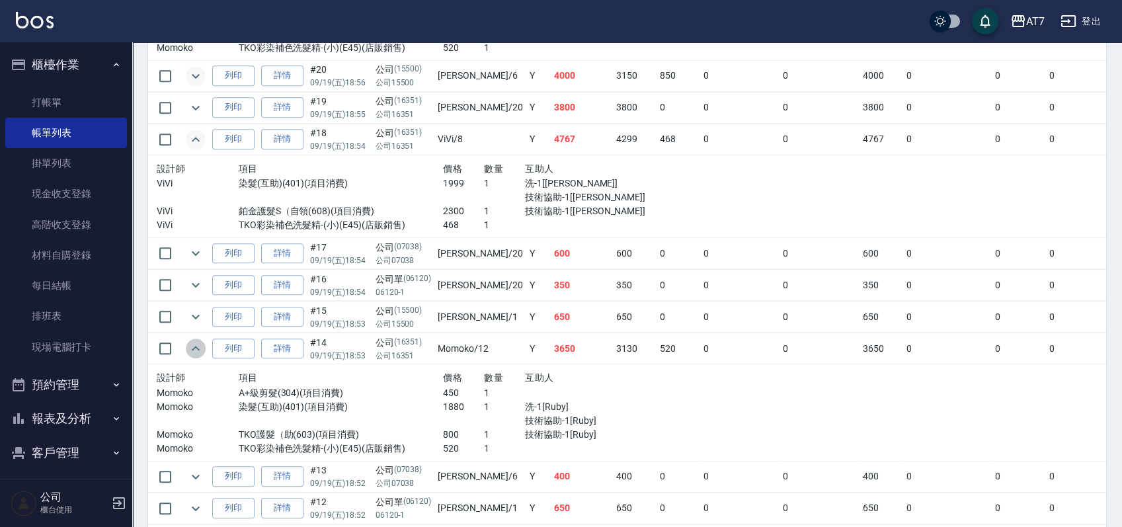
click at [192, 346] on icon "expand row" at bounding box center [196, 348] width 8 height 5
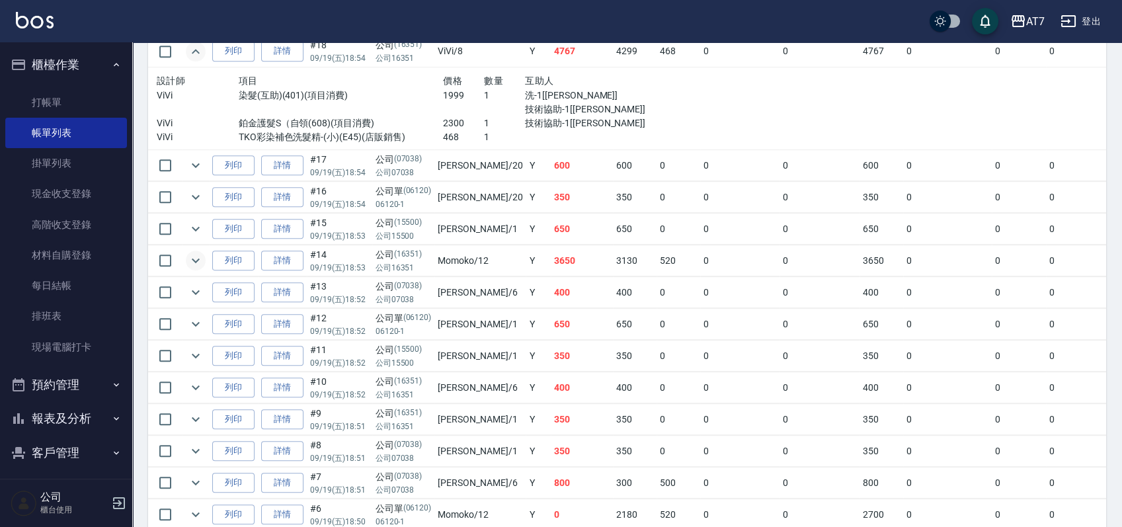
scroll to position [1587, 0]
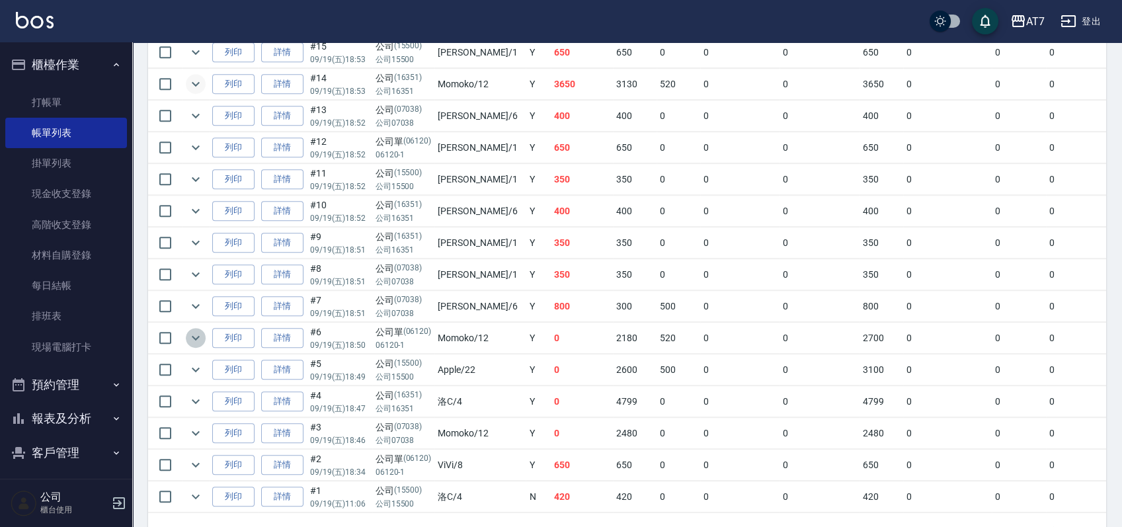
click at [202, 333] on icon "expand row" at bounding box center [196, 338] width 16 height 16
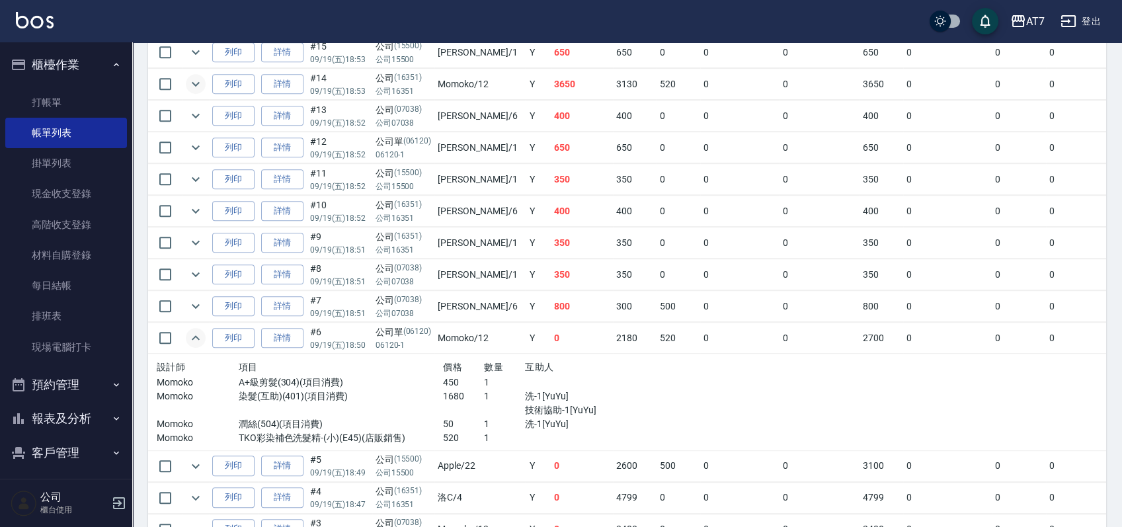
click at [202, 333] on icon "expand row" at bounding box center [196, 338] width 16 height 16
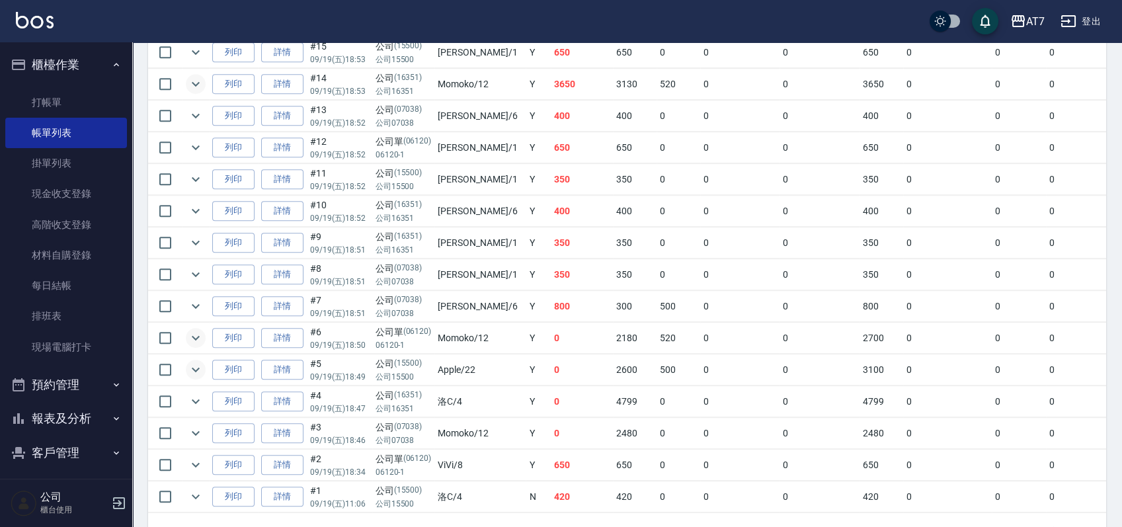
click at [198, 364] on icon "expand row" at bounding box center [196, 370] width 16 height 16
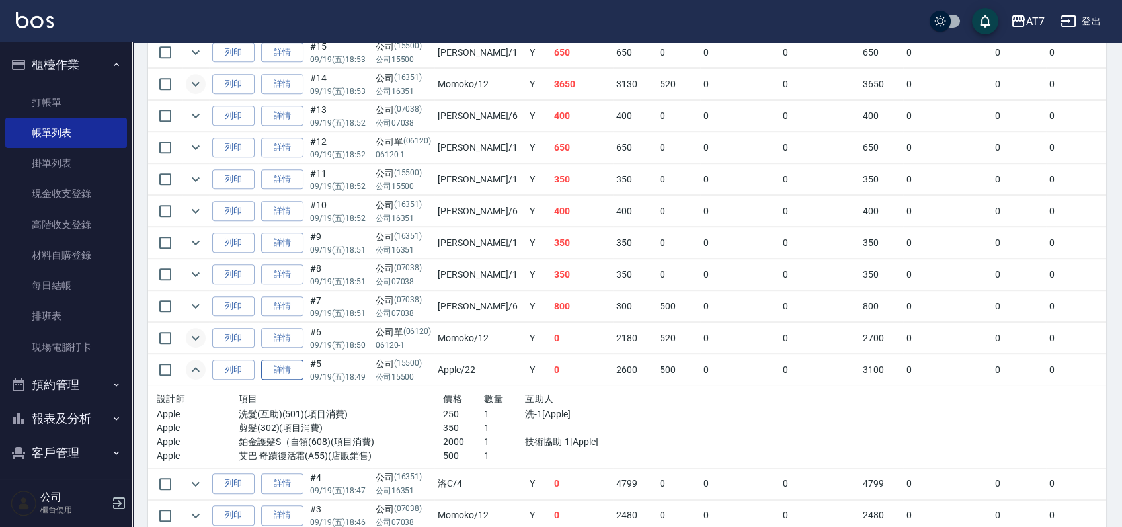
click at [276, 365] on link "詳情" at bounding box center [282, 370] width 42 height 20
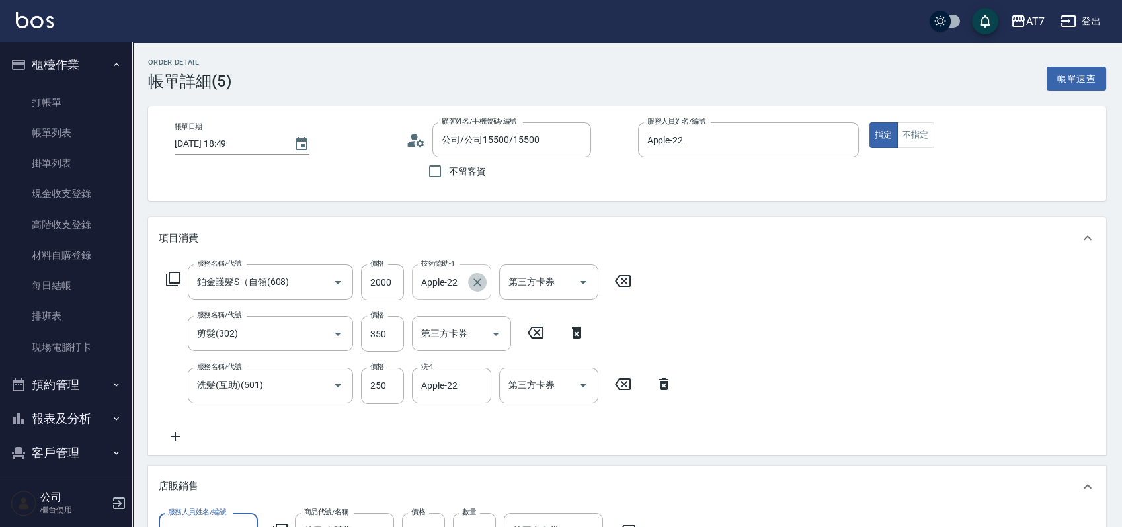
click at [474, 286] on icon "Clear" at bounding box center [477, 282] width 8 height 8
click at [627, 387] on icon at bounding box center [623, 384] width 16 height 12
click at [269, 396] on input "服務名稱/代號" at bounding box center [261, 385] width 134 height 23
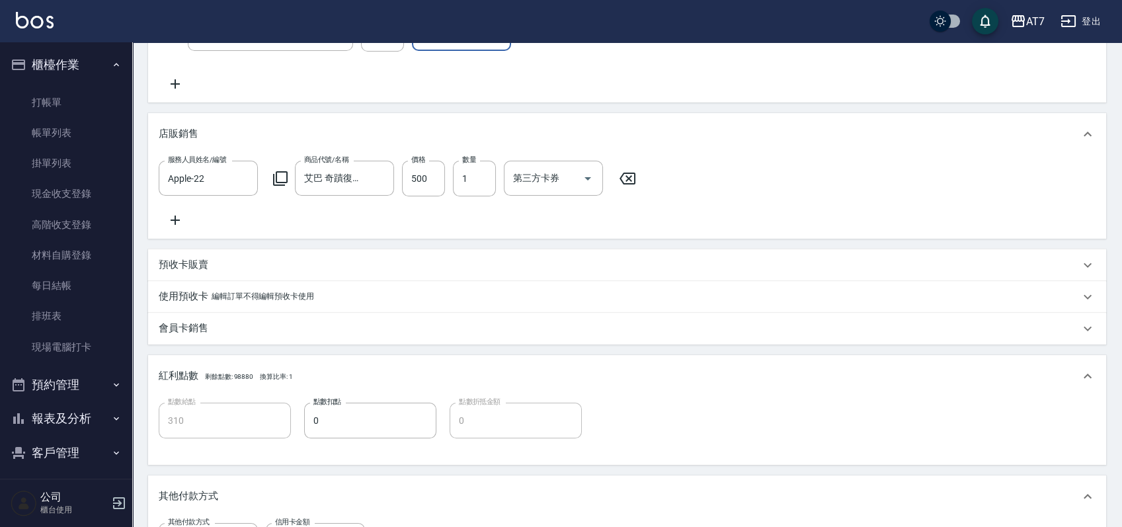
scroll to position [617, 0]
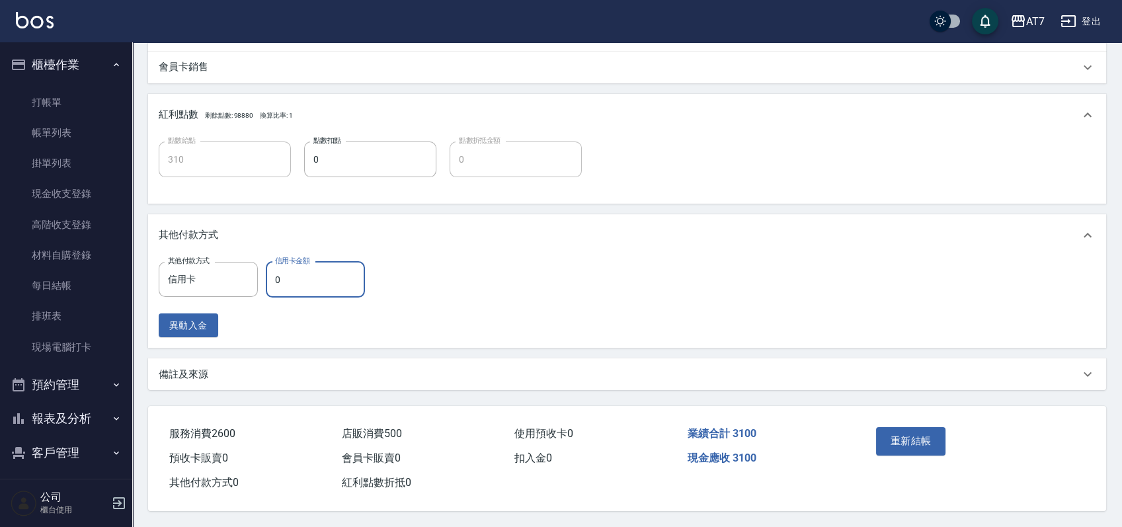
click at [272, 294] on input "0" at bounding box center [315, 280] width 99 height 36
click at [911, 455] on button "重新結帳" at bounding box center [911, 441] width 70 height 28
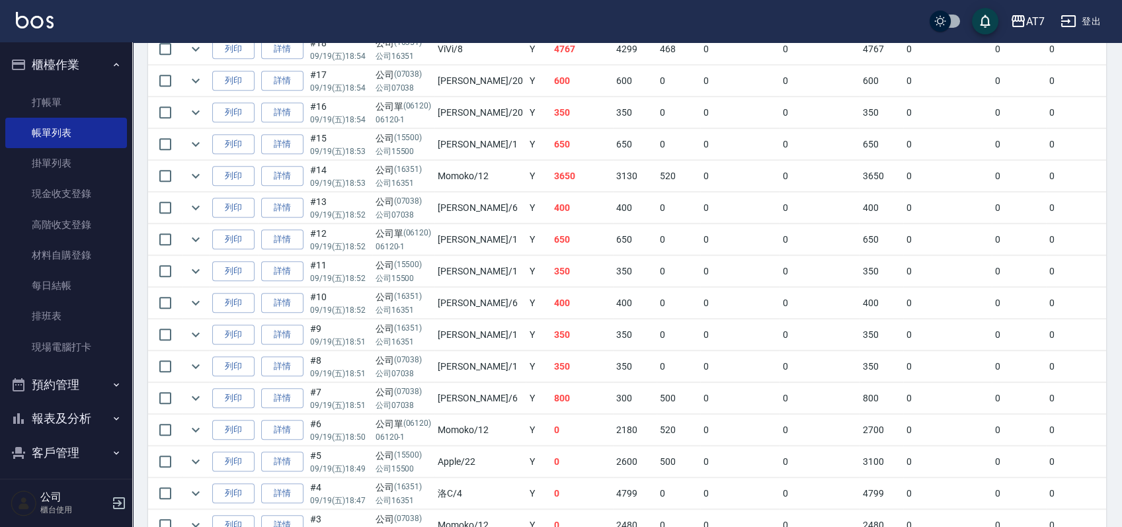
scroll to position [1410, 0]
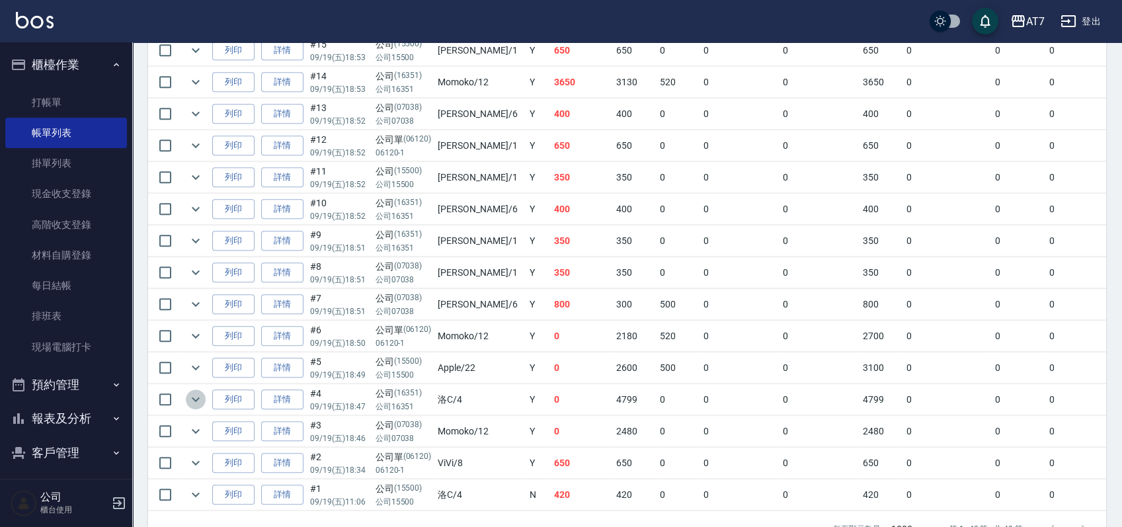
click at [193, 391] on icon "expand row" at bounding box center [196, 399] width 16 height 16
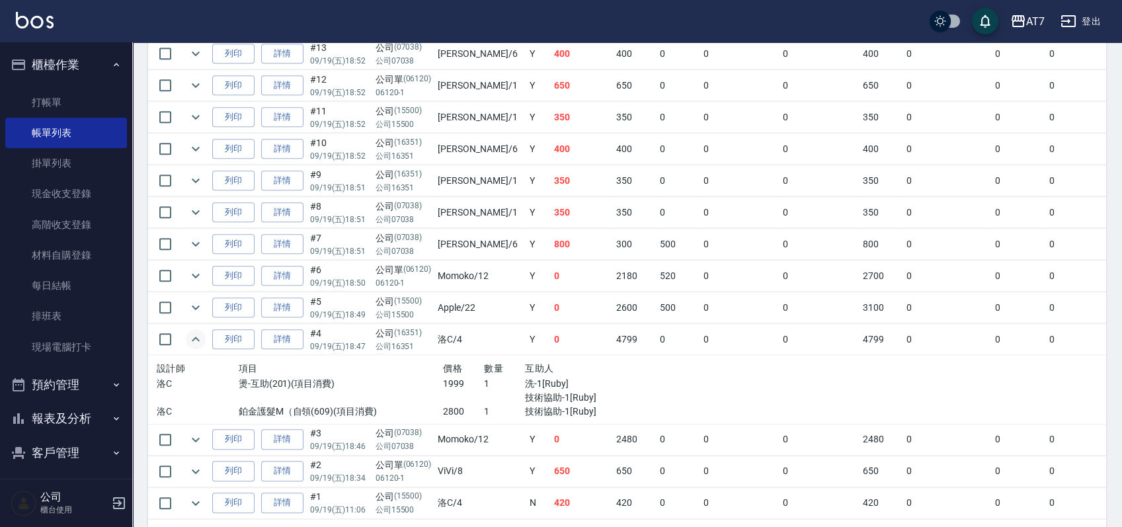
scroll to position [1498, 0]
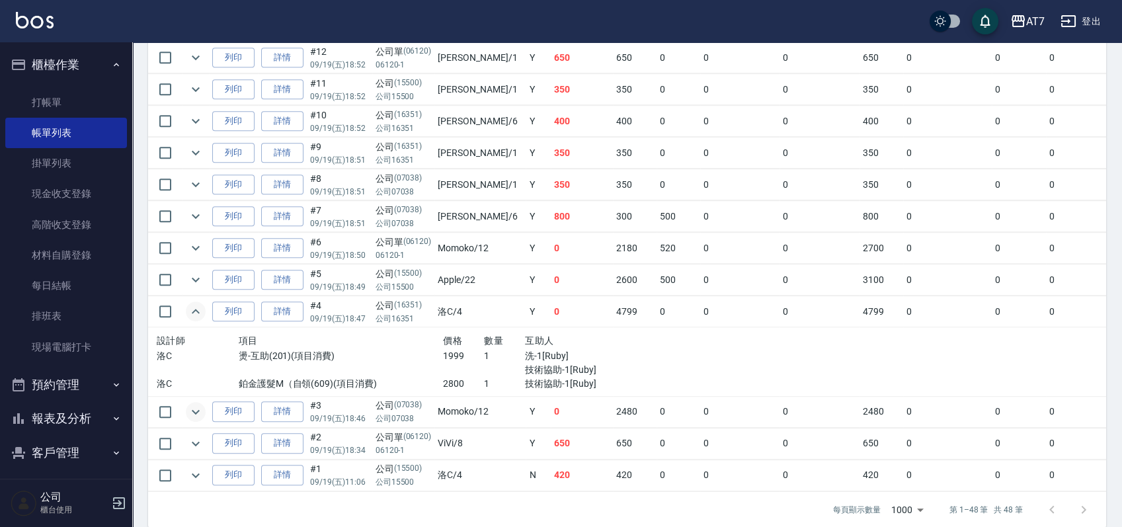
click at [200, 404] on icon "expand row" at bounding box center [196, 412] width 16 height 16
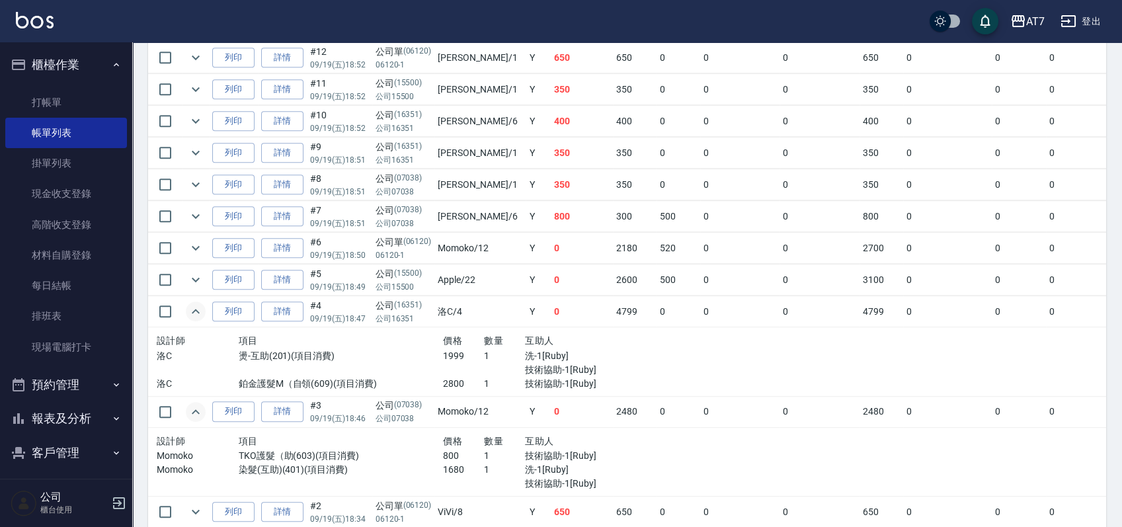
click at [200, 404] on icon "expand row" at bounding box center [196, 412] width 16 height 16
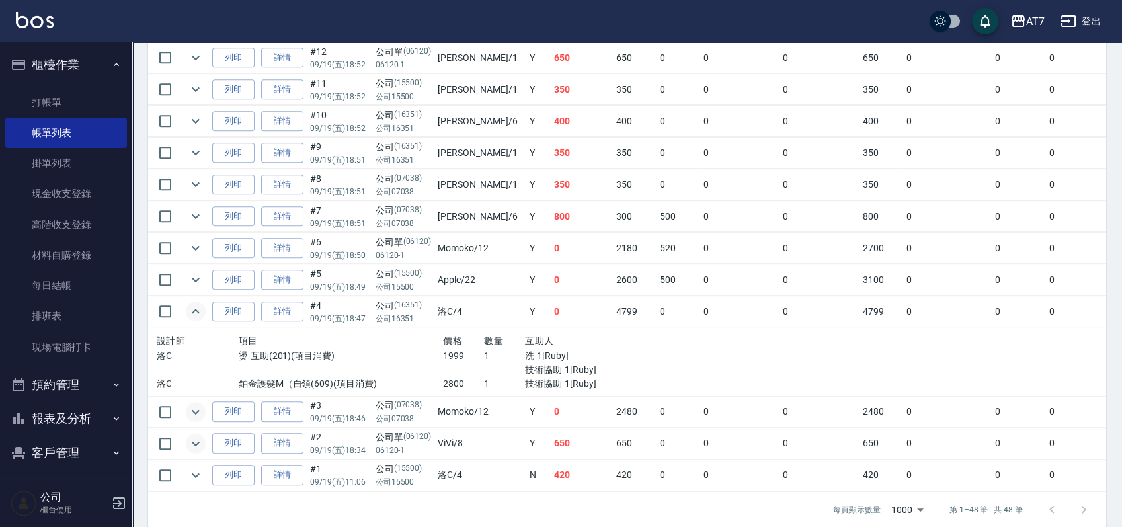
click at [198, 441] on icon "expand row" at bounding box center [196, 443] width 8 height 5
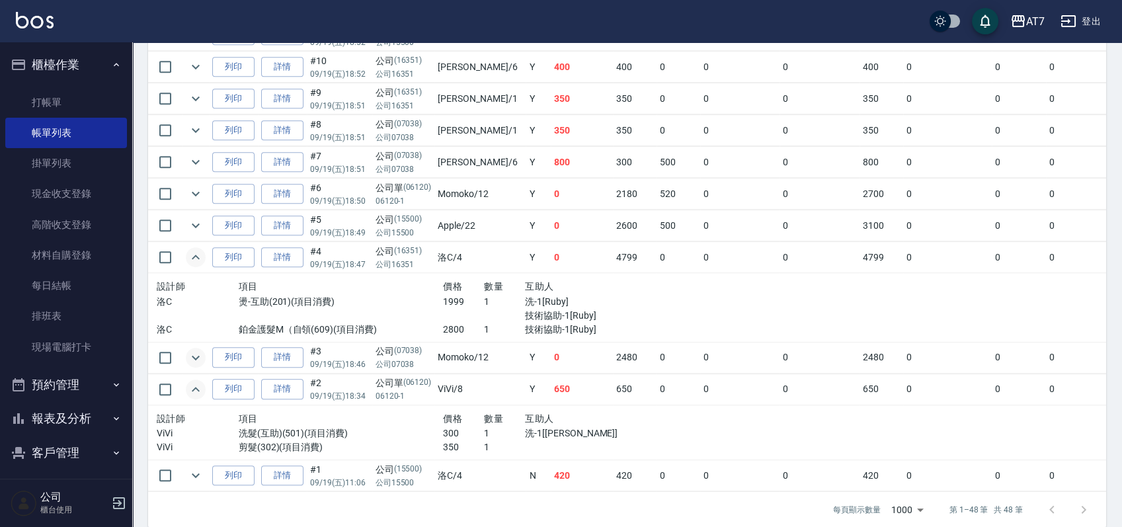
scroll to position [1575, 0]
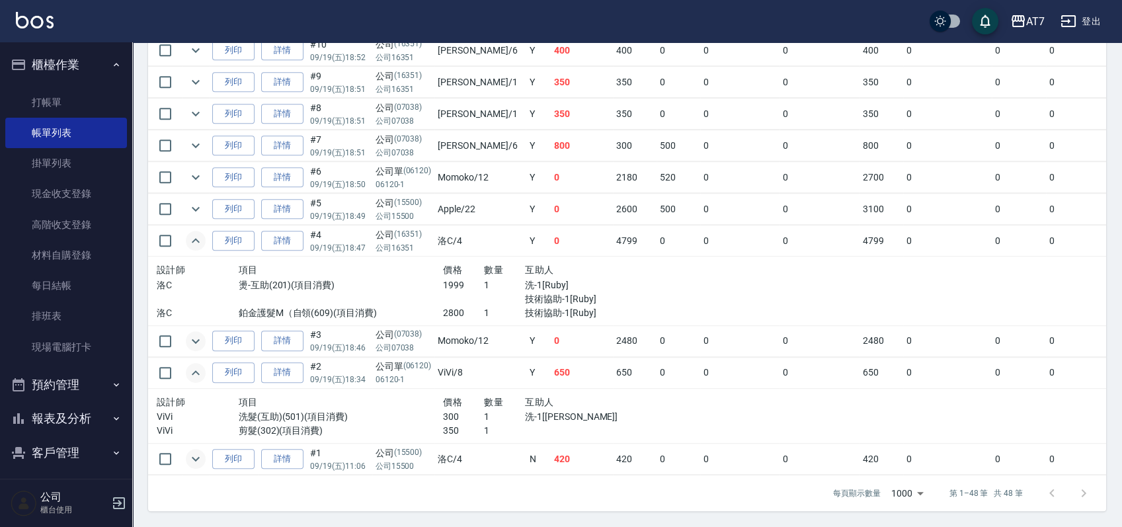
click at [201, 451] on icon "expand row" at bounding box center [196, 459] width 16 height 16
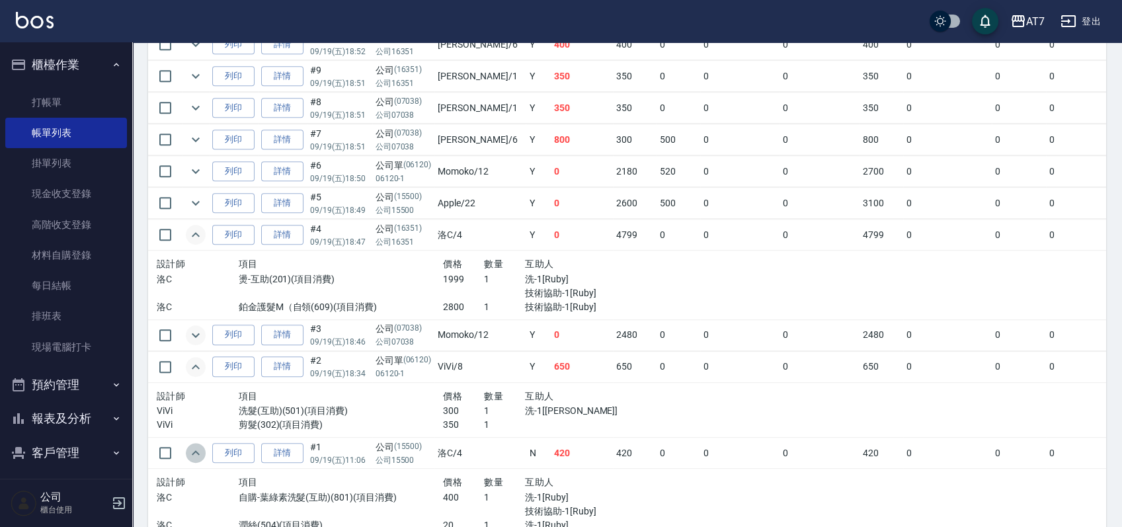
click at [201, 446] on icon "expand row" at bounding box center [196, 453] width 16 height 16
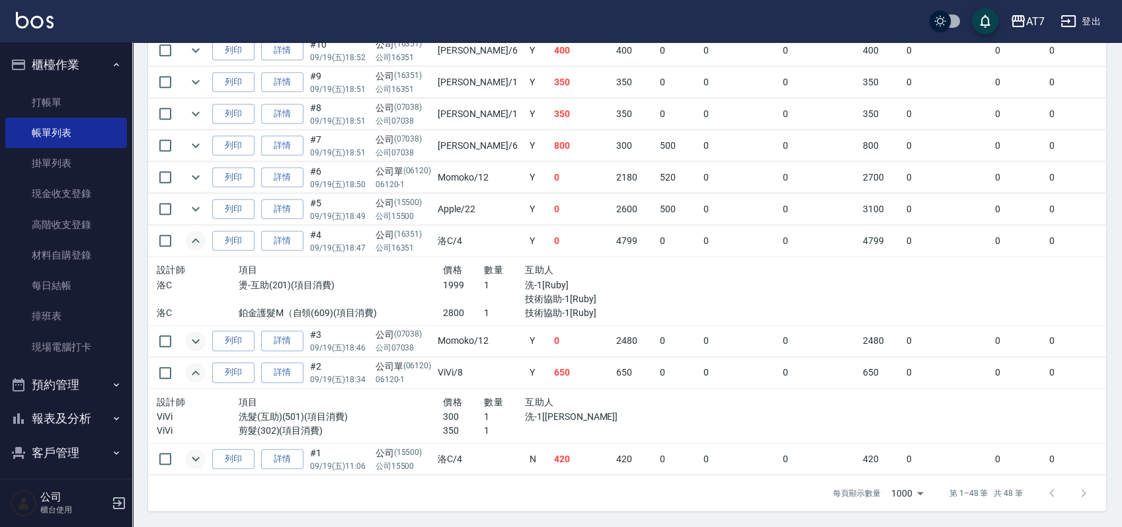
scroll to position [957, 0]
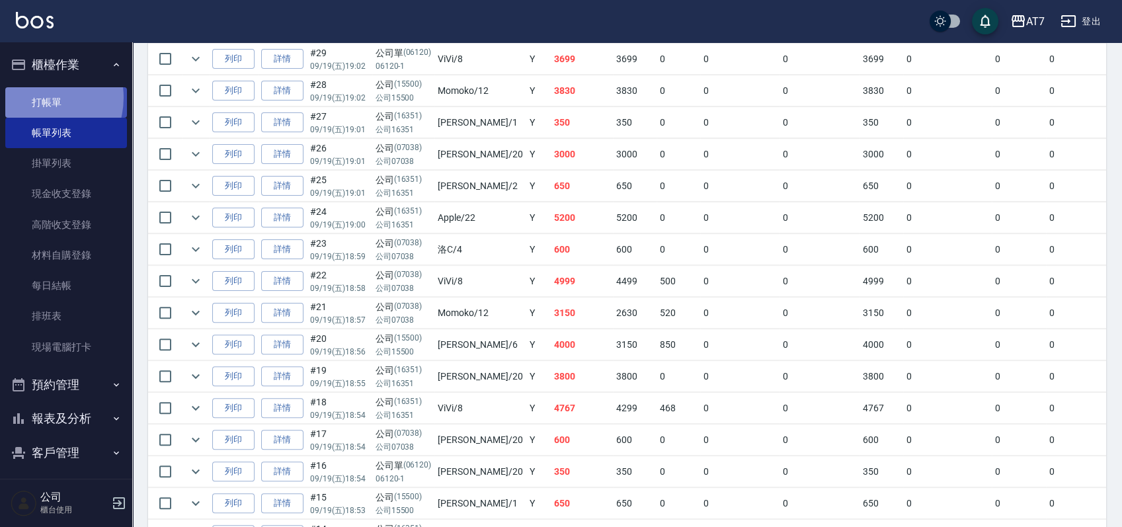
click at [35, 97] on link "打帳單" at bounding box center [66, 102] width 122 height 30
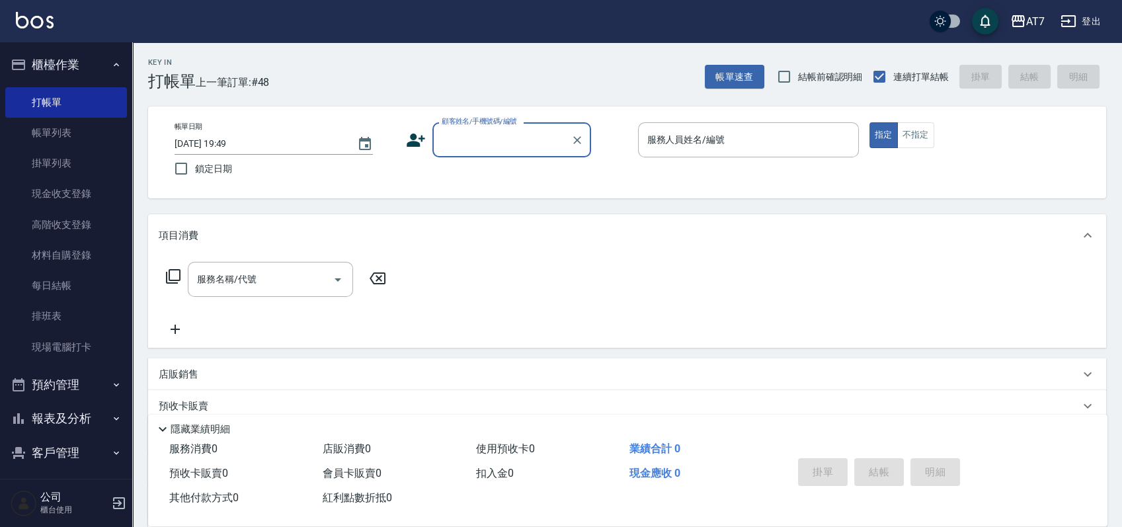
click at [503, 139] on input "顧客姓名/手機號碼/編號" at bounding box center [501, 139] width 127 height 23
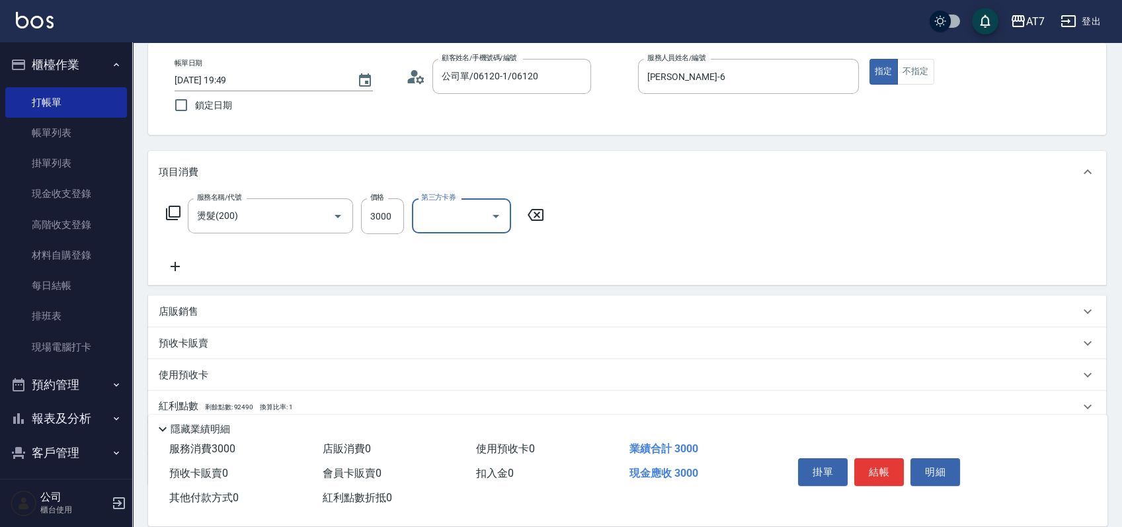
scroll to position [147, 0]
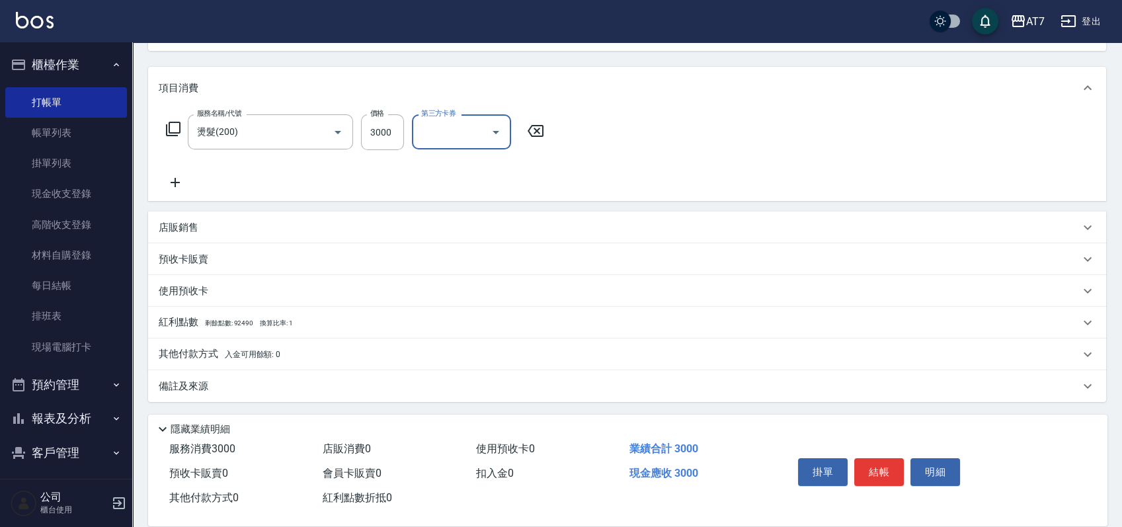
drag, startPoint x: 375, startPoint y: 354, endPoint x: 473, endPoint y: 277, distance: 124.7
click at [376, 354] on div "其他付款方式 入金可用餘額: 0" at bounding box center [619, 354] width 921 height 15
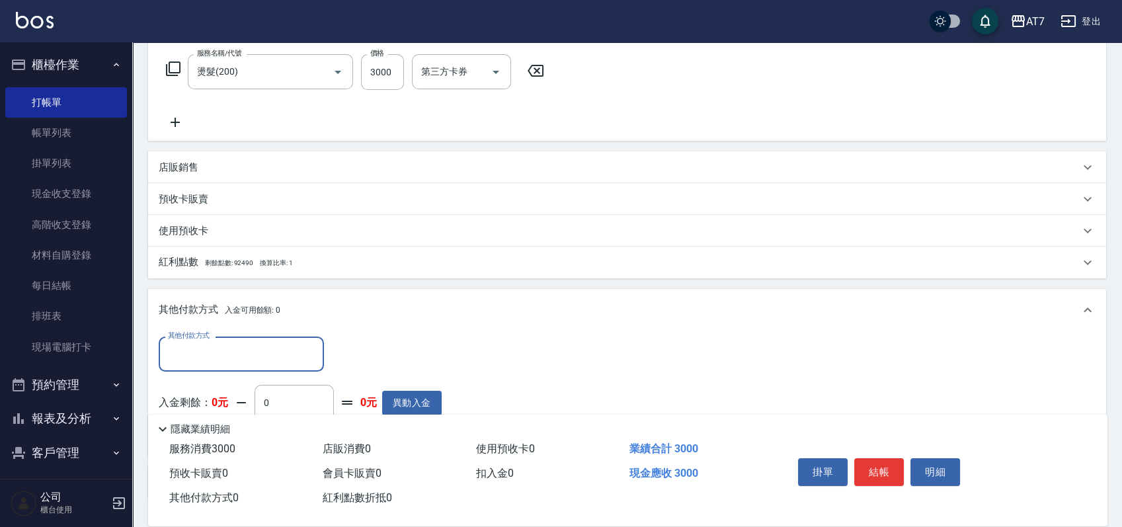
scroll to position [235, 0]
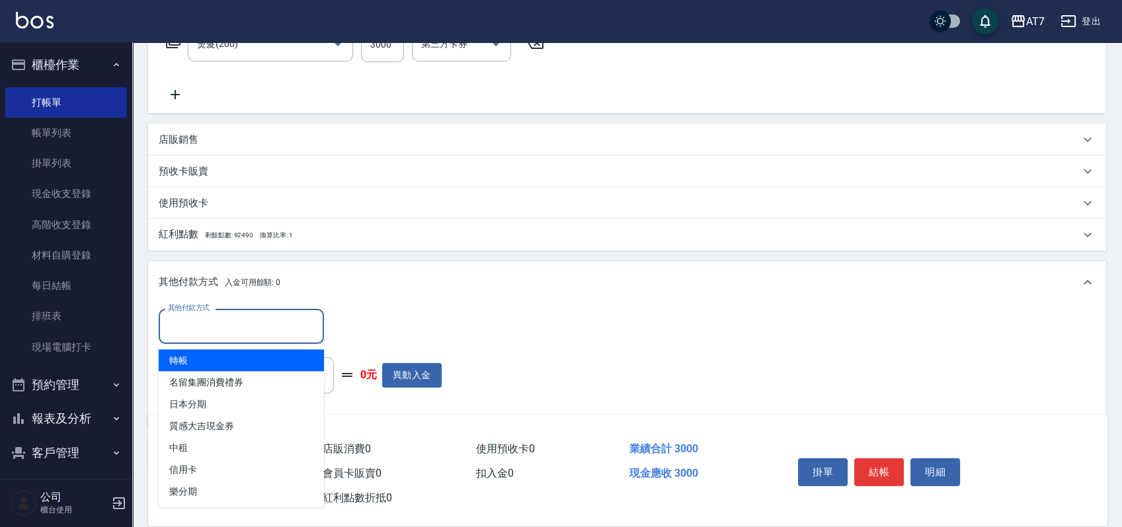
click at [204, 317] on input "其他付款方式" at bounding box center [241, 326] width 153 height 23
click at [191, 361] on span "轉帳" at bounding box center [241, 360] width 165 height 22
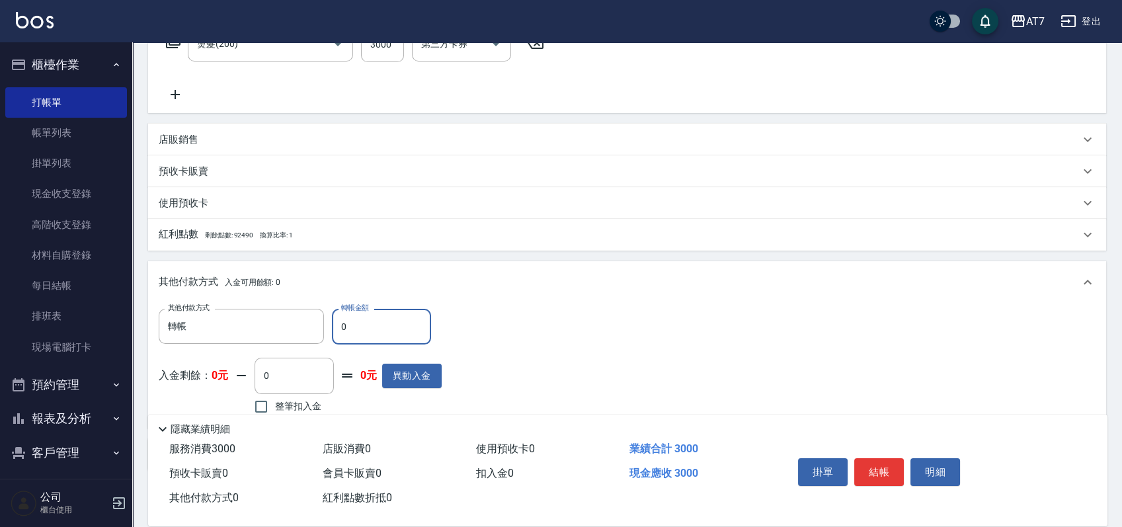
click at [339, 330] on input "0" at bounding box center [381, 327] width 99 height 36
click at [878, 467] on button "結帳" at bounding box center [879, 472] width 50 height 28
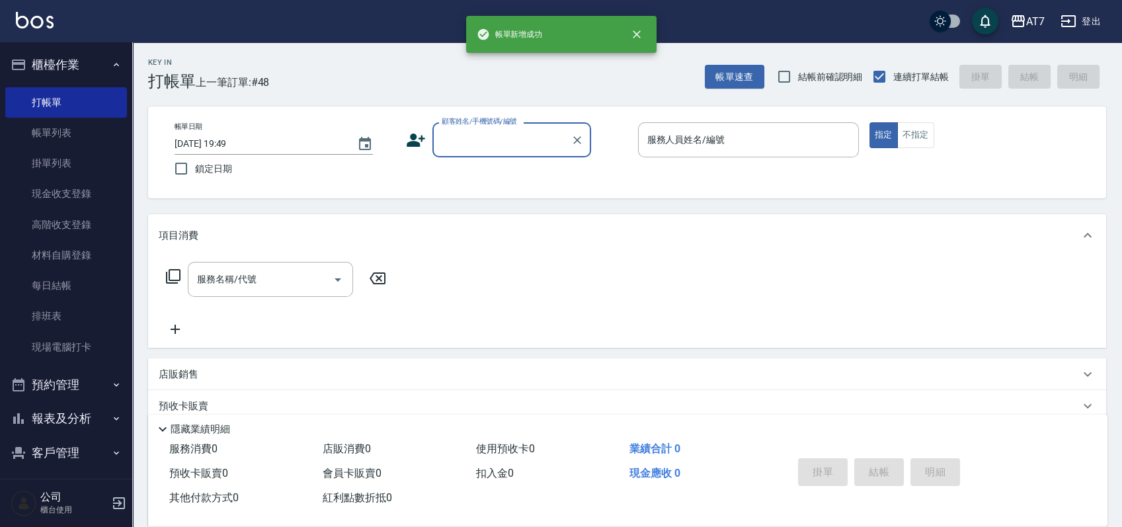
scroll to position [0, 0]
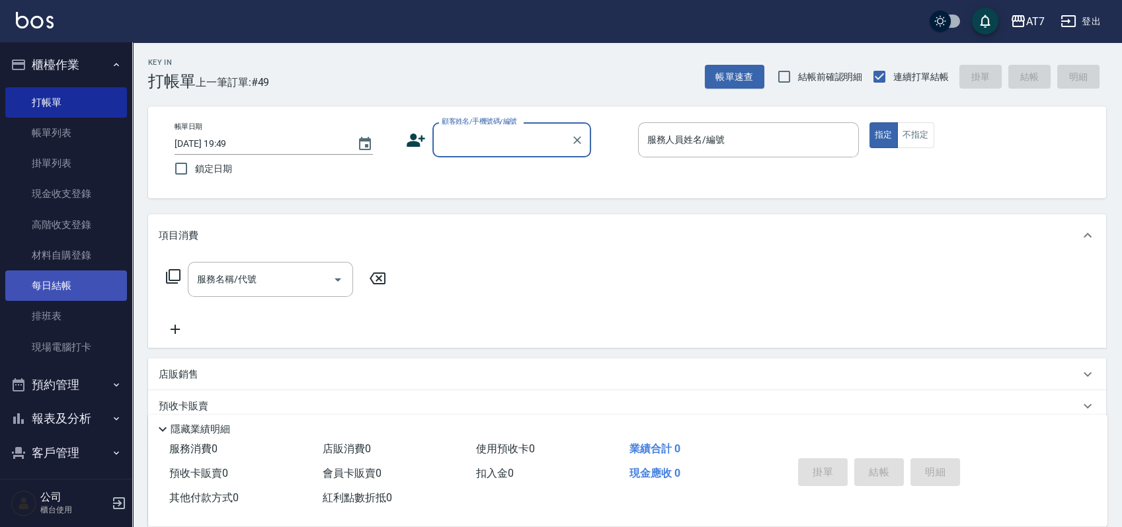
click at [59, 290] on link "每日結帳" at bounding box center [66, 285] width 122 height 30
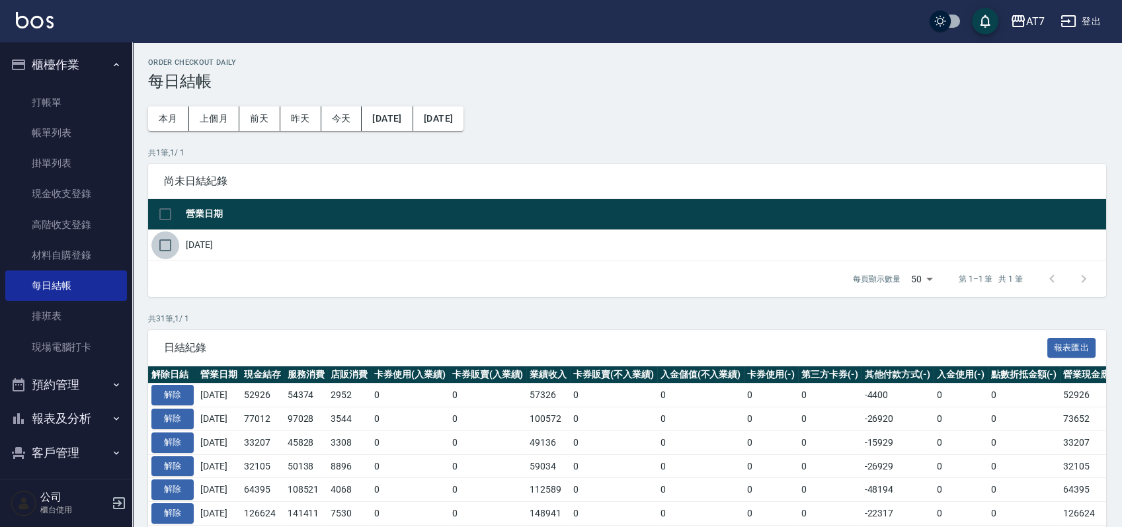
drag, startPoint x: 163, startPoint y: 244, endPoint x: 295, endPoint y: 300, distance: 143.4
click at [161, 245] on input "checkbox" at bounding box center [165, 245] width 28 height 28
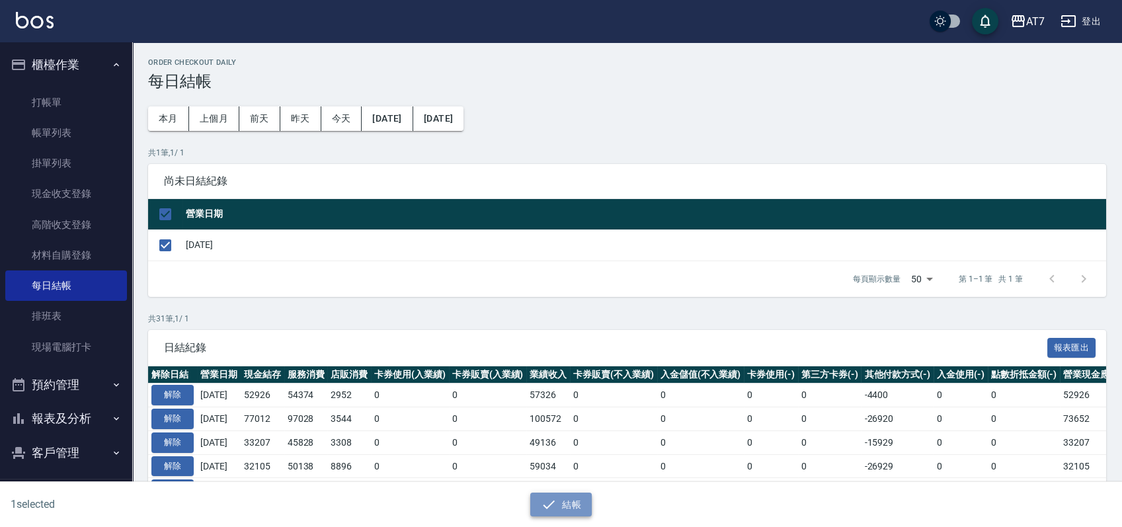
click at [561, 501] on button "結帳" at bounding box center [560, 505] width 61 height 24
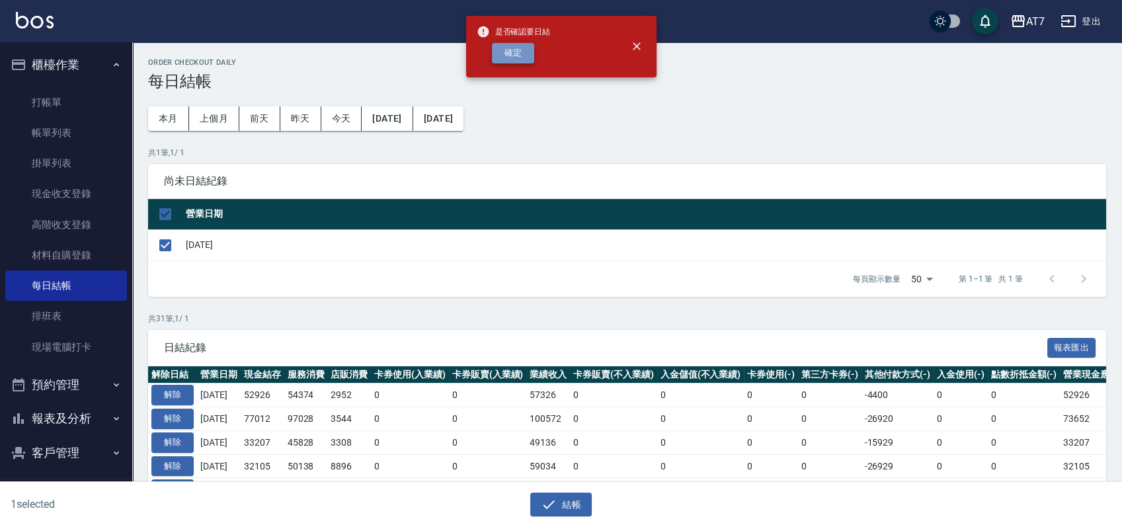
click at [528, 45] on button "確定" at bounding box center [513, 53] width 42 height 20
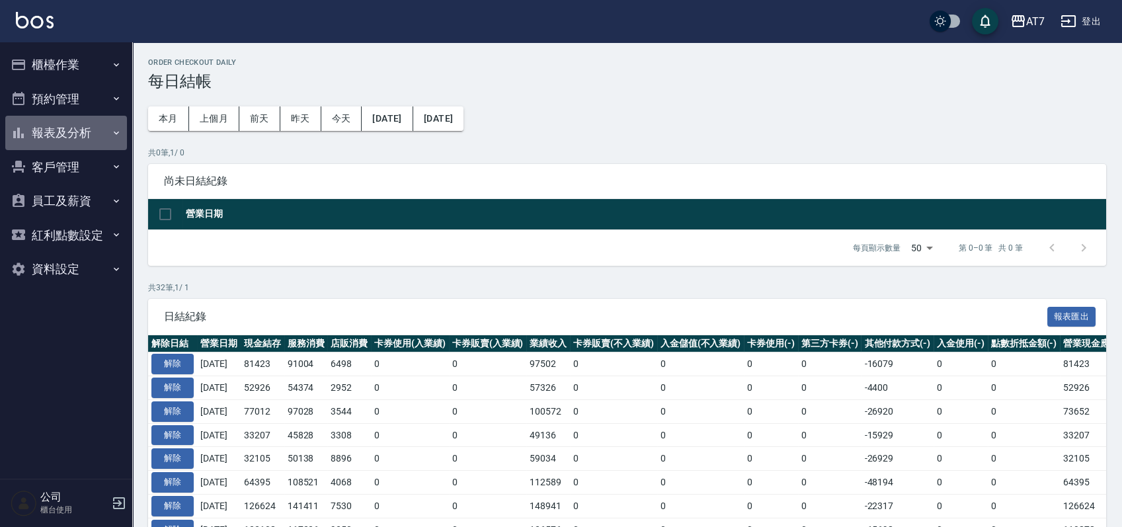
click at [81, 145] on button "報表及分析" at bounding box center [66, 133] width 122 height 34
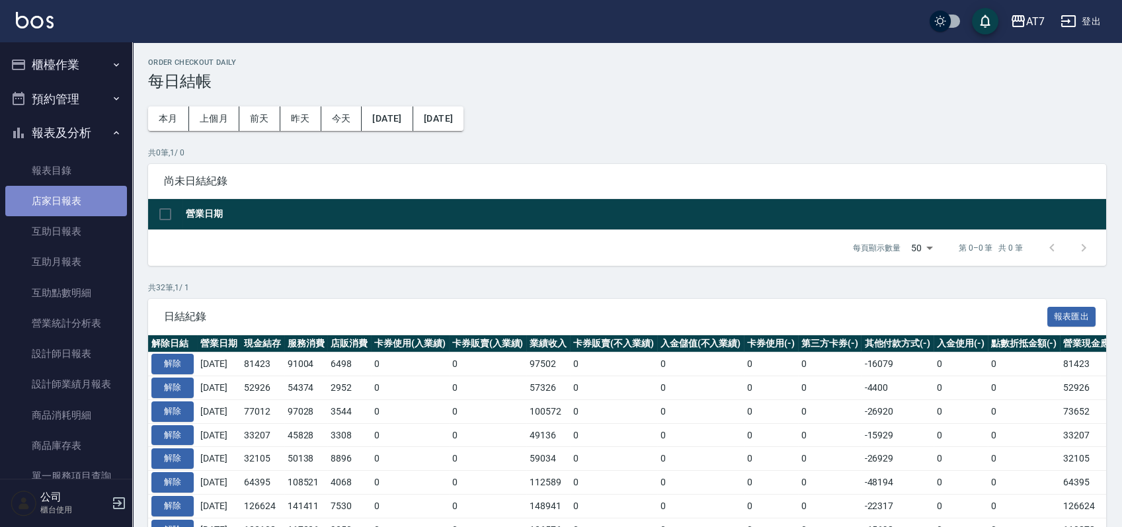
click at [100, 205] on link "店家日報表" at bounding box center [66, 201] width 122 height 30
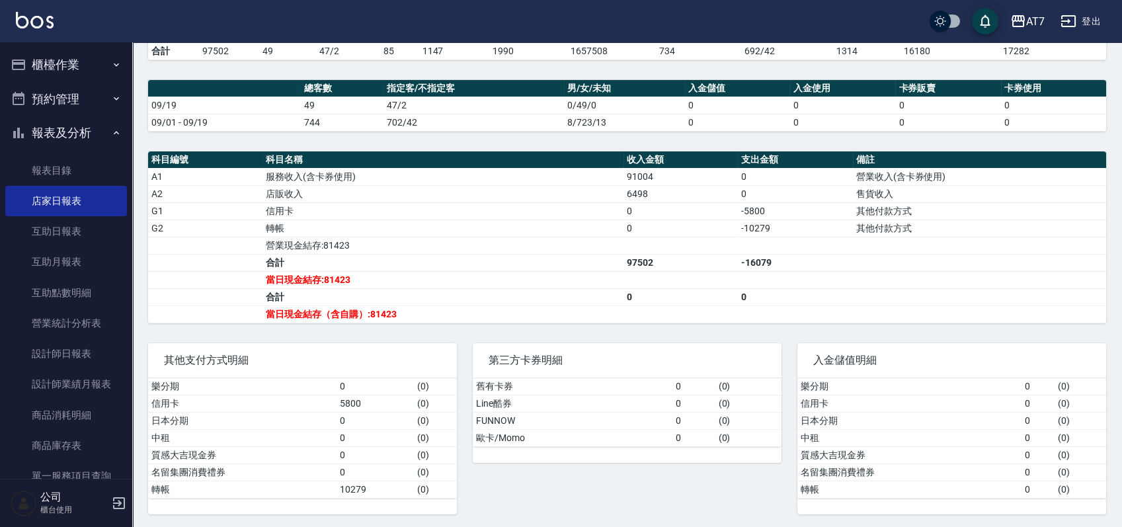
scroll to position [185, 0]
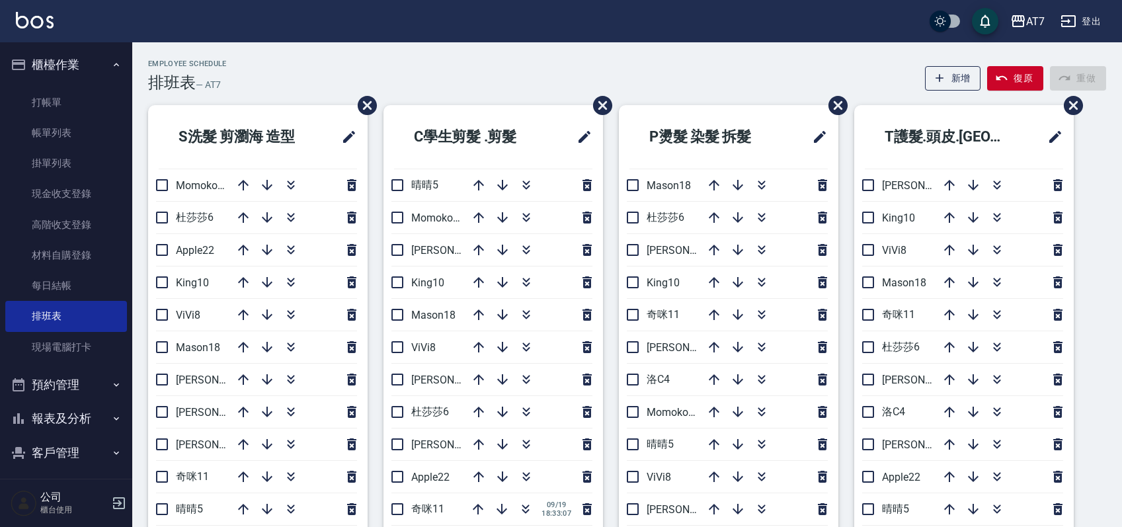
scroll to position [88, 0]
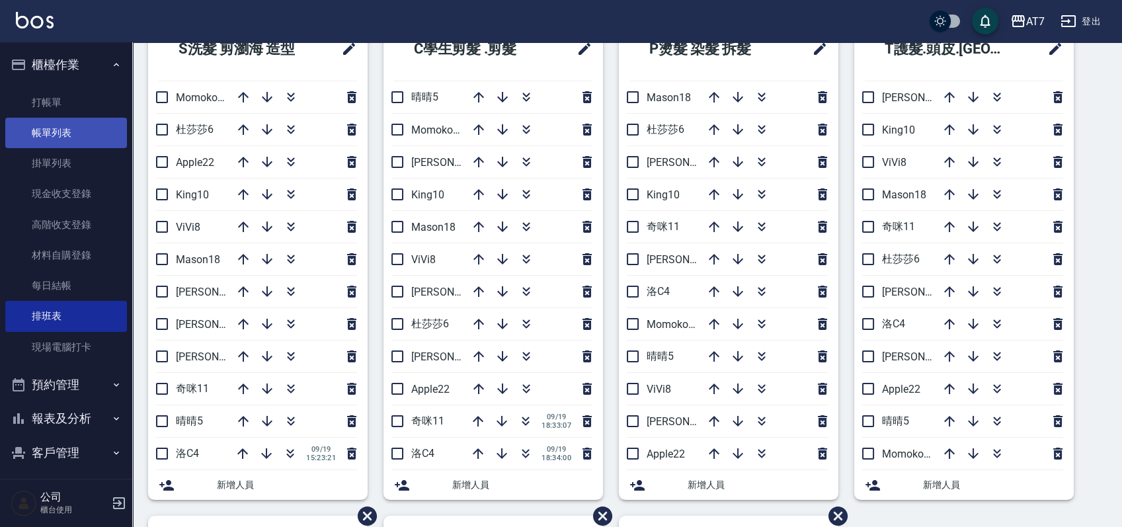
click at [80, 139] on link "帳單列表" at bounding box center [66, 133] width 122 height 30
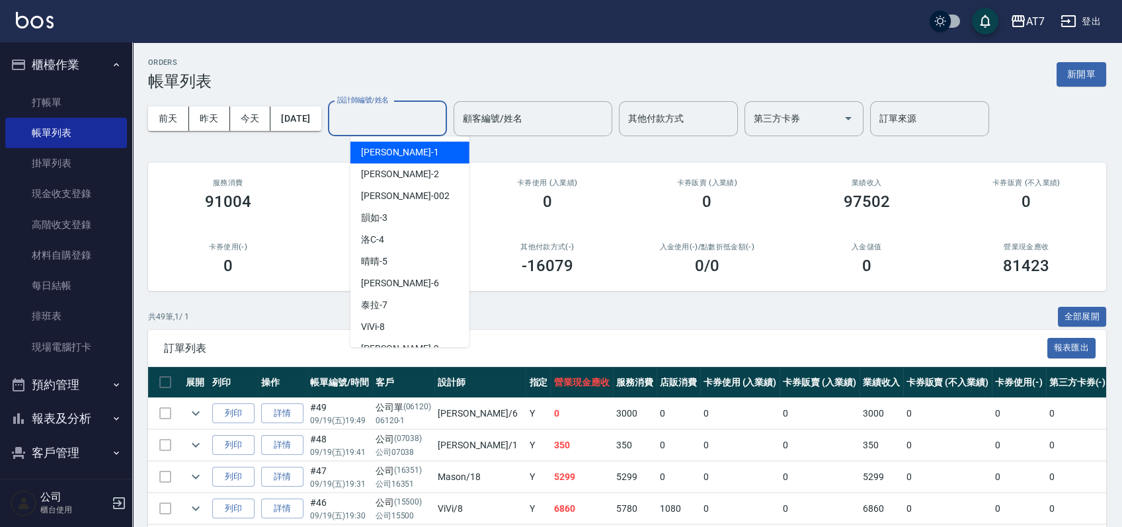
click at [431, 120] on input "設計師編號/姓名" at bounding box center [387, 118] width 107 height 23
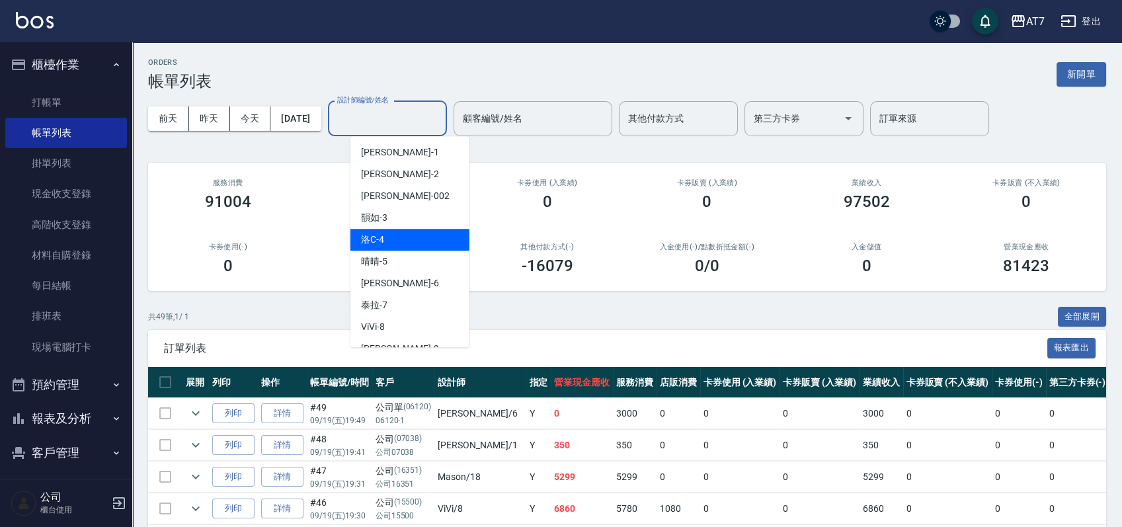
click at [418, 236] on div "洛C -4" at bounding box center [409, 240] width 119 height 22
type input "洛C-4"
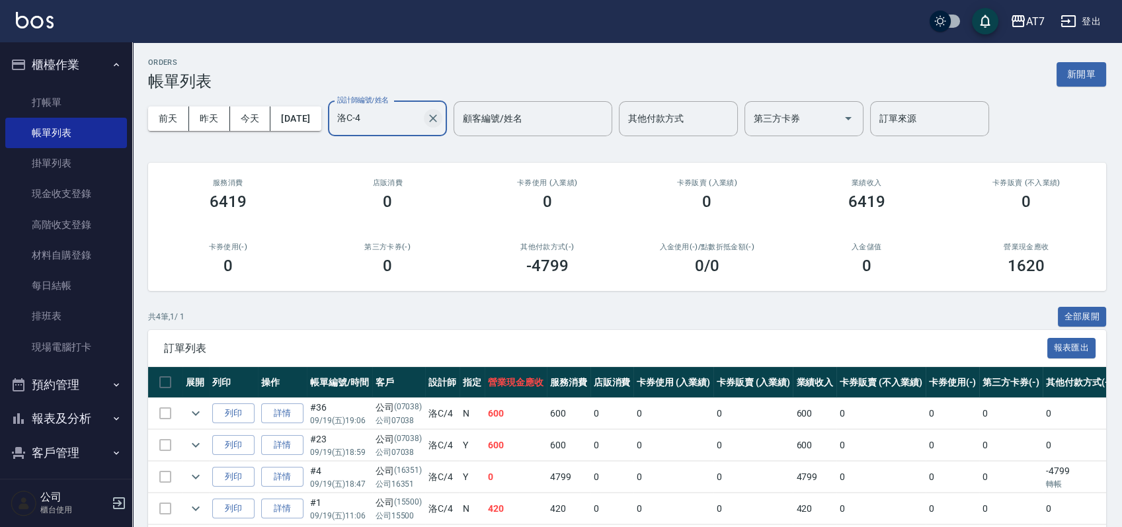
click at [440, 117] on icon "Clear" at bounding box center [432, 118] width 13 height 13
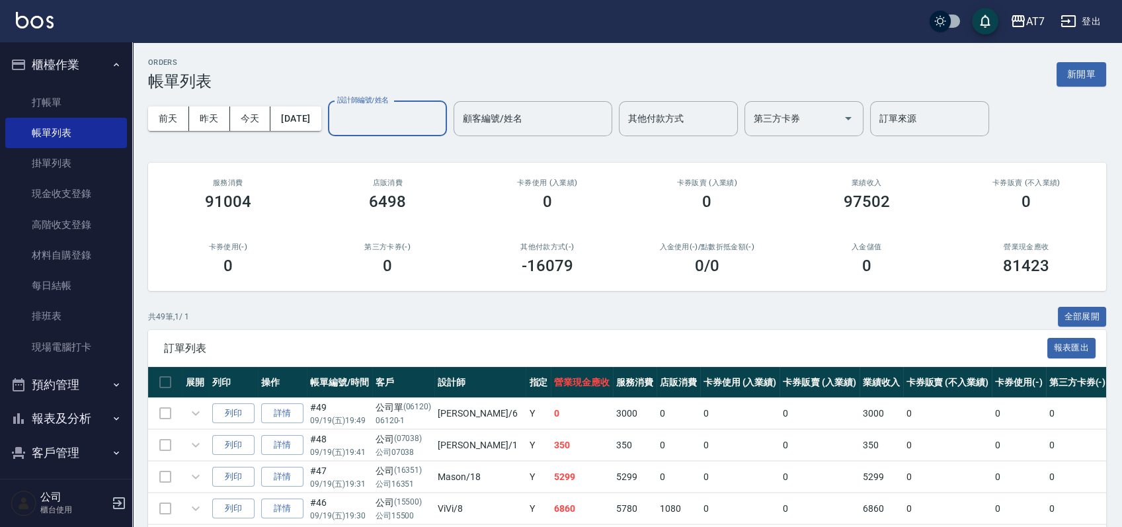
click at [52, 401] on button "報表及分析" at bounding box center [66, 418] width 122 height 34
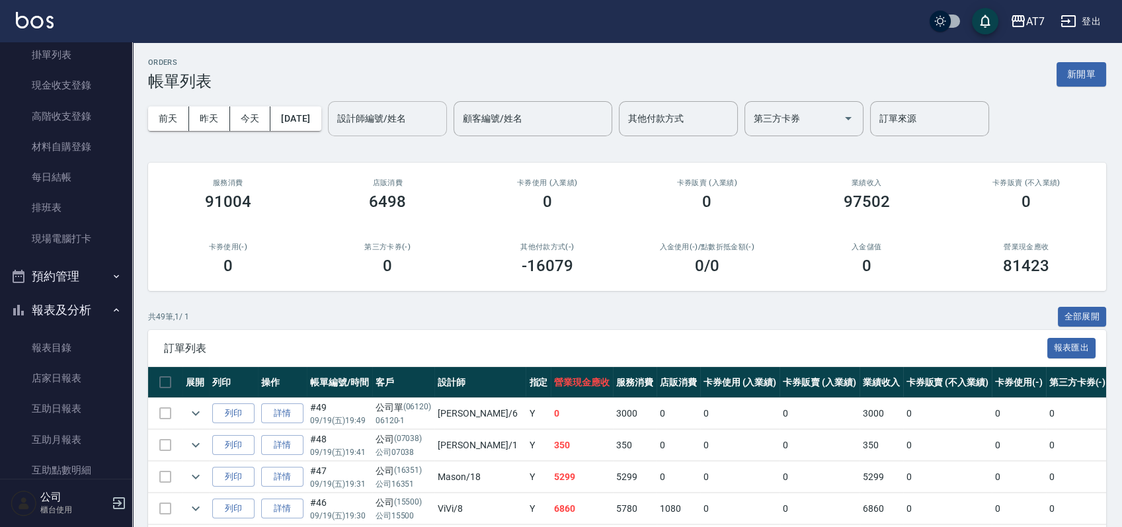
scroll to position [285, 0]
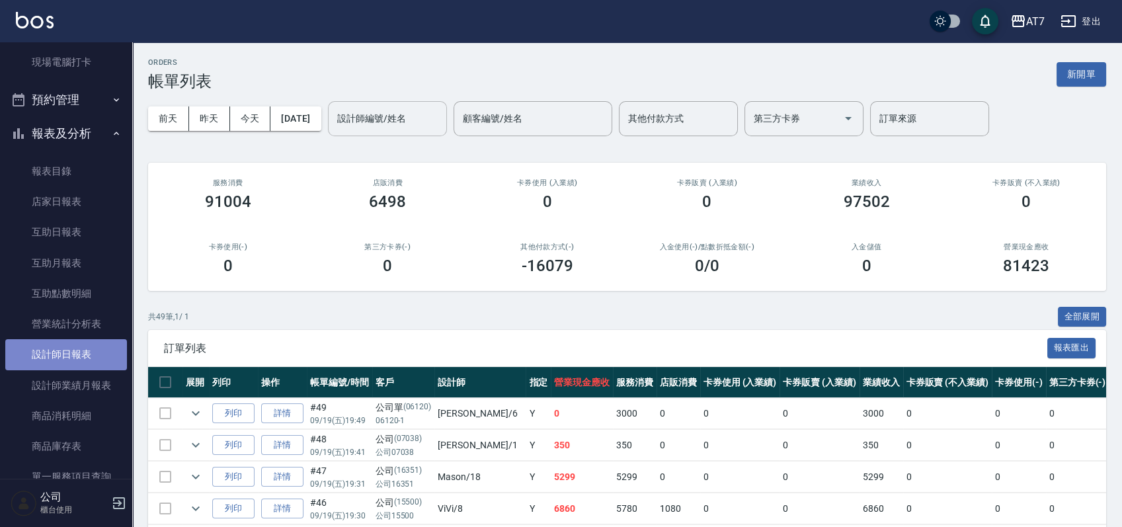
click at [73, 352] on link "設計師日報表" at bounding box center [66, 354] width 122 height 30
